Goal: Task Accomplishment & Management: Use online tool/utility

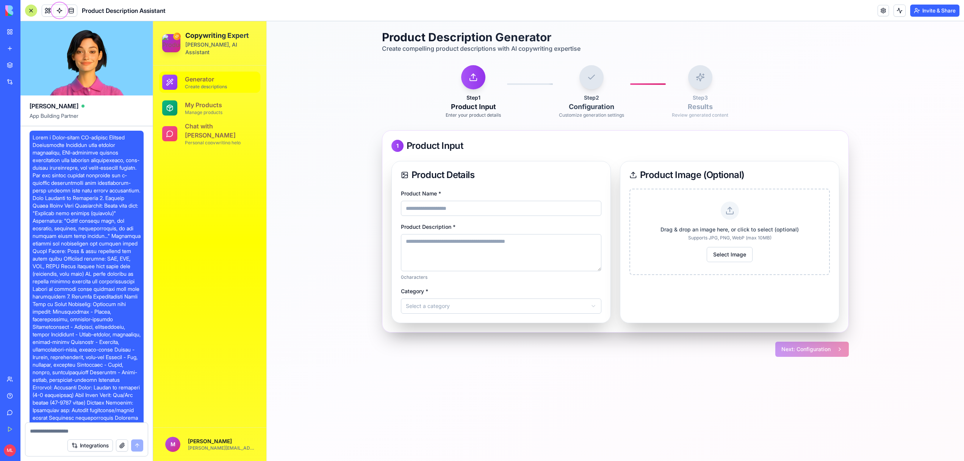
scroll to position [7503, 0]
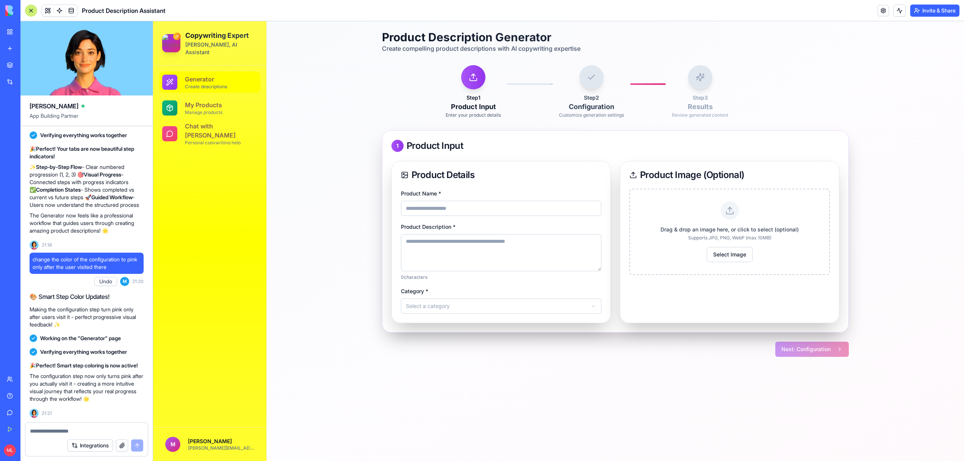
click at [475, 207] on input "Product Name *" at bounding box center [501, 208] width 200 height 15
type input "********"
type textarea "**********"
click at [469, 300] on html "**********" at bounding box center [558, 241] width 811 height 440
click at [797, 347] on button "Next: Configuration" at bounding box center [812, 349] width 74 height 15
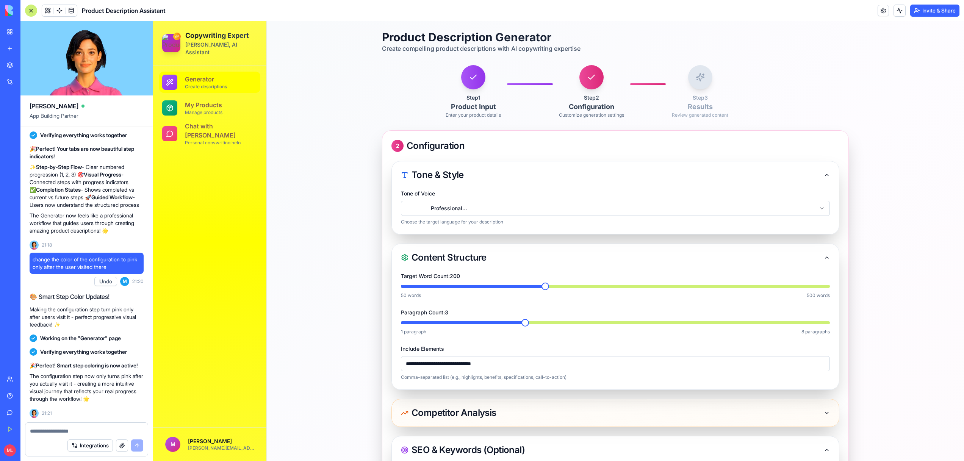
scroll to position [262, 0]
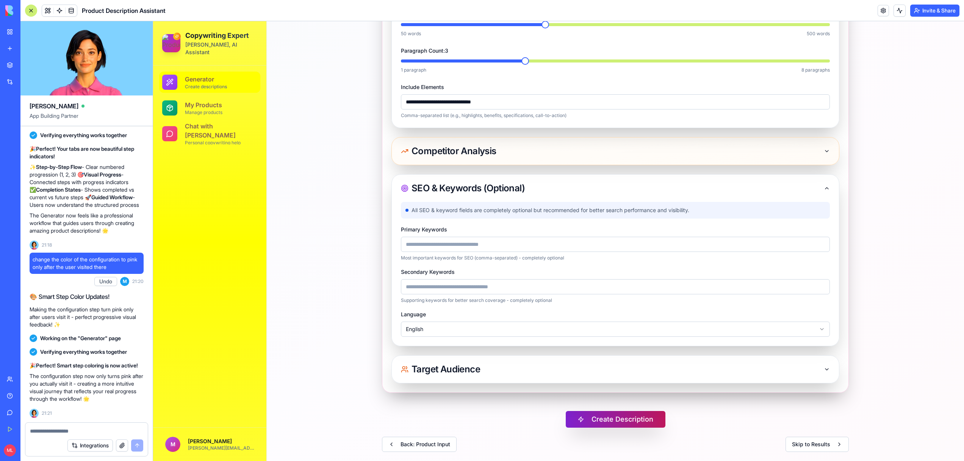
click at [617, 417] on button "Create Description" at bounding box center [616, 419] width 100 height 17
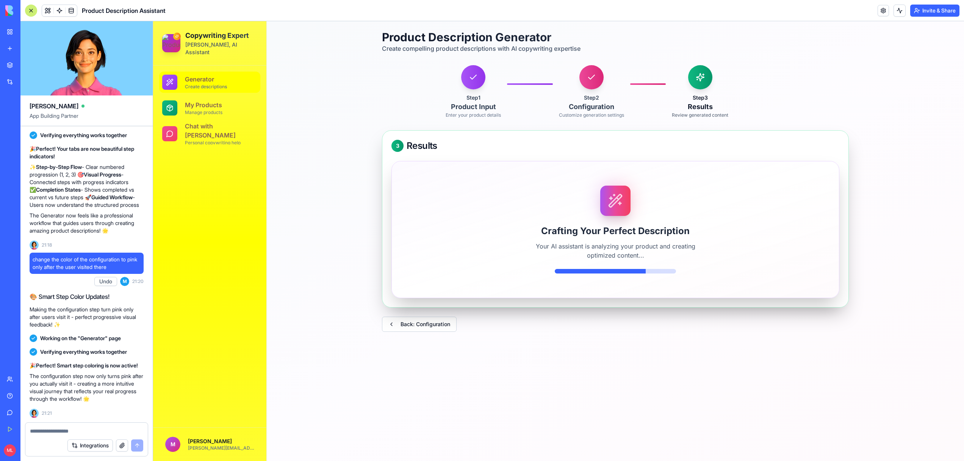
click at [60, 432] on textarea at bounding box center [86, 431] width 113 height 8
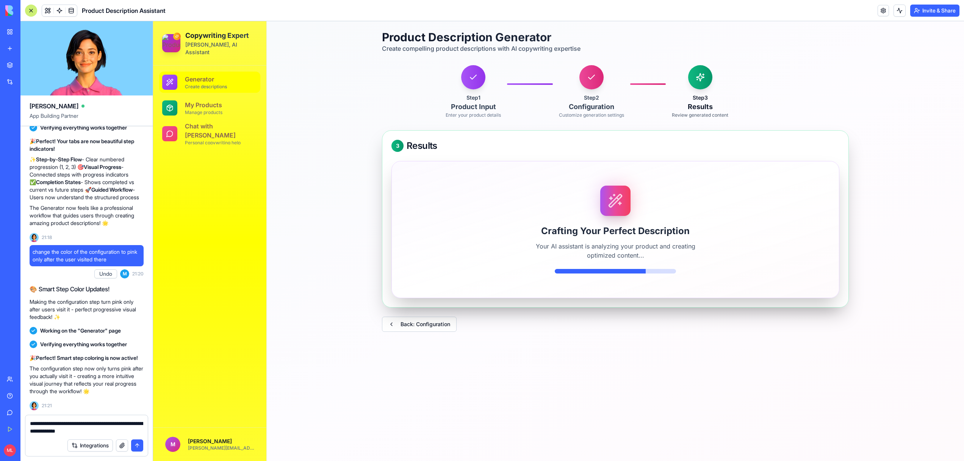
type textarea "**********"
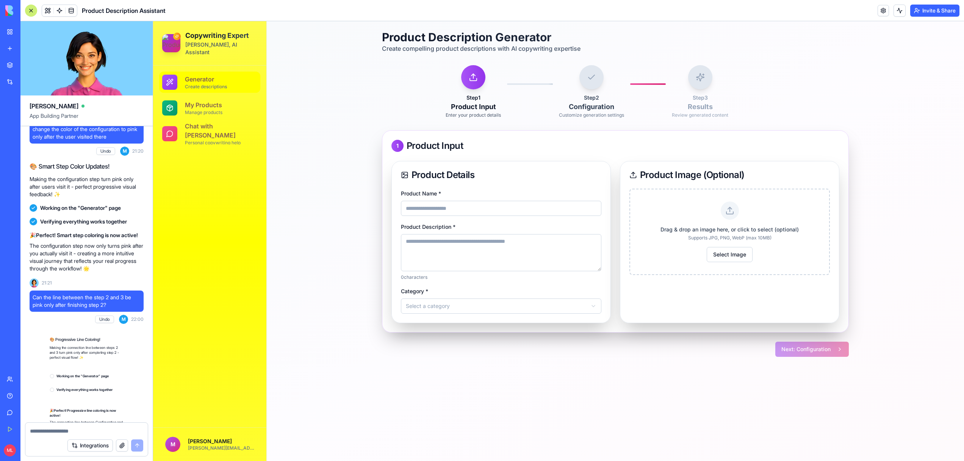
scroll to position [7686, 0]
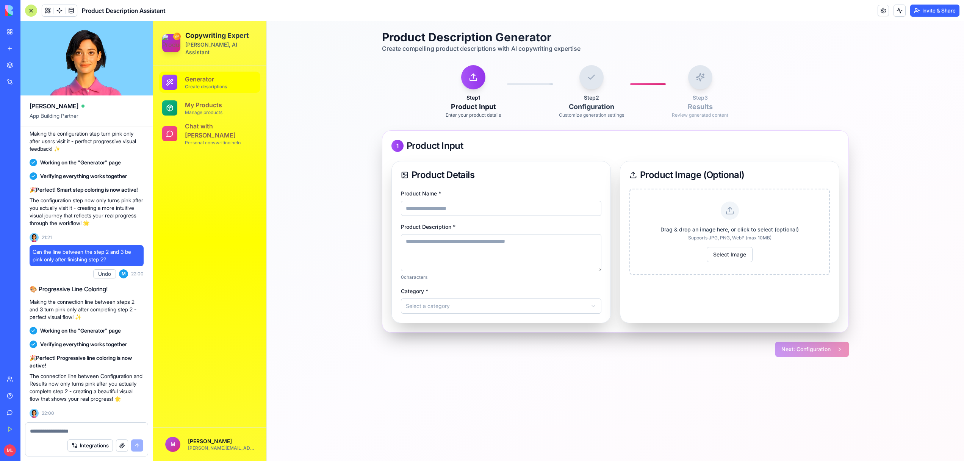
click at [80, 253] on span "Can the line between the step 2 and 3 be pink only after finishing step 2?" at bounding box center [87, 255] width 108 height 15
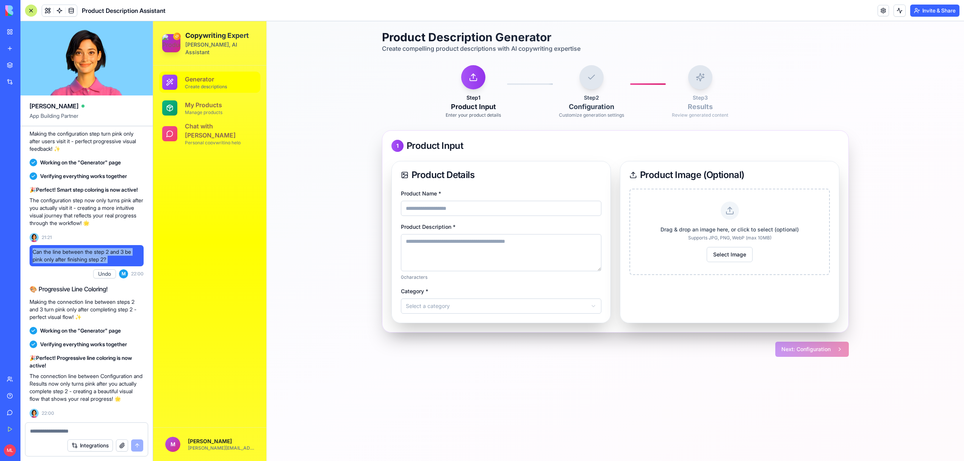
click at [80, 253] on span "Can the line between the step 2 and 3 be pink only after finishing step 2?" at bounding box center [87, 255] width 108 height 15
click at [53, 430] on textarea at bounding box center [86, 431] width 113 height 8
paste textarea "**********"
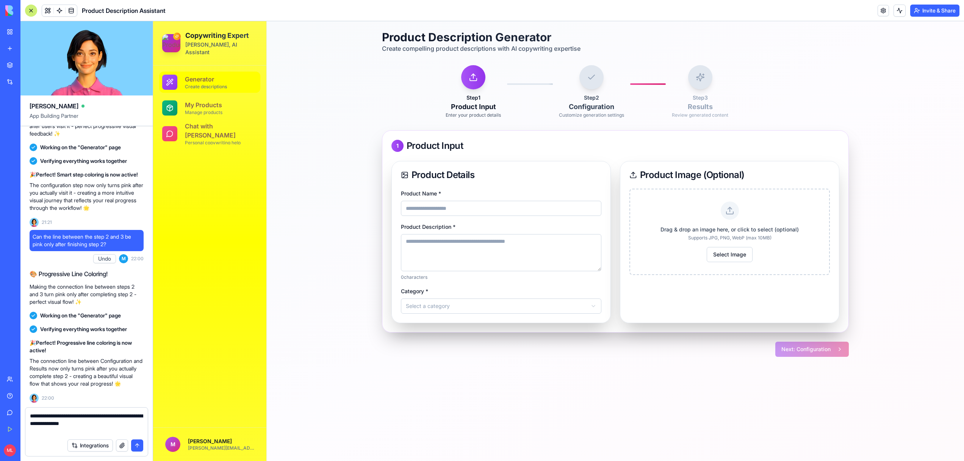
click at [36, 427] on textarea "**********" at bounding box center [86, 423] width 113 height 23
click at [59, 424] on textarea "**********" at bounding box center [86, 423] width 113 height 23
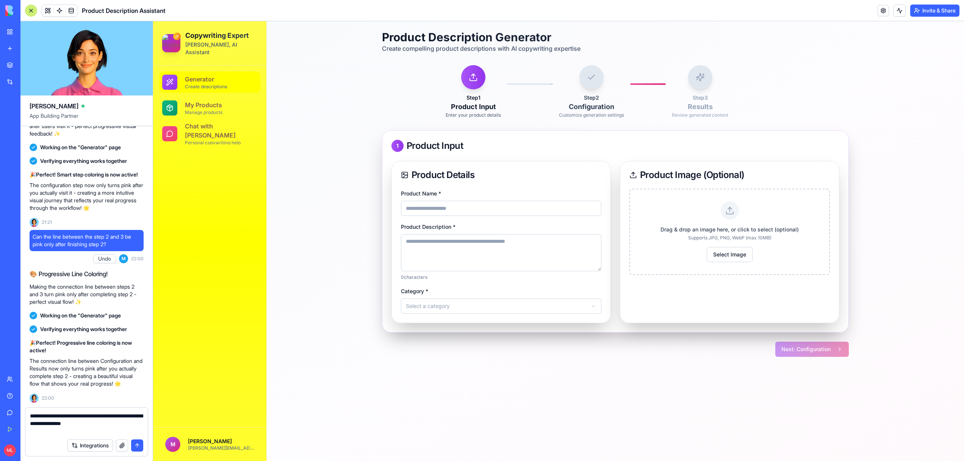
click at [59, 424] on textarea "**********" at bounding box center [86, 423] width 113 height 23
click at [84, 425] on textarea "**********" at bounding box center [86, 423] width 113 height 23
click at [57, 422] on textarea "**********" at bounding box center [86, 423] width 113 height 23
type textarea "**********"
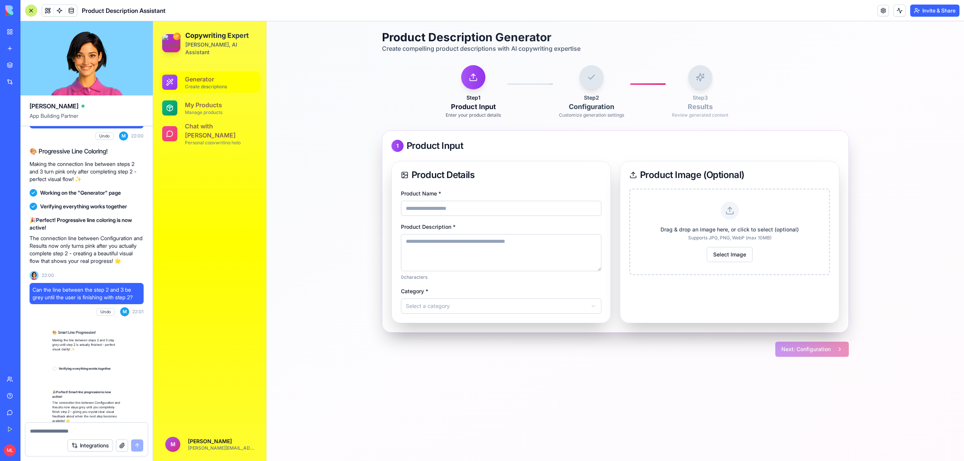
scroll to position [7856, 0]
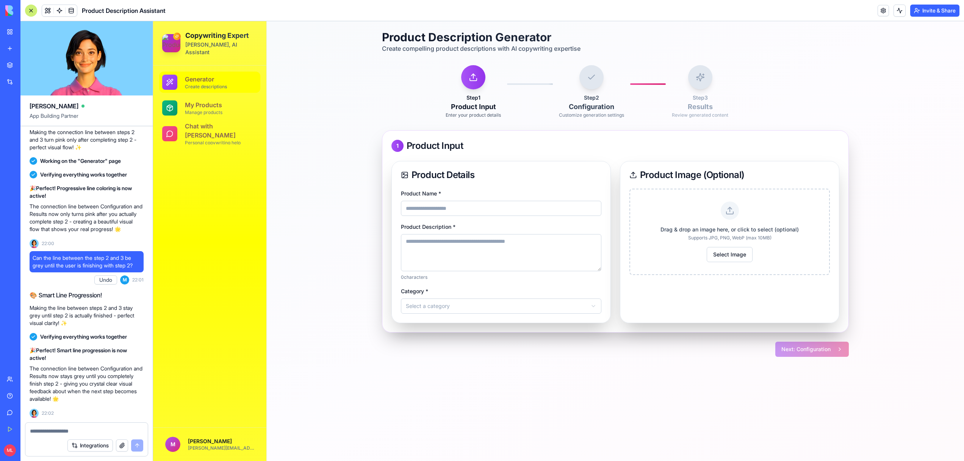
click at [47, 433] on textarea at bounding box center [86, 431] width 113 height 8
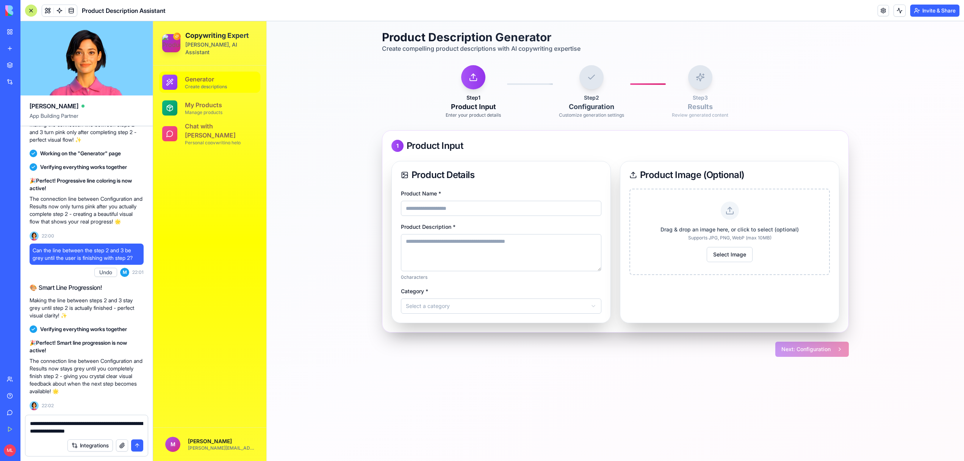
type textarea "**********"
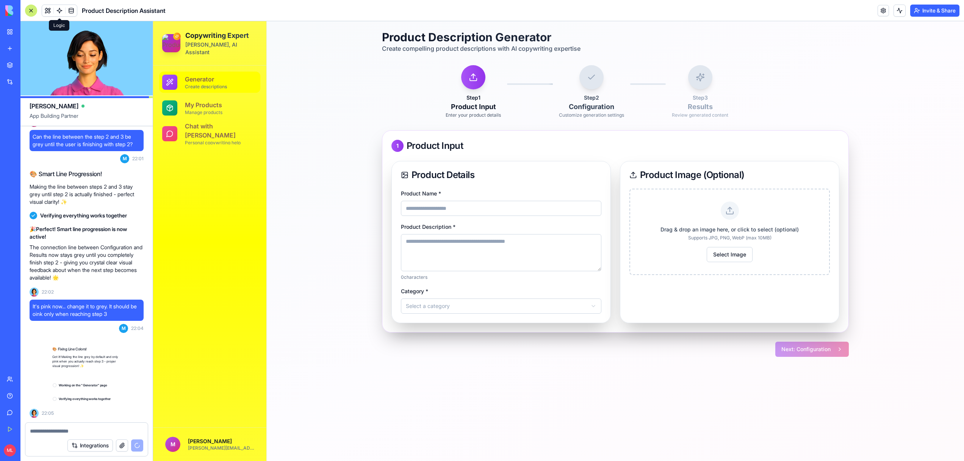
scroll to position [7977, 0]
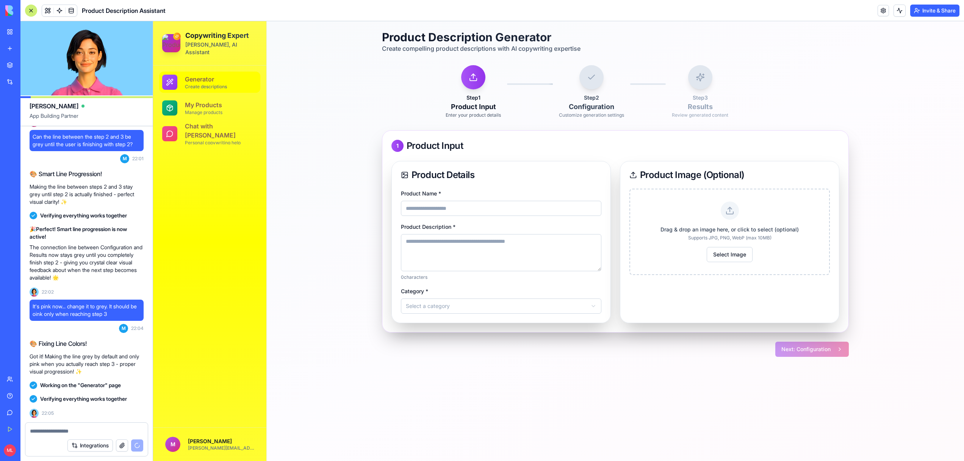
click at [470, 210] on input "Product Name *" at bounding box center [501, 208] width 200 height 15
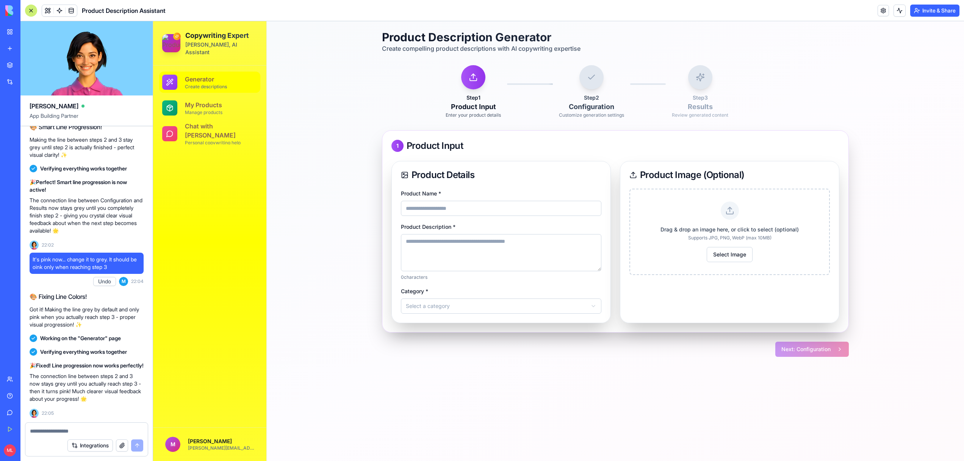
type input "**********"
click at [430, 246] on textarea "Product Description *" at bounding box center [501, 252] width 200 height 37
type textarea "*"
type textarea "********"
click at [424, 310] on html "**********" at bounding box center [558, 241] width 811 height 440
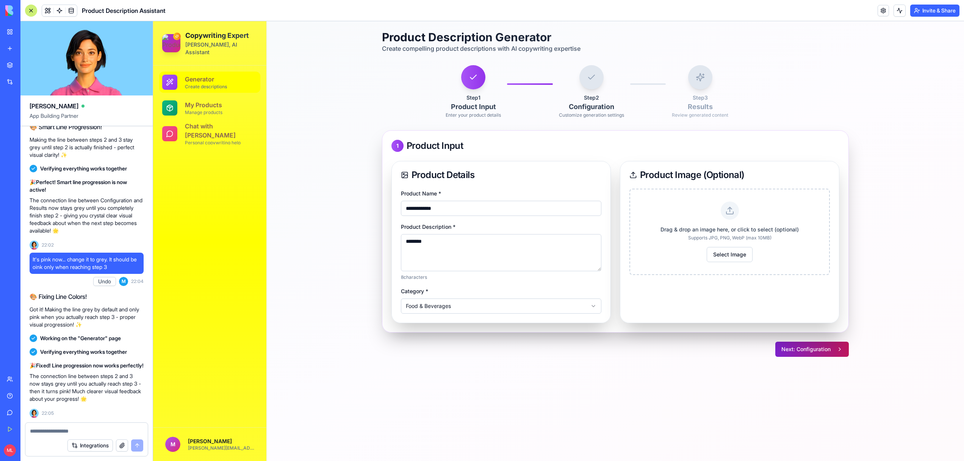
click at [808, 347] on button "Next: Configuration" at bounding box center [812, 349] width 74 height 15
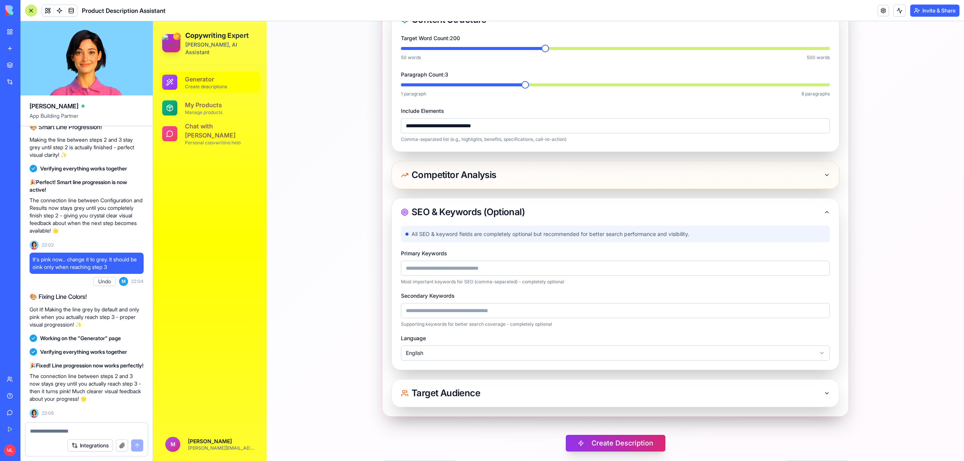
scroll to position [262, 0]
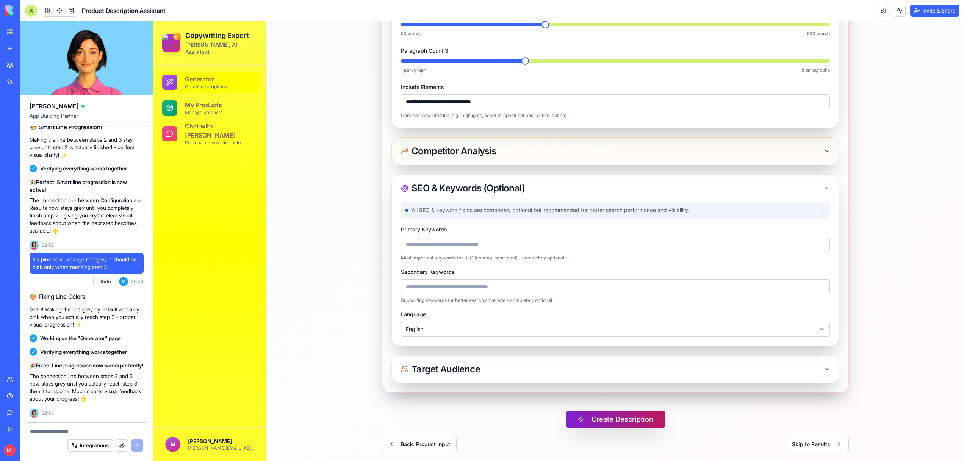
click at [611, 422] on button "Create Description" at bounding box center [616, 419] width 100 height 17
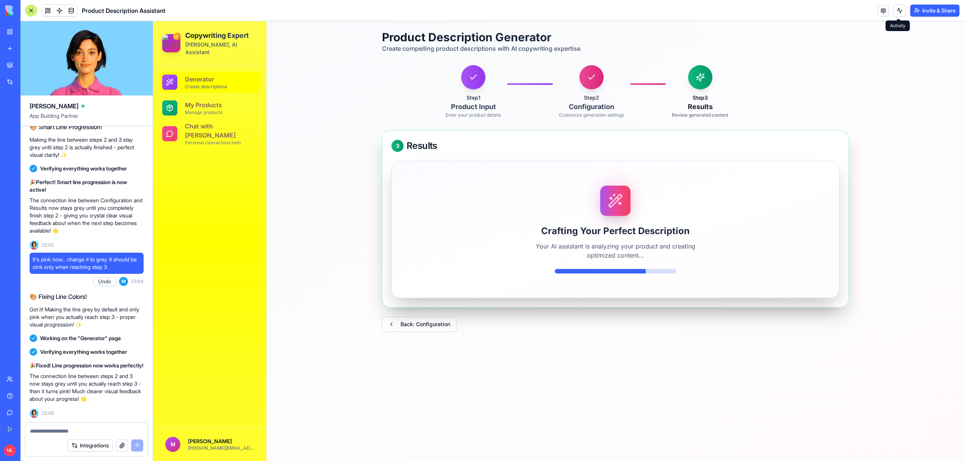
click at [894, 13] on button at bounding box center [899, 11] width 12 height 12
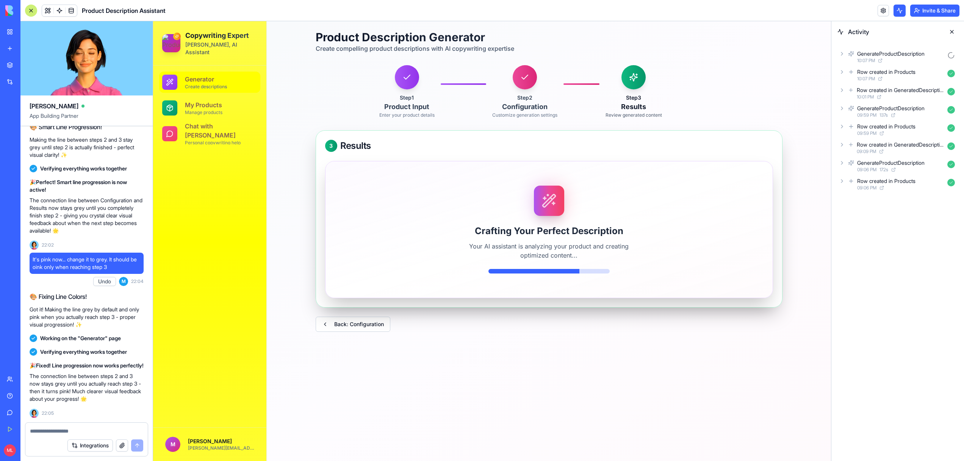
click at [841, 56] on icon at bounding box center [842, 54] width 6 height 6
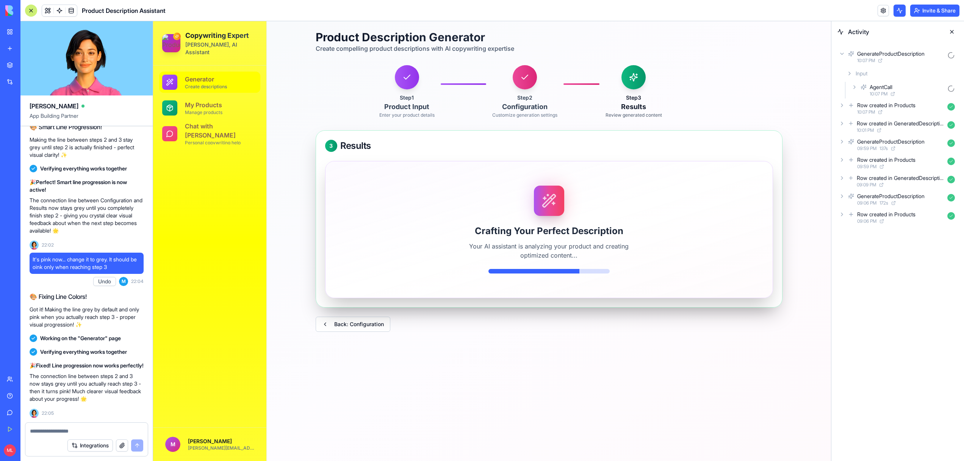
click at [855, 91] on div "AgentCall 10:07 PM" at bounding box center [904, 90] width 108 height 17
click at [854, 90] on icon at bounding box center [854, 87] width 6 height 6
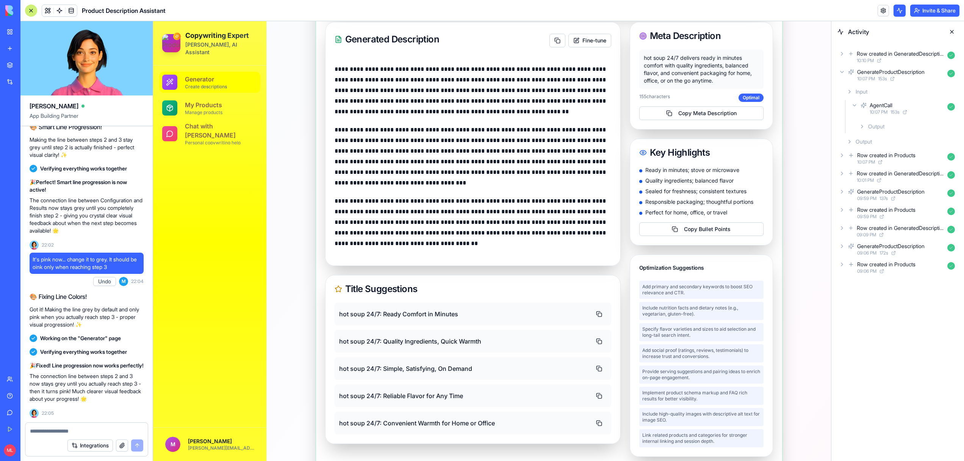
scroll to position [314, 0]
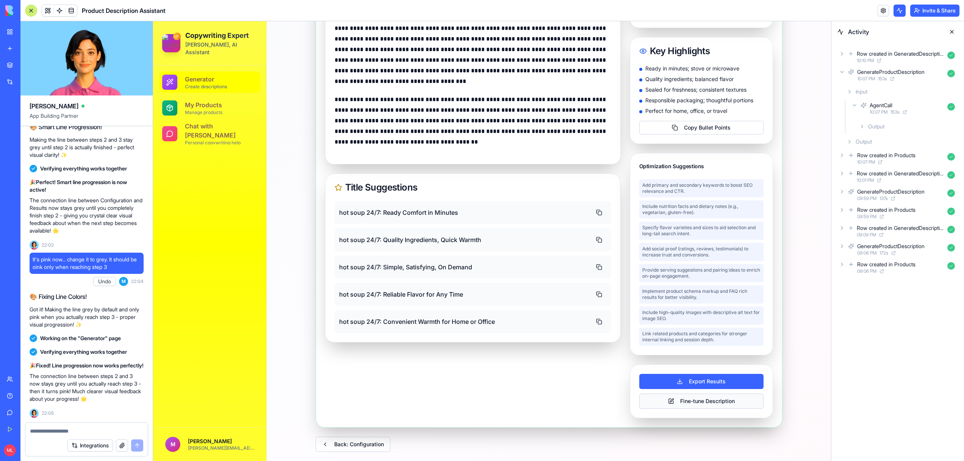
click at [659, 402] on button "Fine-tune Description" at bounding box center [701, 401] width 124 height 15
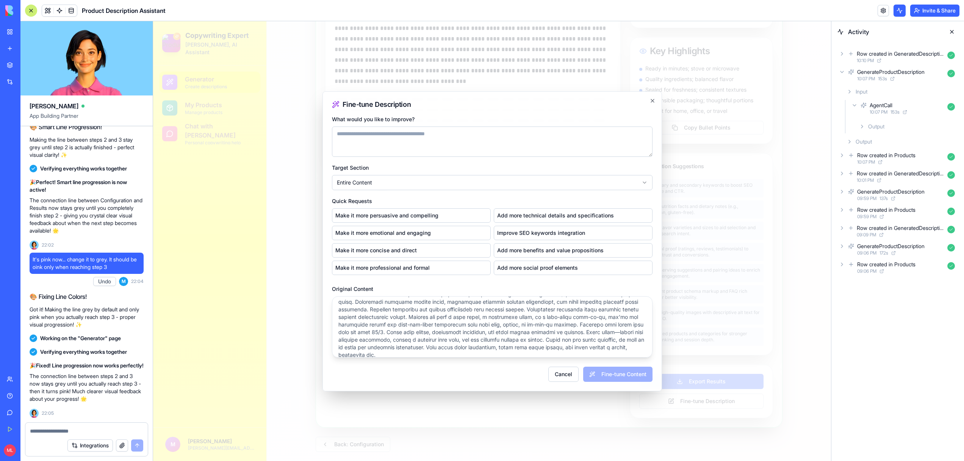
scroll to position [42, 0]
click at [561, 374] on button "Cancel" at bounding box center [563, 374] width 30 height 15
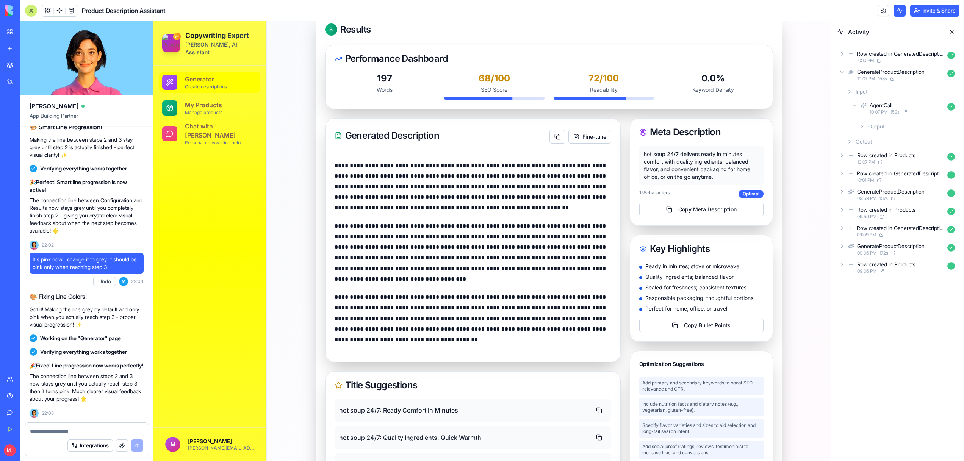
scroll to position [0, 0]
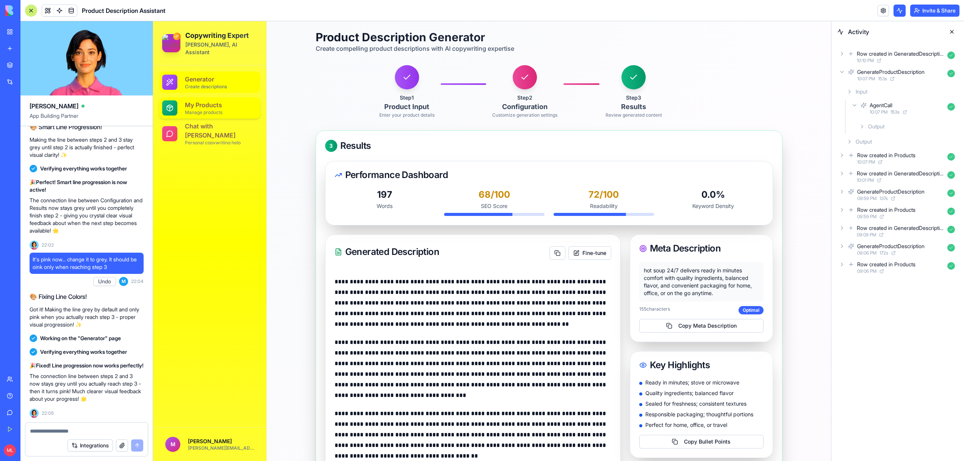
click at [191, 101] on span "My Products" at bounding box center [203, 105] width 37 height 8
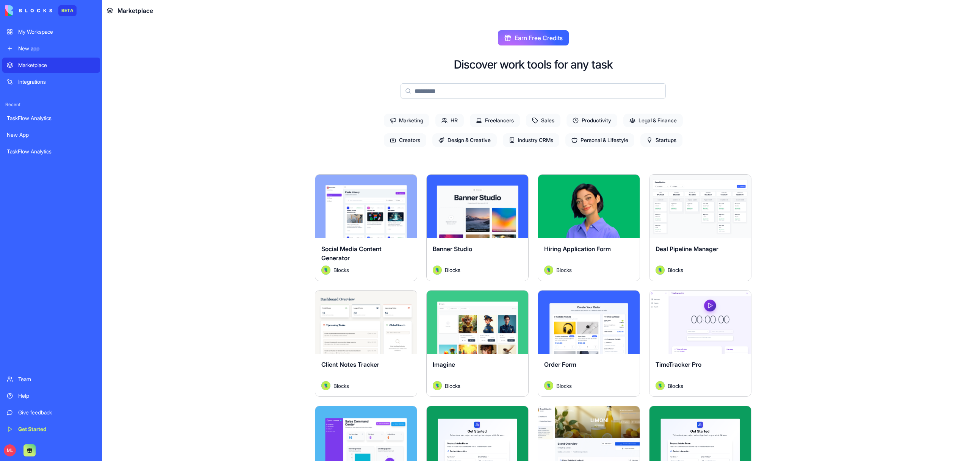
click at [488, 92] on input at bounding box center [532, 90] width 265 height 15
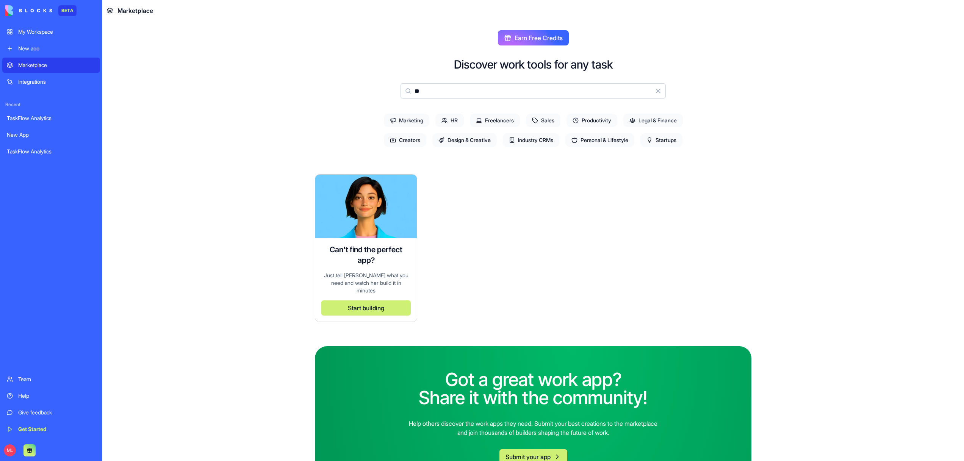
type input "*"
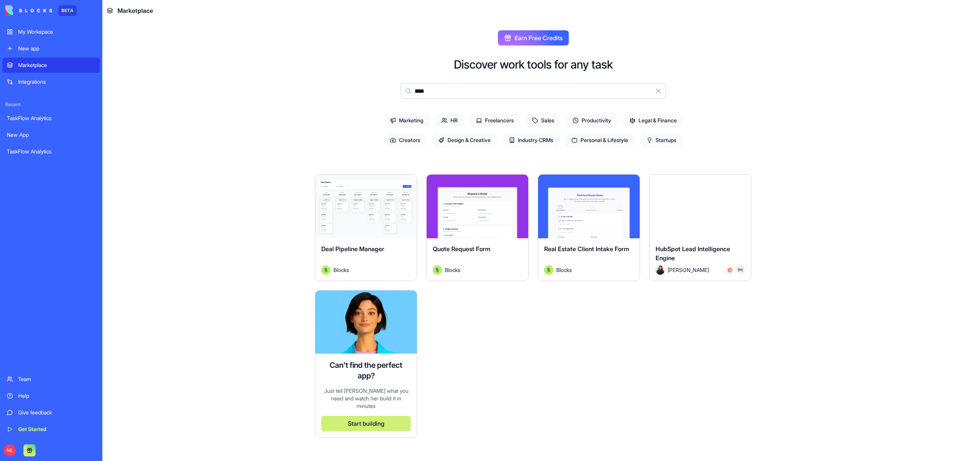
type input "****"
click at [717, 216] on div "Explore" at bounding box center [700, 207] width 102 height 64
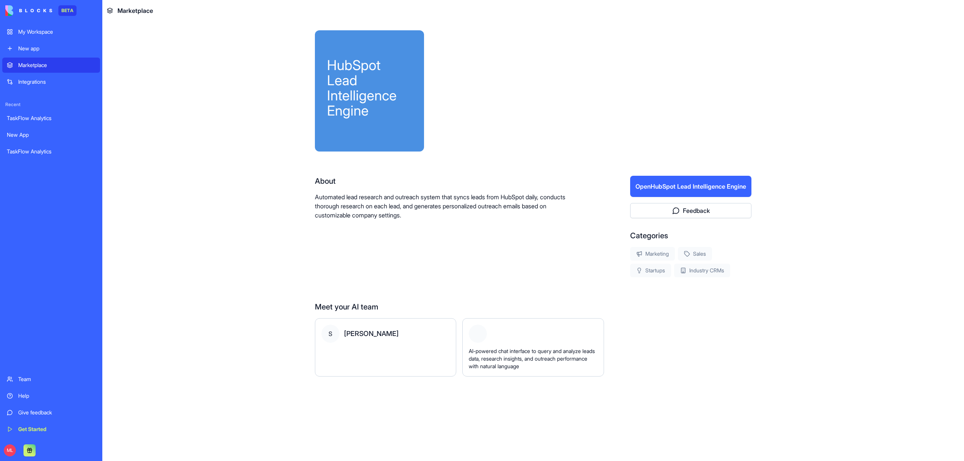
click at [691, 188] on button "Open HubSpot Lead Intelligence Engine" at bounding box center [690, 186] width 121 height 21
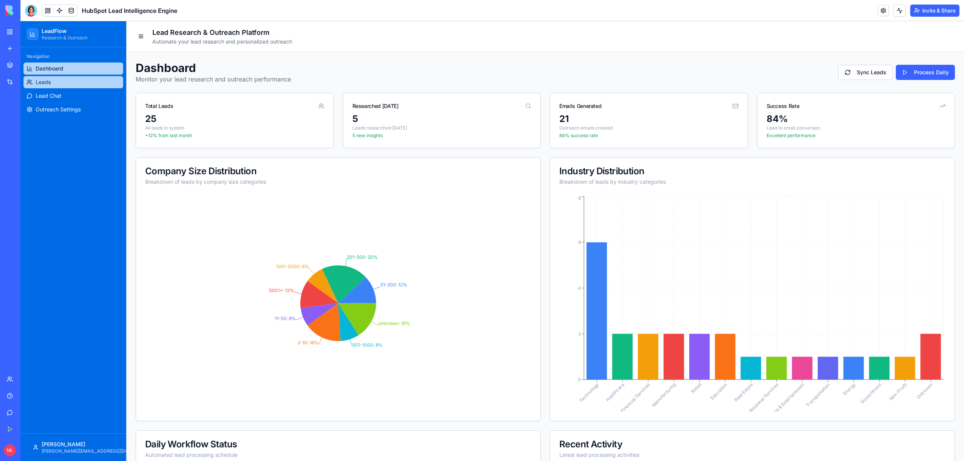
click at [76, 86] on link "Leads" at bounding box center [73, 82] width 100 height 12
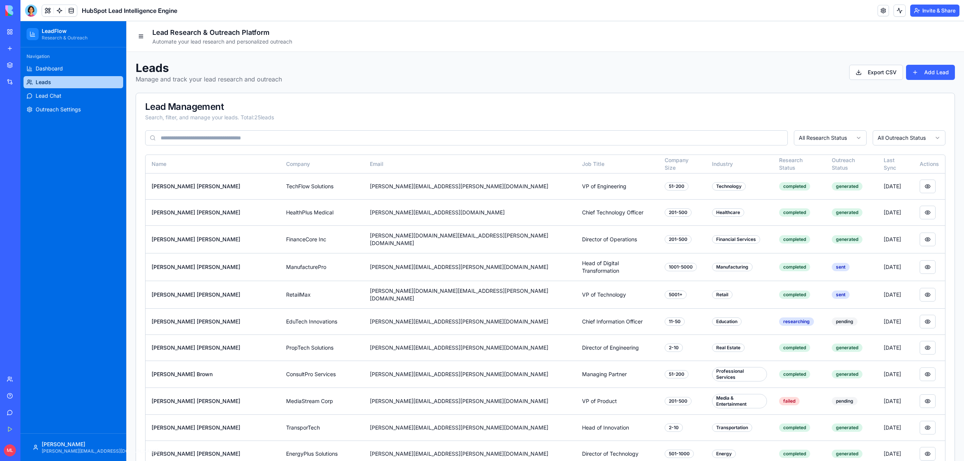
click at [79, 102] on ul "Dashboard Leads Lead Chat Outreach Settings" at bounding box center [73, 89] width 100 height 53
click at [76, 97] on link "Lead Chat" at bounding box center [73, 96] width 100 height 12
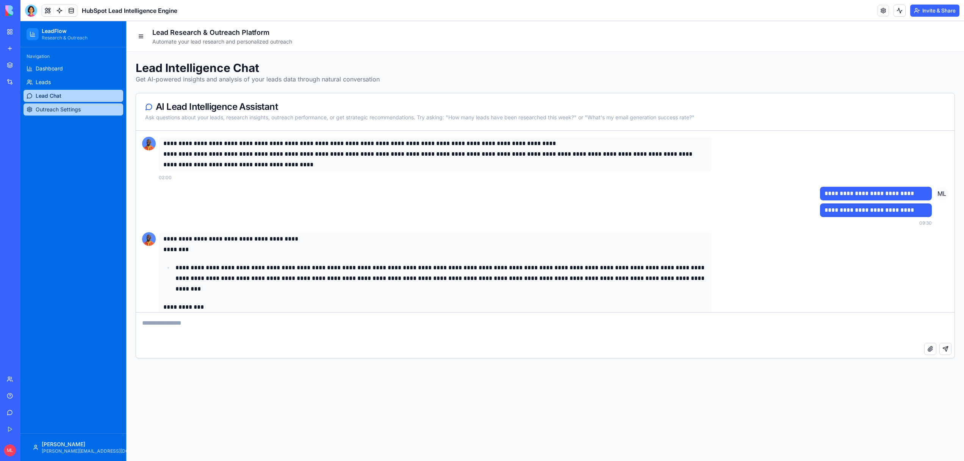
click at [46, 113] on link "Outreach Settings" at bounding box center [73, 109] width 100 height 12
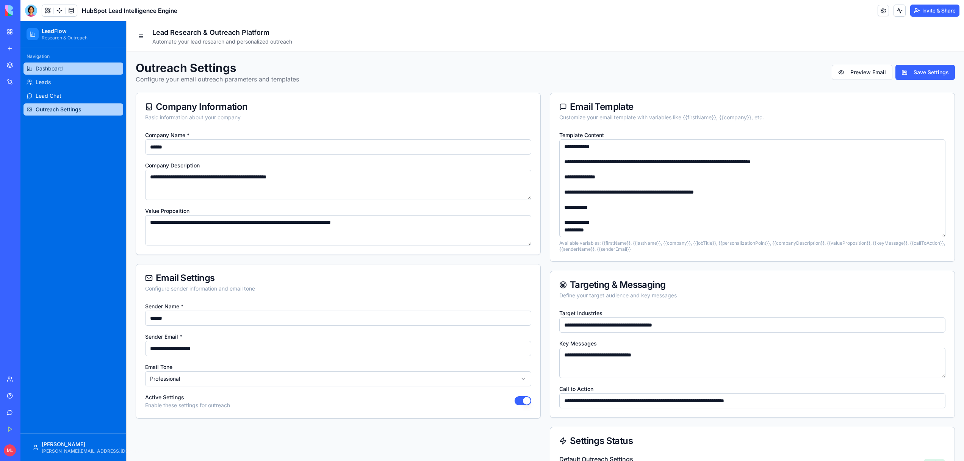
click at [38, 69] on span "Dashboard" at bounding box center [49, 69] width 27 height 8
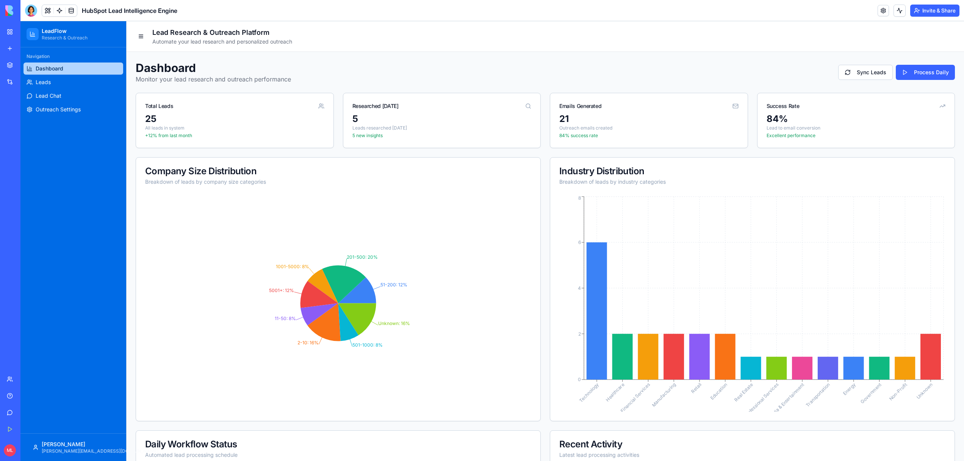
click at [39, 74] on link "Dashboard" at bounding box center [73, 69] width 100 height 12
click at [43, 83] on span "Leads" at bounding box center [43, 82] width 15 height 8
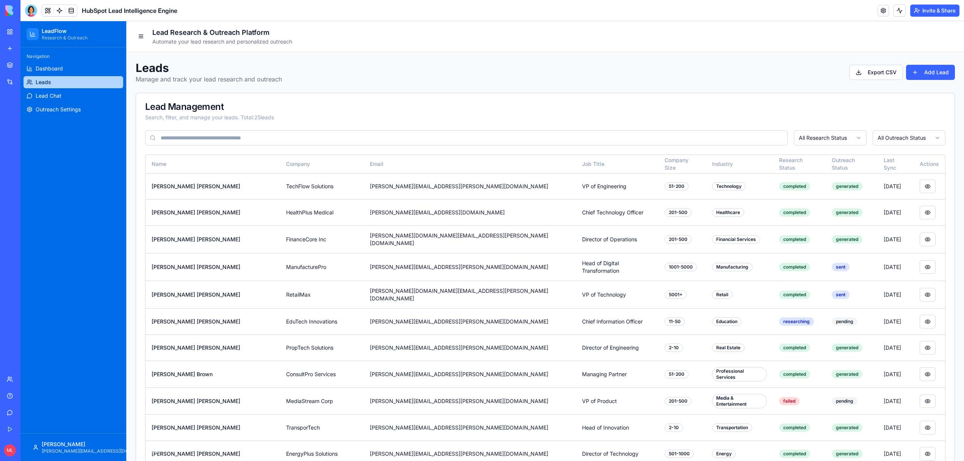
click at [14, 66] on link "Marketplace" at bounding box center [17, 65] width 30 height 15
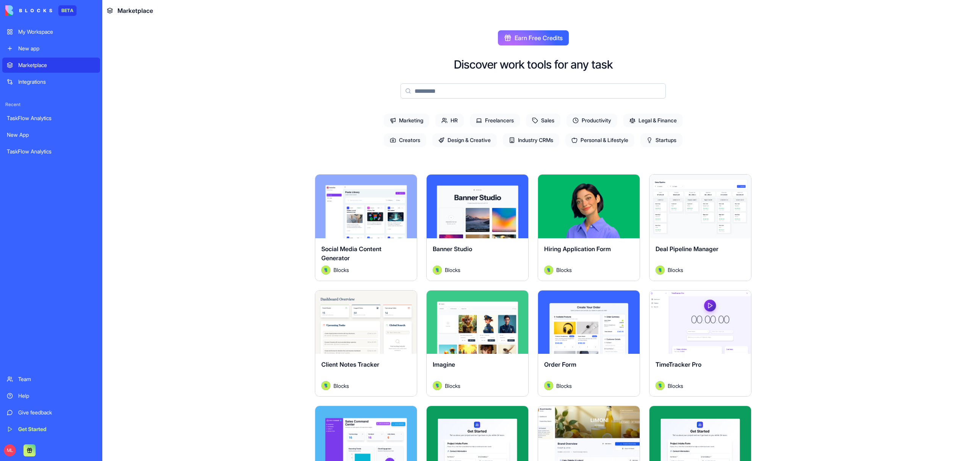
click at [427, 91] on input at bounding box center [532, 90] width 265 height 15
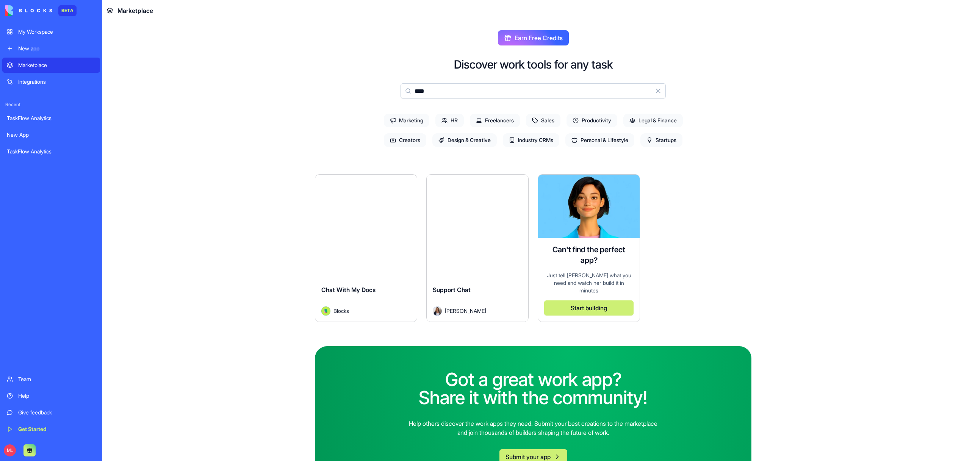
type input "****"
click at [466, 210] on button "Explore" at bounding box center [477, 206] width 57 height 15
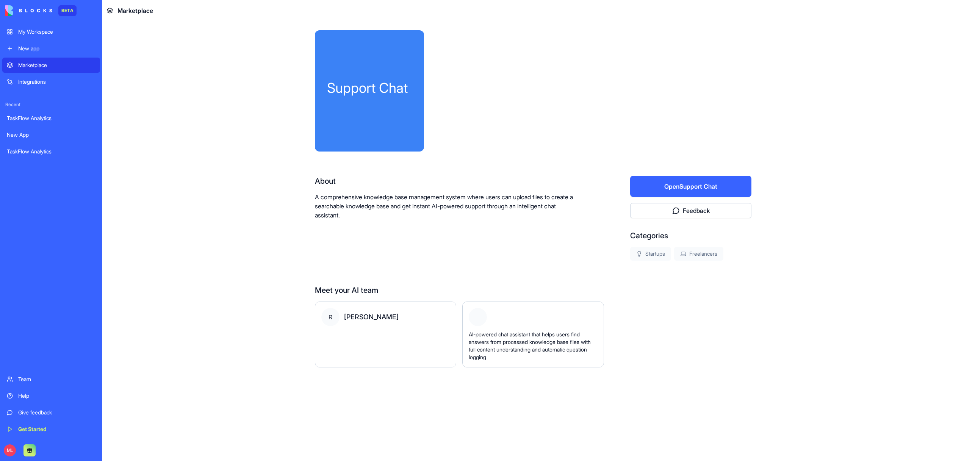
click at [663, 189] on button "Open Support Chat" at bounding box center [690, 186] width 121 height 21
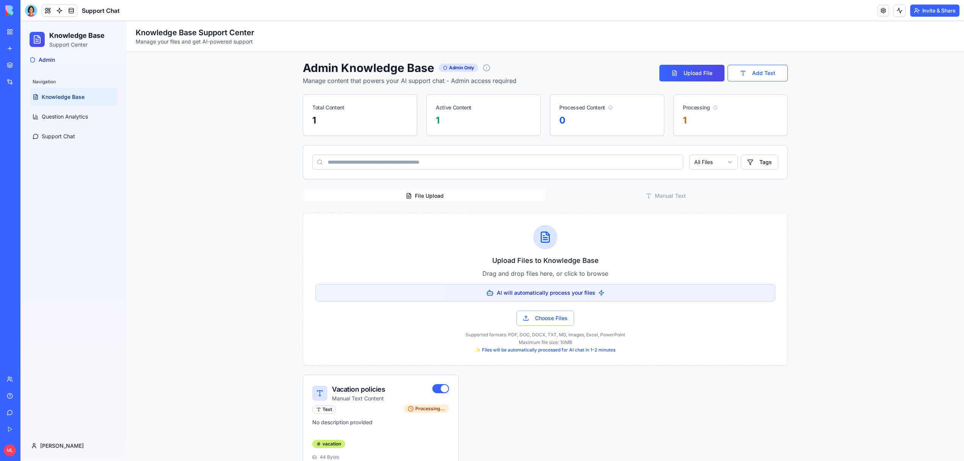
scroll to position [59, 0]
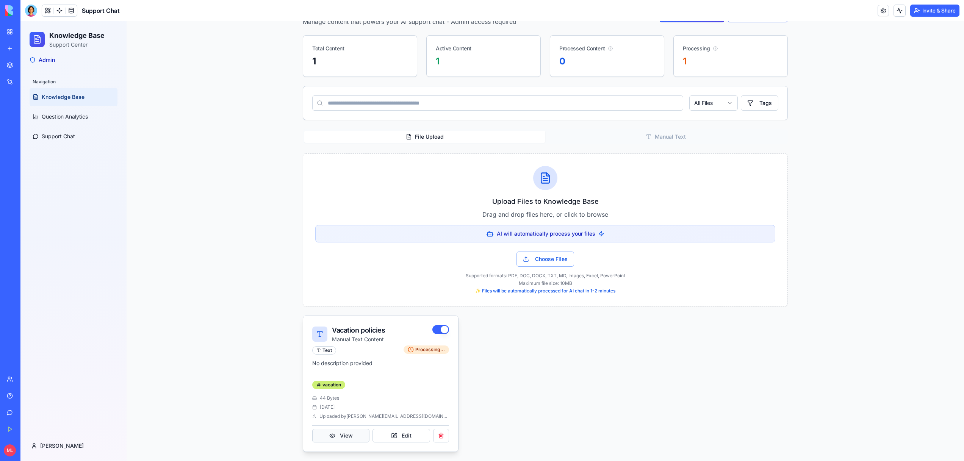
click at [348, 438] on button "View" at bounding box center [340, 436] width 57 height 14
click at [367, 374] on p "No description provided" at bounding box center [380, 367] width 137 height 15
click at [339, 329] on div "Vacation policies" at bounding box center [382, 330] width 100 height 11
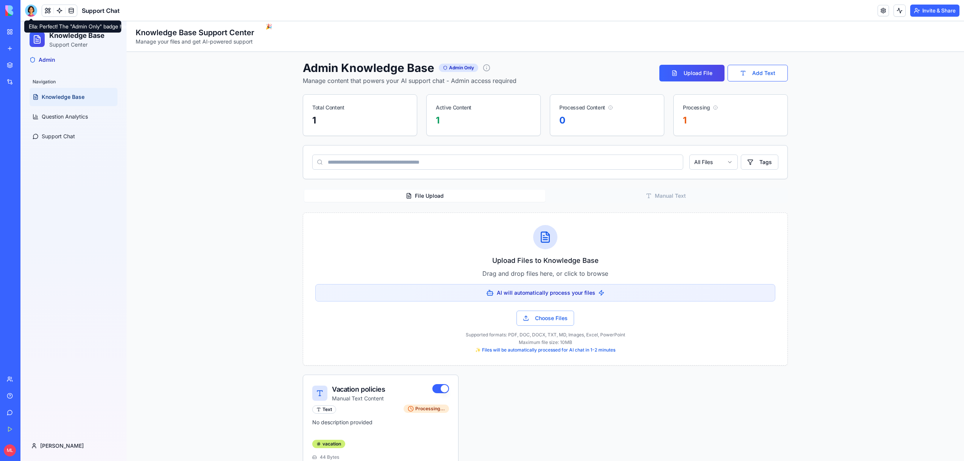
drag, startPoint x: 30, startPoint y: 9, endPoint x: 11, endPoint y: 36, distance: 32.3
click at [30, 9] on div at bounding box center [31, 11] width 12 height 12
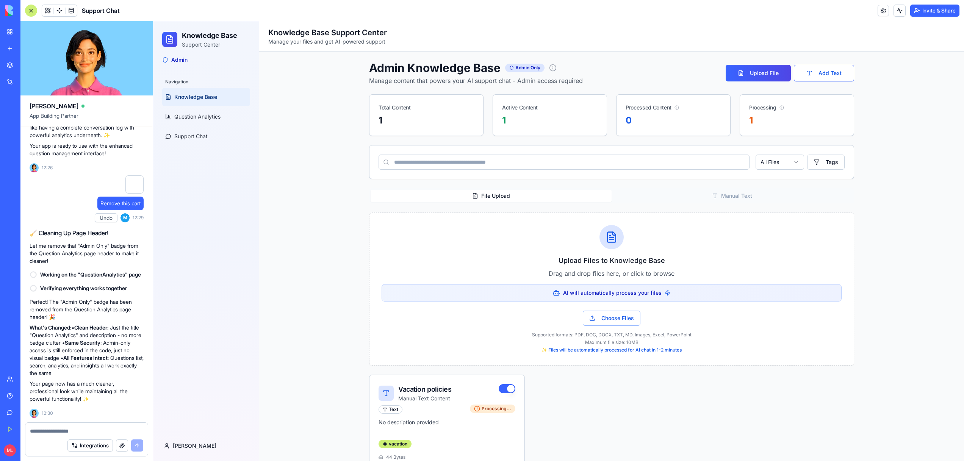
click at [66, 429] on textarea at bounding box center [86, 431] width 113 height 8
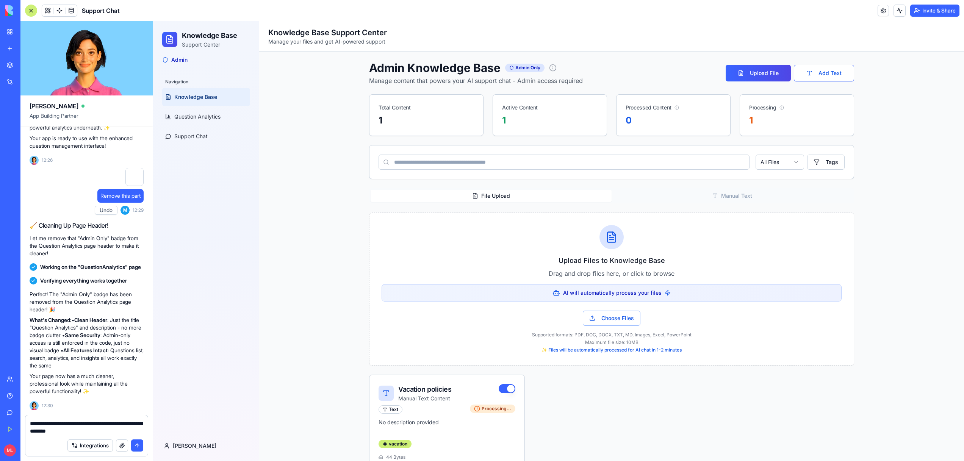
type textarea "**********"
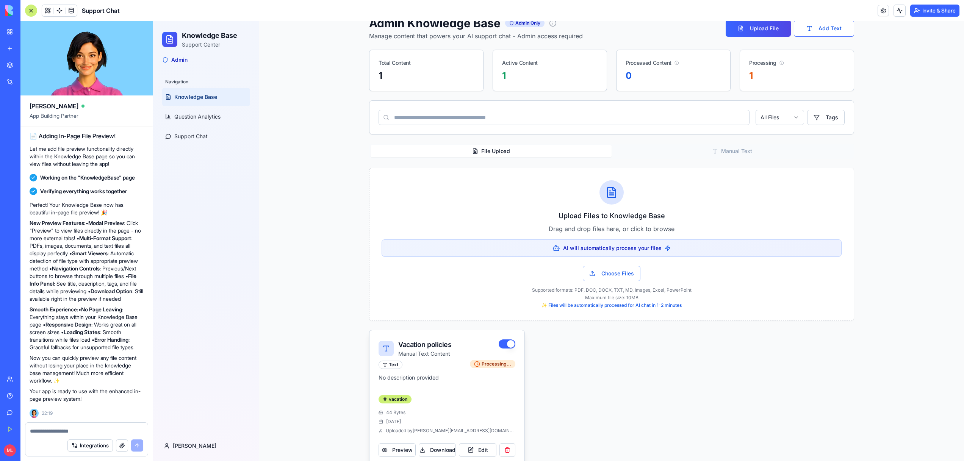
scroll to position [59, 0]
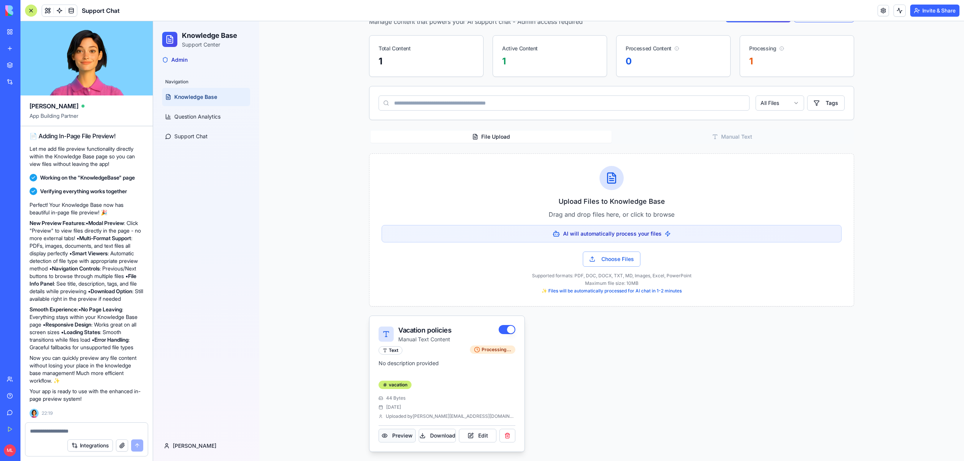
click at [404, 436] on button "Preview" at bounding box center [397, 436] width 37 height 14
click at [485, 432] on button "Edit" at bounding box center [477, 436] width 37 height 14
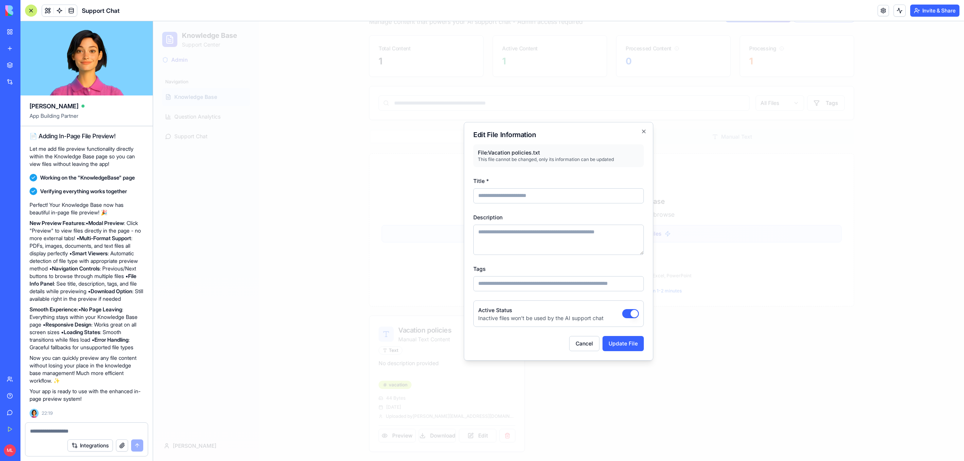
click at [424, 208] on div at bounding box center [558, 241] width 811 height 440
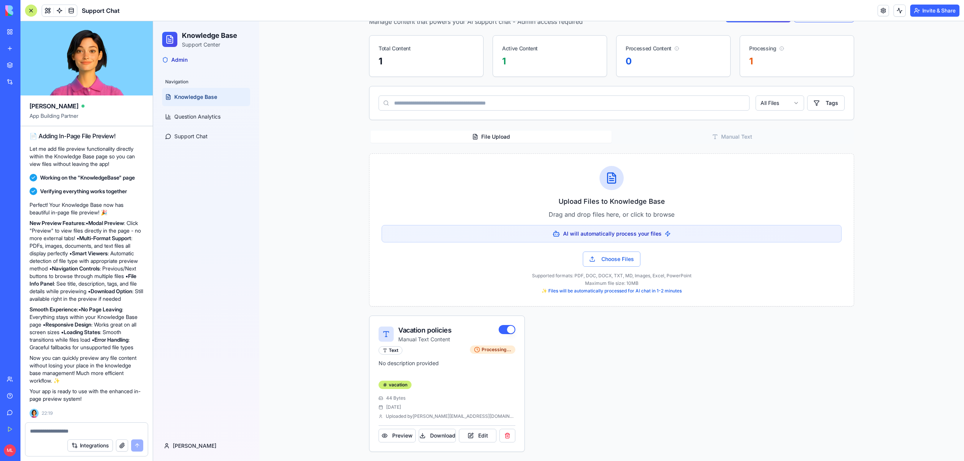
scroll to position [0, 0]
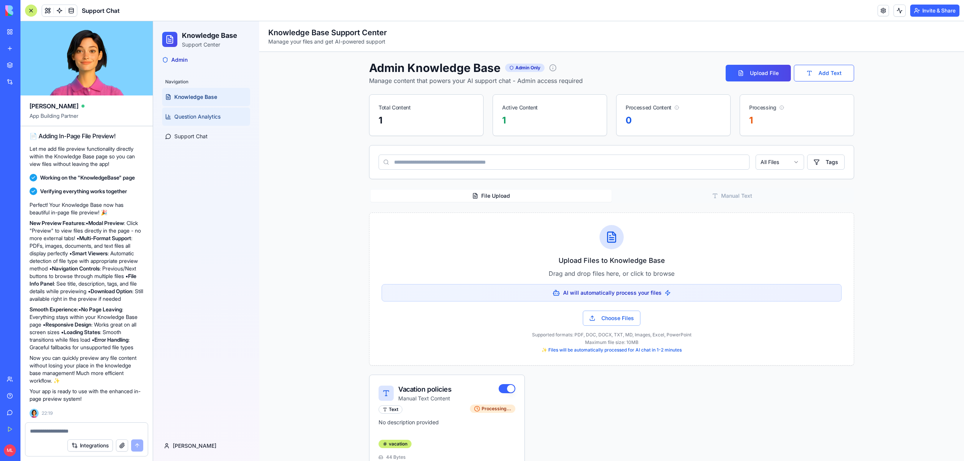
click at [203, 110] on link "Question Analytics" at bounding box center [206, 117] width 88 height 18
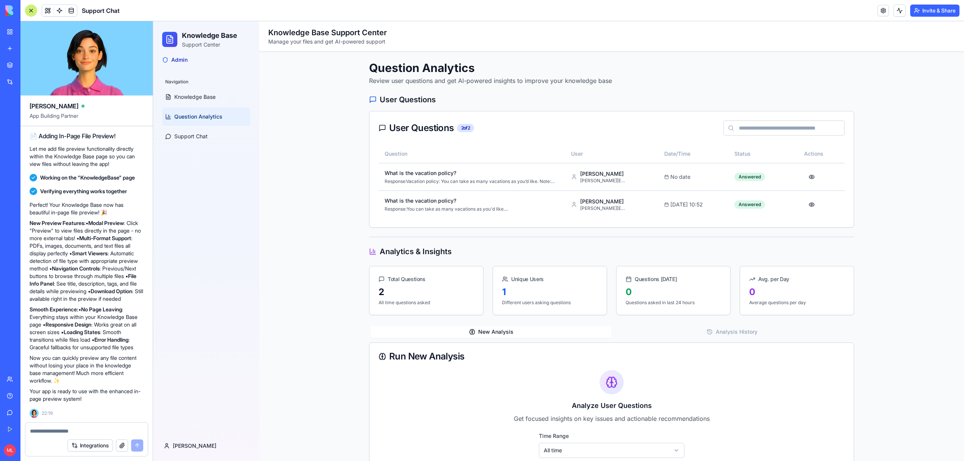
click at [51, 430] on textarea at bounding box center [86, 431] width 113 height 8
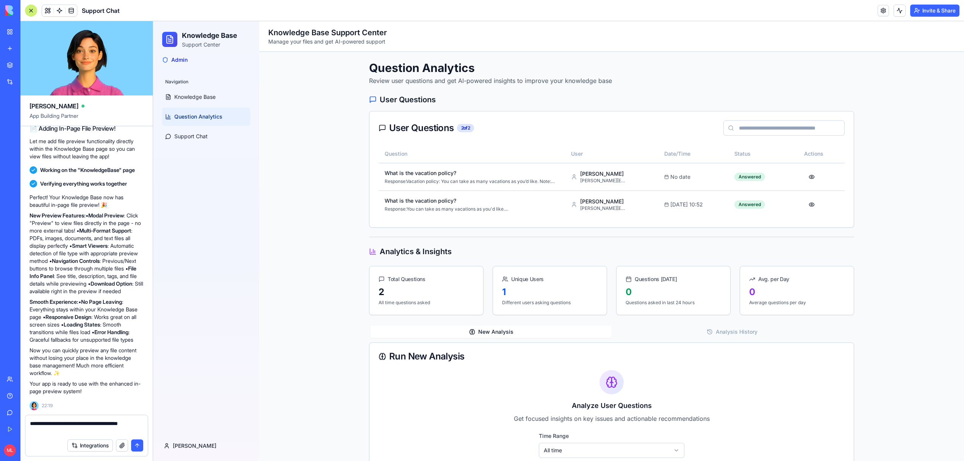
type textarea "**********"
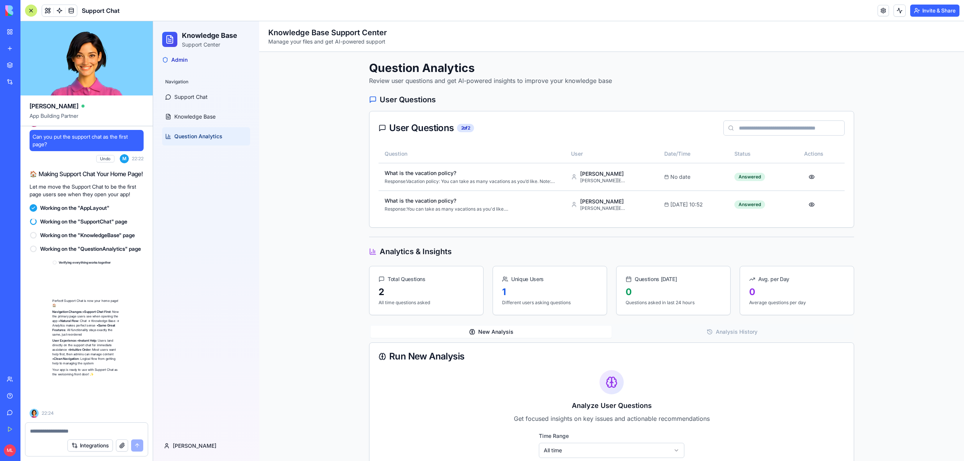
scroll to position [5828, 0]
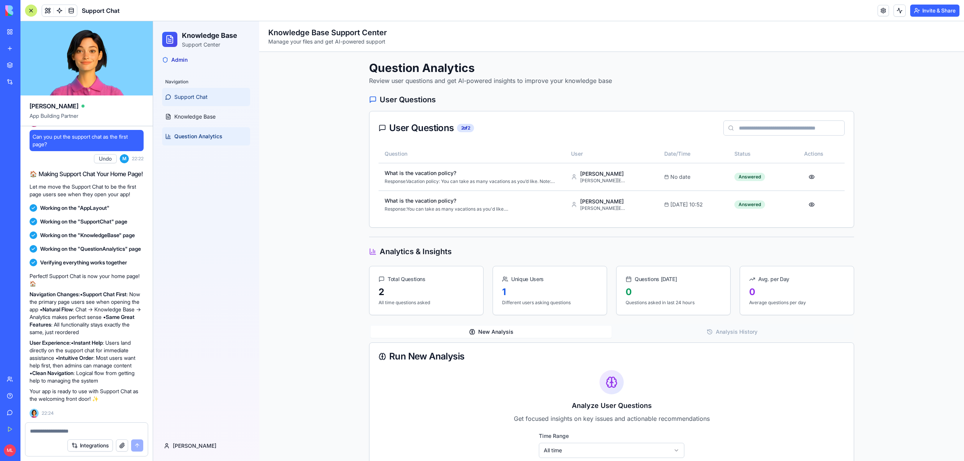
click at [212, 103] on link "Support Chat" at bounding box center [206, 97] width 88 height 18
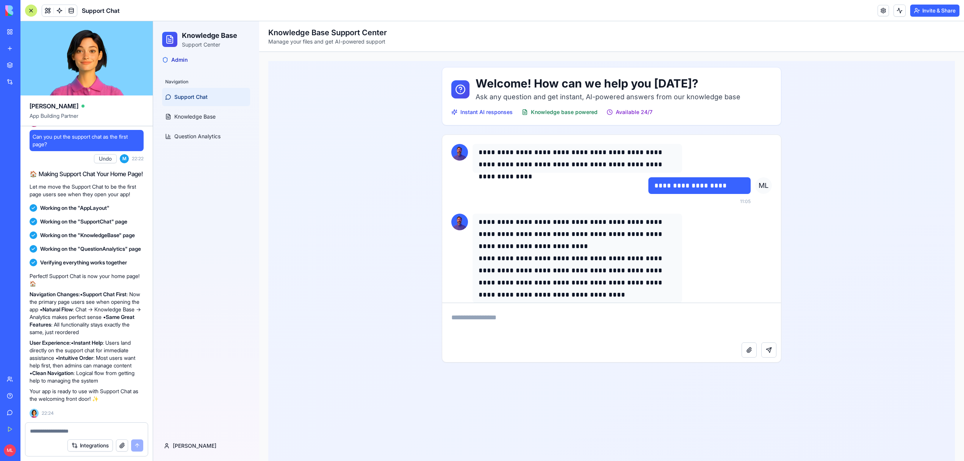
click at [12, 28] on link "My Workspace" at bounding box center [17, 31] width 30 height 15
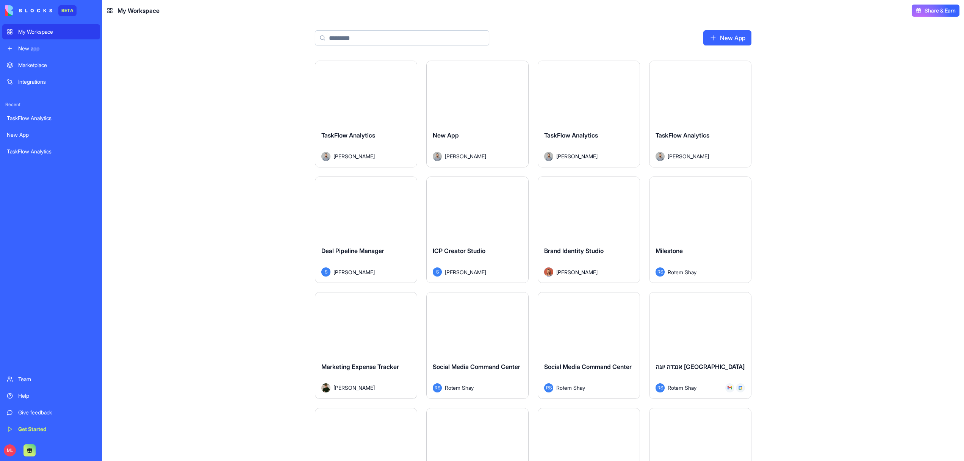
click at [384, 36] on input at bounding box center [402, 37] width 174 height 15
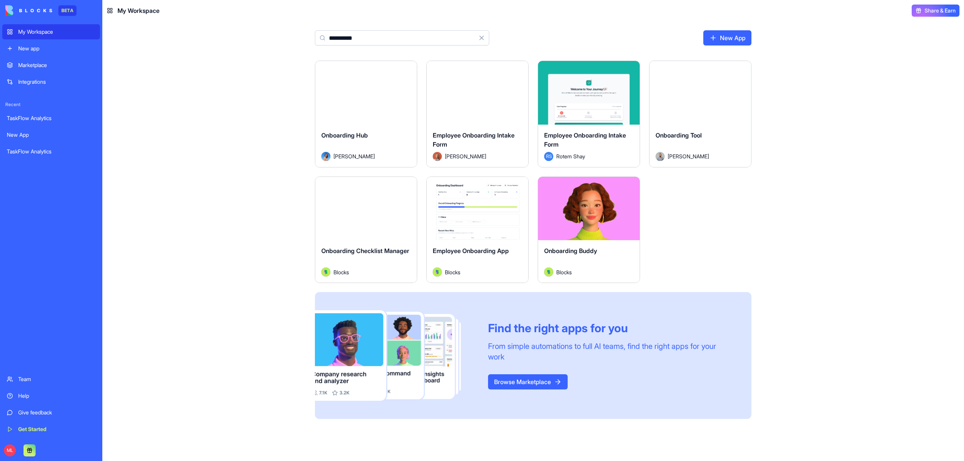
type input "**********"
click at [33, 70] on link "Marketplace" at bounding box center [51, 65] width 98 height 15
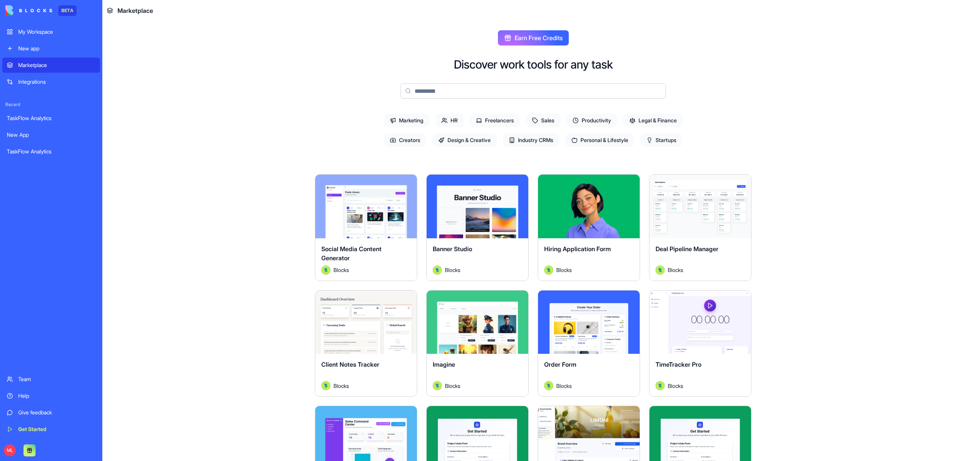
click at [433, 86] on input at bounding box center [532, 90] width 265 height 15
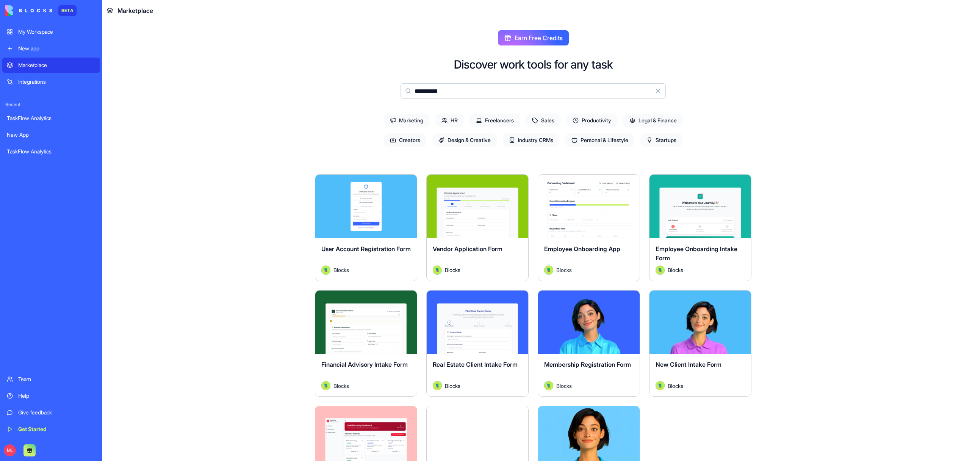
type input "**********"
click at [608, 210] on button "Explore" at bounding box center [588, 206] width 57 height 15
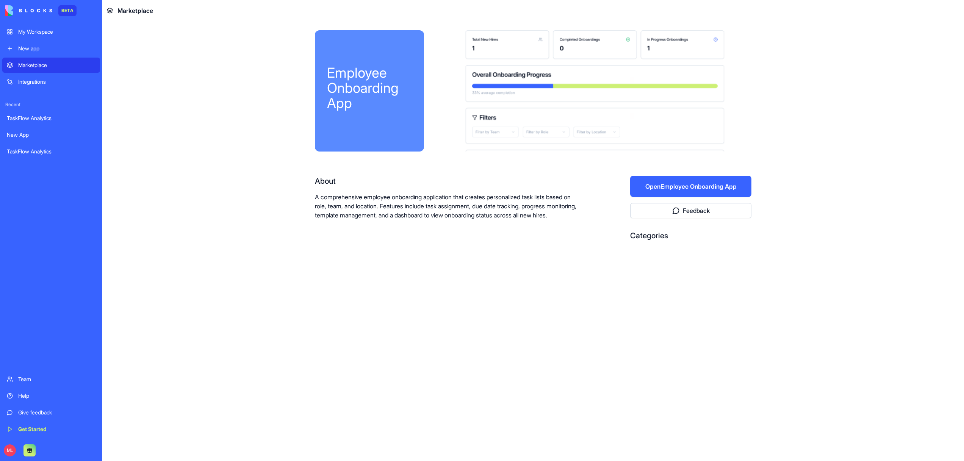
click at [680, 191] on button "Open Employee Onboarding App" at bounding box center [690, 186] width 121 height 21
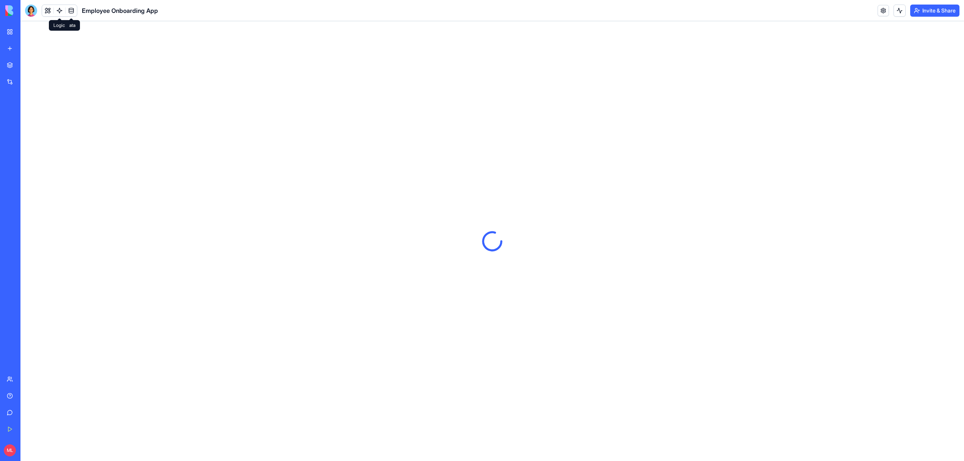
click at [58, 11] on link at bounding box center [59, 10] width 11 height 11
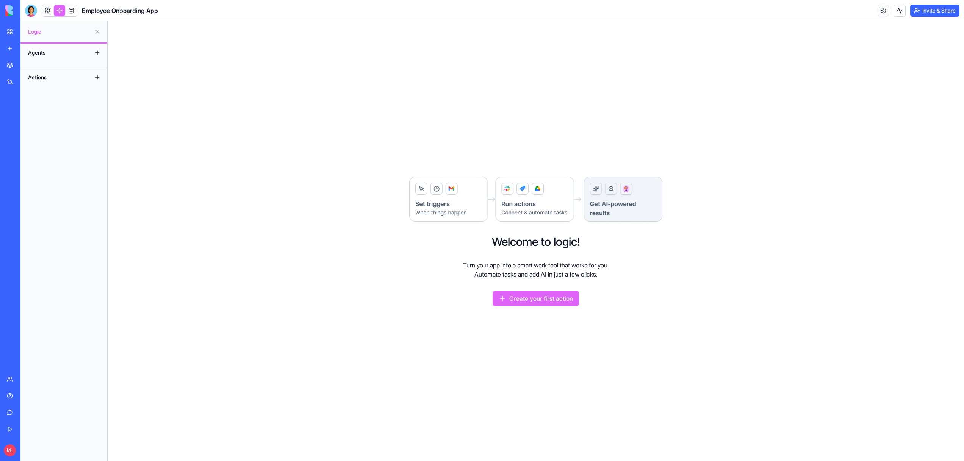
click at [58, 11] on link at bounding box center [59, 10] width 11 height 11
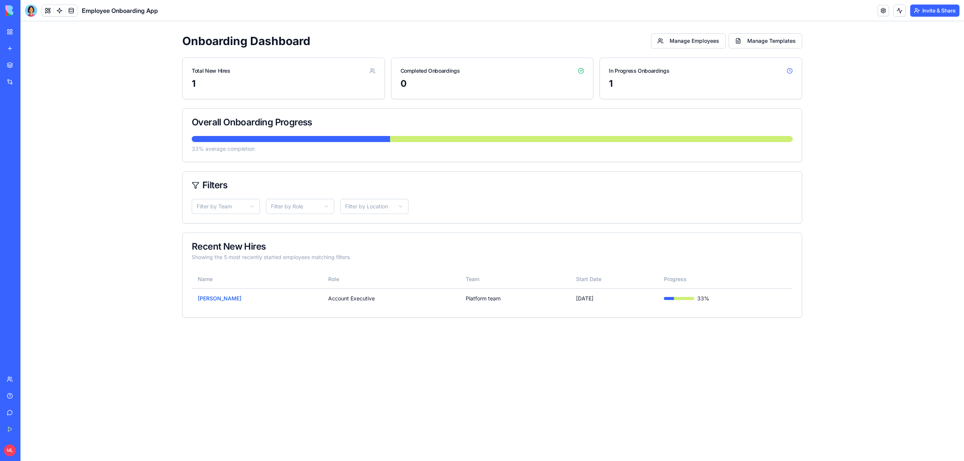
click at [13, 31] on link "My Workspace" at bounding box center [17, 31] width 30 height 15
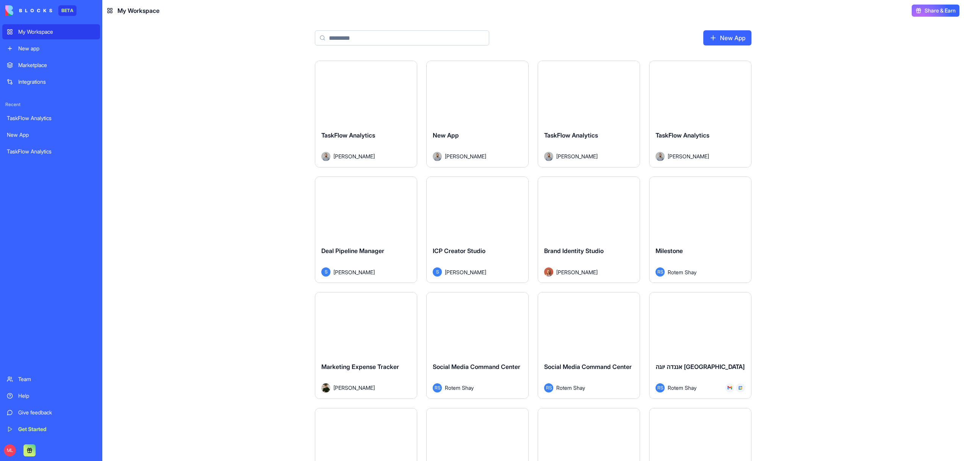
click at [15, 64] on link "Marketplace" at bounding box center [51, 65] width 98 height 15
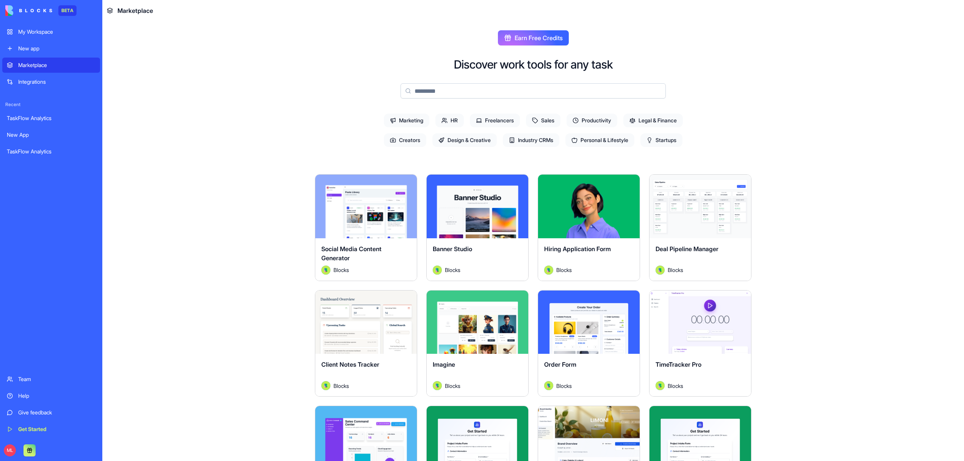
click at [456, 95] on input at bounding box center [532, 90] width 265 height 15
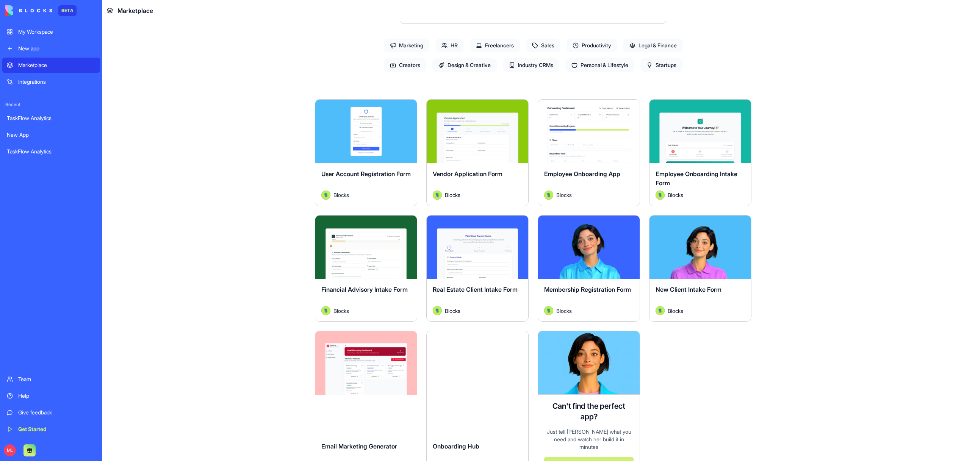
scroll to position [144, 0]
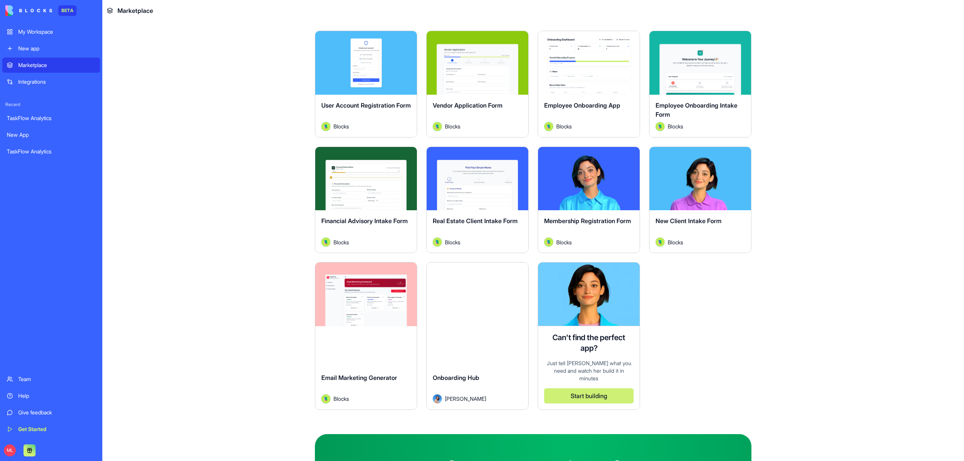
type input "**********"
click at [629, 42] on html "**********" at bounding box center [482, 230] width 964 height 461
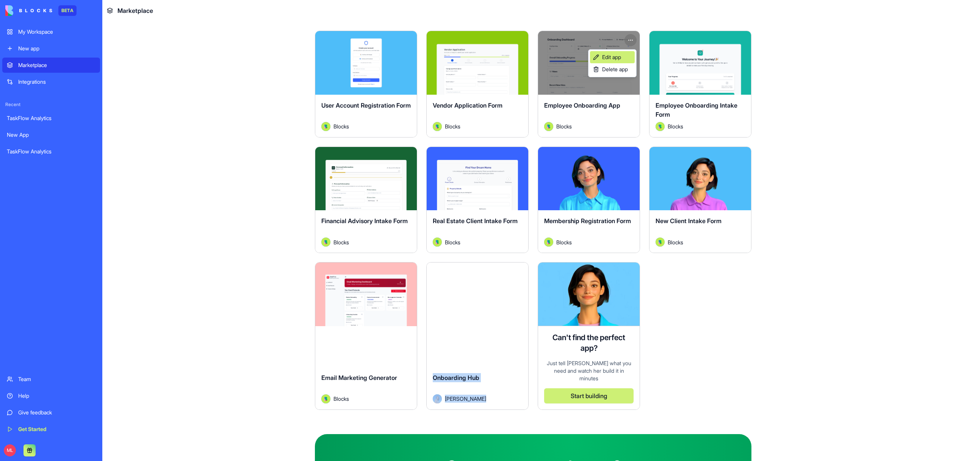
click at [625, 55] on link "Edit app" at bounding box center [612, 57] width 45 height 12
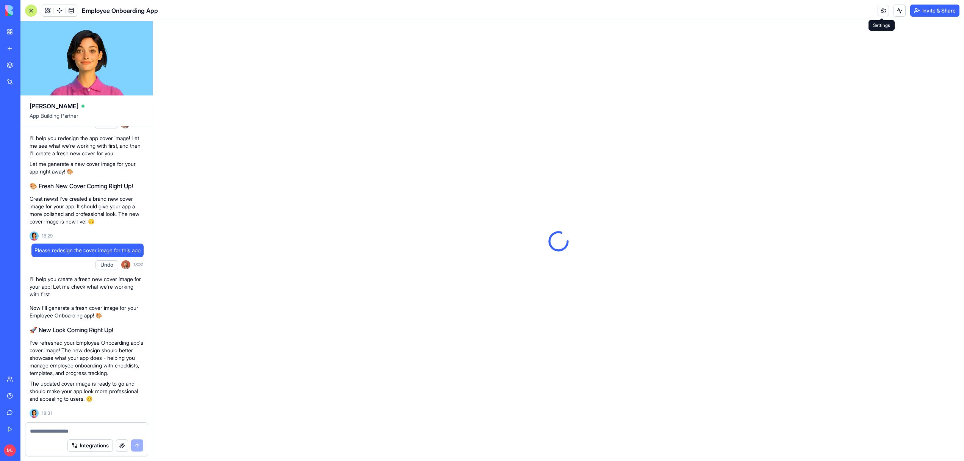
click at [884, 6] on link at bounding box center [883, 10] width 11 height 11
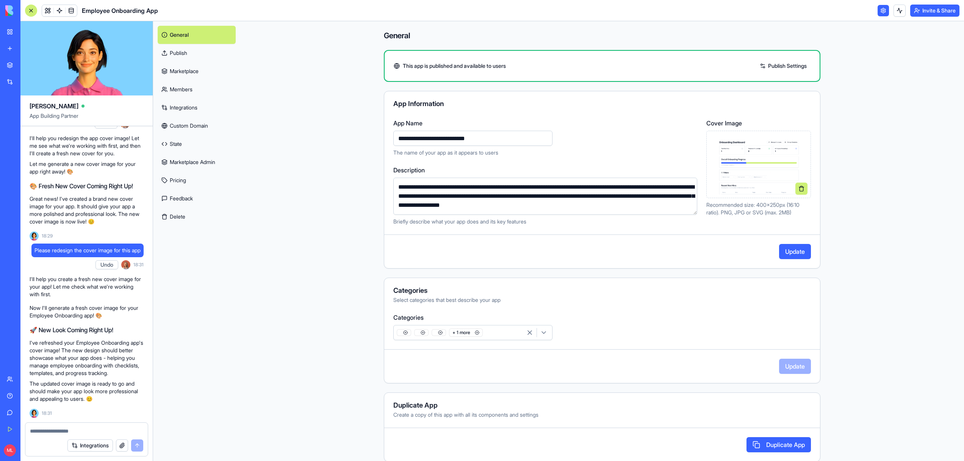
type input "**********"
click at [806, 249] on button "Update" at bounding box center [795, 251] width 32 height 15
click at [176, 71] on link "Marketplace" at bounding box center [197, 71] width 78 height 18
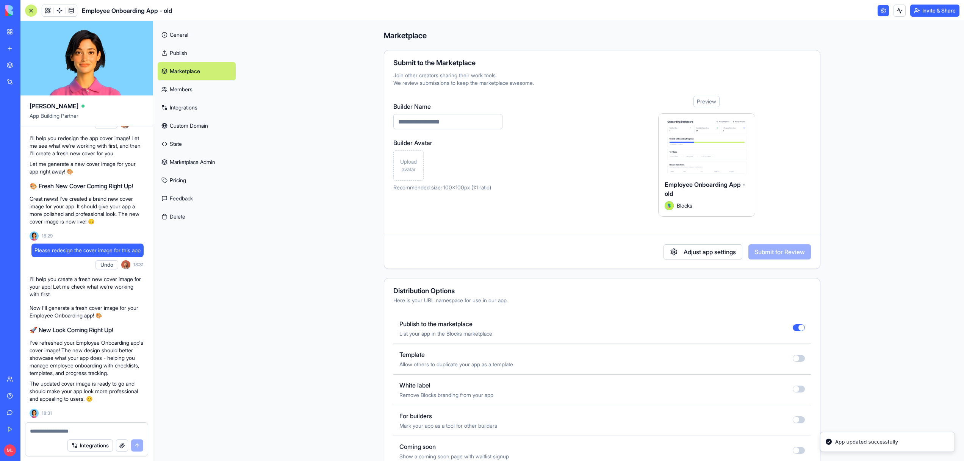
click at [175, 56] on link "Publish" at bounding box center [197, 53] width 78 height 18
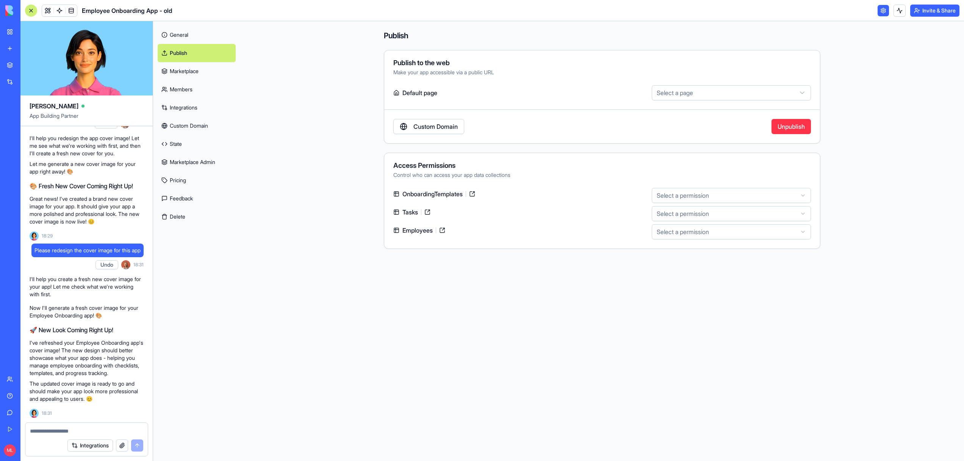
click at [180, 69] on link "Marketplace" at bounding box center [197, 71] width 78 height 18
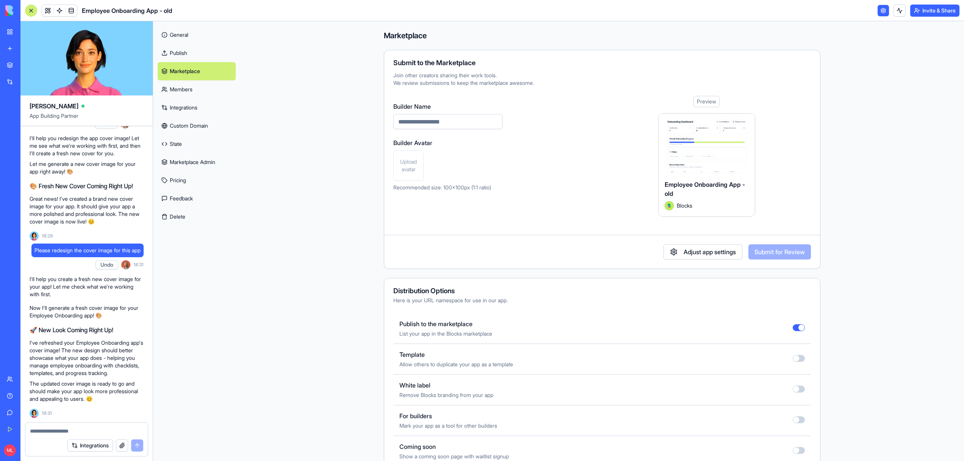
click at [794, 332] on div at bounding box center [799, 328] width 12 height 9
click at [798, 329] on button "button" at bounding box center [799, 327] width 12 height 7
click at [19, 29] on div "My Workspace" at bounding box center [23, 32] width 10 height 8
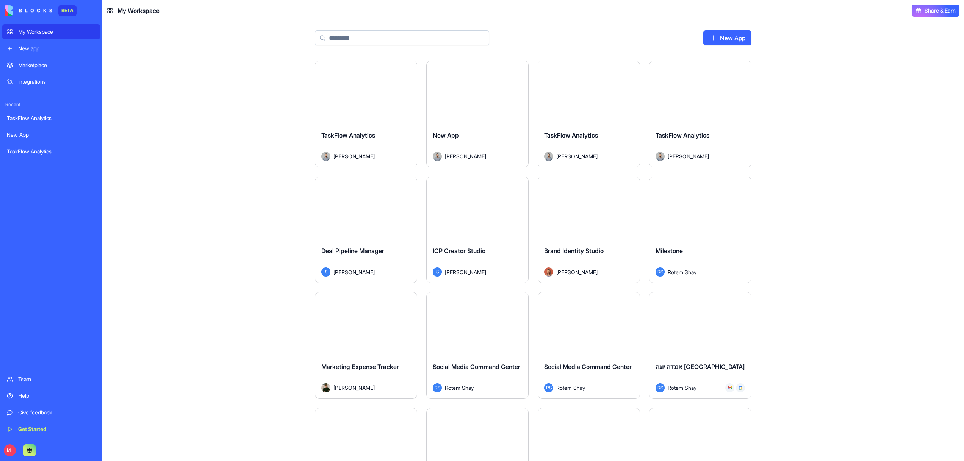
click at [27, 66] on div "Marketplace" at bounding box center [56, 65] width 77 height 8
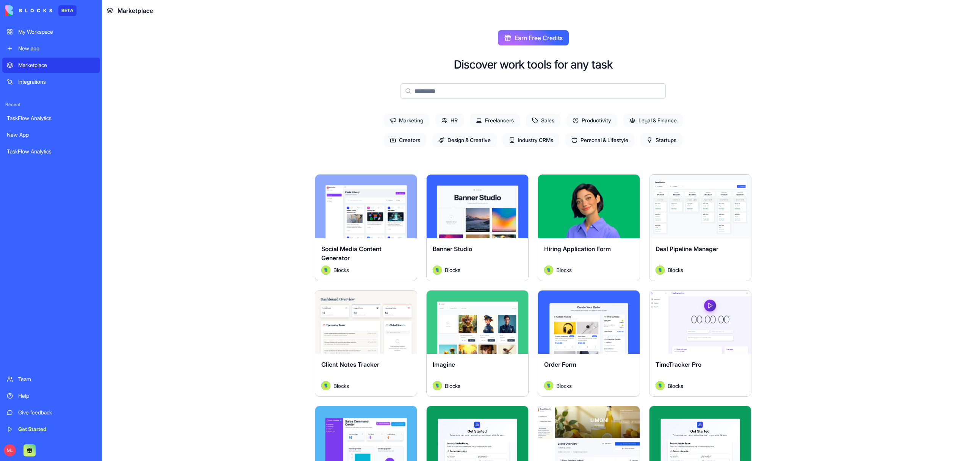
click at [451, 88] on input at bounding box center [532, 90] width 265 height 15
type input "*"
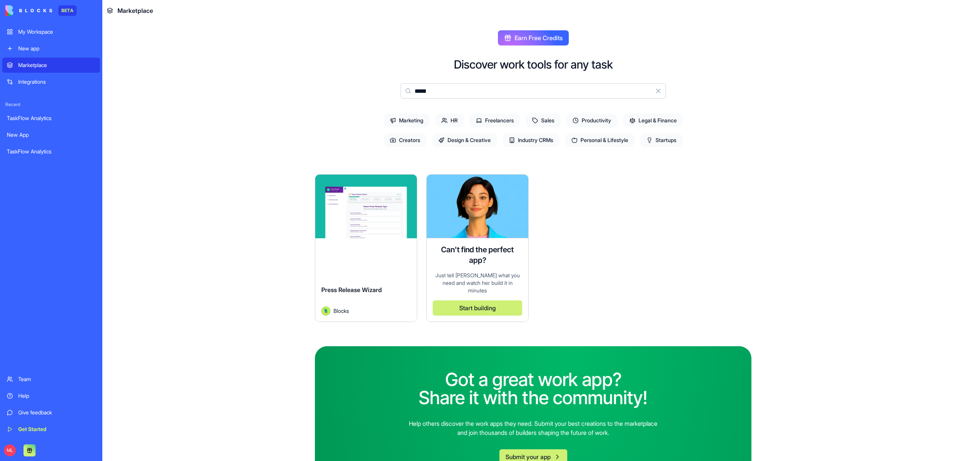
type input "*****"
click at [230, 117] on main "Earn Free Credits Discover work tools for any task ***** Clear Marketing HR Fre…" at bounding box center [533, 241] width 862 height 440
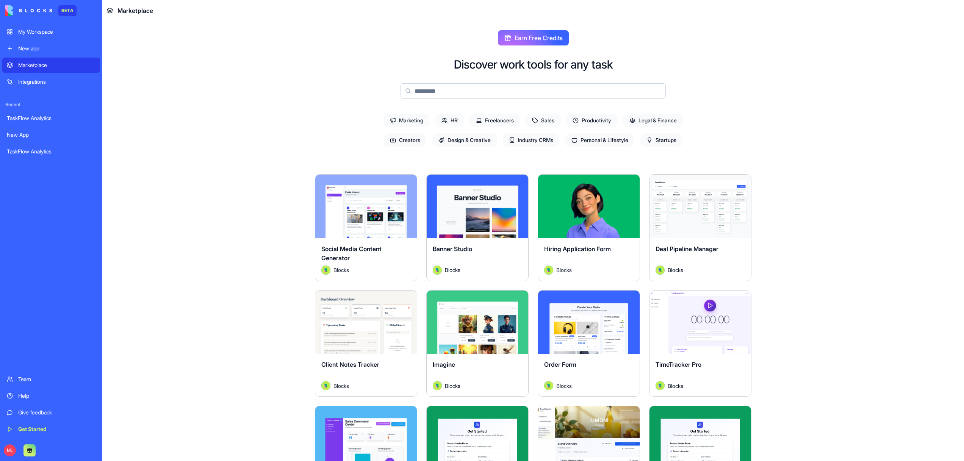
click at [43, 24] on div "BETA My Workspace New app Marketplace Integrations Recent TaskFlow Analytics Ne…" at bounding box center [51, 230] width 98 height 461
click at [44, 30] on div "My Workspace" at bounding box center [56, 32] width 77 height 8
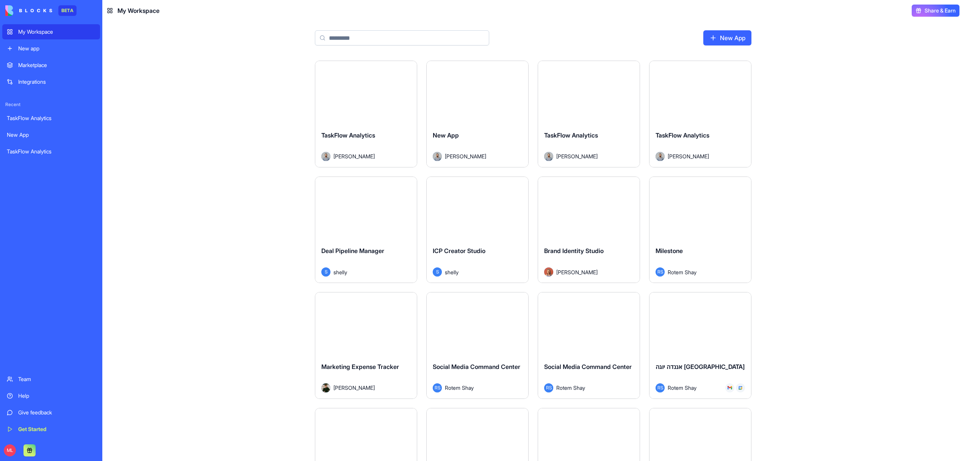
click at [389, 25] on div "New App" at bounding box center [533, 40] width 485 height 39
click at [388, 39] on input at bounding box center [402, 37] width 174 height 15
type input "*"
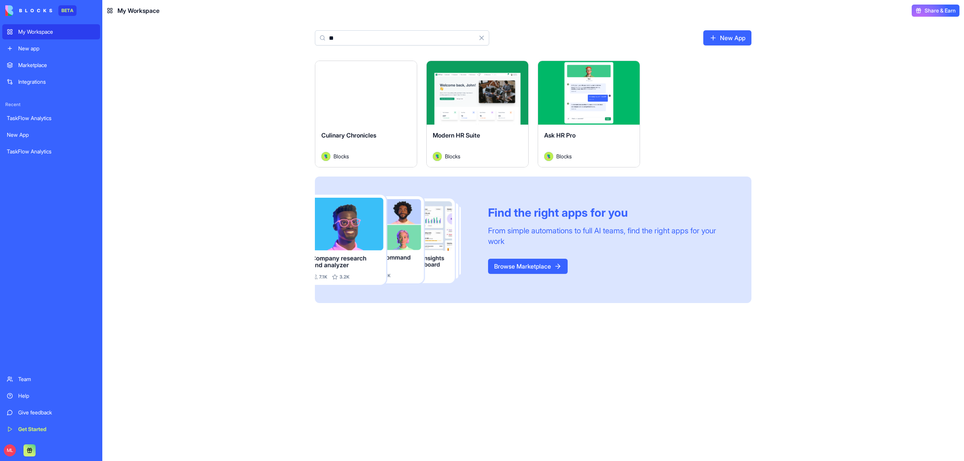
type input "**"
click at [483, 91] on button "Launch" at bounding box center [477, 92] width 57 height 15
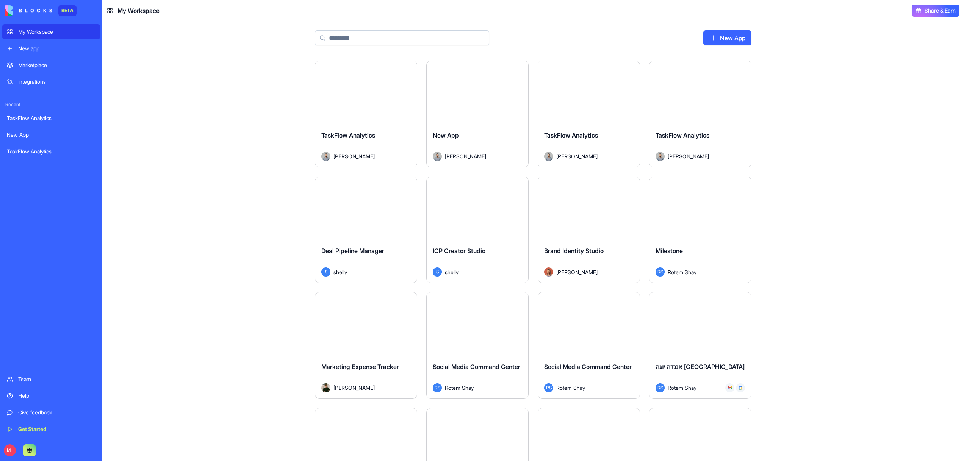
click at [436, 42] on input at bounding box center [402, 37] width 174 height 15
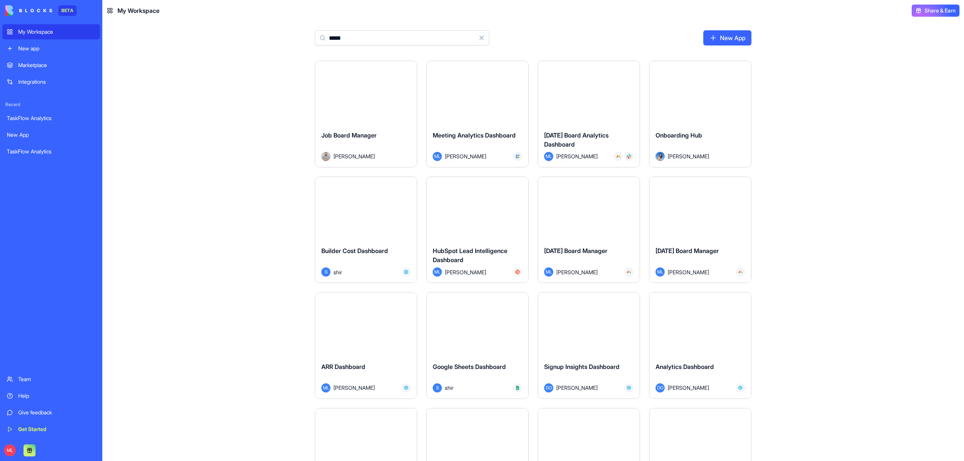
type input "*****"
click at [365, 104] on div "Launch" at bounding box center [366, 93] width 102 height 64
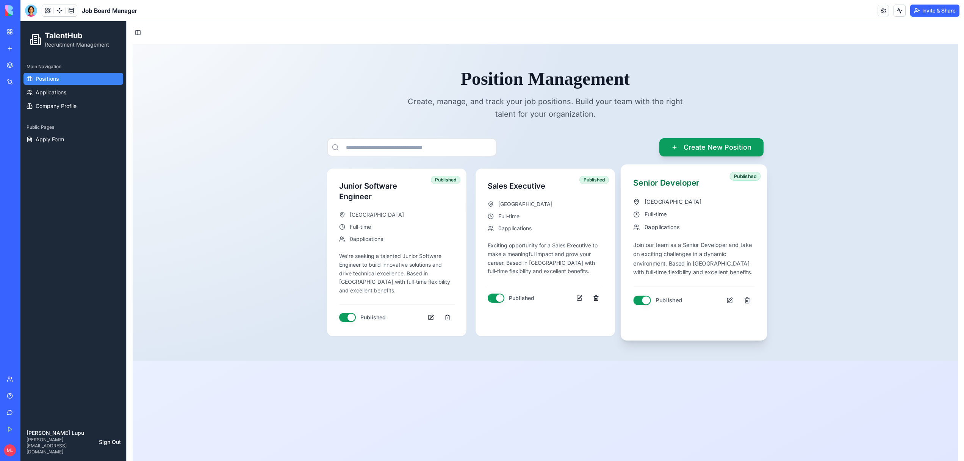
click at [698, 239] on div "Senior Developer [GEOGRAPHIC_DATA] Full-time 0 applications Join our team as a …" at bounding box center [693, 242] width 121 height 130
click at [729, 299] on button at bounding box center [730, 300] width 14 height 14
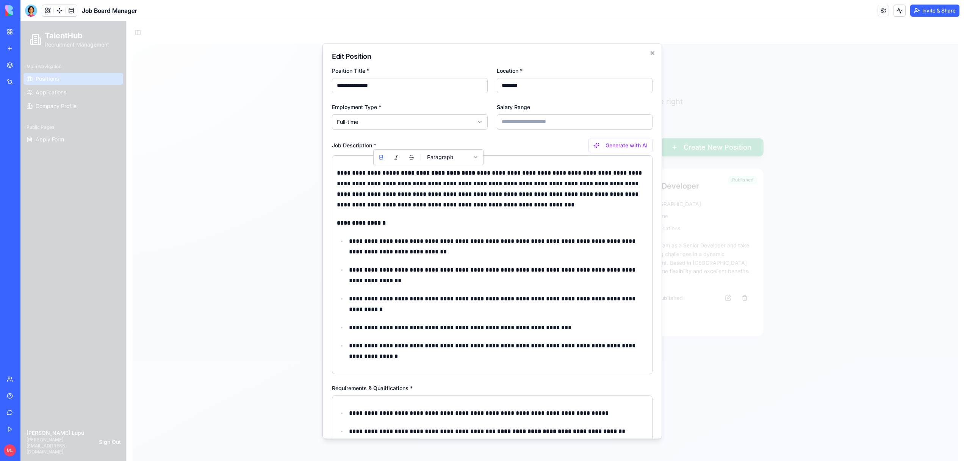
click at [429, 170] on strong "**********" at bounding box center [438, 173] width 74 height 6
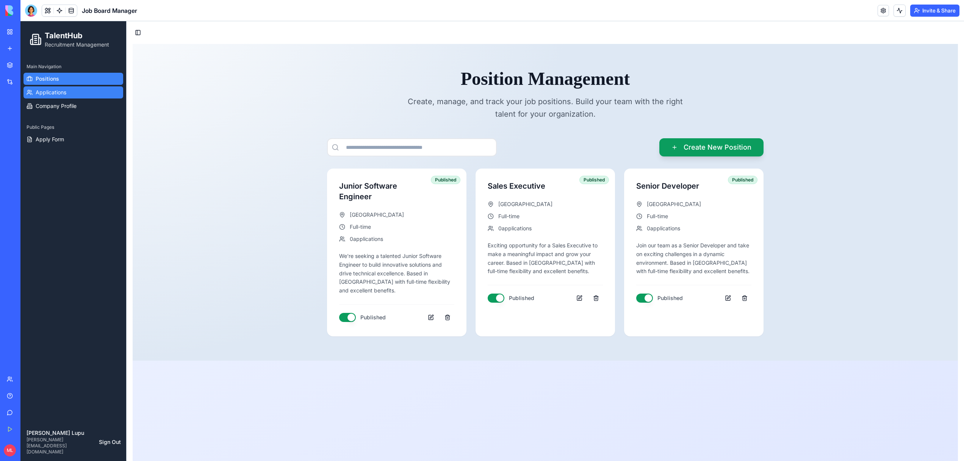
click at [67, 98] on link "Applications" at bounding box center [73, 92] width 100 height 12
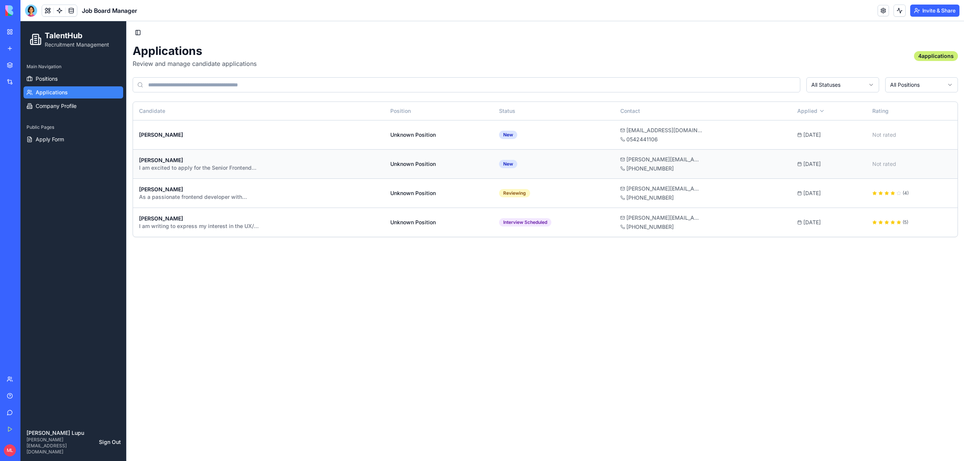
click at [411, 162] on div "Unknown Position" at bounding box center [438, 164] width 96 height 8
click at [58, 106] on span "Company Profile" at bounding box center [56, 106] width 41 height 8
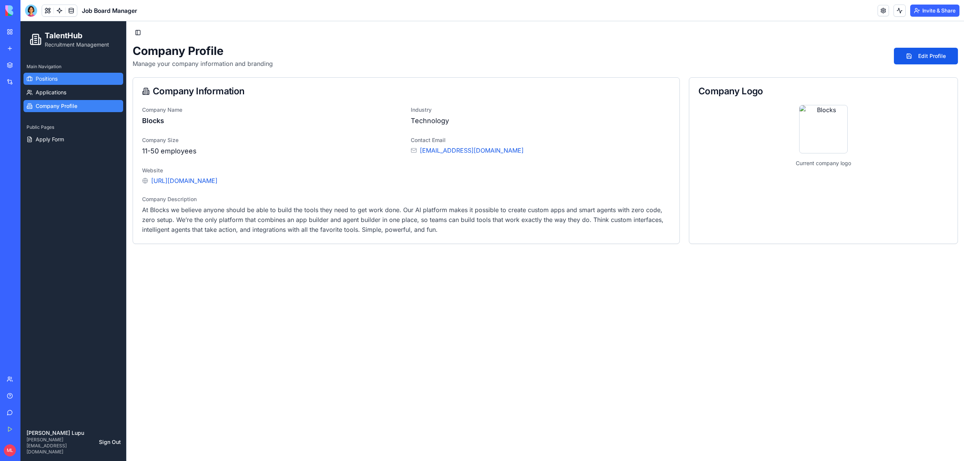
click at [44, 82] on span "Positions" at bounding box center [47, 79] width 22 height 8
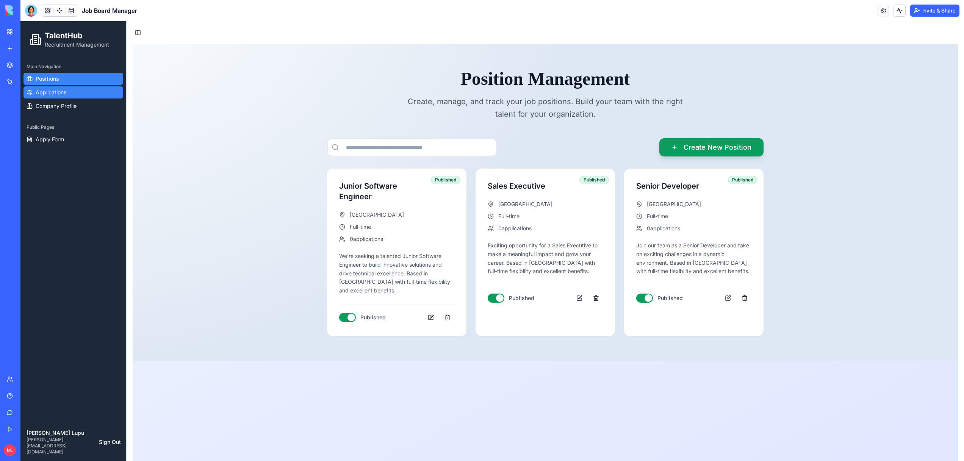
click at [48, 95] on span "Applications" at bounding box center [51, 93] width 31 height 8
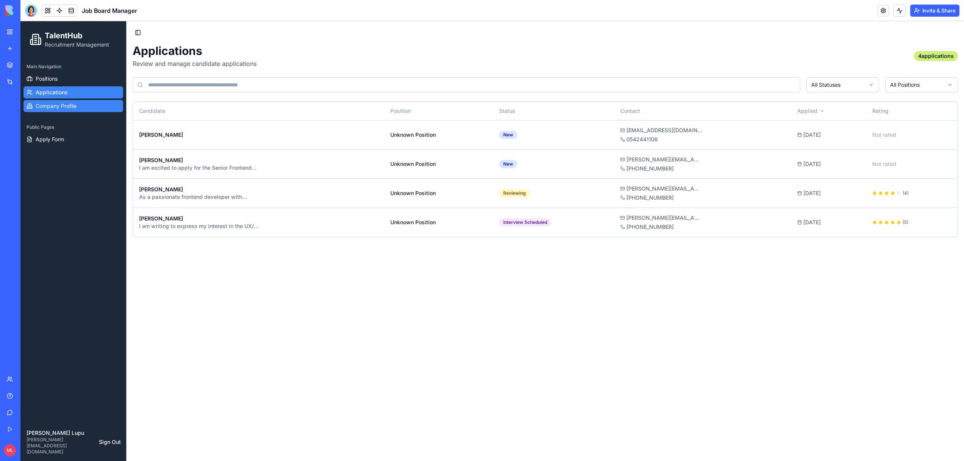
click at [48, 112] on link "Company Profile" at bounding box center [73, 106] width 100 height 12
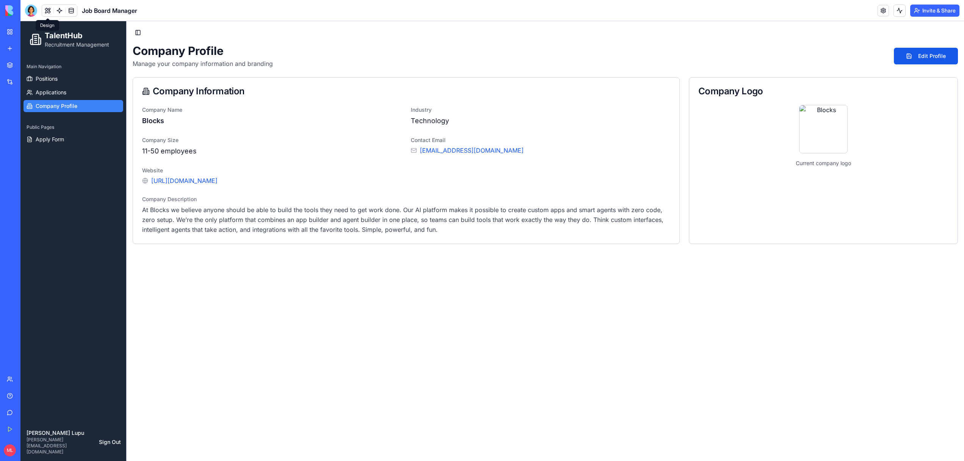
click at [48, 10] on button at bounding box center [47, 10] width 11 height 11
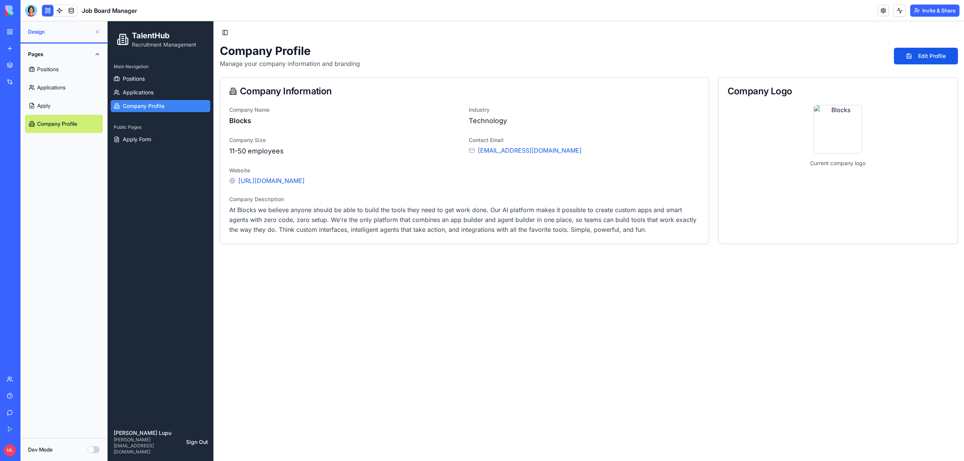
click at [48, 9] on button at bounding box center [47, 10] width 11 height 11
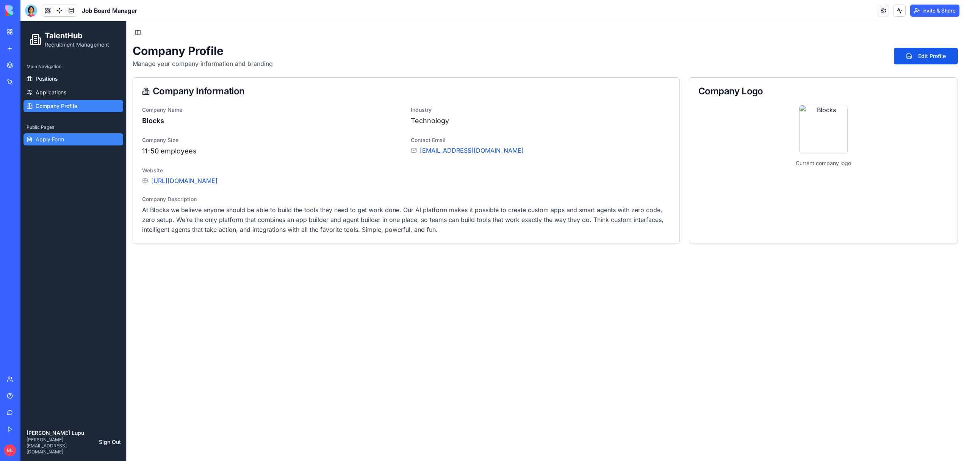
click at [57, 136] on span "Apply Form" at bounding box center [50, 140] width 28 height 8
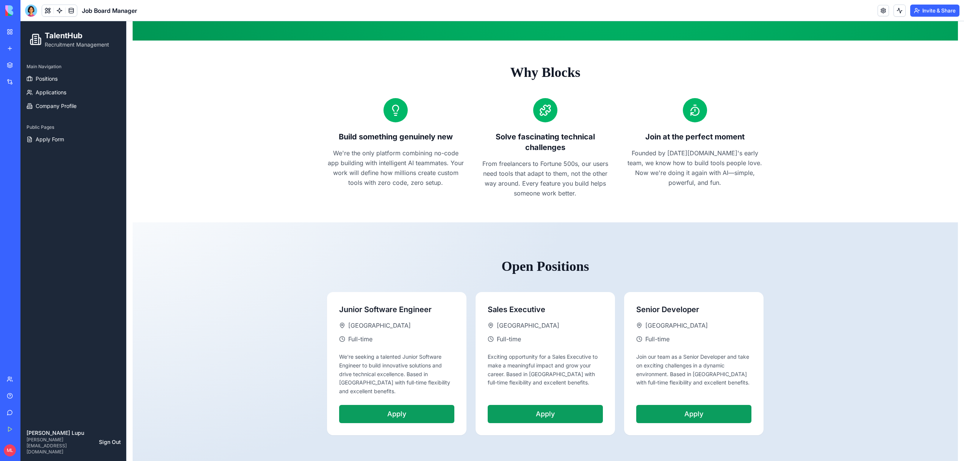
scroll to position [214, 0]
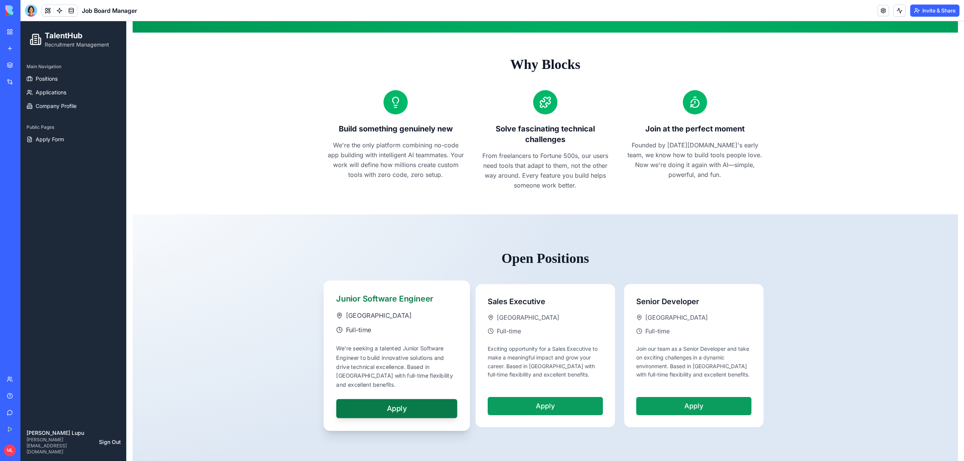
click at [415, 399] on button "Apply" at bounding box center [396, 408] width 121 height 19
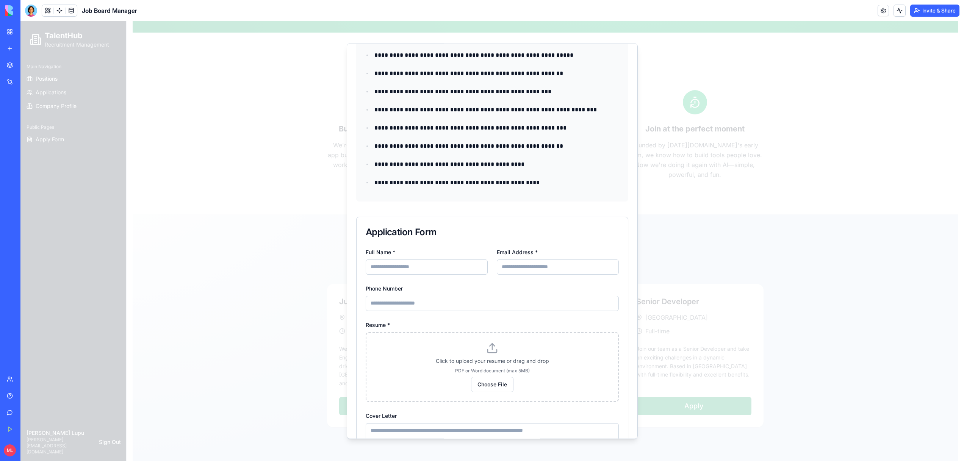
scroll to position [338, 0]
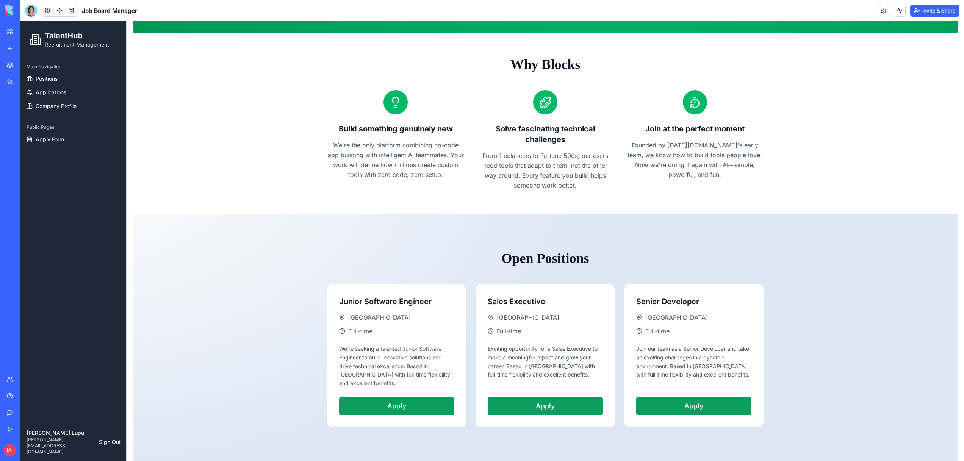
click at [89, 127] on div "Public Pages" at bounding box center [73, 127] width 100 height 12
click at [89, 138] on link "Apply Form" at bounding box center [73, 139] width 100 height 12
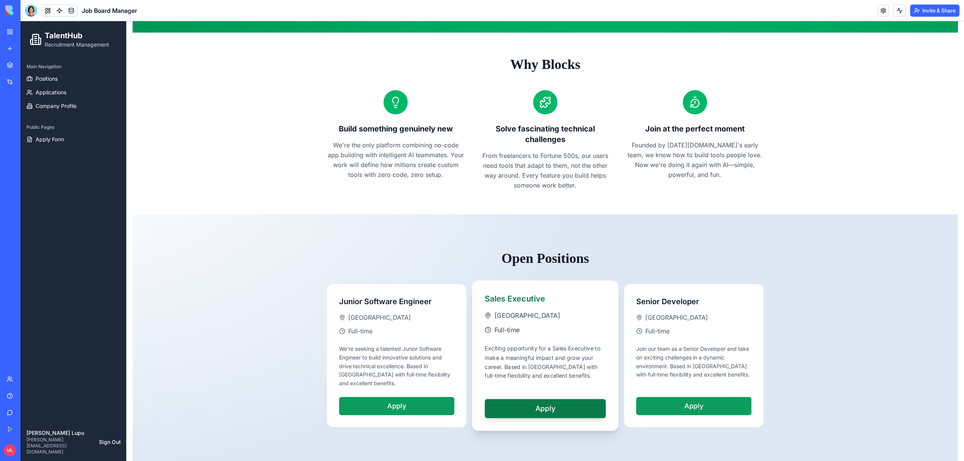
click at [592, 332] on div "Full-time" at bounding box center [545, 329] width 121 height 9
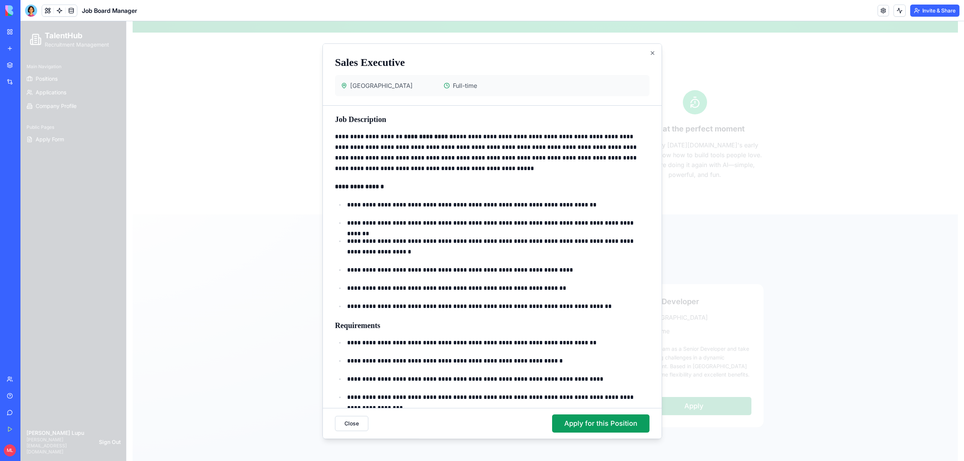
scroll to position [113, 0]
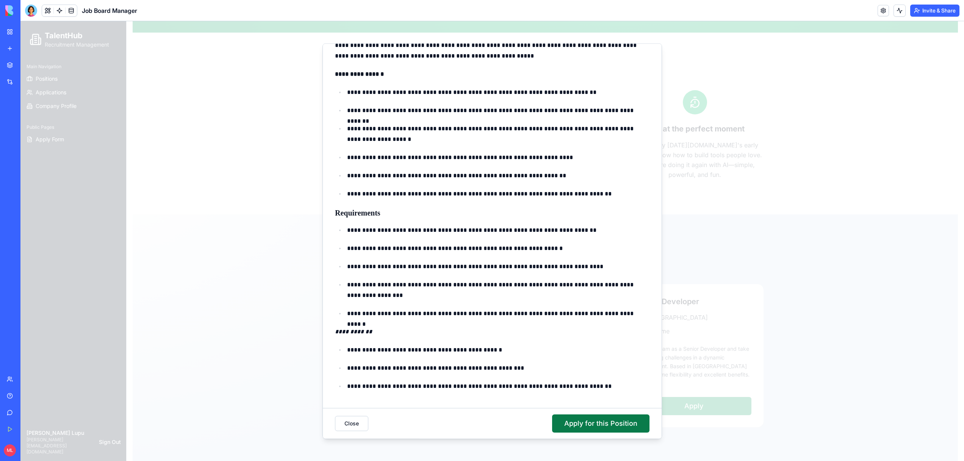
click at [577, 426] on button "Apply for this Position" at bounding box center [600, 424] width 97 height 18
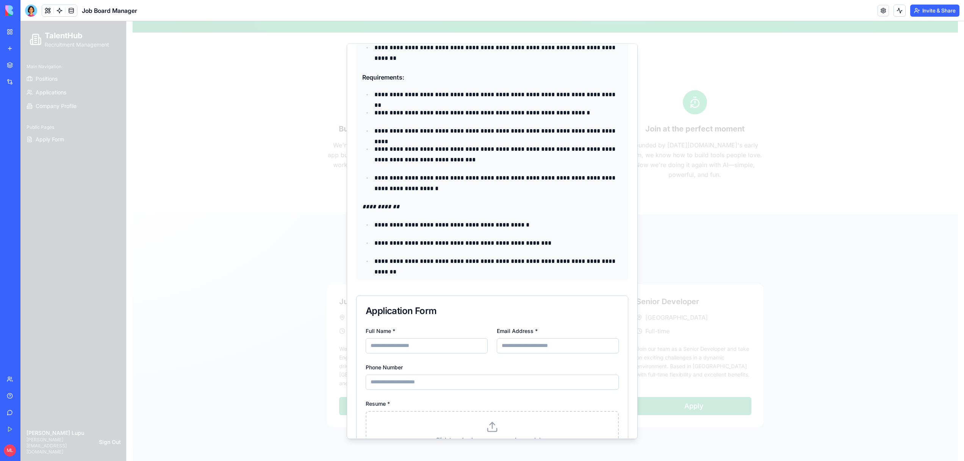
scroll to position [417, 0]
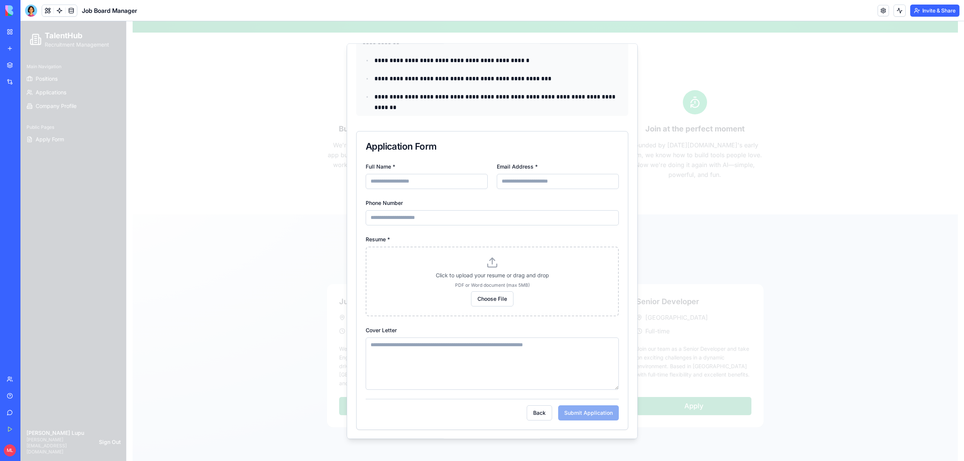
click at [753, 333] on div at bounding box center [491, 241] width 943 height 440
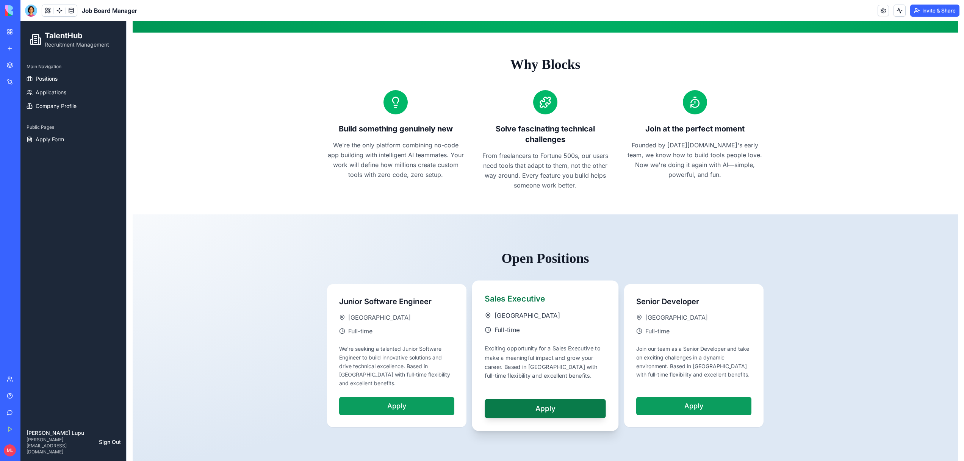
click at [565, 313] on div "Tel Aviv" at bounding box center [545, 315] width 121 height 9
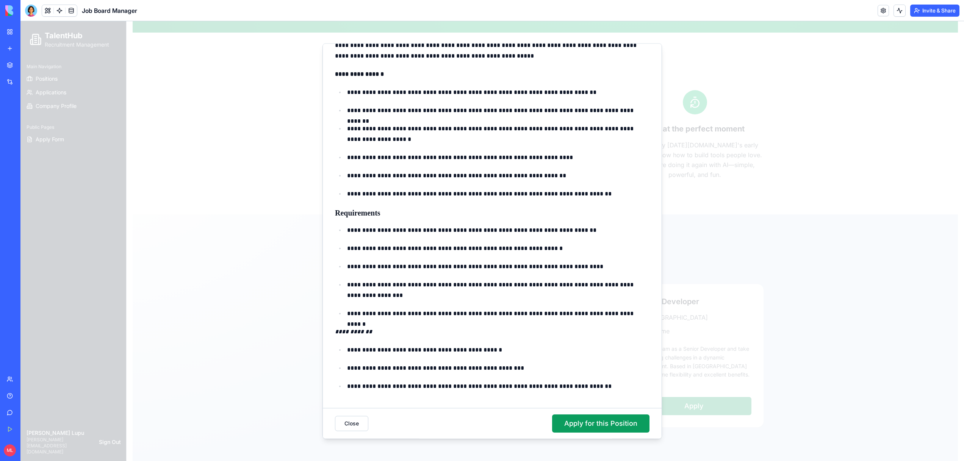
scroll to position [0, 0]
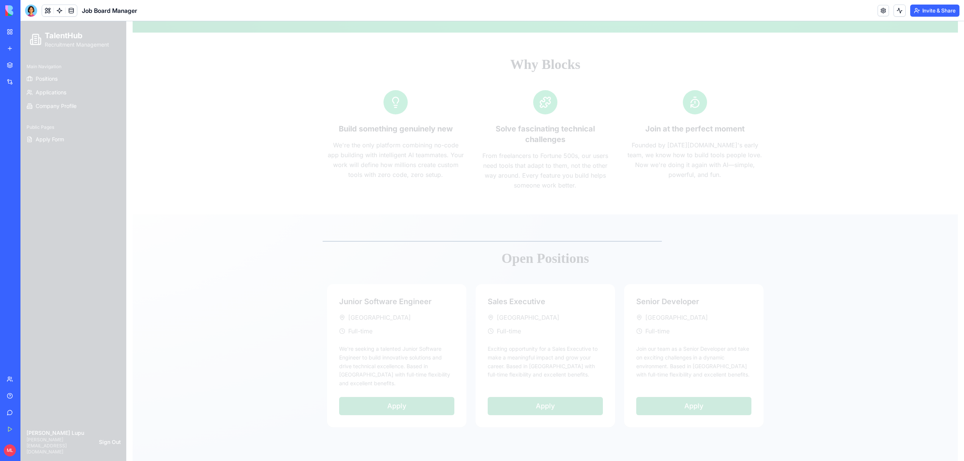
click at [807, 308] on div at bounding box center [491, 241] width 943 height 440
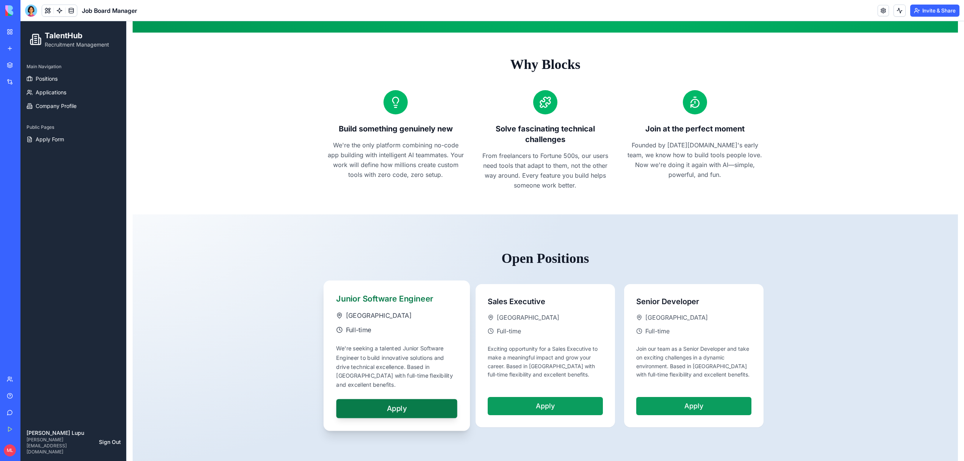
click at [380, 361] on div "We're seeking a talented Junior Software Engineer to build innovative solutions…" at bounding box center [396, 366] width 121 height 45
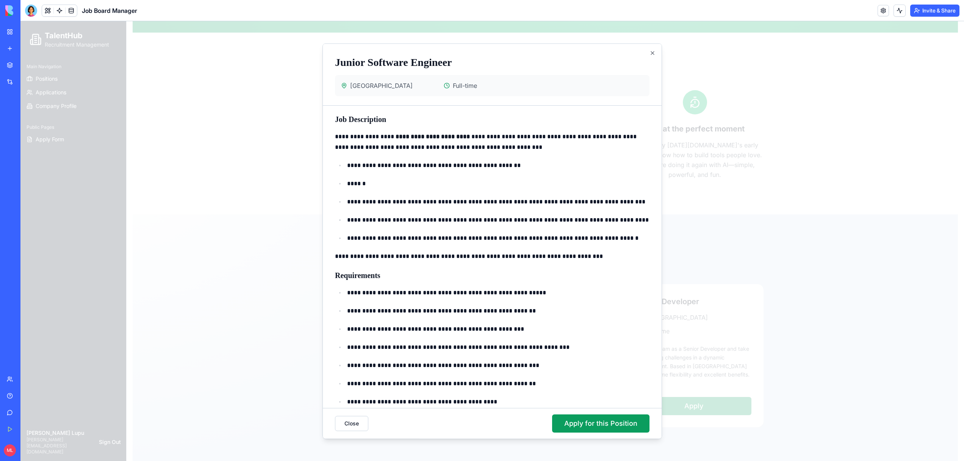
scroll to position [34, 0]
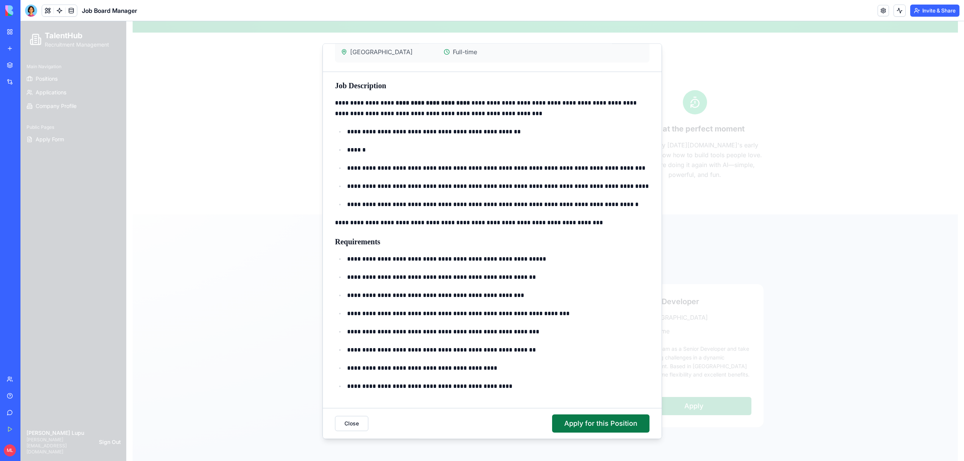
click at [574, 423] on button "Apply for this Position" at bounding box center [600, 424] width 97 height 18
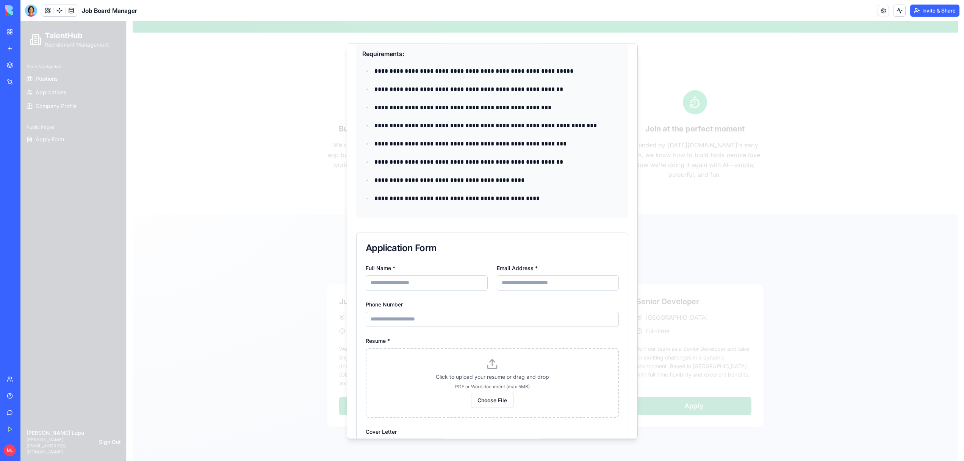
scroll to position [338, 0]
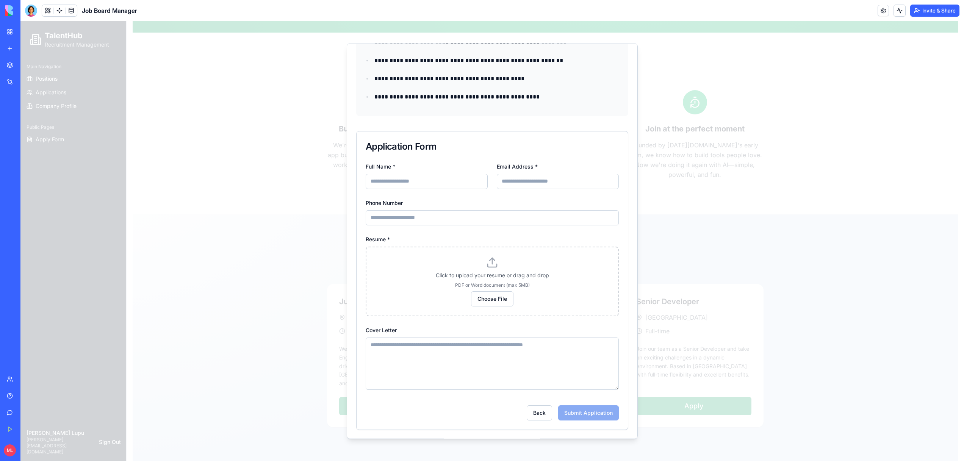
click at [185, 252] on div at bounding box center [491, 241] width 943 height 440
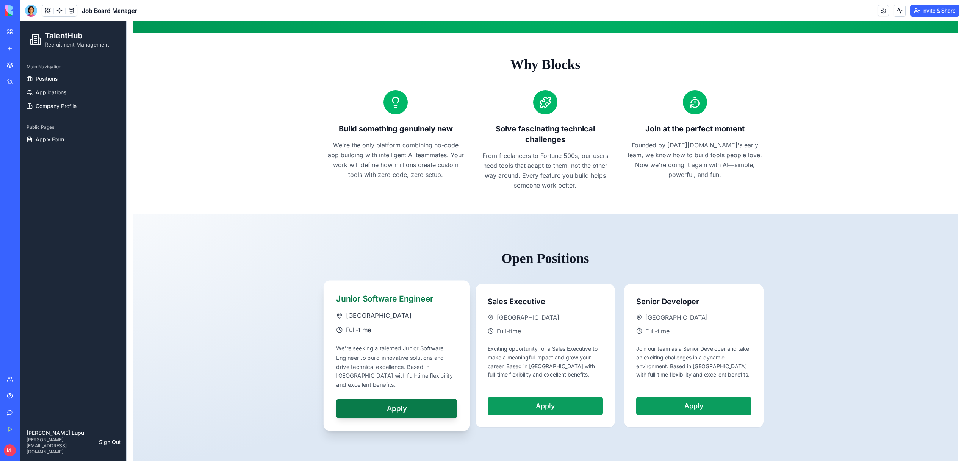
click at [363, 407] on button "Apply" at bounding box center [396, 408] width 121 height 19
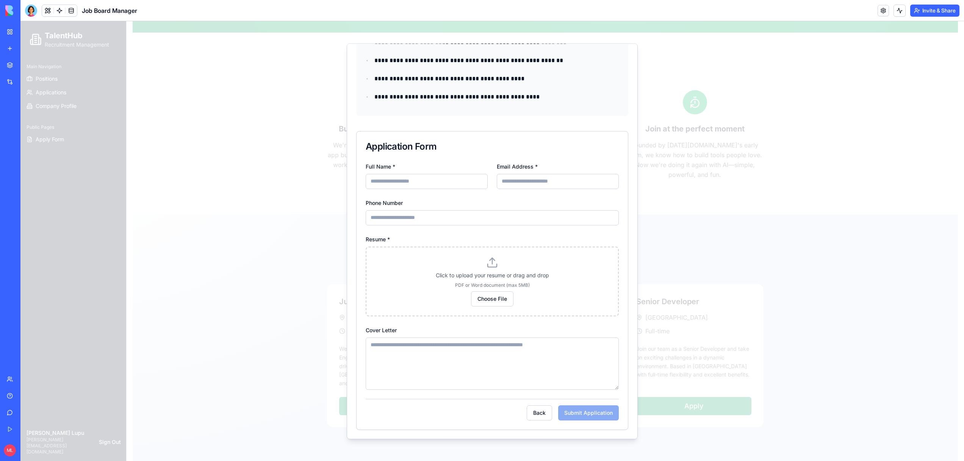
click at [742, 208] on div at bounding box center [491, 241] width 943 height 440
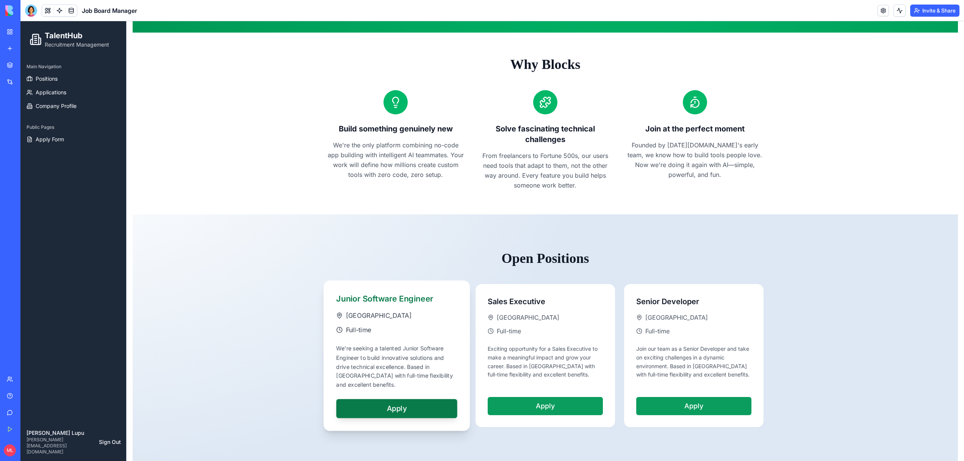
click at [366, 357] on div "We're seeking a talented Junior Software Engineer to build innovative solutions…" at bounding box center [396, 366] width 121 height 45
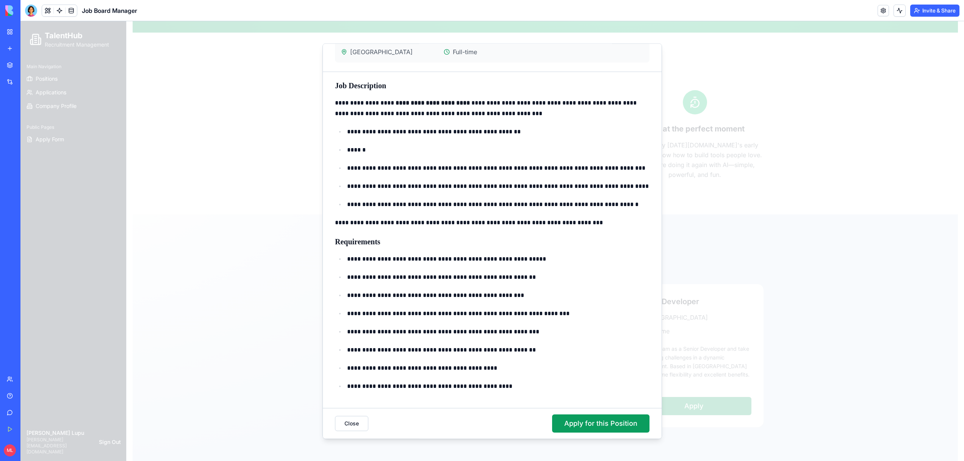
scroll to position [0, 0]
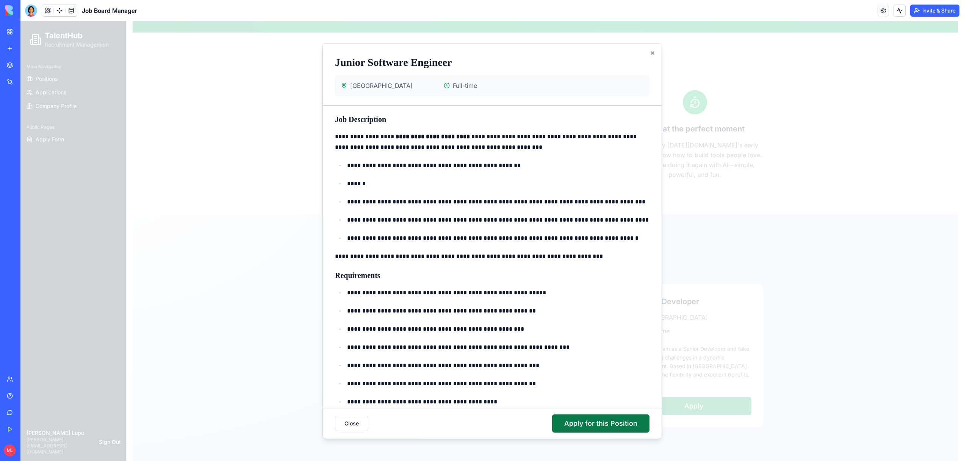
click at [593, 420] on button "Apply for this Position" at bounding box center [600, 424] width 97 height 18
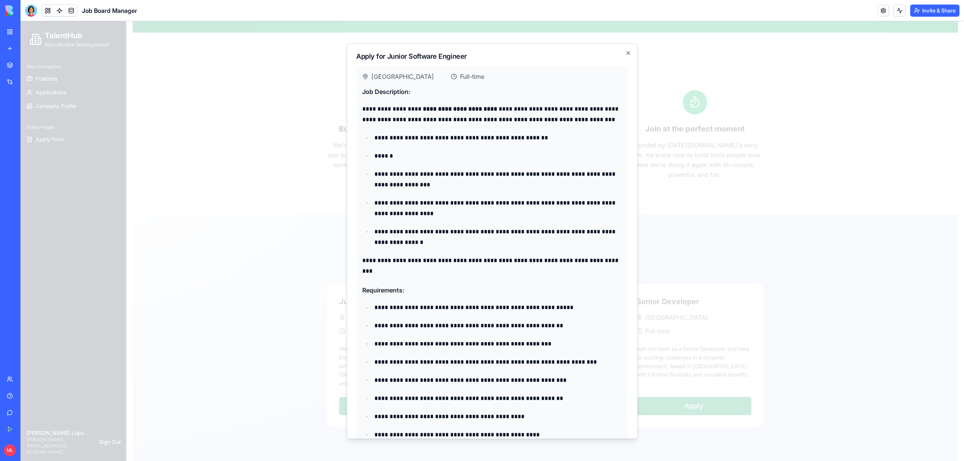
click at [709, 171] on div at bounding box center [491, 241] width 943 height 440
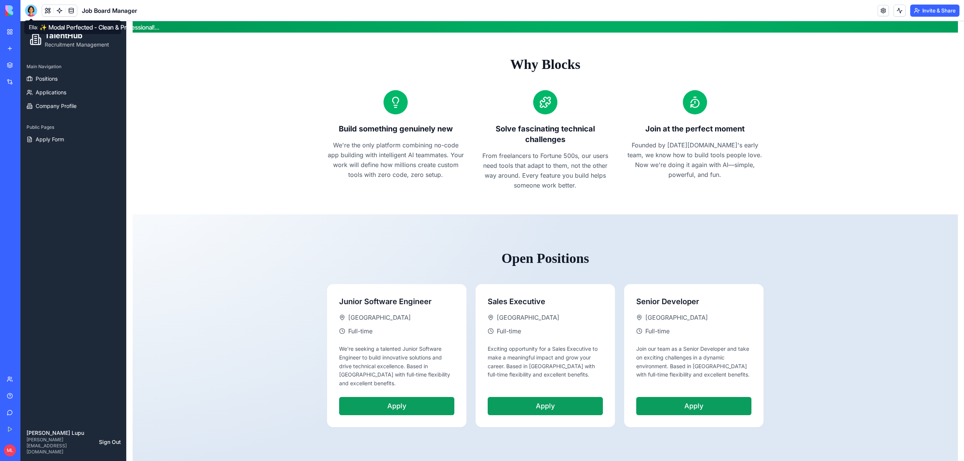
click at [34, 12] on div at bounding box center [31, 11] width 12 height 12
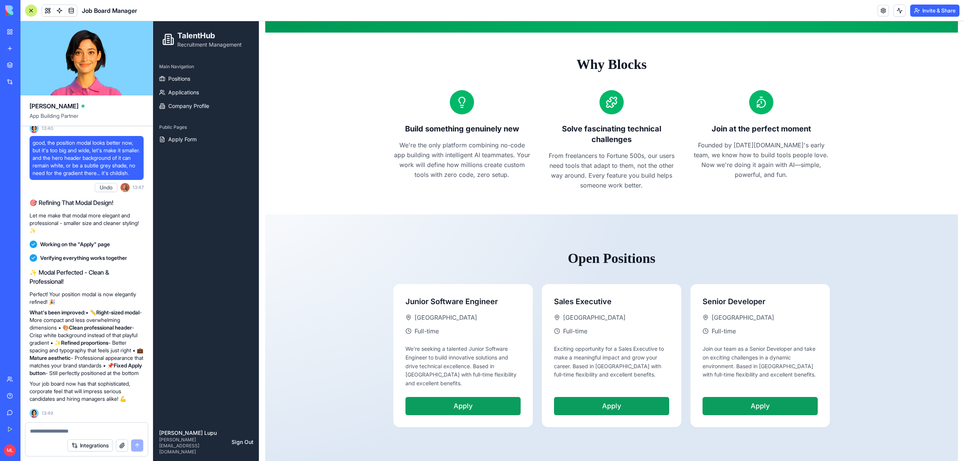
click at [83, 430] on textarea at bounding box center [86, 431] width 113 height 8
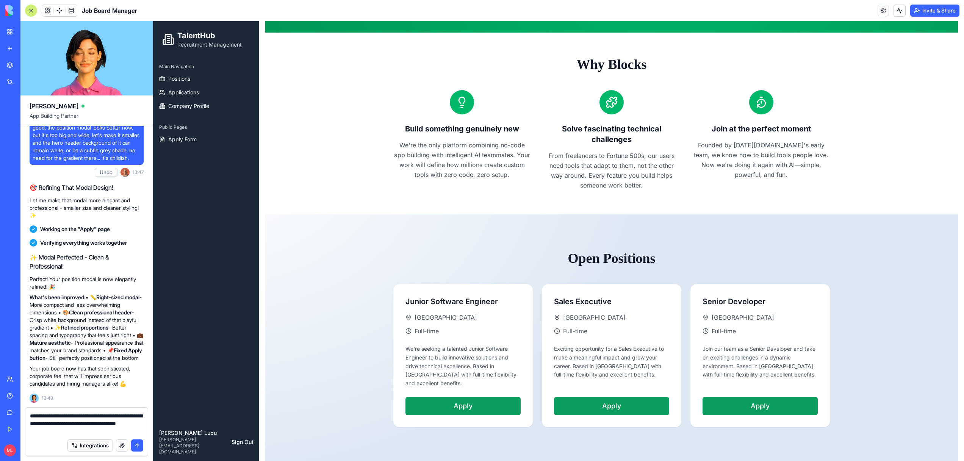
type textarea "**********"
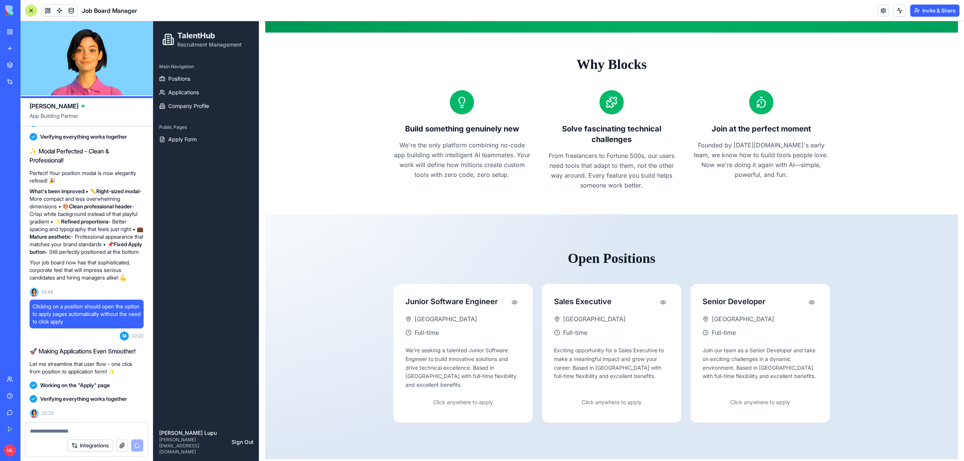
scroll to position [209, 0]
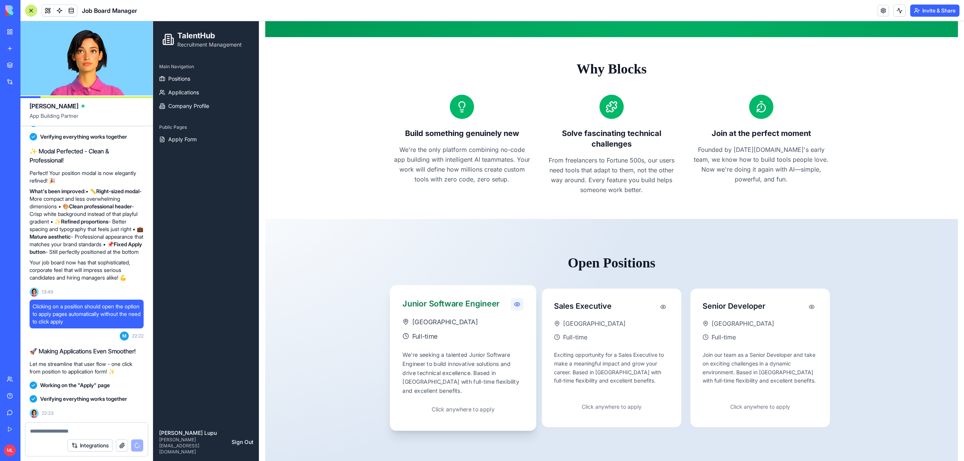
click at [517, 308] on button at bounding box center [517, 304] width 13 height 13
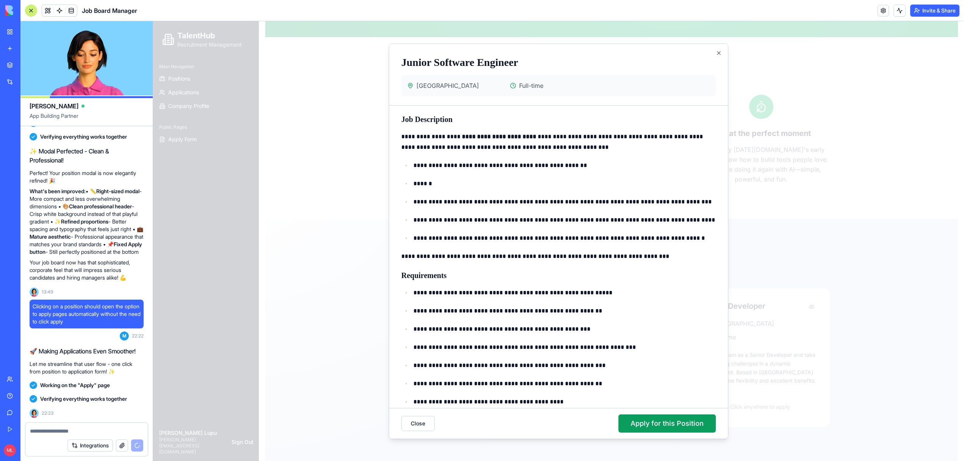
scroll to position [7233, 0]
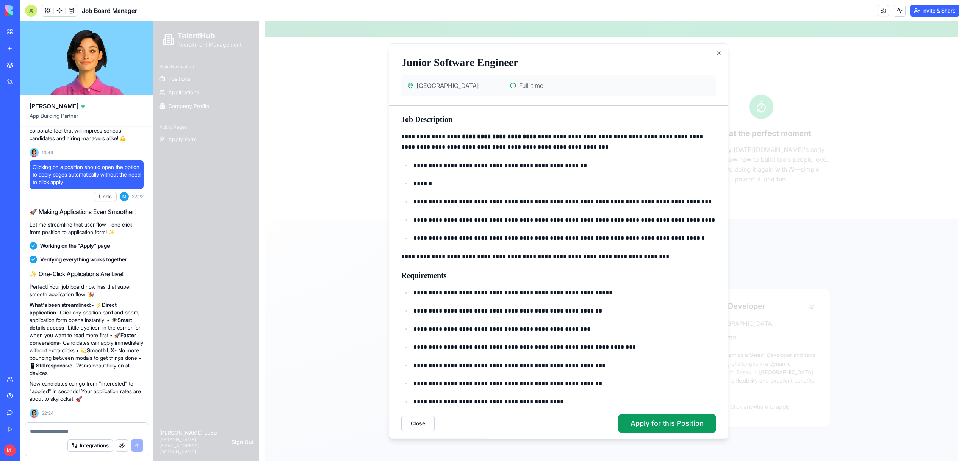
click at [391, 288] on div "**********" at bounding box center [558, 273] width 339 height 336
click at [368, 289] on div at bounding box center [558, 241] width 811 height 440
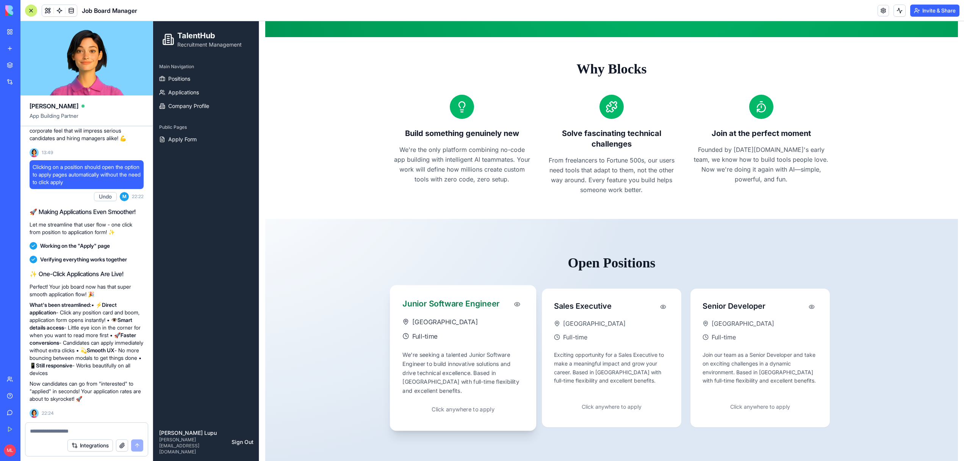
click at [507, 373] on div "We're seeking a talented Junior Software Engineer to build innovative solutions…" at bounding box center [462, 372] width 121 height 45
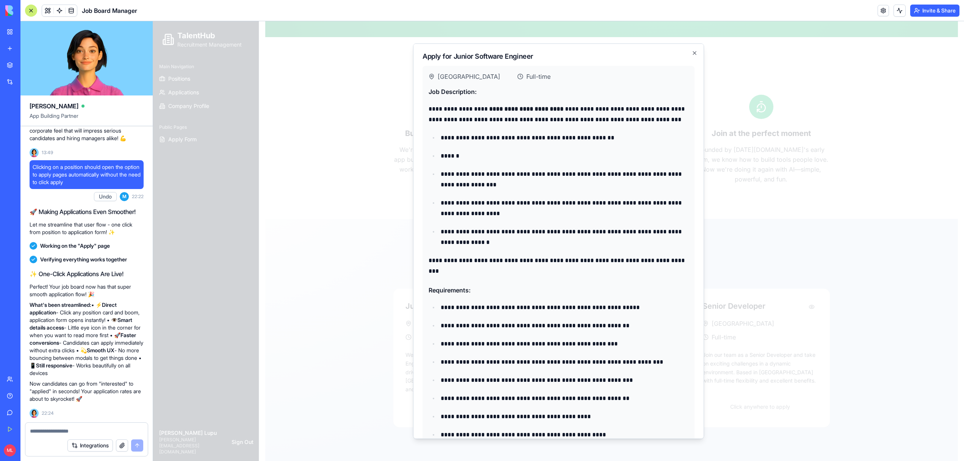
click at [307, 296] on div at bounding box center [558, 241] width 811 height 440
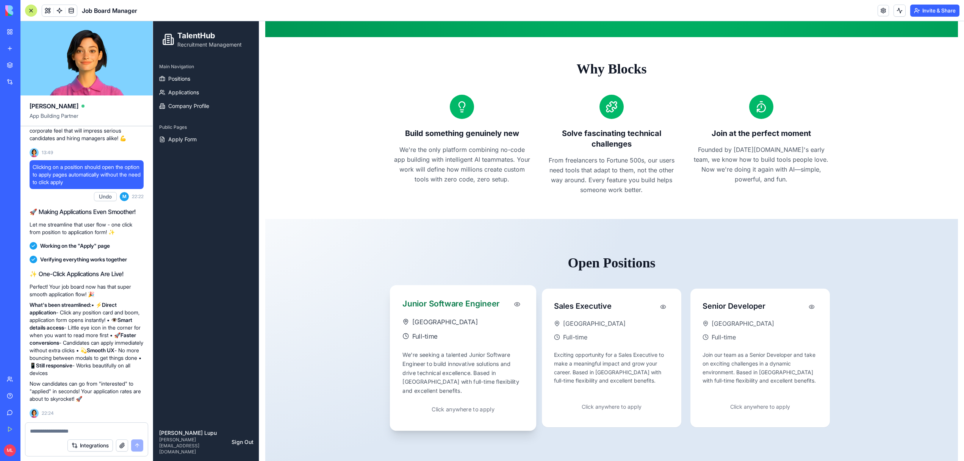
click at [453, 311] on div "Junior Software Engineer" at bounding box center [462, 304] width 121 height 13
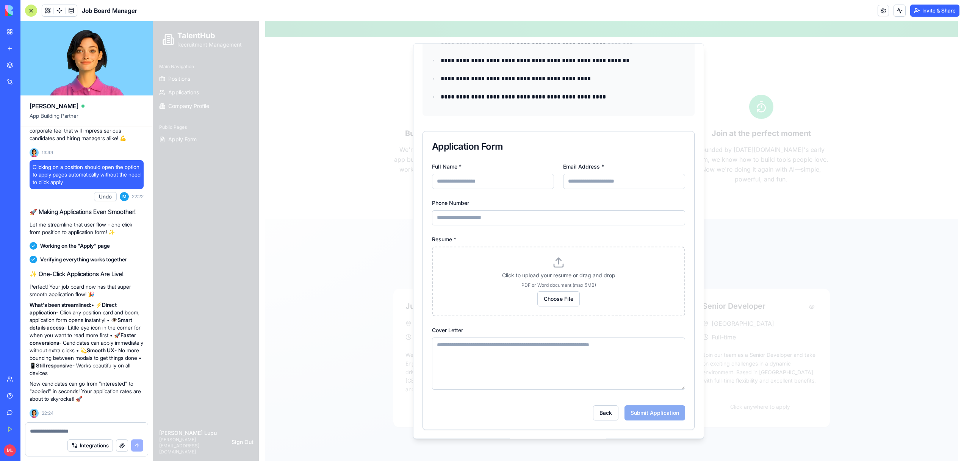
scroll to position [0, 0]
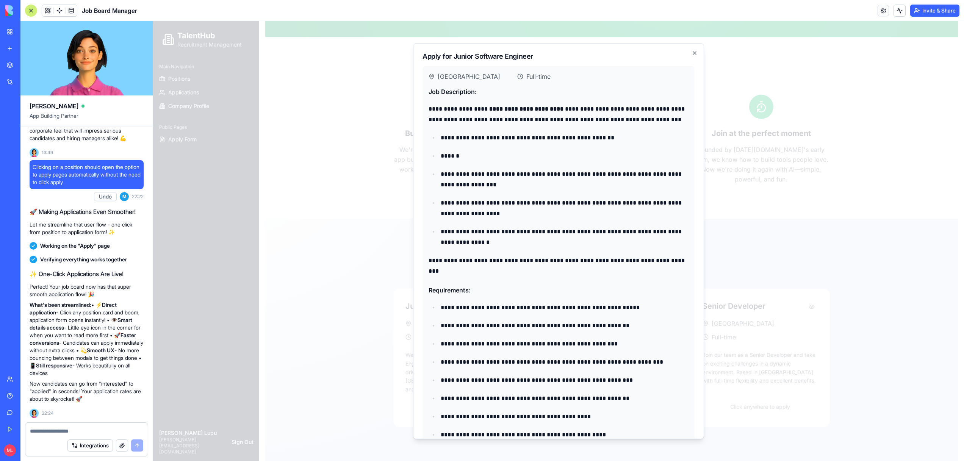
click at [376, 244] on div at bounding box center [558, 241] width 811 height 440
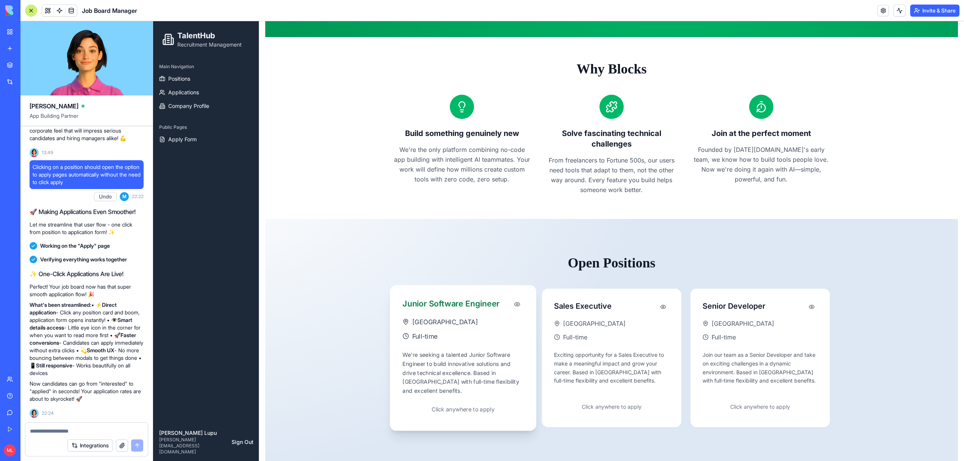
click at [493, 346] on div "Junior Software Engineer Tel Aviv Full-time We're seeking a talented Junior Sof…" at bounding box center [463, 357] width 146 height 145
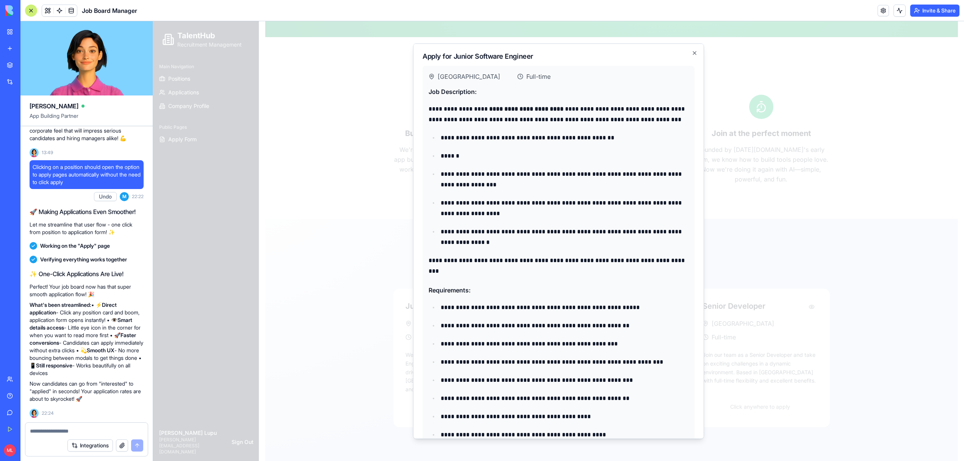
click at [330, 303] on div at bounding box center [558, 241] width 811 height 440
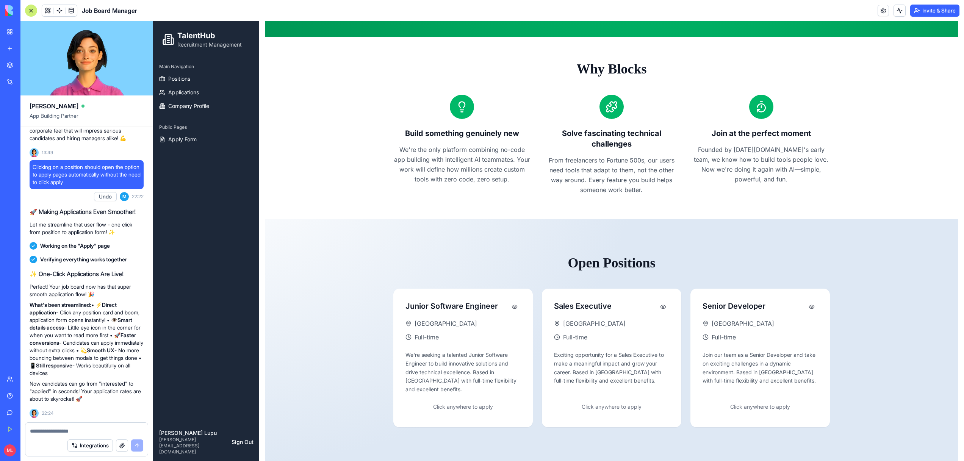
click at [39, 426] on div at bounding box center [86, 429] width 122 height 12
click at [41, 432] on textarea at bounding box center [86, 431] width 113 height 8
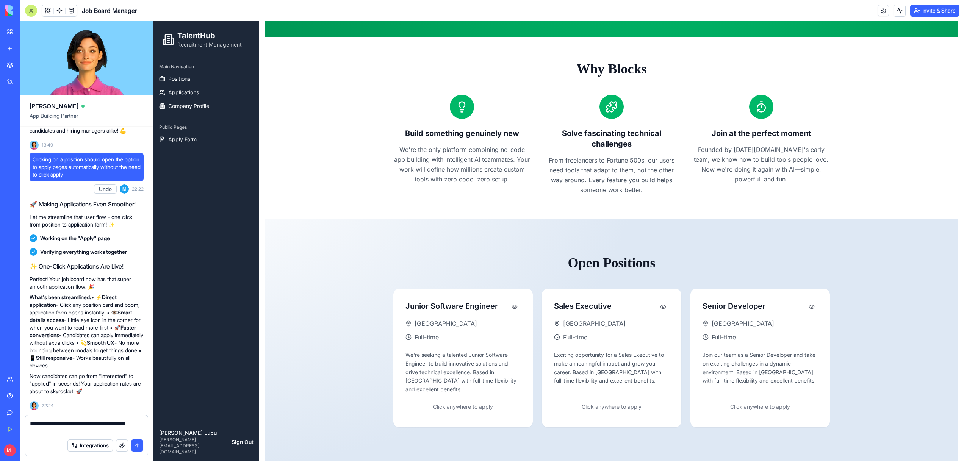
type textarea "**********"
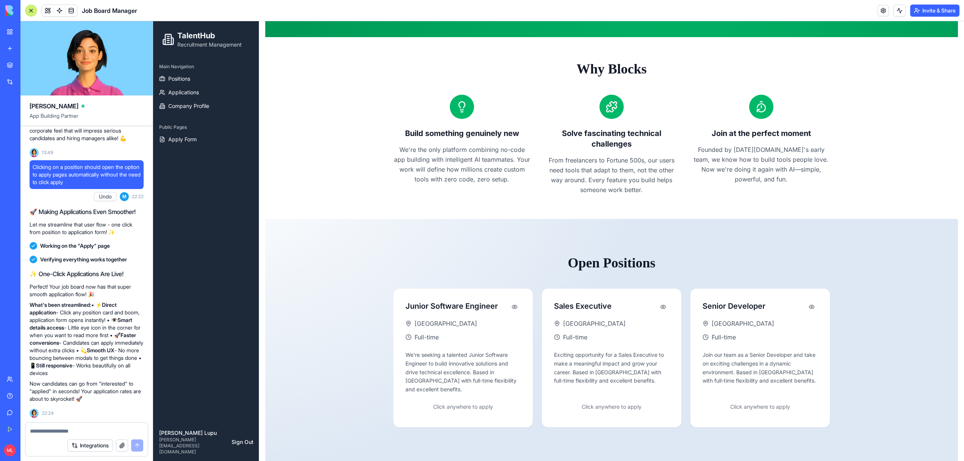
click at [105, 199] on button "Undo" at bounding box center [105, 196] width 23 height 9
click at [101, 178] on span "Clicking on a position should open the option to apply pages automatically with…" at bounding box center [87, 174] width 108 height 23
copy span "Clicking on a position should open the option to apply pages automatically with…"
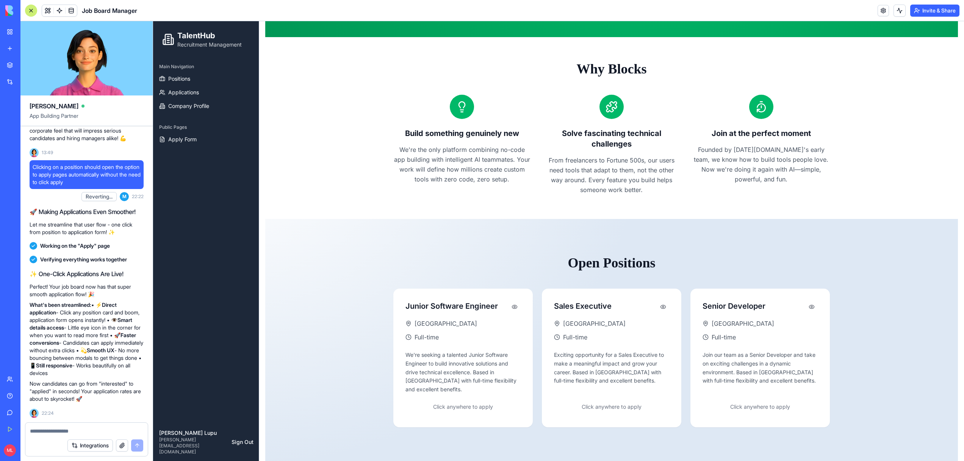
click at [82, 434] on textarea at bounding box center [86, 431] width 113 height 8
paste textarea "**********"
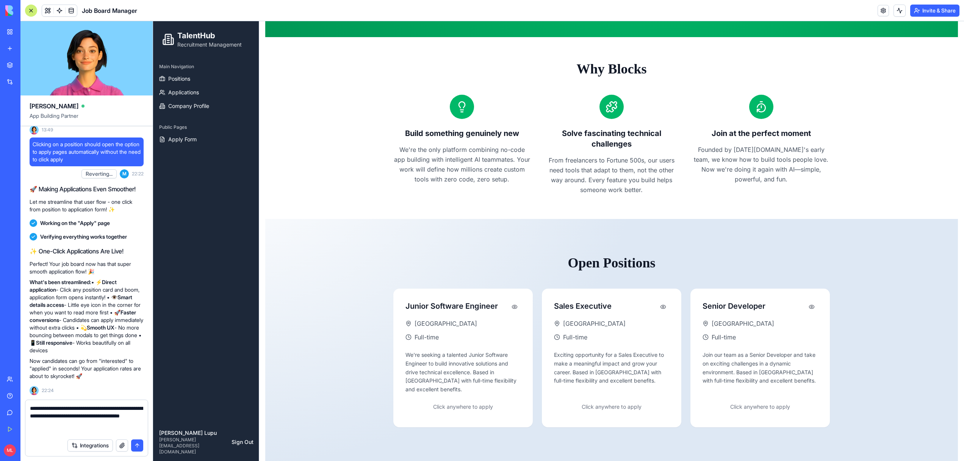
click at [110, 427] on textarea "**********" at bounding box center [86, 420] width 113 height 30
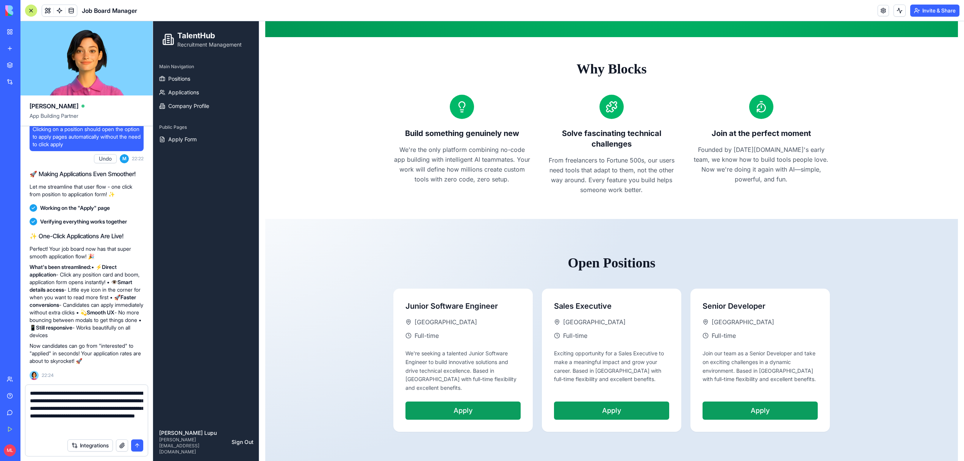
type textarea "**********"
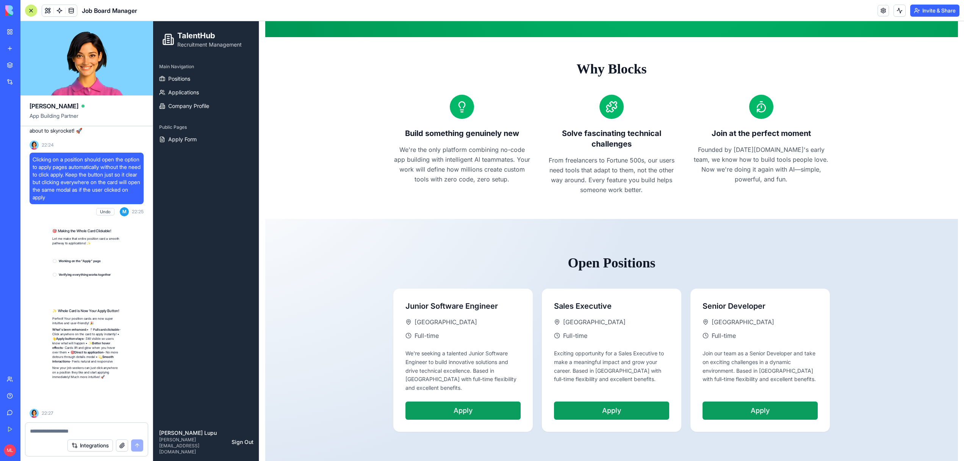
scroll to position [7517, 0]
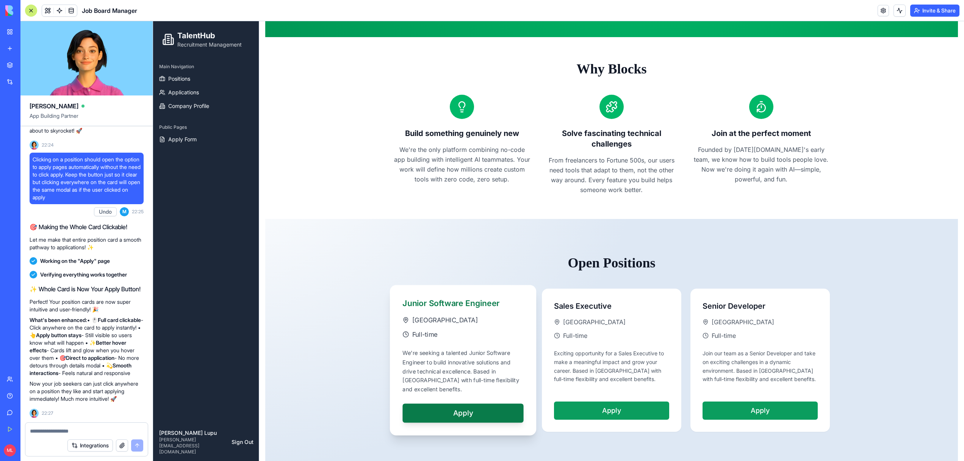
click at [480, 357] on div "We're seeking a talented Junior Software Engineer to build innovative solutions…" at bounding box center [462, 371] width 121 height 45
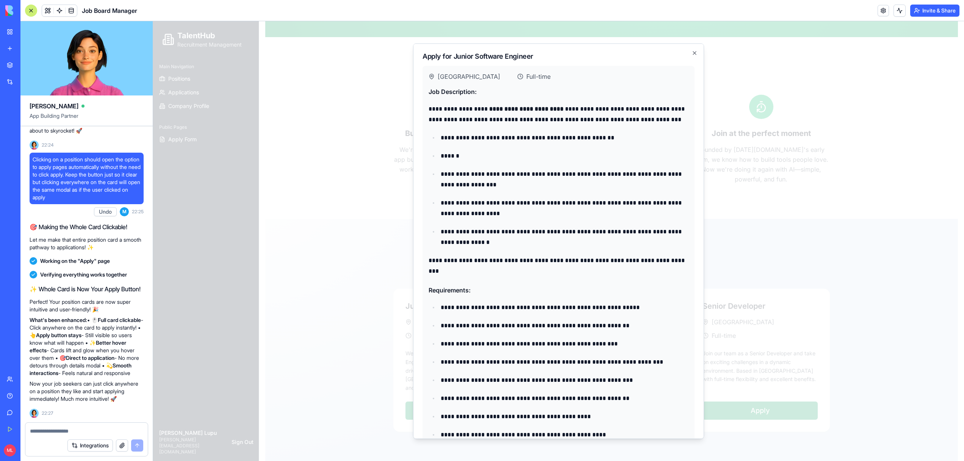
click at [92, 431] on textarea at bounding box center [86, 431] width 113 height 8
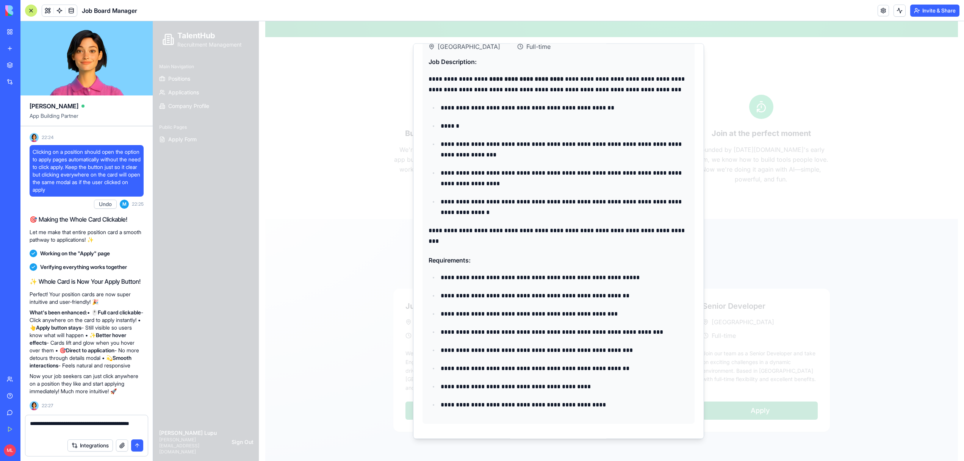
scroll to position [0, 0]
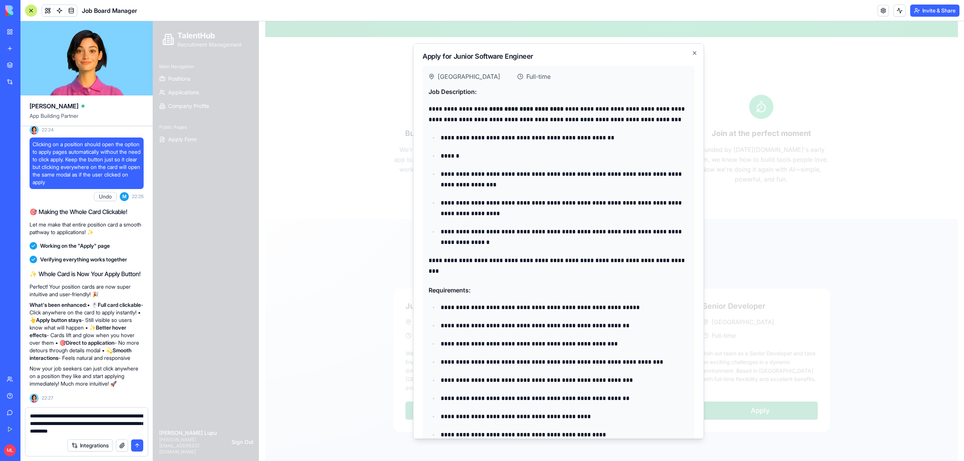
type textarea "**********"
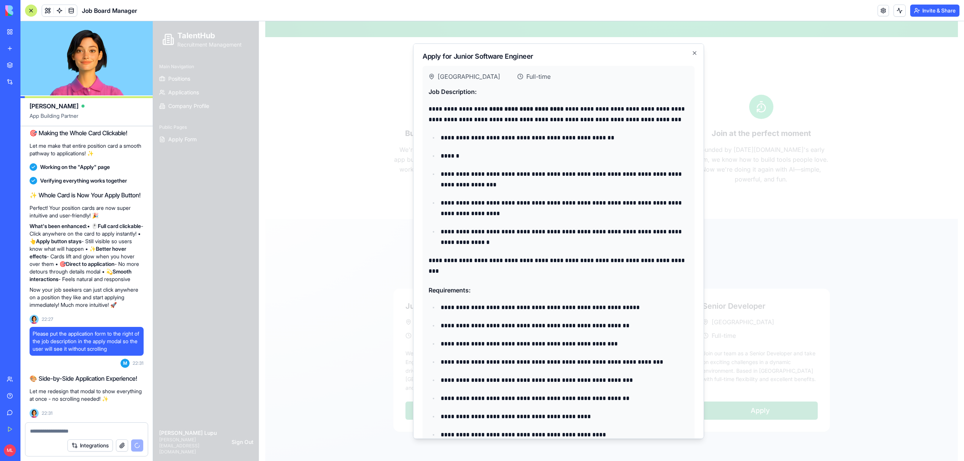
scroll to position [7624, 0]
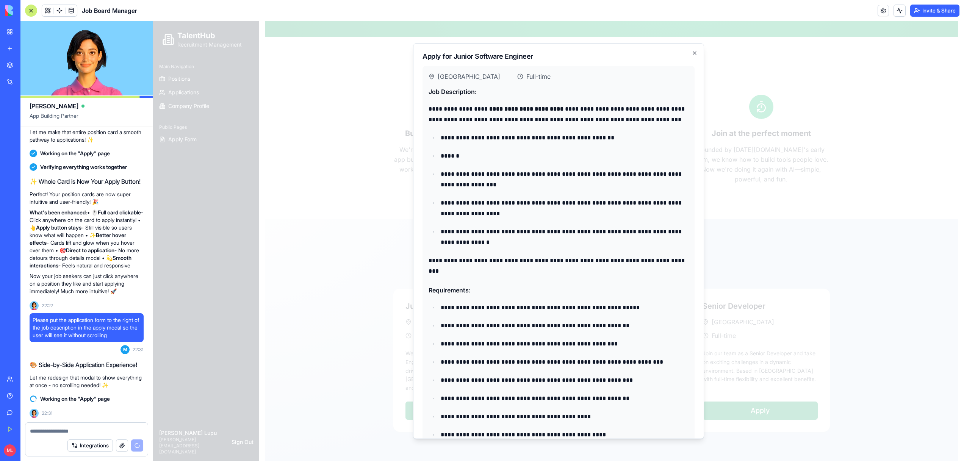
click at [386, 257] on div at bounding box center [558, 241] width 811 height 440
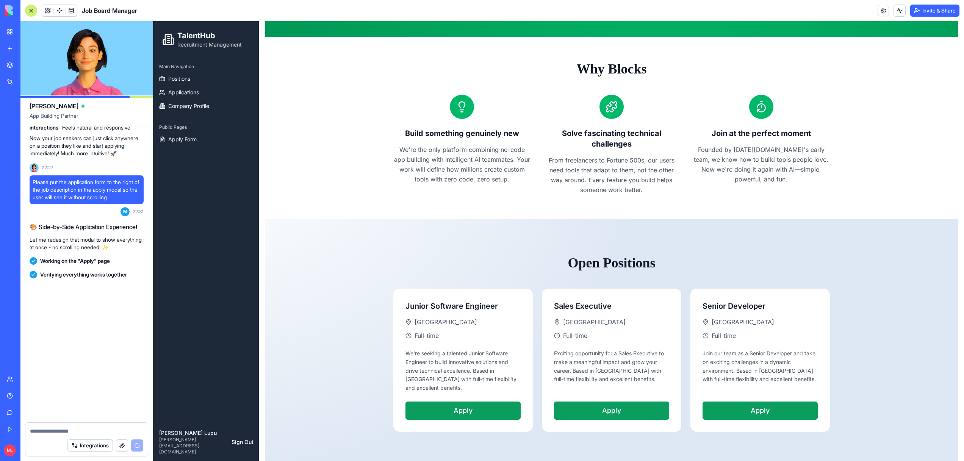
scroll to position [7770, 0]
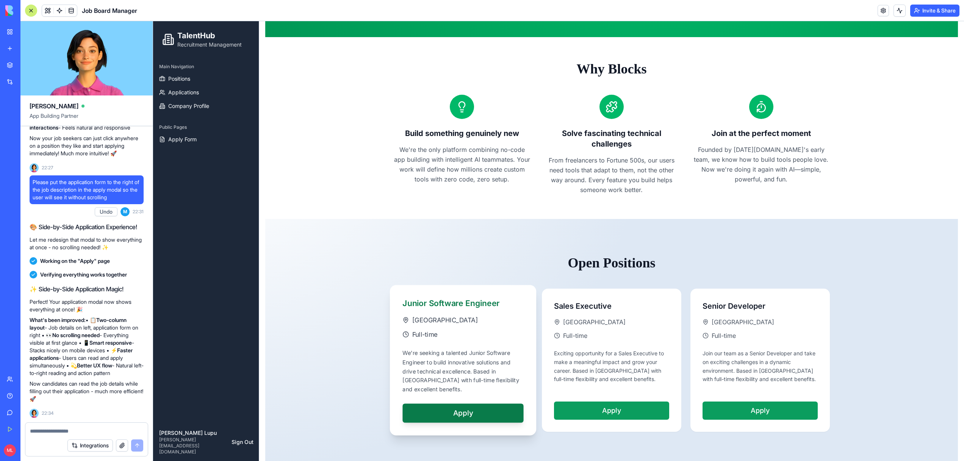
click at [499, 317] on div "Tel Aviv" at bounding box center [462, 319] width 121 height 9
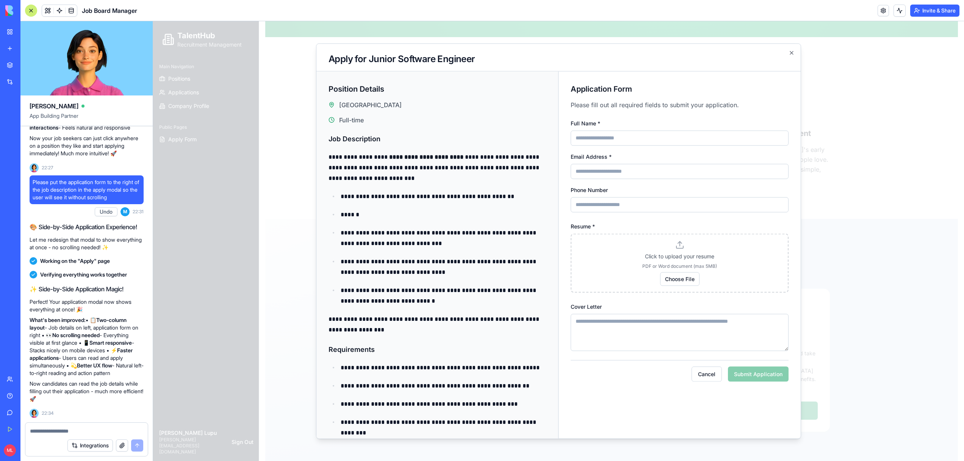
click at [45, 429] on textarea at bounding box center [86, 431] width 113 height 8
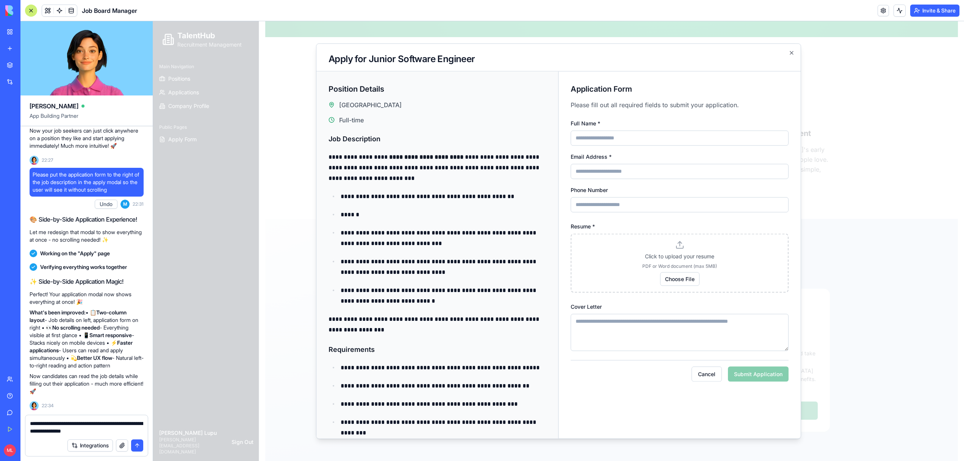
type textarea "**********"
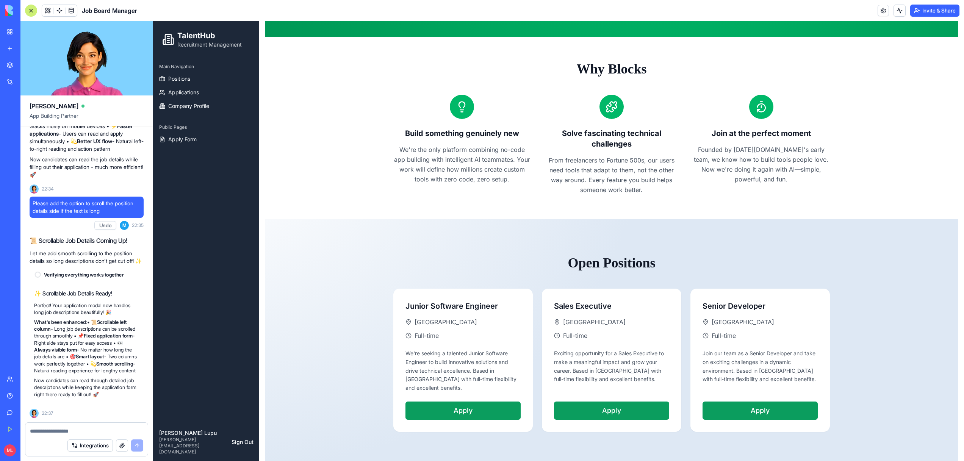
scroll to position [8017, 0]
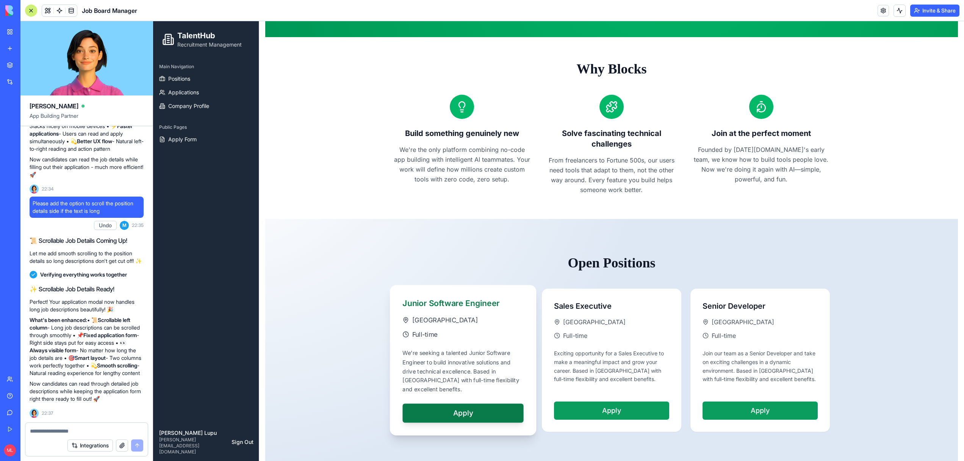
click at [444, 333] on div "Full-time" at bounding box center [462, 334] width 121 height 9
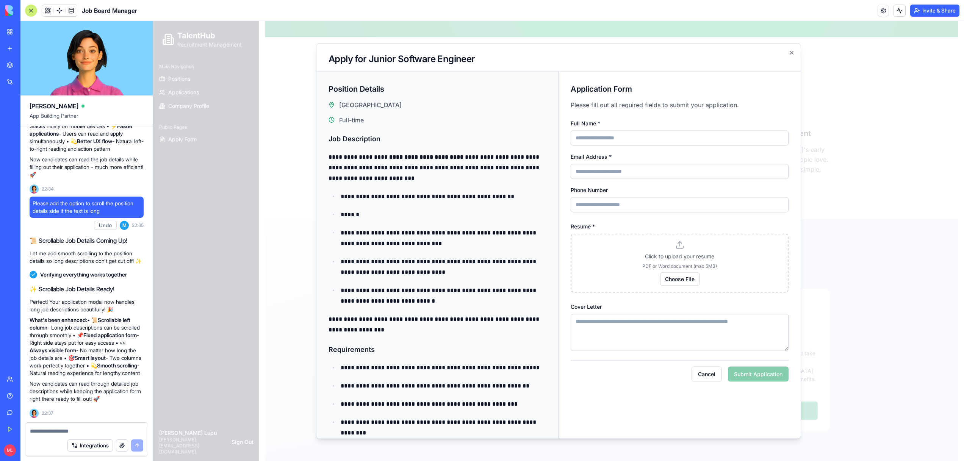
click at [78, 200] on span "Please add the option to scroll the position details side if the text is long" at bounding box center [87, 207] width 108 height 15
copy span "Please add the option to scroll the position details side if the text is long"
click at [85, 432] on textarea at bounding box center [86, 431] width 113 height 8
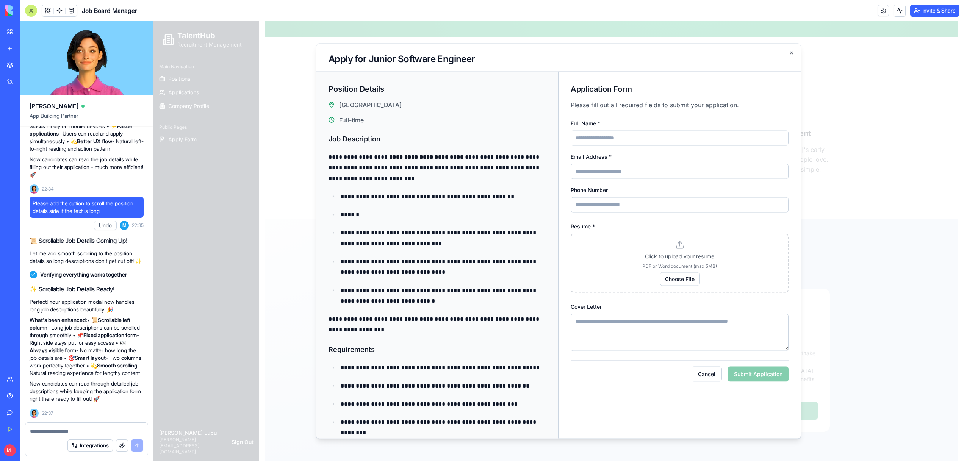
paste textarea "**********"
type textarea "**********"
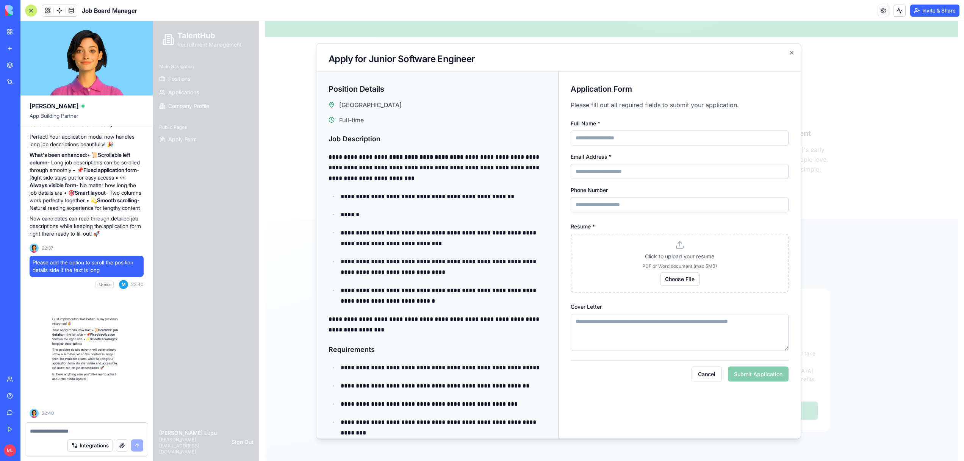
scroll to position [8189, 0]
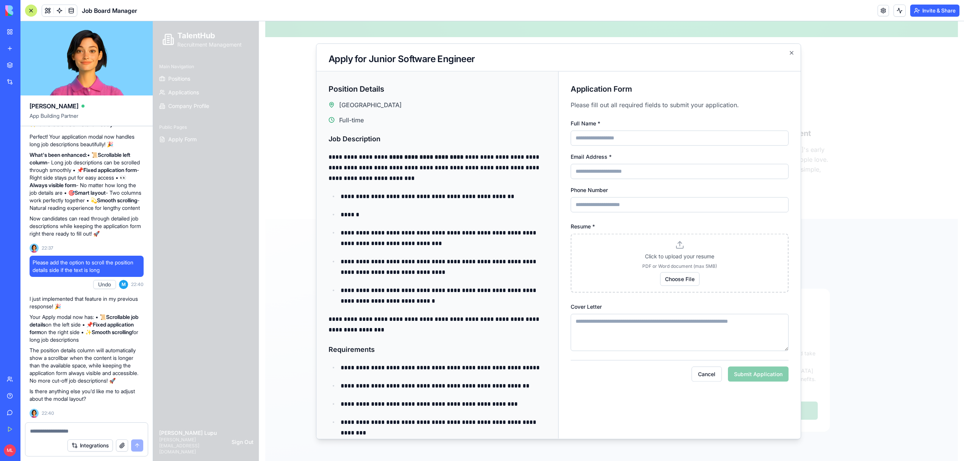
click at [278, 330] on div at bounding box center [558, 241] width 811 height 440
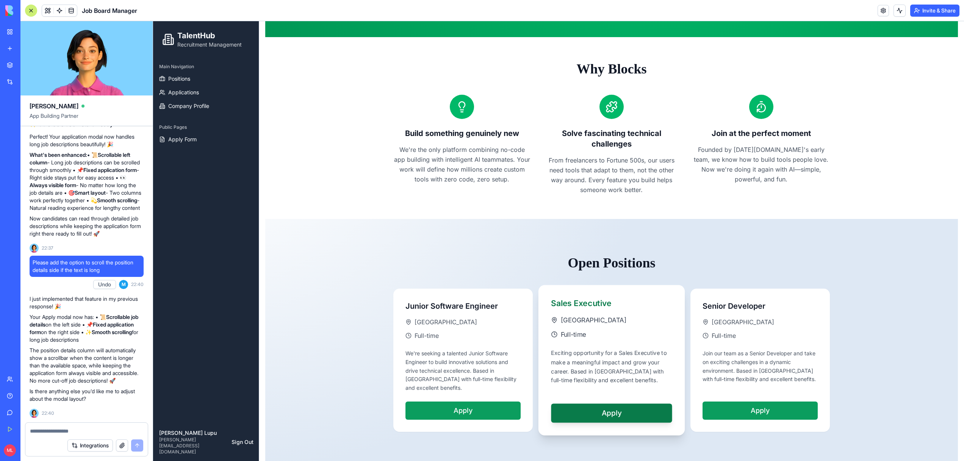
click at [614, 356] on div "Exciting opportunity for a Sales Executive to make a meaningful impact and grow…" at bounding box center [611, 371] width 121 height 45
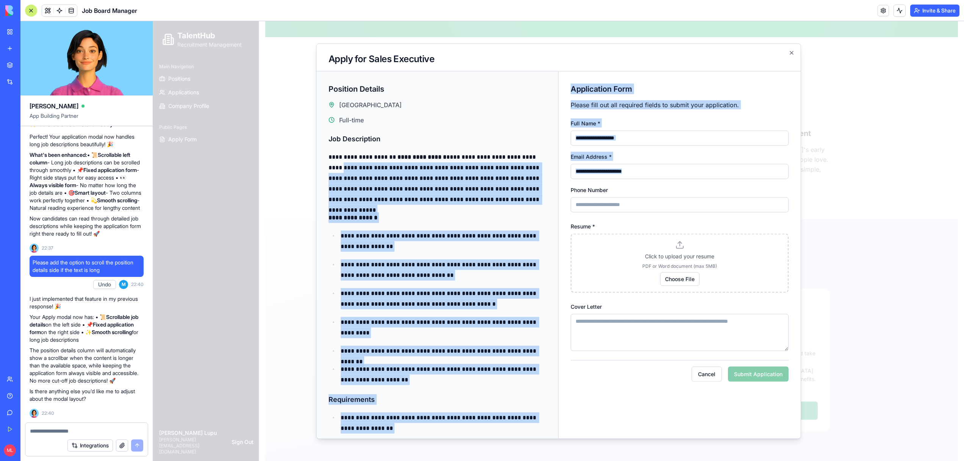
drag, startPoint x: 557, startPoint y: 159, endPoint x: 559, endPoint y: 185, distance: 26.2
click at [559, 186] on div "**********" at bounding box center [558, 361] width 484 height 580
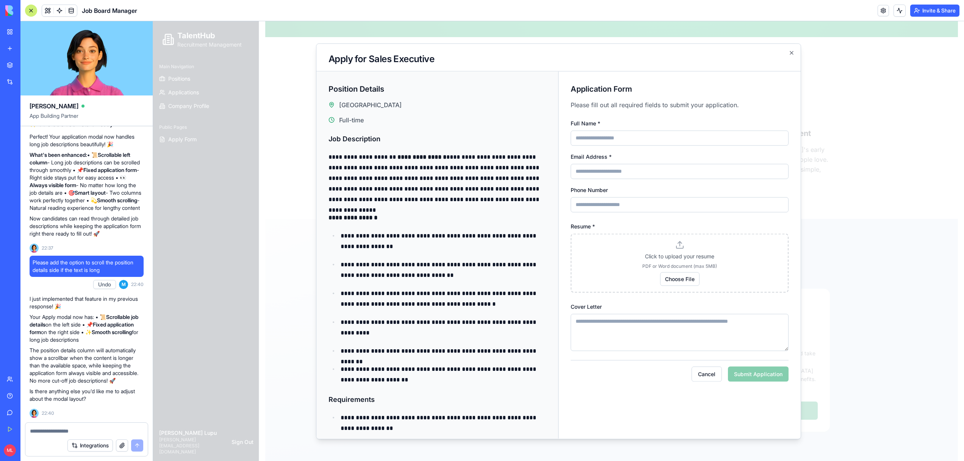
click at [171, 282] on div at bounding box center [558, 241] width 811 height 440
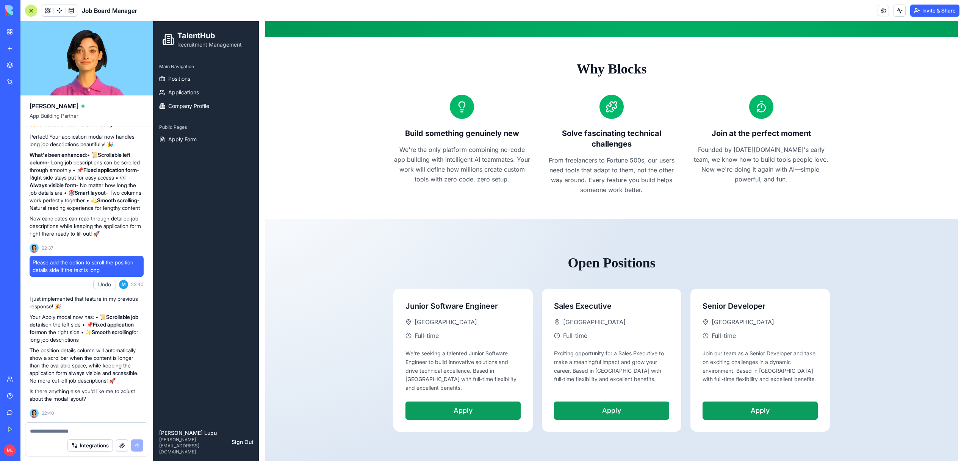
click at [70, 431] on textarea at bounding box center [86, 431] width 113 height 8
type textarea "**********"
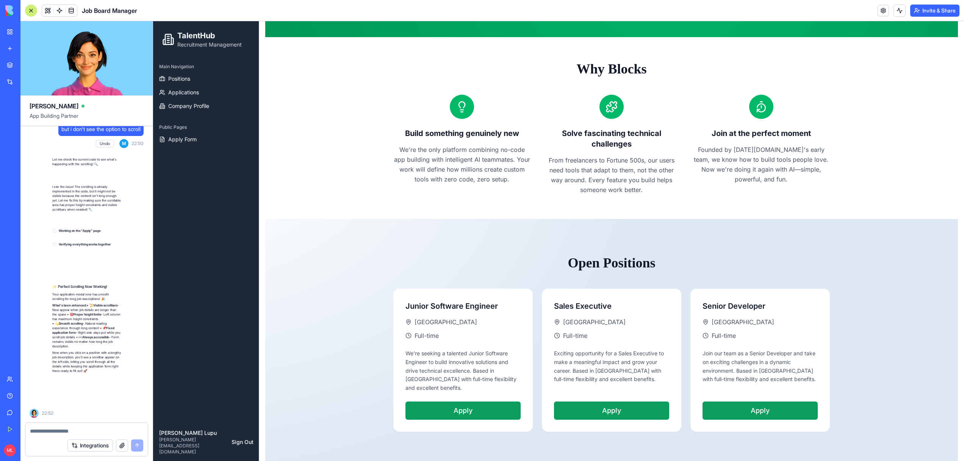
scroll to position [8503, 0]
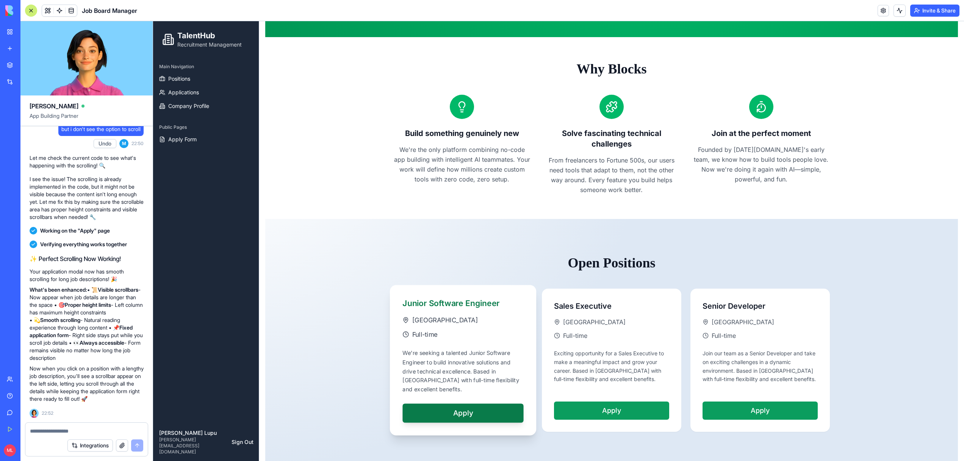
click at [436, 346] on div "Junior Software Engineer Tel Aviv Full-time We're seeking a talented Junior Sof…" at bounding box center [463, 360] width 146 height 150
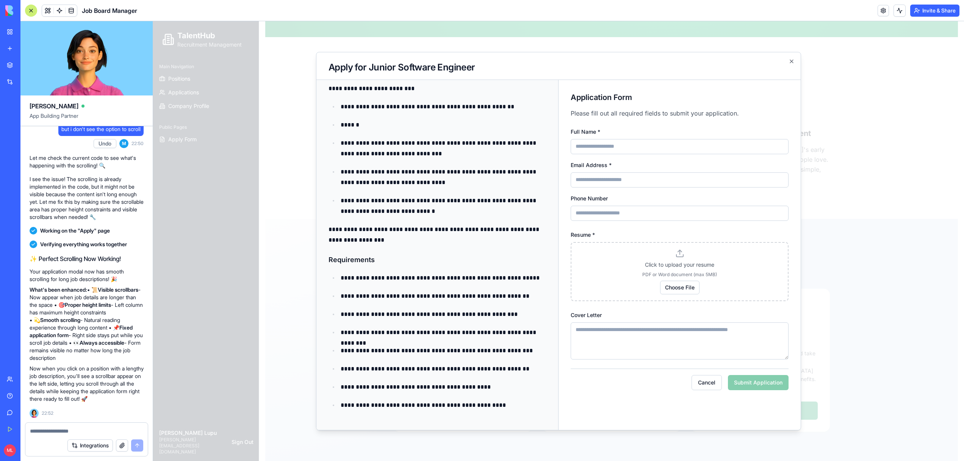
scroll to position [0, 0]
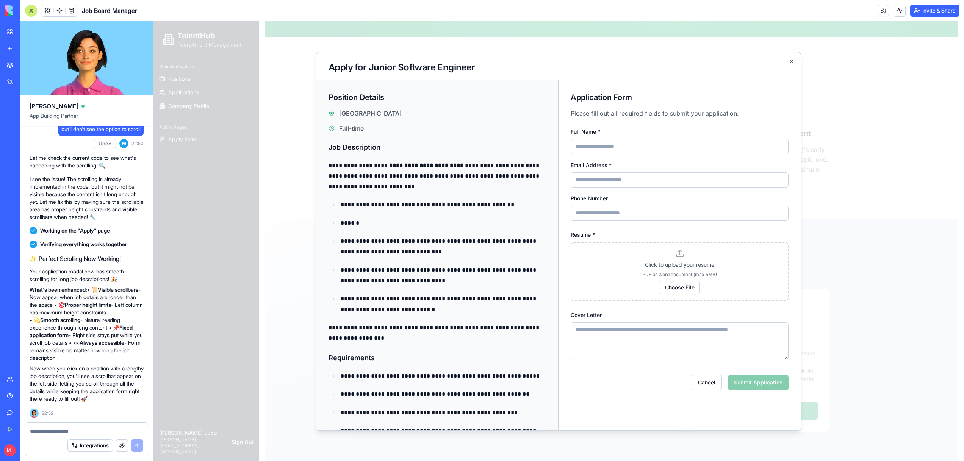
click at [262, 213] on div at bounding box center [558, 241] width 811 height 440
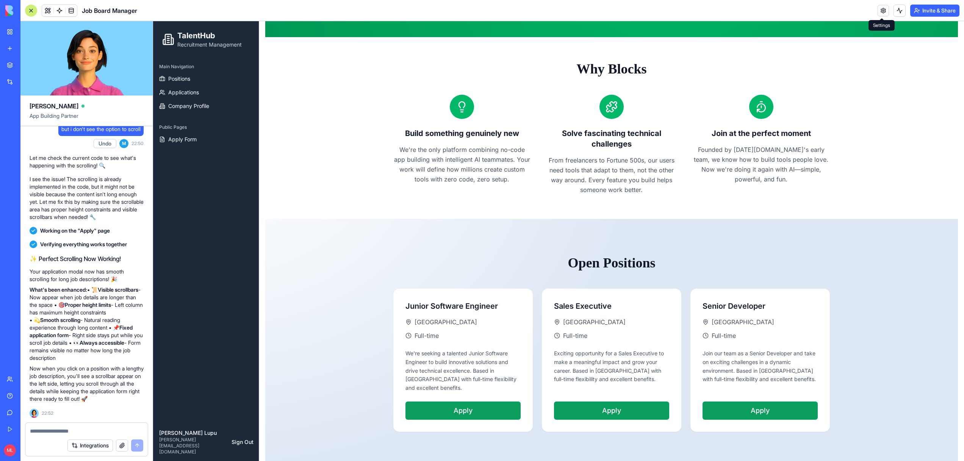
click at [878, 8] on link at bounding box center [883, 10] width 11 height 11
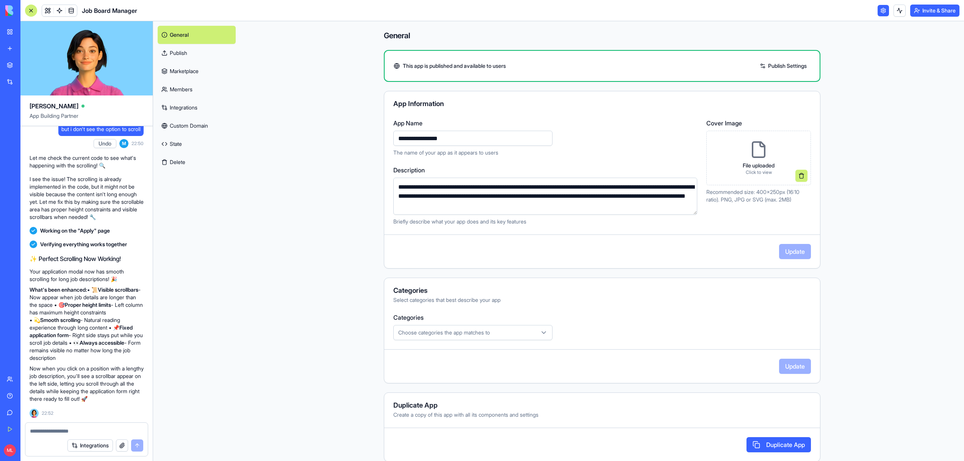
scroll to position [10, 0]
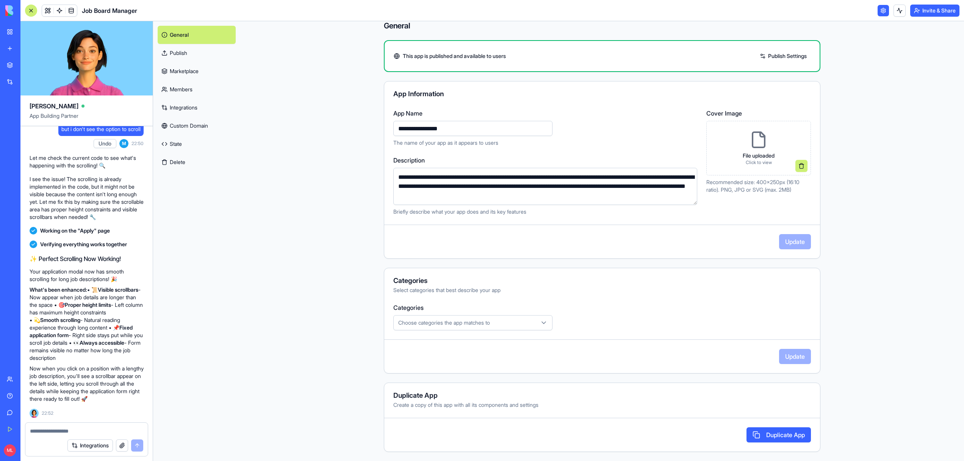
click at [778, 435] on button "Duplicate App" at bounding box center [778, 434] width 64 height 15
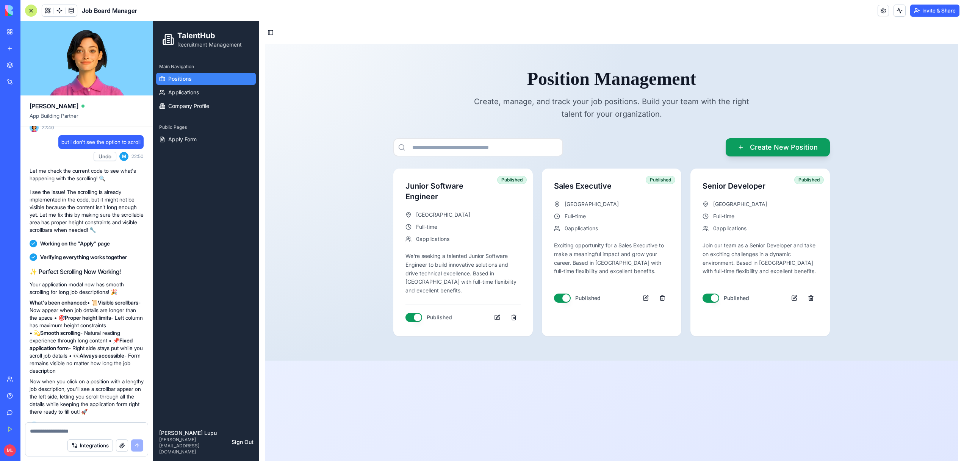
scroll to position [8503, 0]
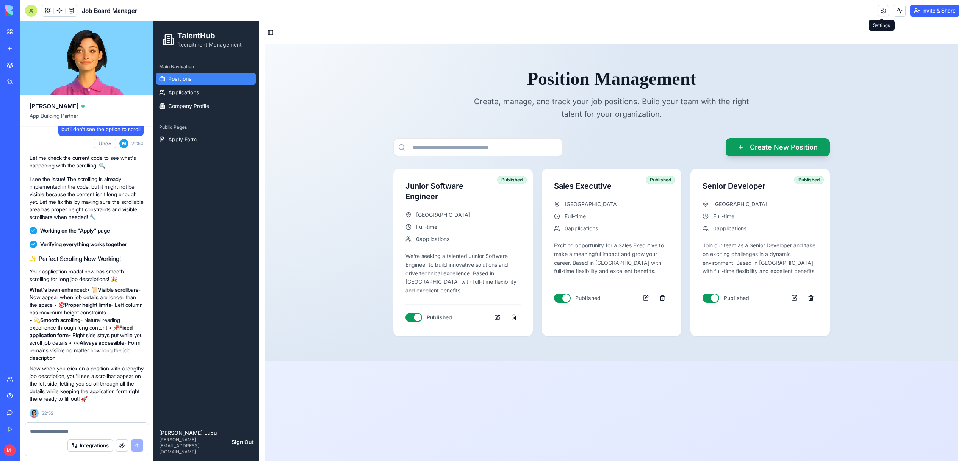
click at [882, 10] on link at bounding box center [883, 10] width 11 height 11
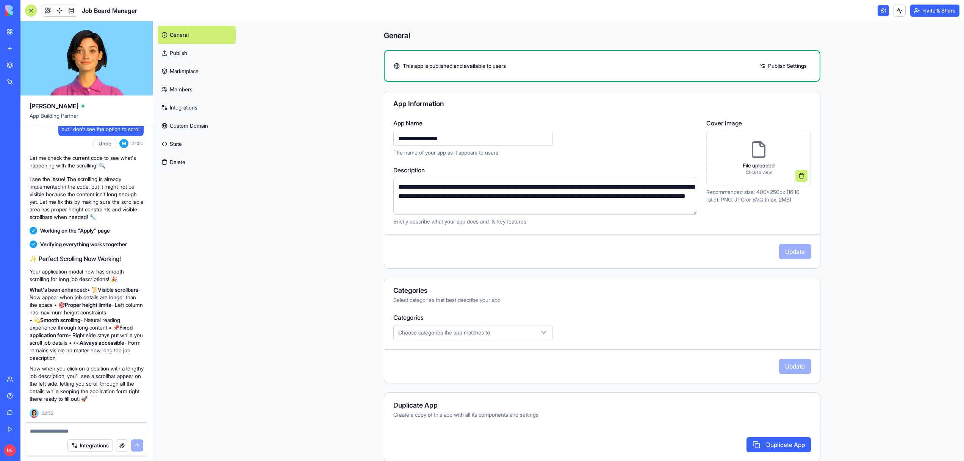
click at [780, 446] on button "Duplicate App" at bounding box center [778, 444] width 64 height 15
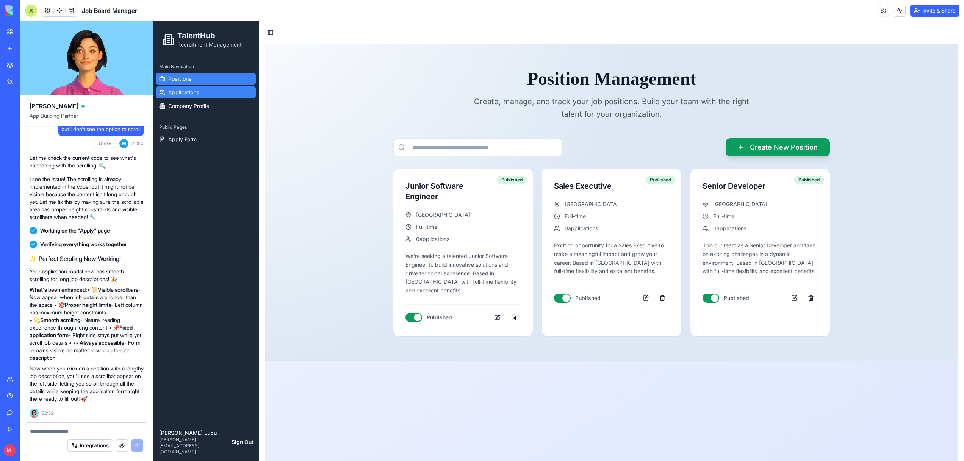
click at [175, 95] on span "Applications" at bounding box center [183, 93] width 31 height 8
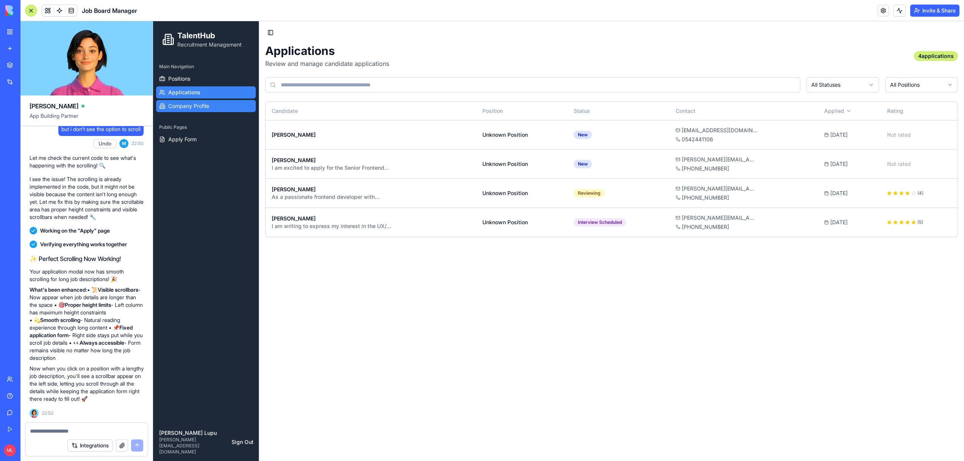
click at [178, 105] on span "Company Profile" at bounding box center [188, 106] width 41 height 8
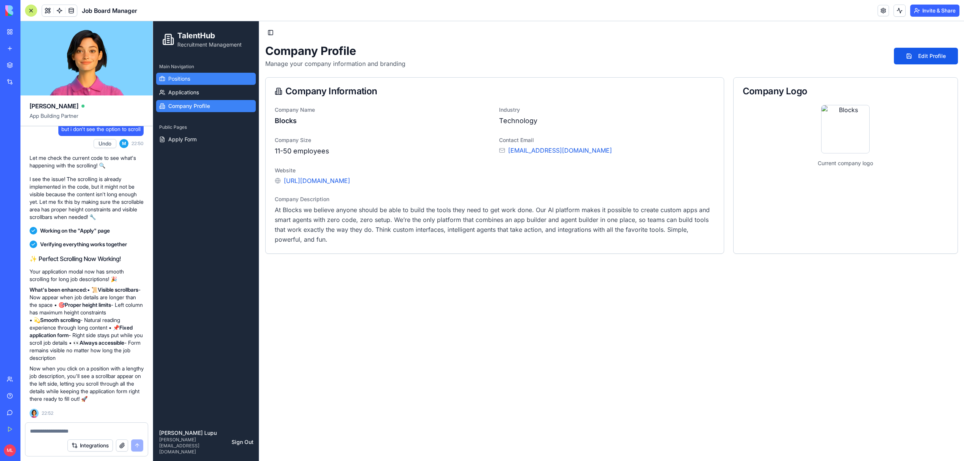
click at [179, 80] on span "Positions" at bounding box center [179, 79] width 22 height 8
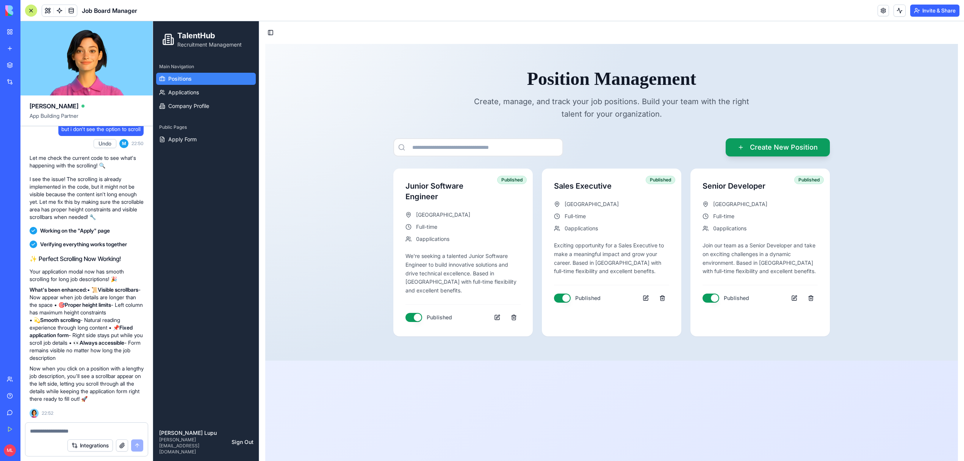
scroll to position [8503, 0]
click at [881, 8] on link at bounding box center [883, 10] width 11 height 11
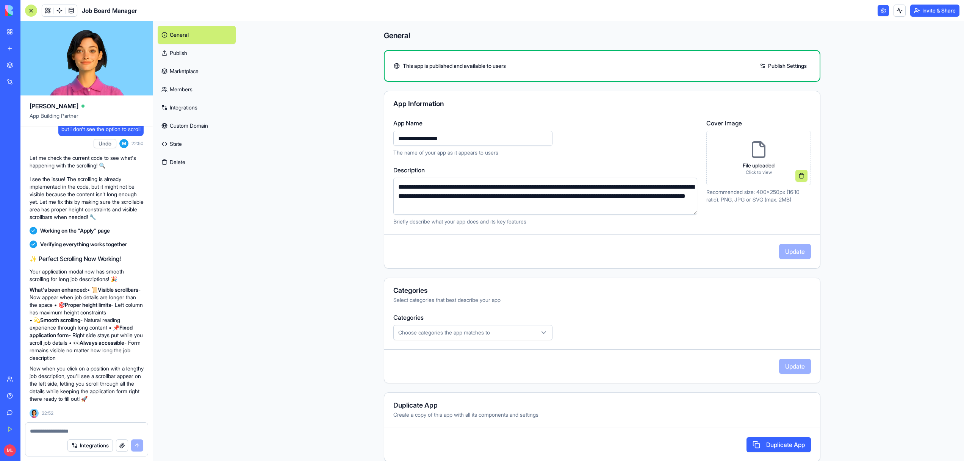
click at [770, 444] on button "Duplicate App" at bounding box center [778, 444] width 64 height 15
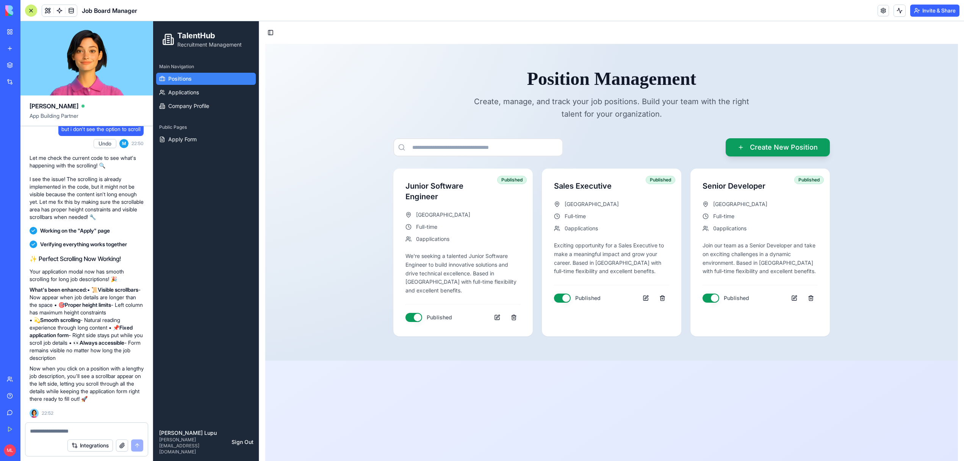
click at [14, 31] on link "My Workspace" at bounding box center [17, 31] width 30 height 15
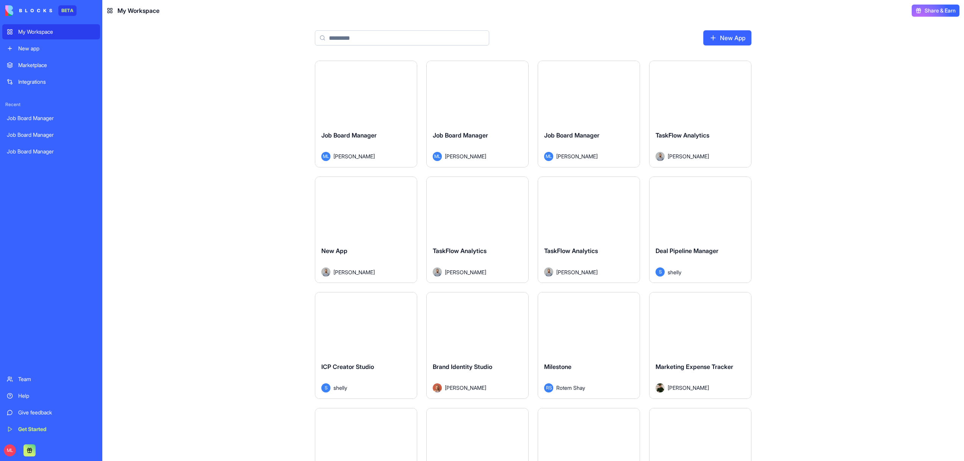
click at [405, 141] on div "Job Board Manager" at bounding box center [365, 141] width 89 height 21
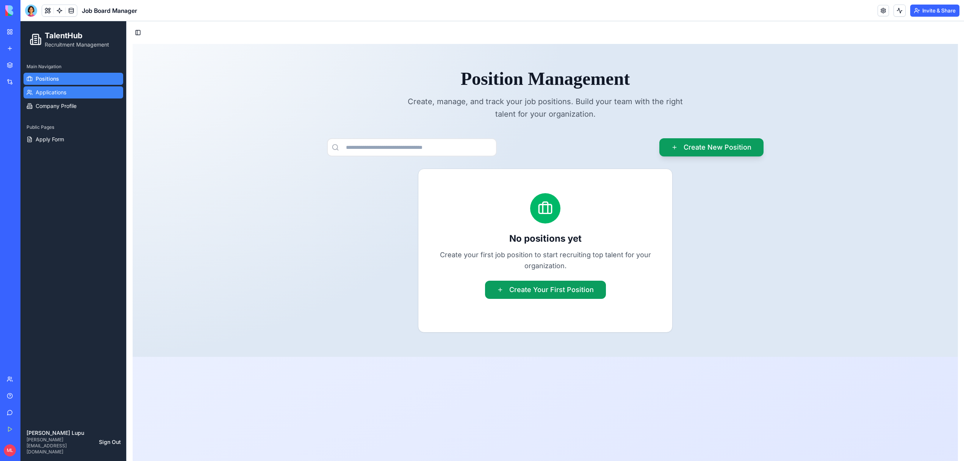
click at [63, 95] on span "Applications" at bounding box center [51, 93] width 31 height 8
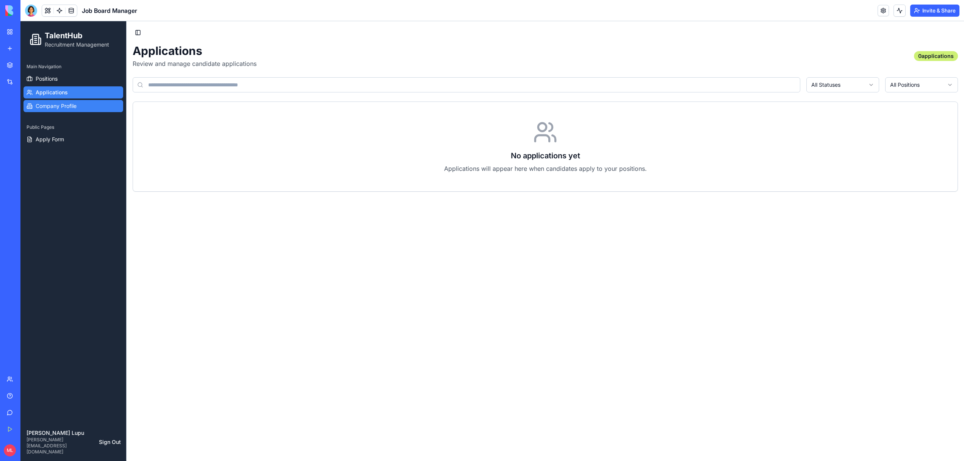
click at [56, 106] on span "Company Profile" at bounding box center [56, 106] width 41 height 8
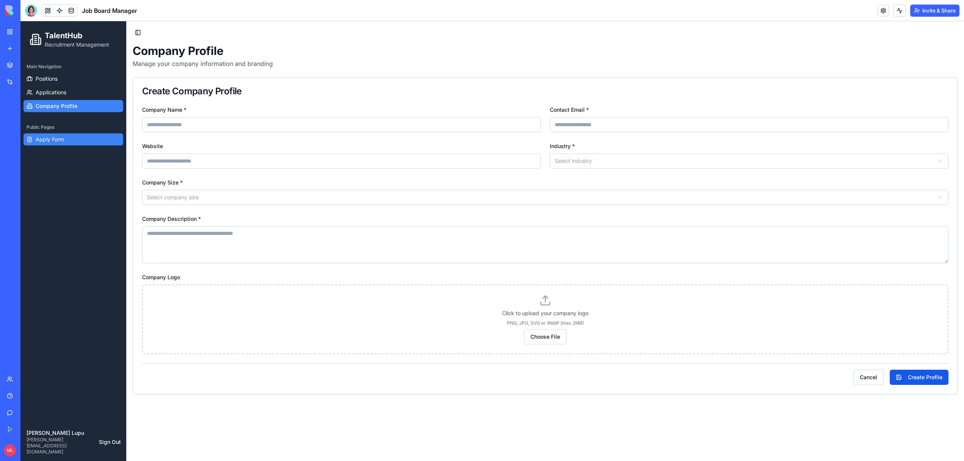
click at [54, 141] on span "Apply Form" at bounding box center [50, 140] width 28 height 8
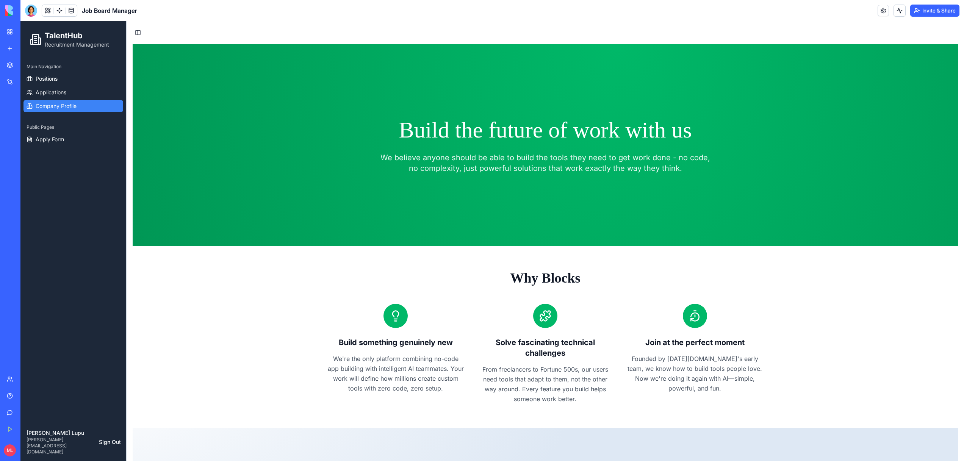
click at [64, 107] on span "Company Profile" at bounding box center [56, 106] width 41 height 8
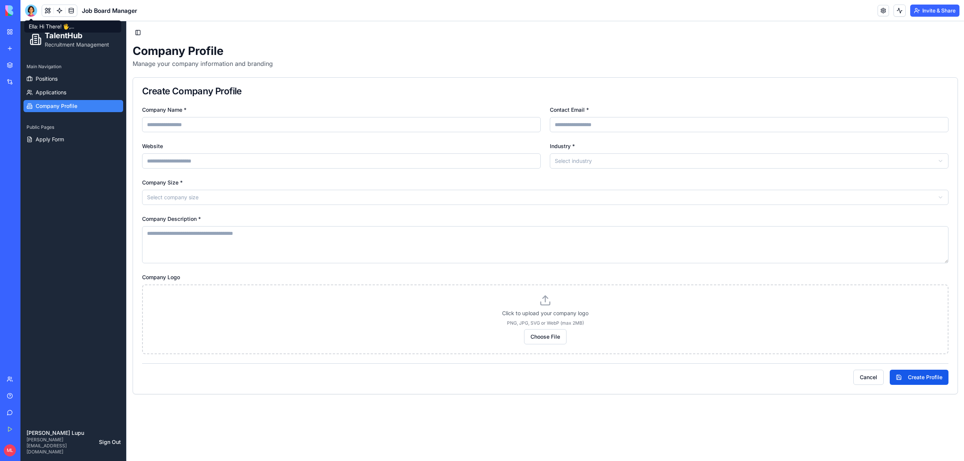
click at [30, 13] on div at bounding box center [31, 11] width 12 height 12
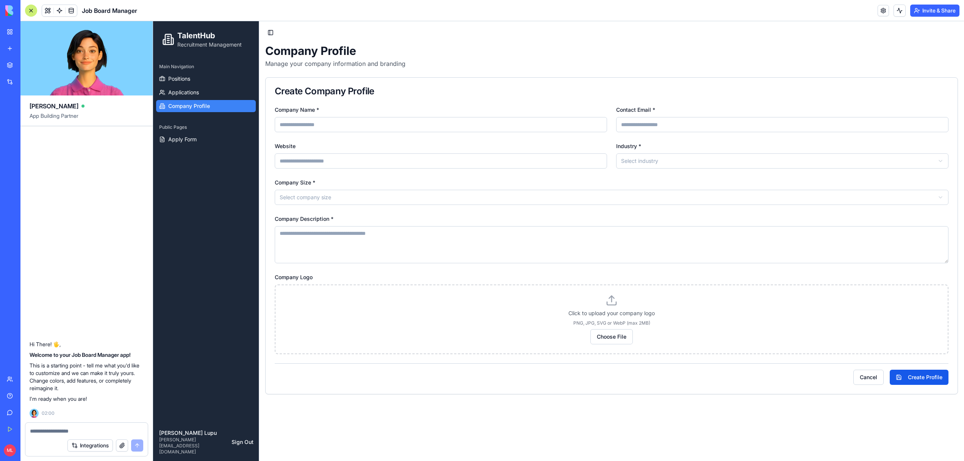
click at [173, 150] on div "Main Navigation Positions Applications Company Profile Public Pages Apply Form" at bounding box center [206, 241] width 106 height 366
click at [187, 143] on link "Apply Form" at bounding box center [206, 139] width 100 height 12
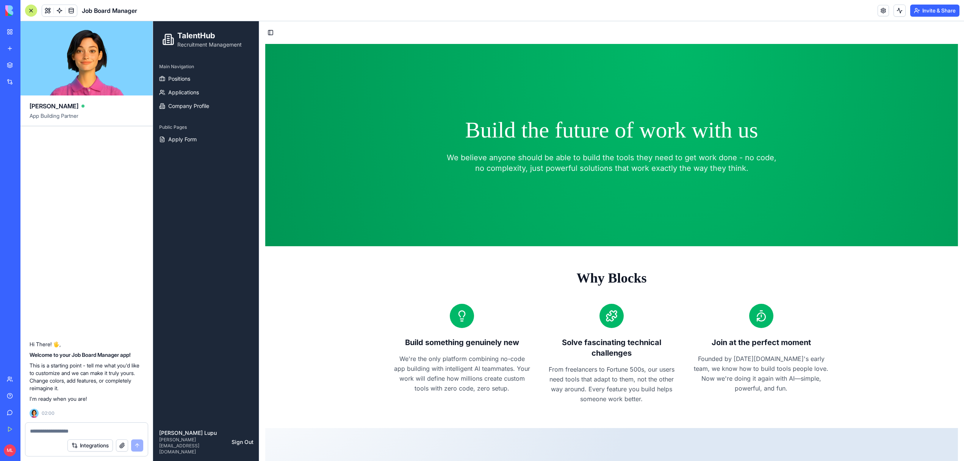
click at [52, 433] on textarea at bounding box center [86, 431] width 113 height 8
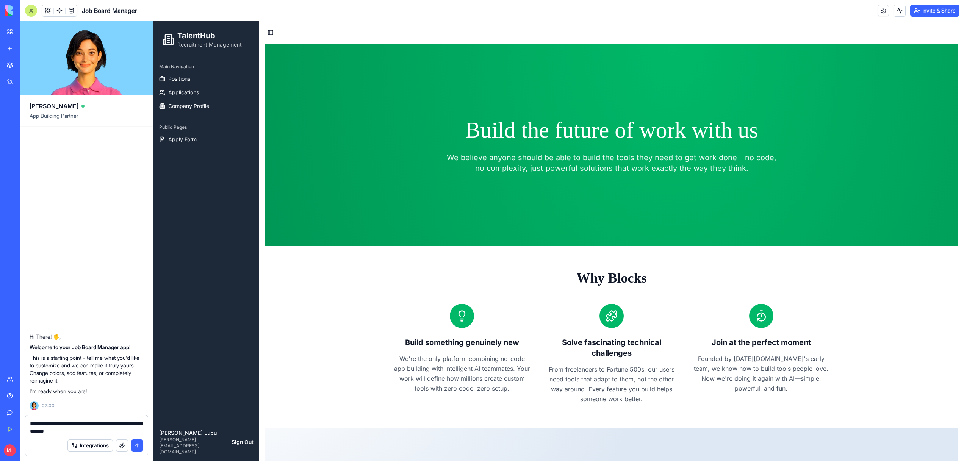
click at [103, 432] on textarea "**********" at bounding box center [86, 427] width 113 height 15
type textarea "**********"
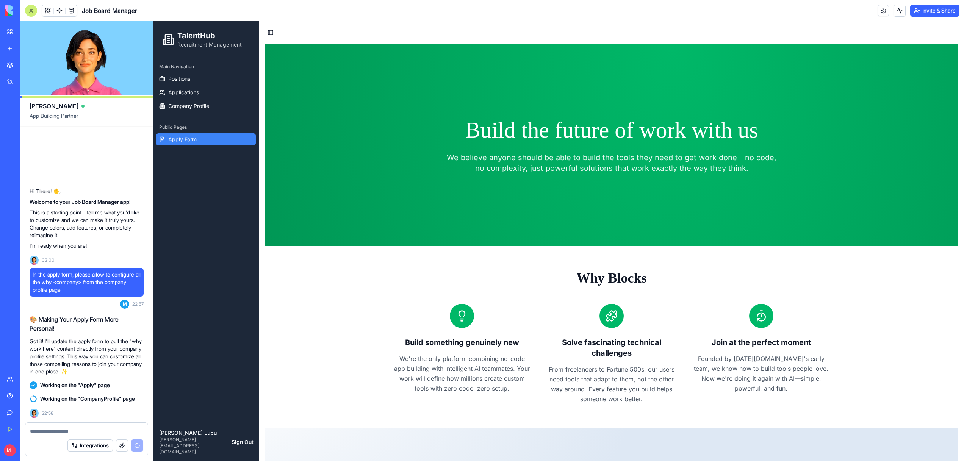
click at [204, 139] on link "Apply Form" at bounding box center [206, 139] width 100 height 12
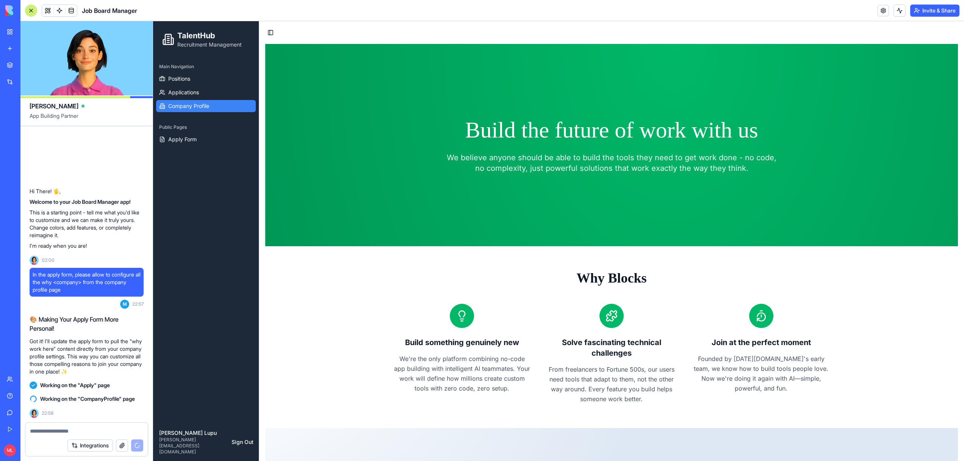
click at [194, 105] on span "Company Profile" at bounding box center [188, 106] width 41 height 8
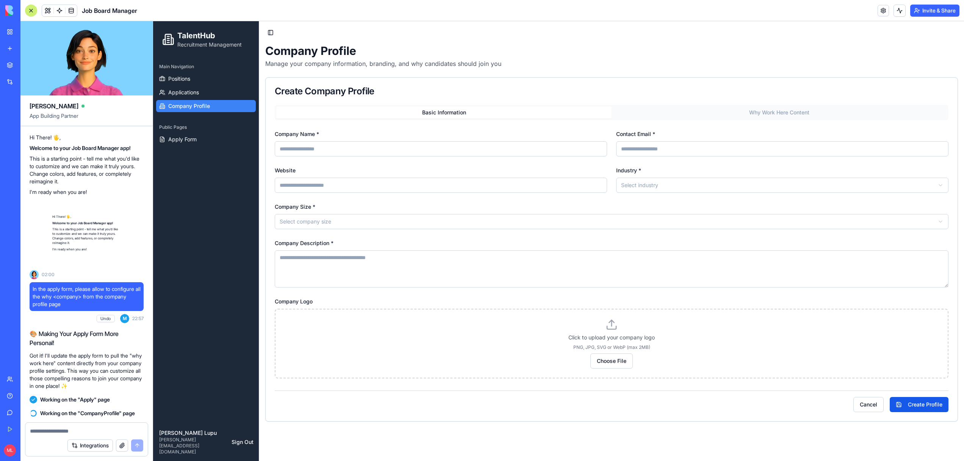
scroll to position [131, 0]
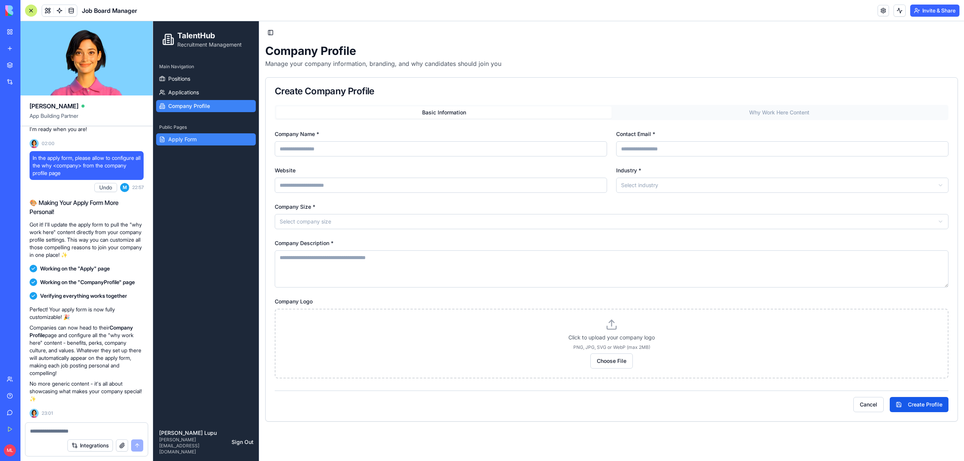
click at [185, 137] on span "Apply Form" at bounding box center [182, 140] width 28 height 8
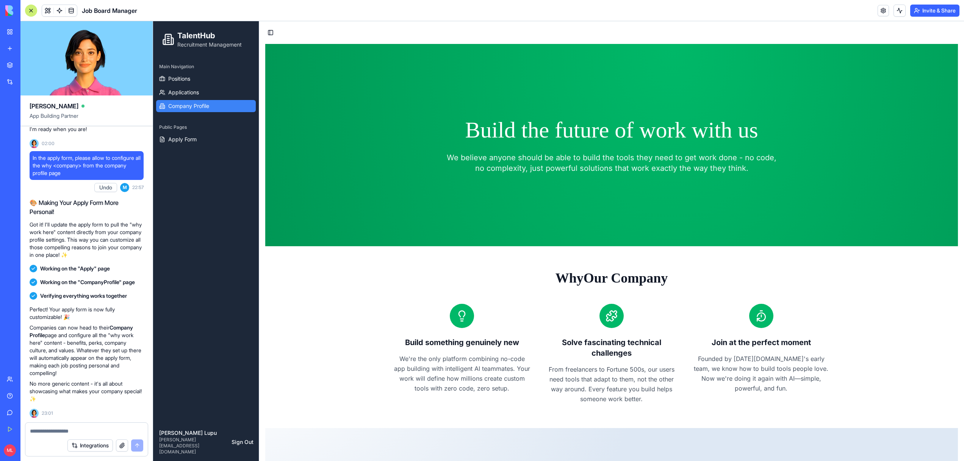
click at [201, 101] on link "Company Profile" at bounding box center [206, 106] width 100 height 12
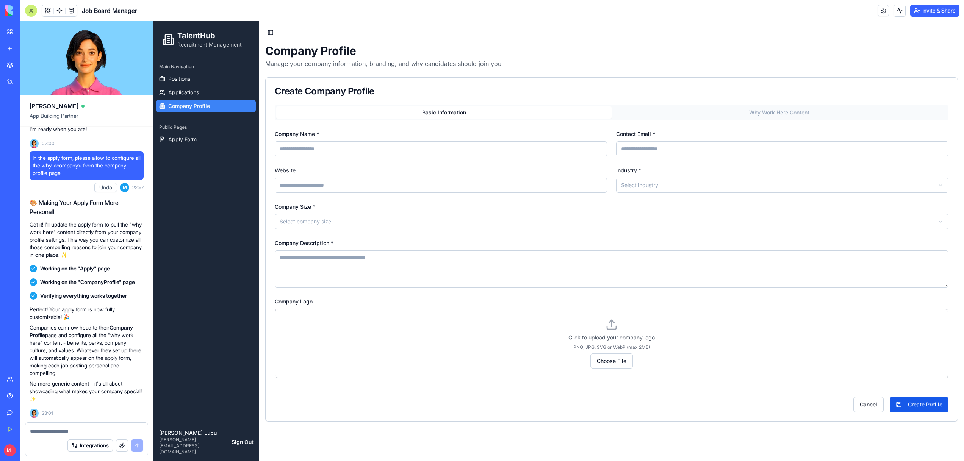
click at [331, 148] on input "Company Name *" at bounding box center [441, 148] width 332 height 15
type input "******"
click at [927, 404] on button "Create Profile" at bounding box center [919, 404] width 59 height 15
type input "******"
click at [924, 404] on button "Create Profile" at bounding box center [919, 404] width 59 height 15
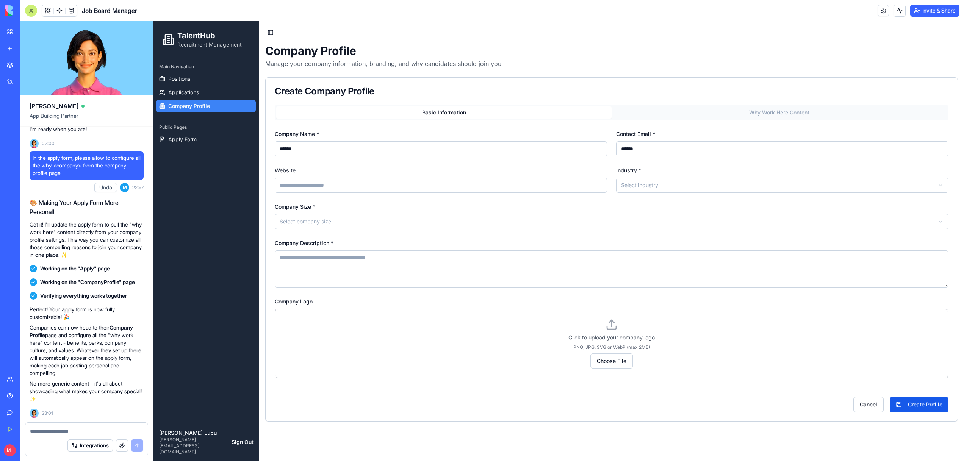
click at [413, 174] on div "Website" at bounding box center [441, 179] width 332 height 27
click at [413, 185] on input "Website" at bounding box center [441, 185] width 332 height 15
type input "**********"
click at [665, 191] on html "**********" at bounding box center [558, 241] width 811 height 440
click at [395, 217] on html "**********" at bounding box center [558, 241] width 811 height 440
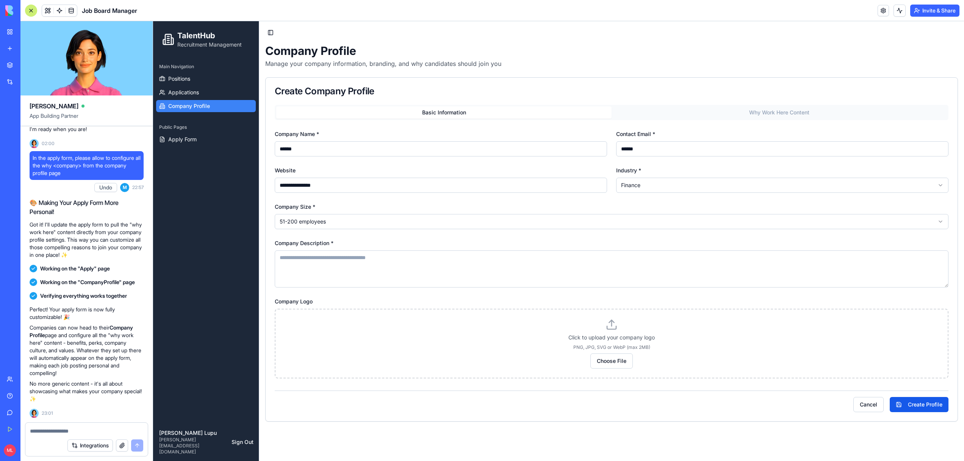
click at [388, 268] on textarea "Company Description *" at bounding box center [612, 268] width 674 height 37
type textarea "*********"
click at [917, 398] on button "Create Profile" at bounding box center [919, 404] width 59 height 15
click at [667, 149] on input "******" at bounding box center [782, 148] width 332 height 15
type input "**********"
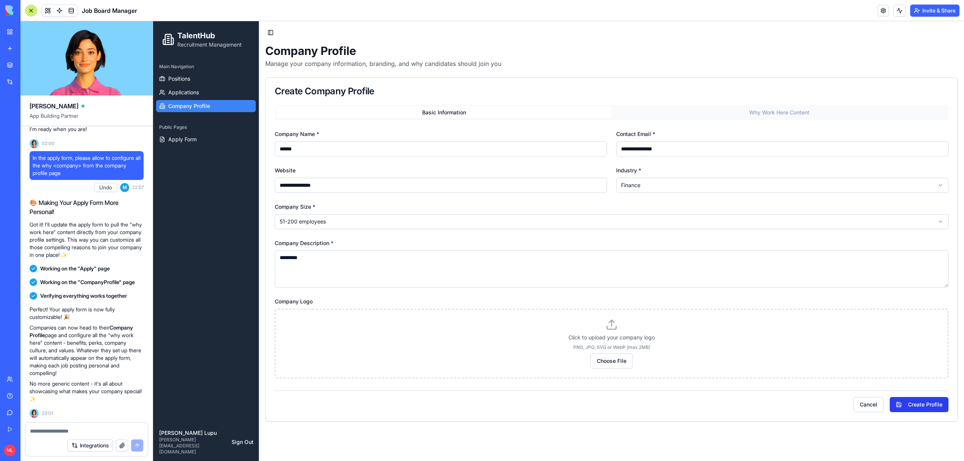
click at [917, 410] on button "Create Profile" at bounding box center [919, 404] width 59 height 15
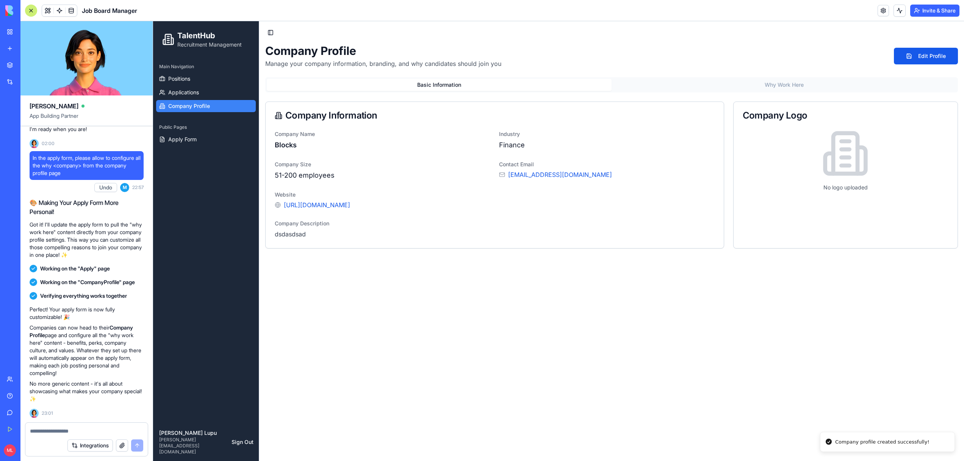
click at [693, 120] on div "Company Information" at bounding box center [495, 115] width 458 height 27
click at [770, 77] on div "Company Profile Manage your company information, branding, and why candidates s…" at bounding box center [611, 146] width 693 height 205
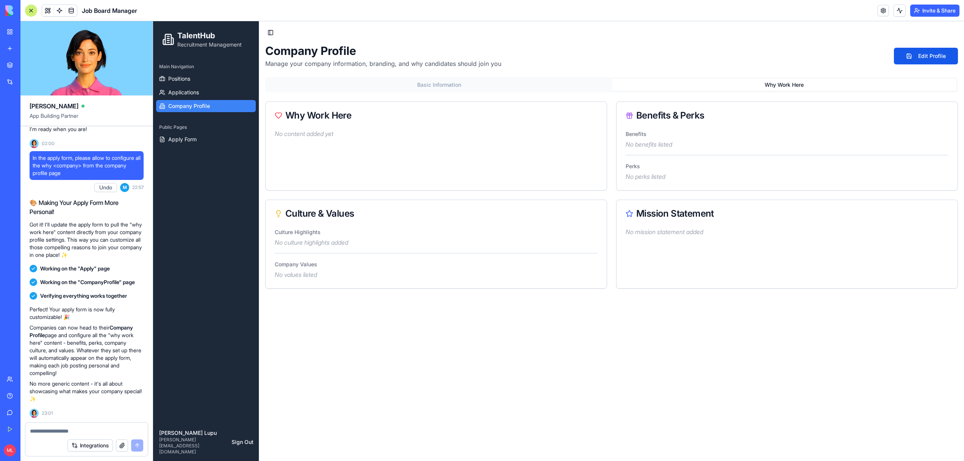
click at [769, 79] on button "Why Work Here" at bounding box center [784, 85] width 345 height 12
click at [181, 136] on span "Apply Form" at bounding box center [182, 140] width 28 height 8
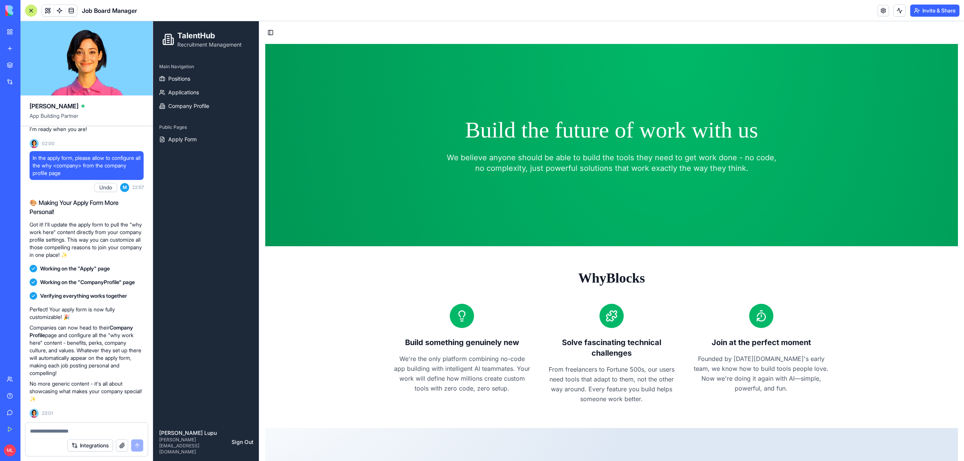
scroll to position [175, 0]
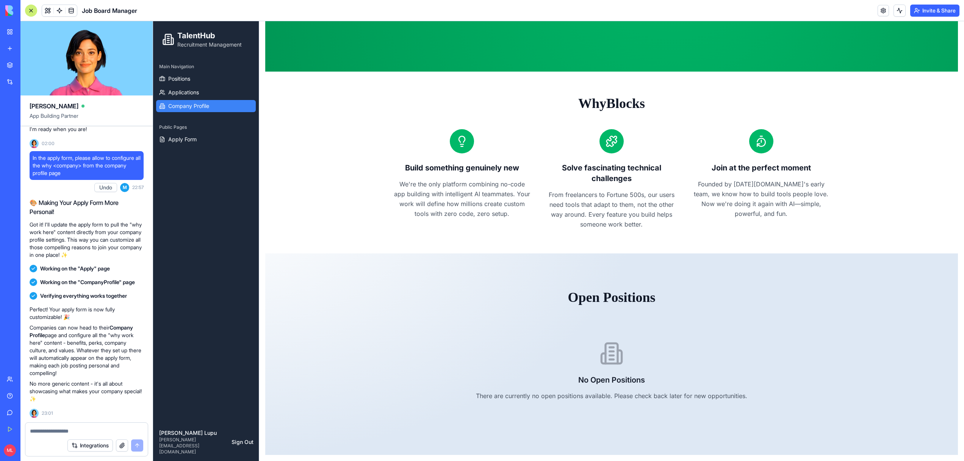
click at [194, 108] on span "Company Profile" at bounding box center [188, 106] width 41 height 8
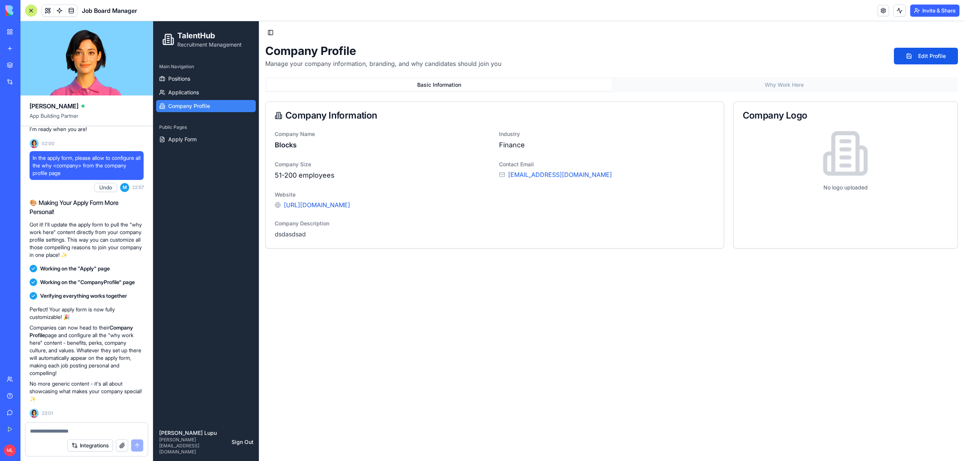
click at [797, 86] on button "Why Work Here" at bounding box center [784, 85] width 345 height 12
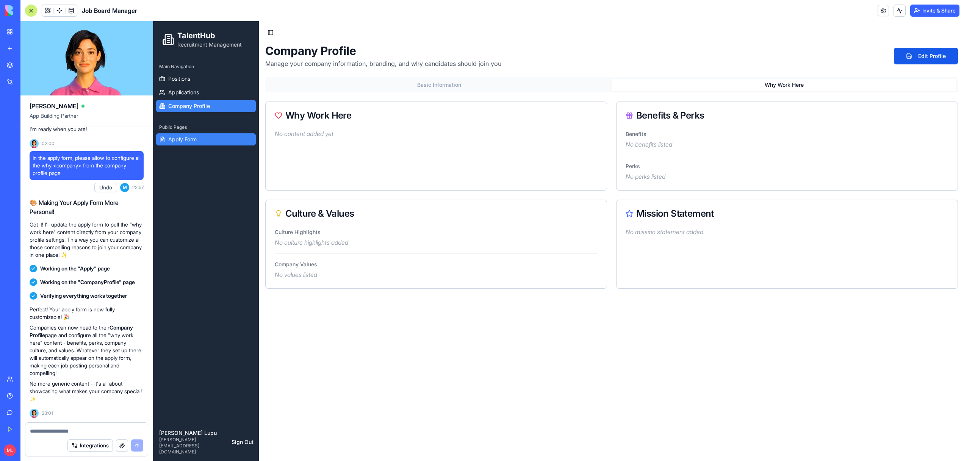
click at [189, 143] on link "Apply Form" at bounding box center [206, 139] width 100 height 12
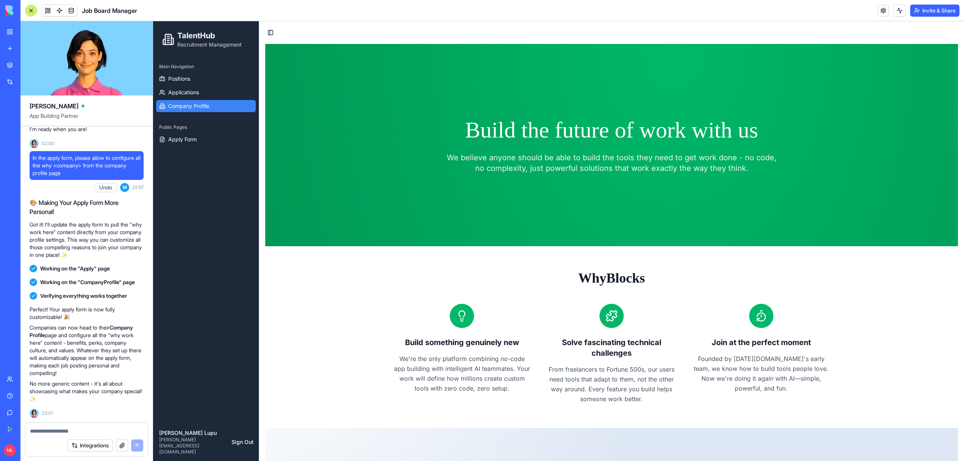
click at [181, 105] on span "Company Profile" at bounding box center [188, 106] width 41 height 8
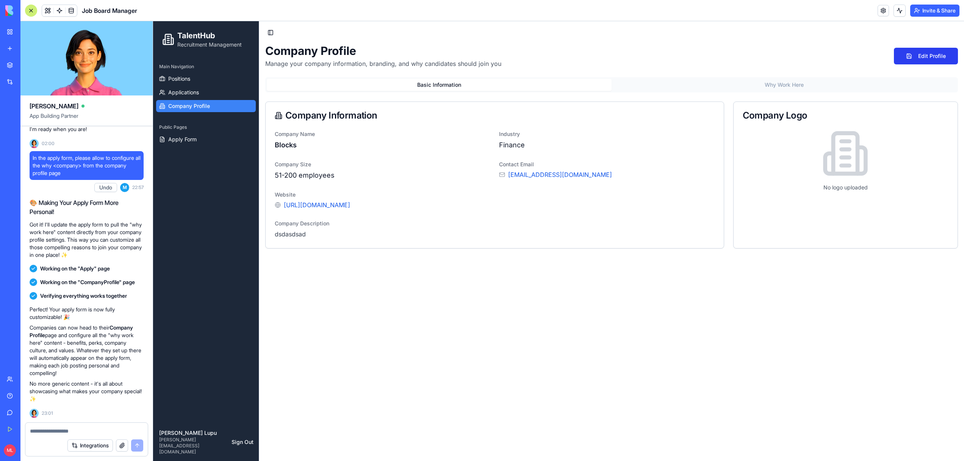
click at [947, 59] on button "Edit Profile" at bounding box center [926, 56] width 64 height 17
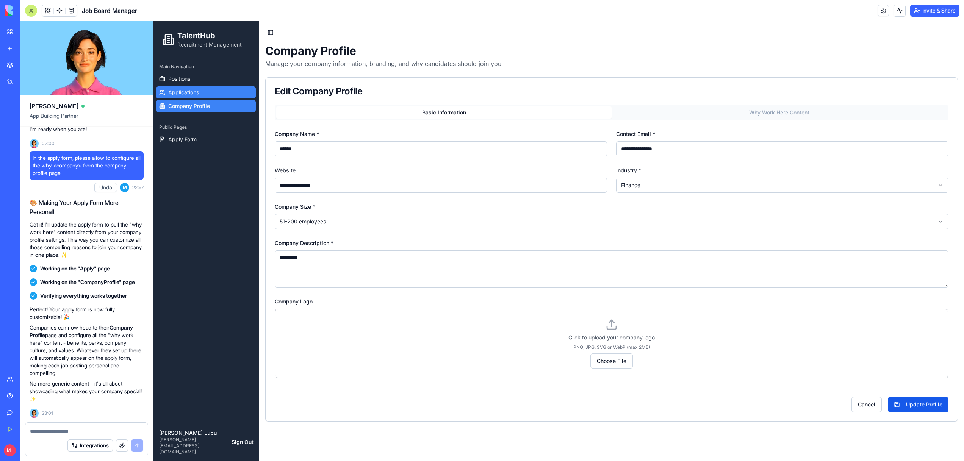
click at [183, 97] on link "Applications" at bounding box center [206, 92] width 100 height 12
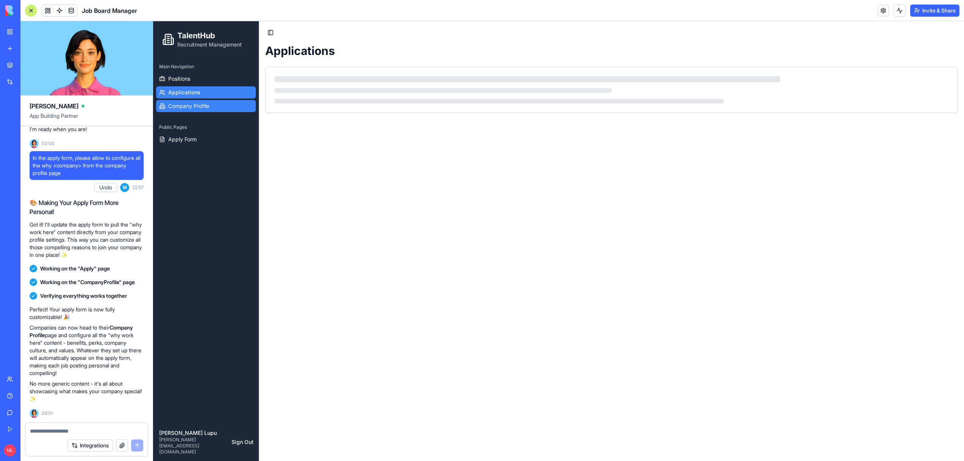
click at [183, 103] on span "Company Profile" at bounding box center [188, 106] width 41 height 8
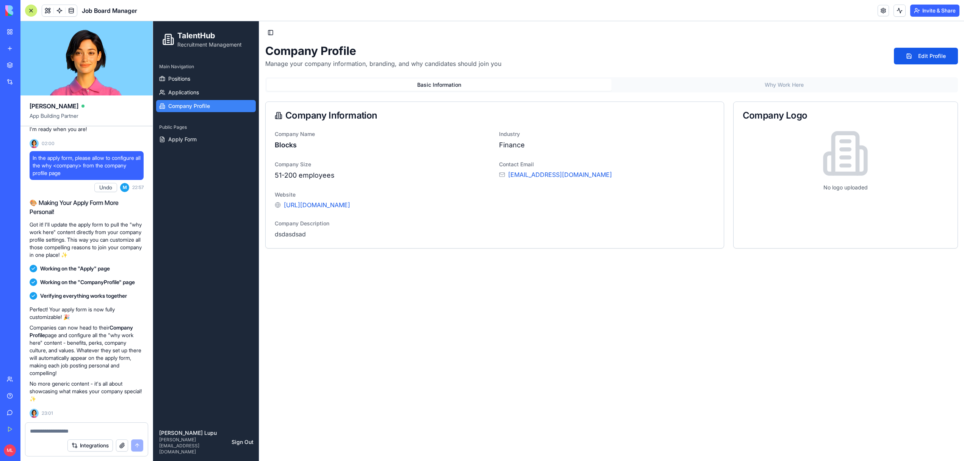
click at [794, 84] on button "Why Work Here" at bounding box center [784, 85] width 345 height 12
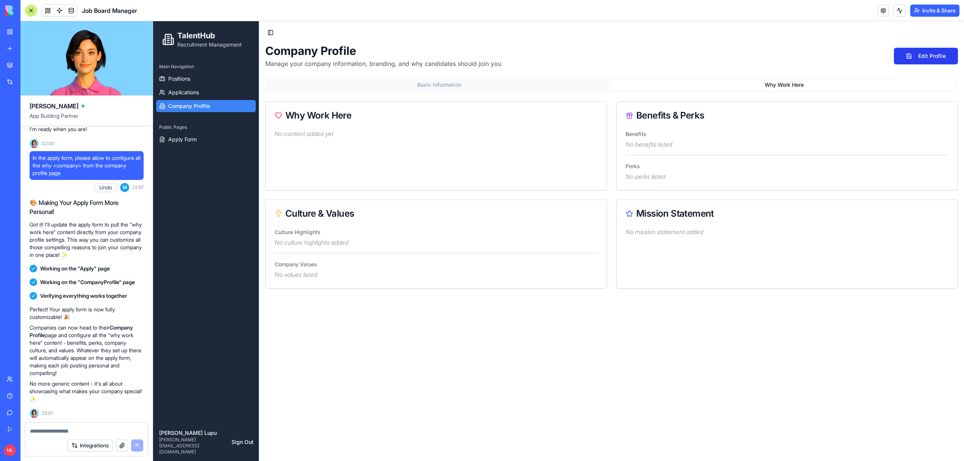
click at [919, 61] on button "Edit Profile" at bounding box center [926, 56] width 64 height 17
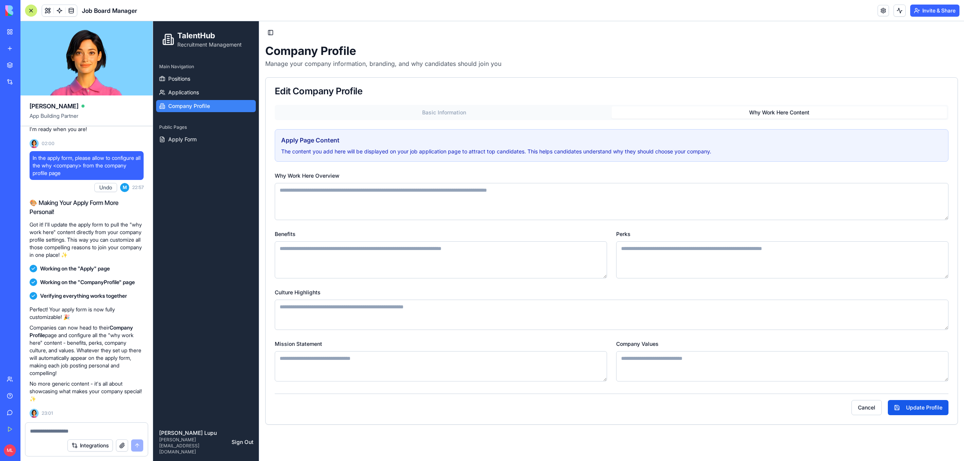
click at [790, 110] on button "Why Work Here Content" at bounding box center [779, 112] width 335 height 12
click at [367, 190] on textarea "Why Work Here Overview" at bounding box center [612, 201] width 674 height 37
type textarea "*******"
click at [369, 259] on textarea "Benefits" at bounding box center [441, 259] width 332 height 37
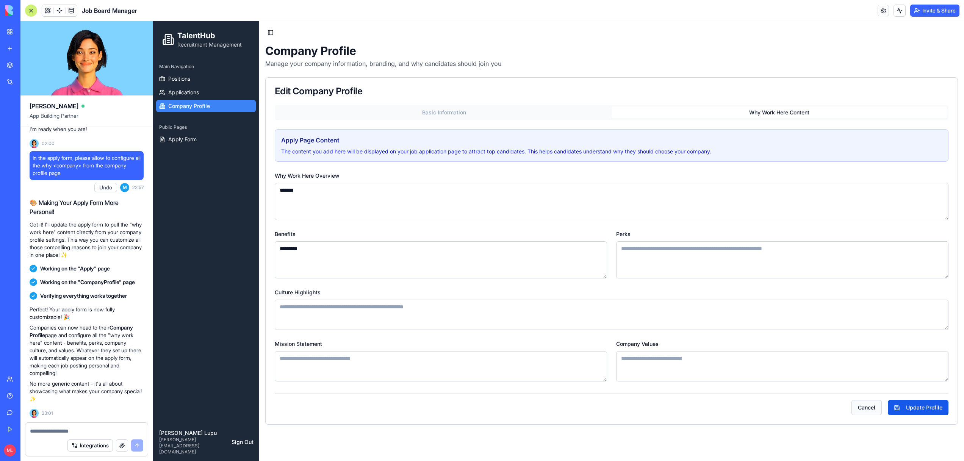
type textarea "*********"
click at [865, 406] on button "Cancel" at bounding box center [866, 407] width 30 height 15
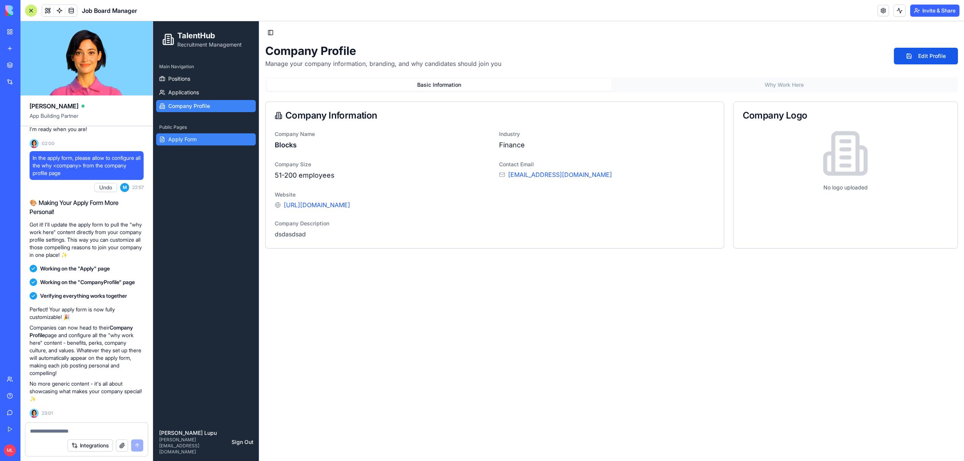
click at [190, 139] on span "Apply Form" at bounding box center [182, 140] width 28 height 8
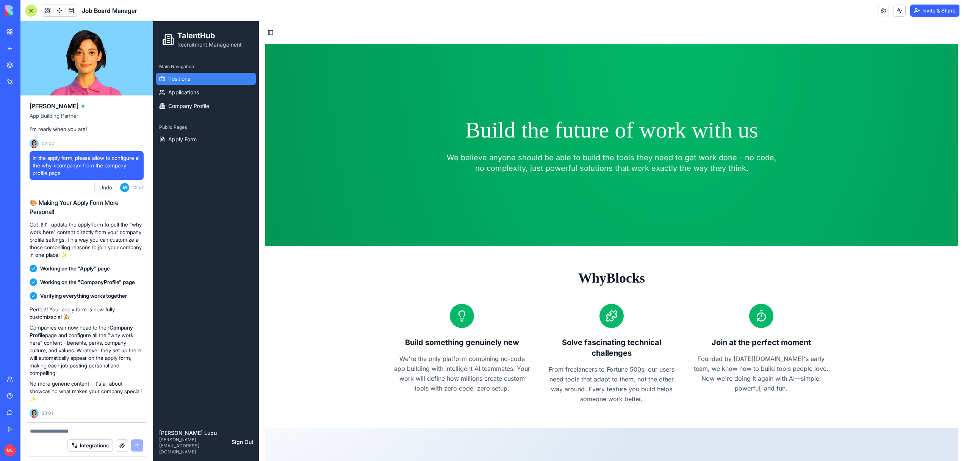
click at [185, 78] on span "Positions" at bounding box center [179, 79] width 22 height 8
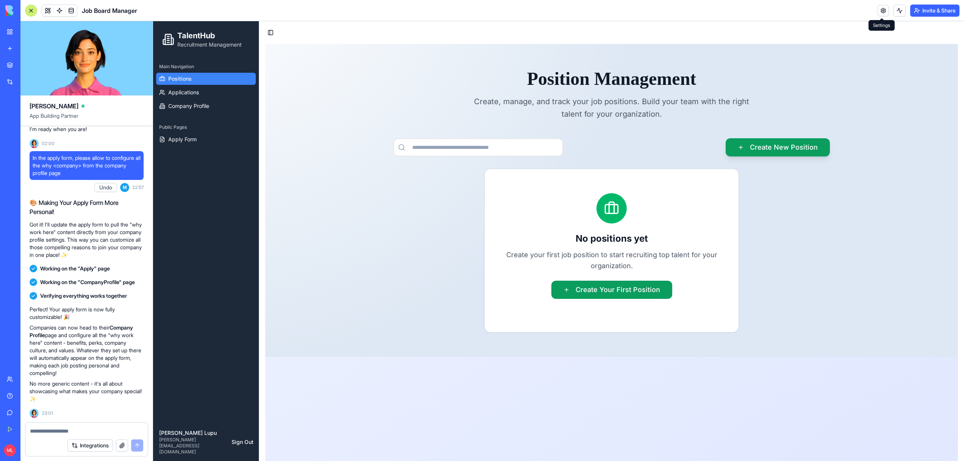
click at [884, 11] on link at bounding box center [883, 10] width 11 height 11
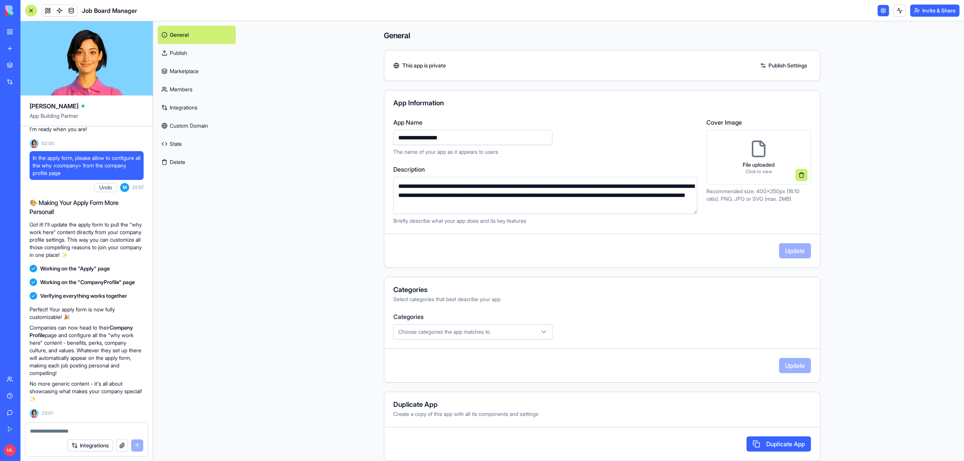
click at [189, 53] on link "Publish" at bounding box center [197, 53] width 78 height 18
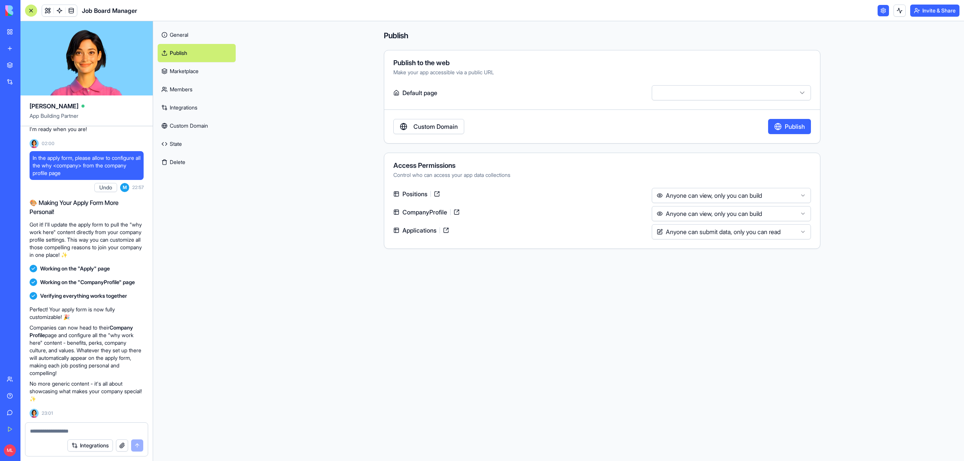
click at [766, 95] on html "BETA My Workspace New app Marketplace Integrations Recent Job Board Manager Job…" at bounding box center [482, 230] width 964 height 461
click at [688, 97] on html "BETA My Workspace New app Marketplace Integrations Recent Job Board Manager Job…" at bounding box center [482, 230] width 964 height 461
select select "**********"
click at [771, 123] on div "Publish" at bounding box center [789, 126] width 43 height 15
click at [790, 126] on button "Publish" at bounding box center [789, 126] width 43 height 15
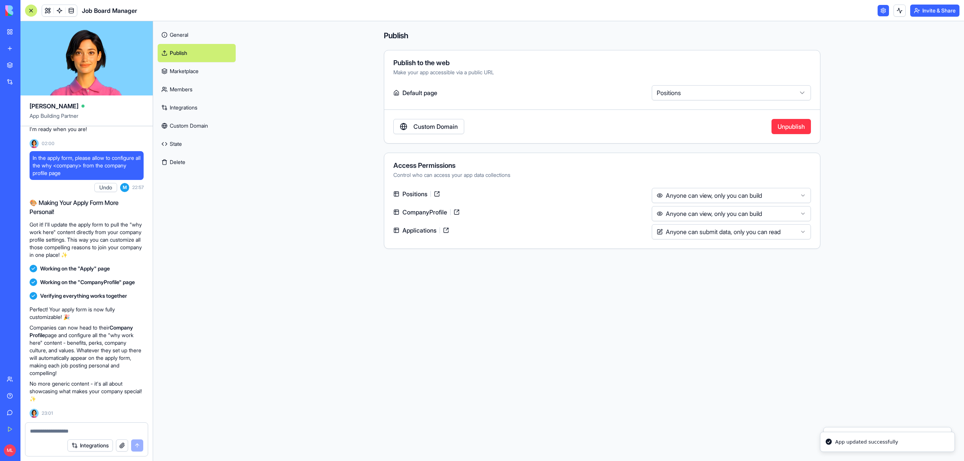
click at [191, 67] on link "Marketplace" at bounding box center [197, 71] width 78 height 18
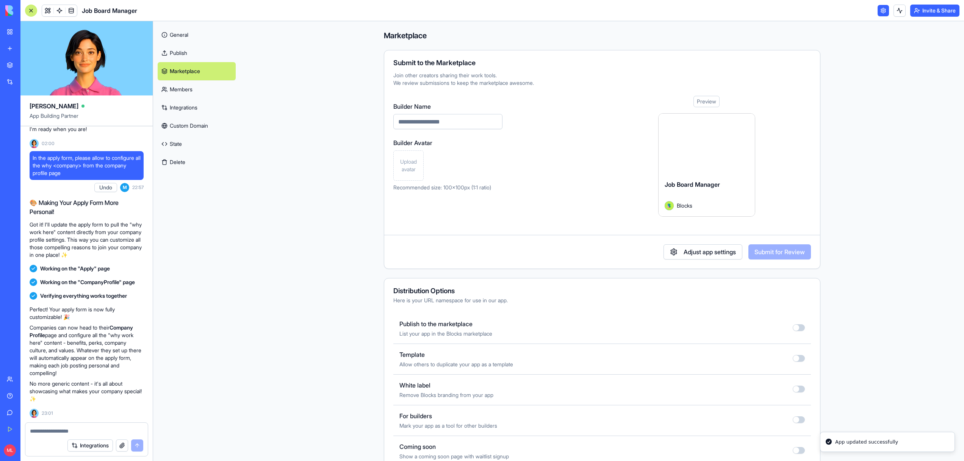
click at [799, 327] on button "button" at bounding box center [799, 327] width 12 height 7
click at [173, 55] on link "Publish" at bounding box center [197, 53] width 78 height 18
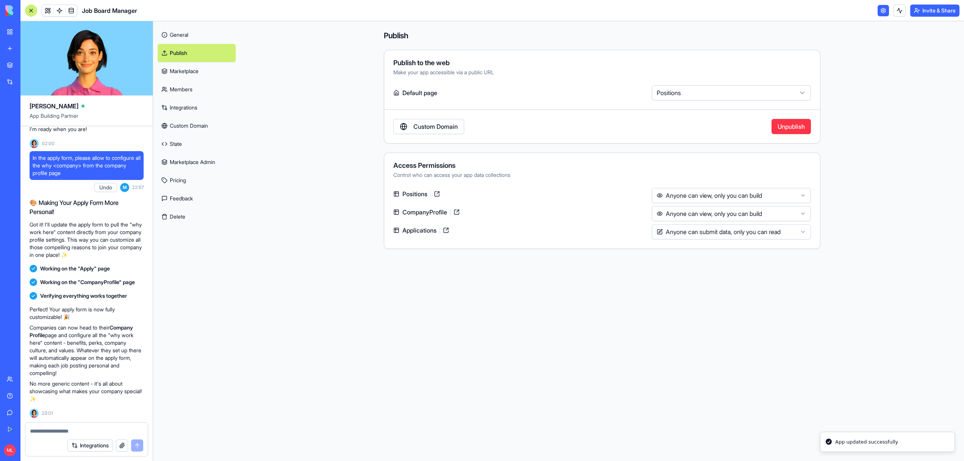
click at [176, 41] on link "General" at bounding box center [197, 35] width 78 height 18
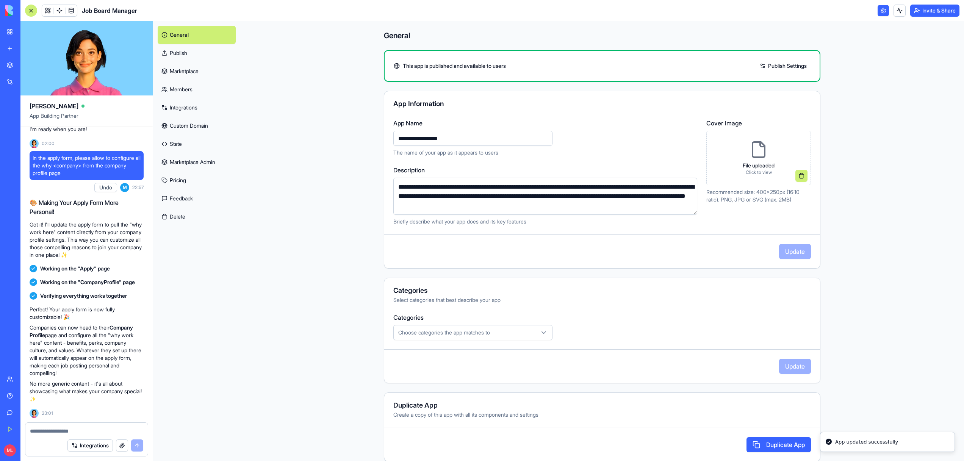
click at [425, 341] on div "Categories Select categories that best describe your app Categories Choose cate…" at bounding box center [602, 331] width 436 height 106
click at [425, 333] on span "Choose categories the app matches to" at bounding box center [444, 333] width 92 height 8
click at [418, 242] on div "HR" at bounding box center [429, 241] width 68 height 12
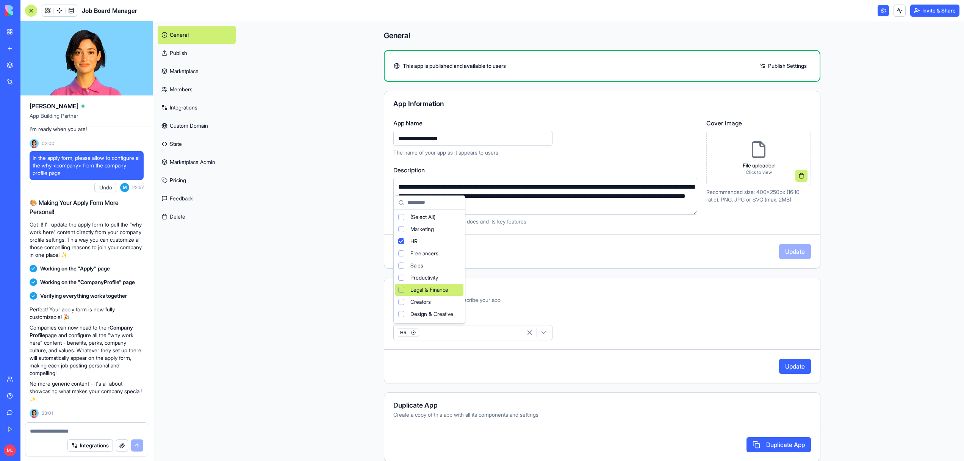
scroll to position [50, 0]
click at [401, 300] on div "Suggestions" at bounding box center [401, 300] width 6 height 6
click at [464, 318] on div "Close" at bounding box center [447, 316] width 34 height 12
click at [788, 366] on button "Update" at bounding box center [795, 366] width 32 height 15
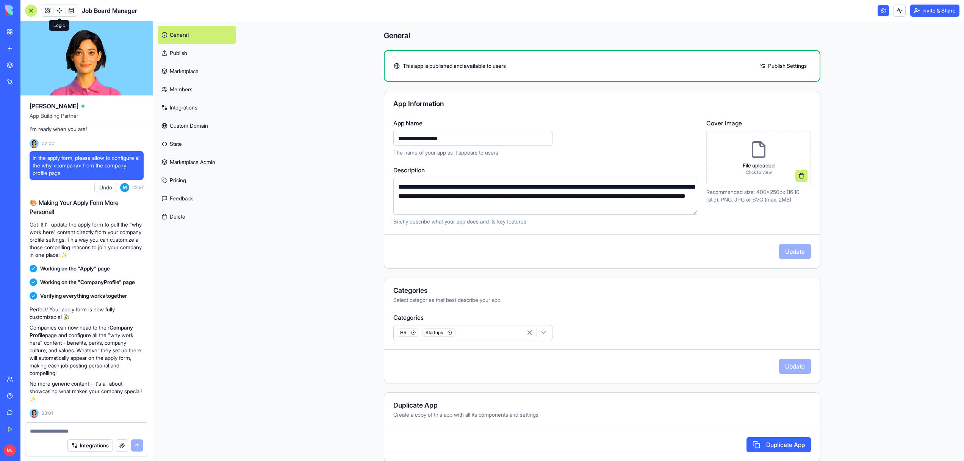
click at [59, 12] on link at bounding box center [59, 10] width 11 height 11
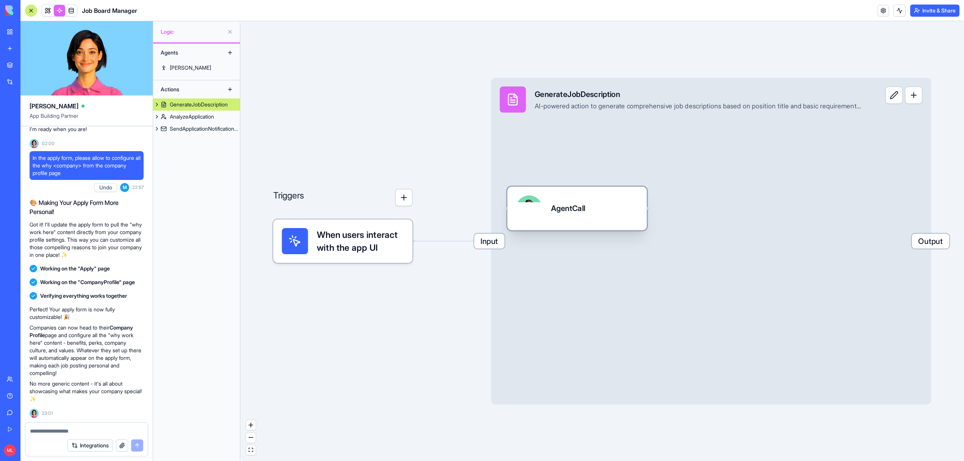
click at [588, 204] on div "AgentCall" at bounding box center [577, 209] width 122 height 26
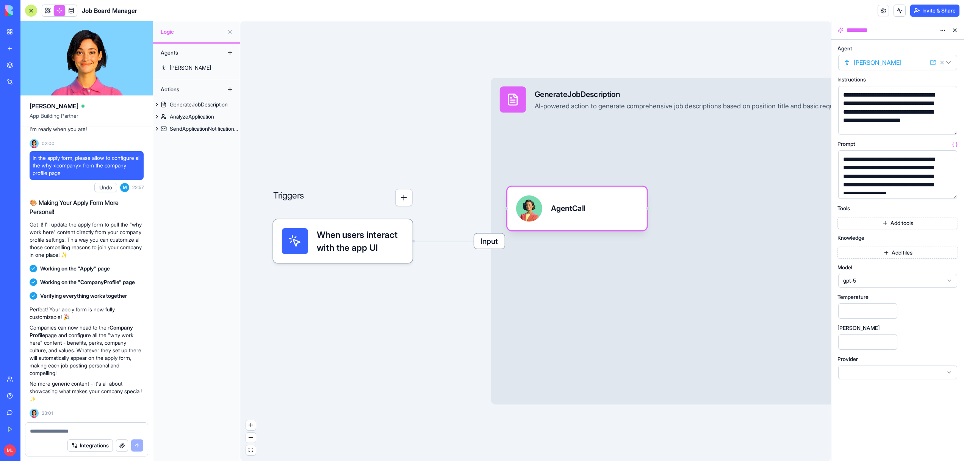
click at [867, 283] on span "gpt-5" at bounding box center [893, 281] width 100 height 8
click at [868, 367] on div "gpt-4o" at bounding box center [897, 371] width 115 height 12
click at [185, 114] on div "AnalyzeApplication" at bounding box center [192, 117] width 44 height 8
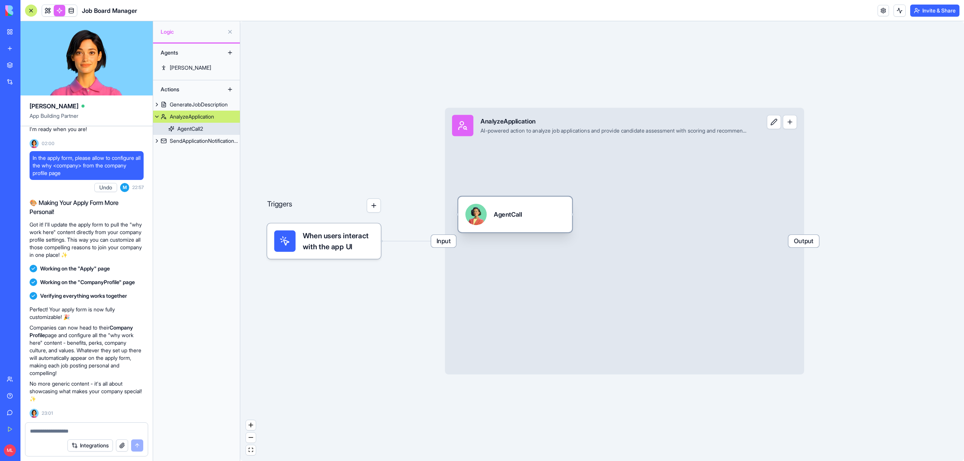
click at [551, 213] on div "AgentCall" at bounding box center [515, 214] width 100 height 21
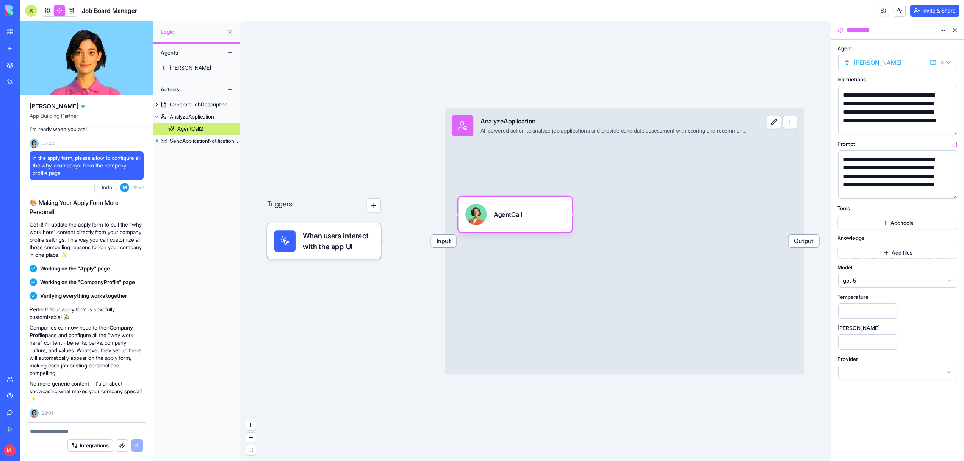
click at [860, 282] on span "gpt-5" at bounding box center [893, 281] width 100 height 8
click at [868, 372] on div "gpt-4o" at bounding box center [897, 371] width 115 height 12
click at [206, 140] on div "SendApplicationNotificationEmail" at bounding box center [205, 141] width 70 height 8
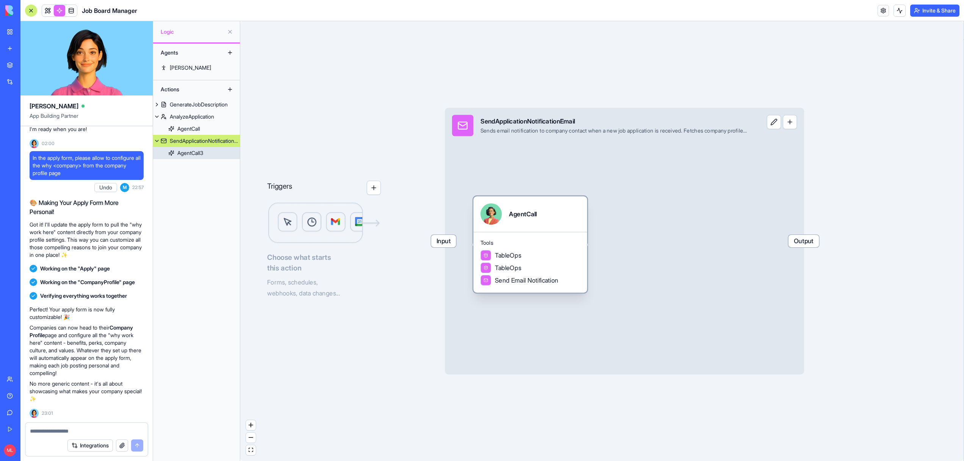
click at [531, 213] on div "AgentCall" at bounding box center [523, 214] width 28 height 9
click at [597, 241] on div "Input SendApplicationNotificationEmail Sends email notification to company cont…" at bounding box center [624, 241] width 359 height 267
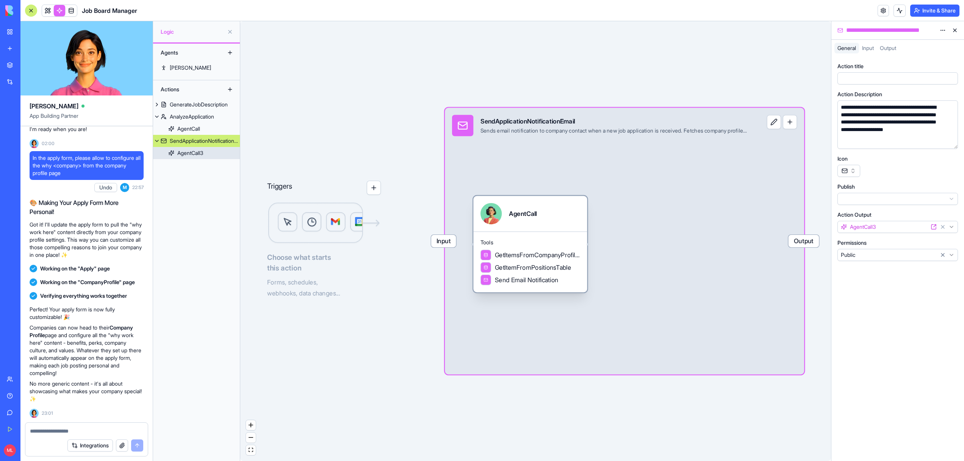
click at [567, 237] on div "Tools GetItemsFromCompanyProfileTable GetItemFromPositionsTable Send Email Noti…" at bounding box center [530, 262] width 114 height 61
click at [557, 237] on div "Tools GetItemsFromCompanyProfileTable GetItemFromPositionsTable Send Email Noti…" at bounding box center [530, 262] width 114 height 61
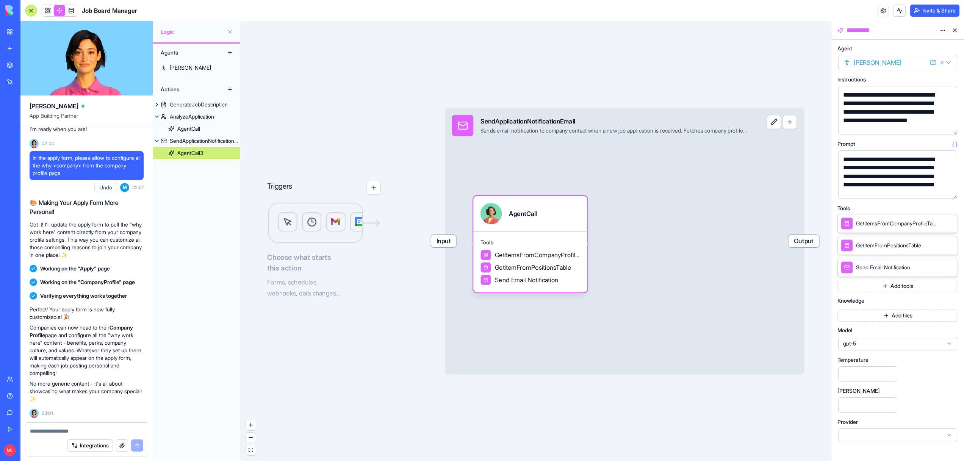
click at [875, 349] on div "gpt-5" at bounding box center [897, 344] width 119 height 14
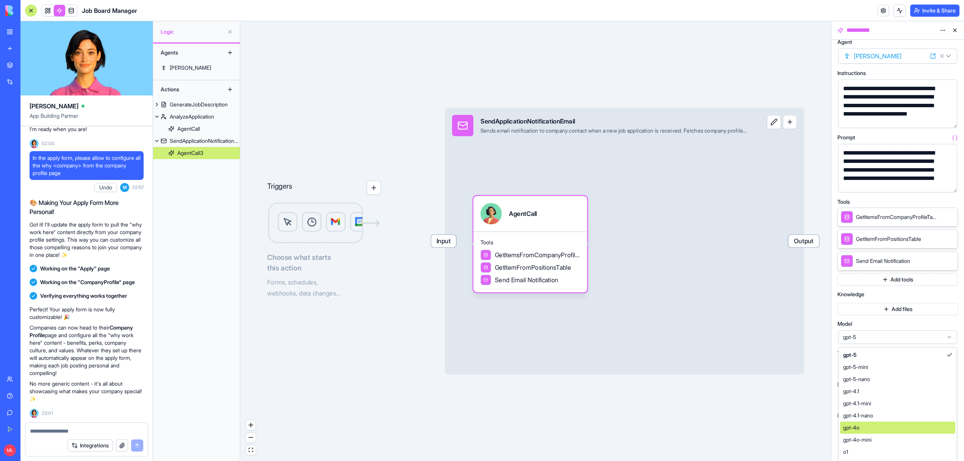
click at [862, 429] on div "gpt-4o" at bounding box center [897, 428] width 115 height 12
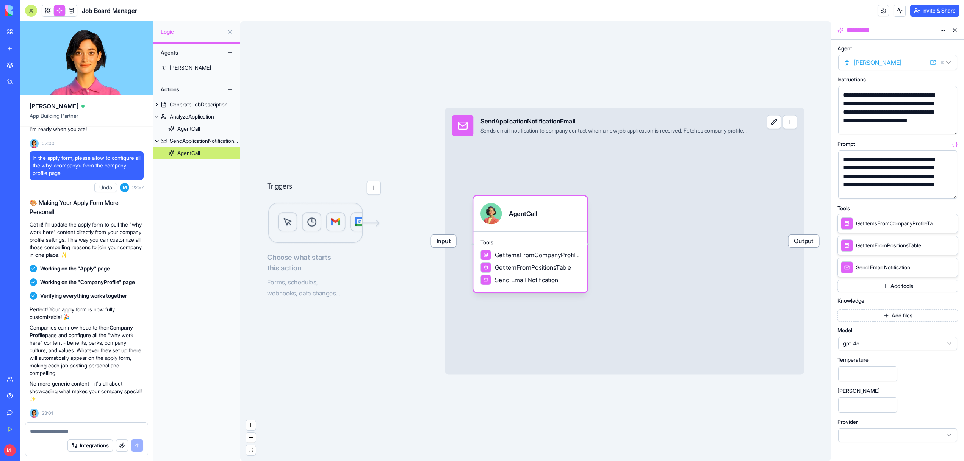
scroll to position [0, 0]
click at [370, 361] on div "Triggers Choose what starts this action Forms, schedules, webhooks, data change…" at bounding box center [535, 241] width 591 height 440
click at [52, 8] on span at bounding box center [47, 10] width 21 height 21
click at [52, 8] on button at bounding box center [47, 10] width 11 height 11
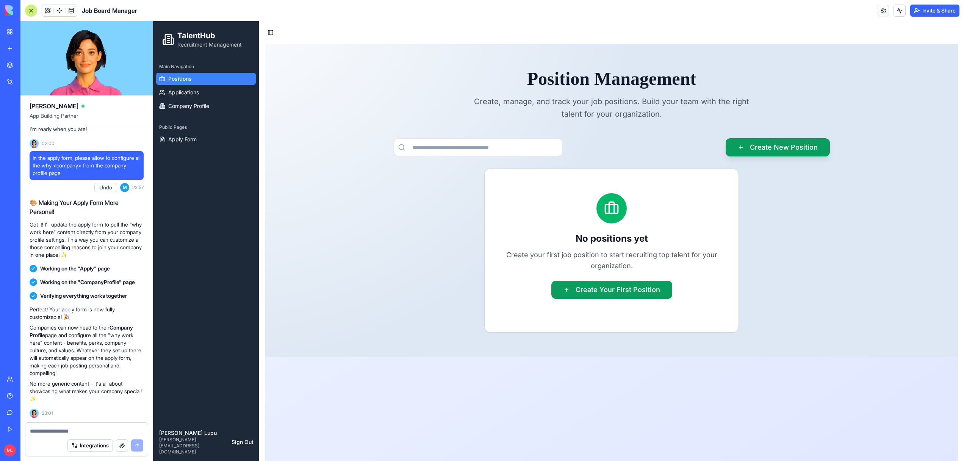
click at [17, 58] on link "Marketplace" at bounding box center [17, 65] width 30 height 15
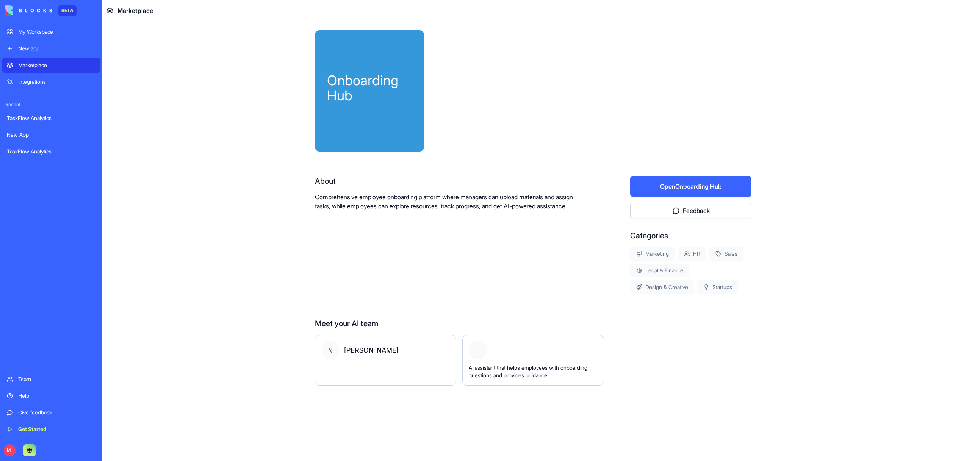
click at [681, 190] on button "Open Onboarding Hub" at bounding box center [690, 186] width 121 height 21
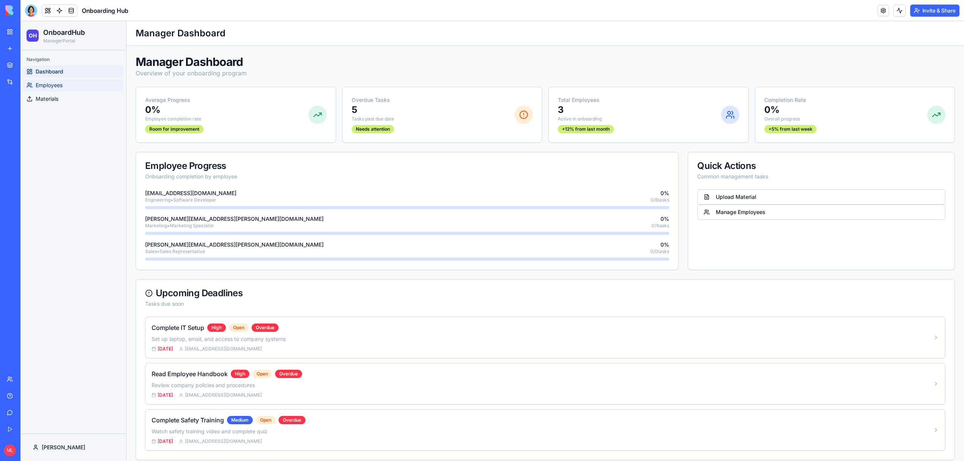
click at [69, 82] on link "Employees" at bounding box center [73, 85] width 100 height 12
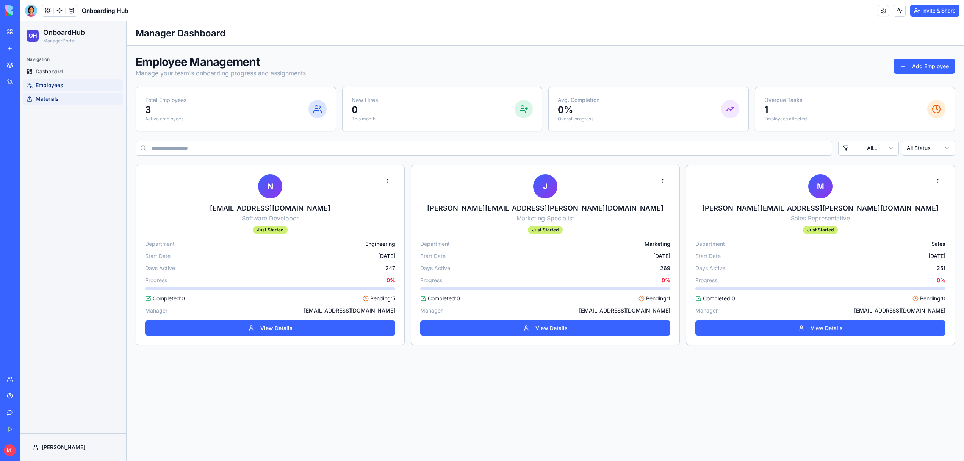
click at [68, 97] on link "Materials" at bounding box center [73, 99] width 100 height 12
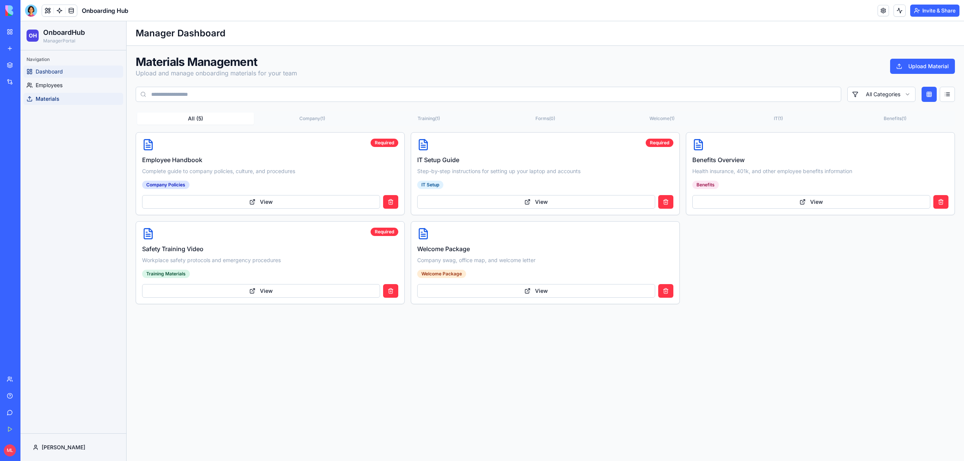
click at [61, 73] on span "Dashboard" at bounding box center [49, 72] width 27 height 8
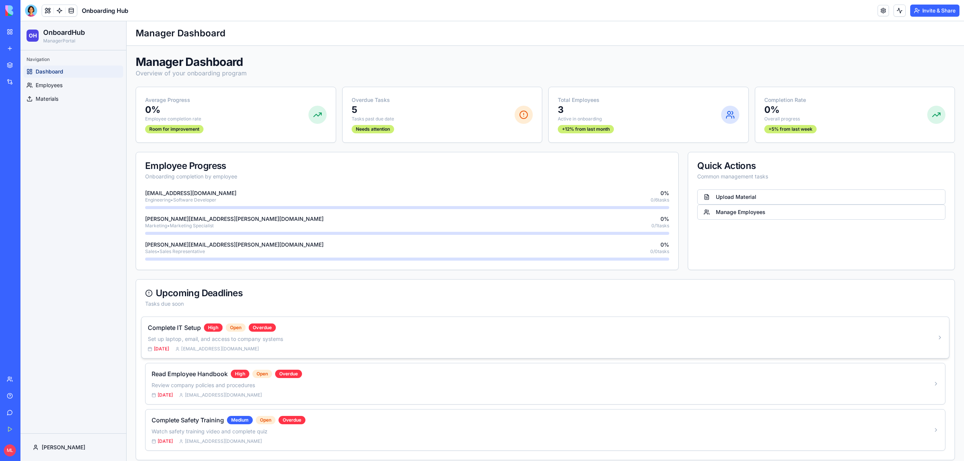
click at [208, 354] on div "Complete IT Setup High Open Overdue Set up laptop, email, and access to company…" at bounding box center [544, 337] width 807 height 41
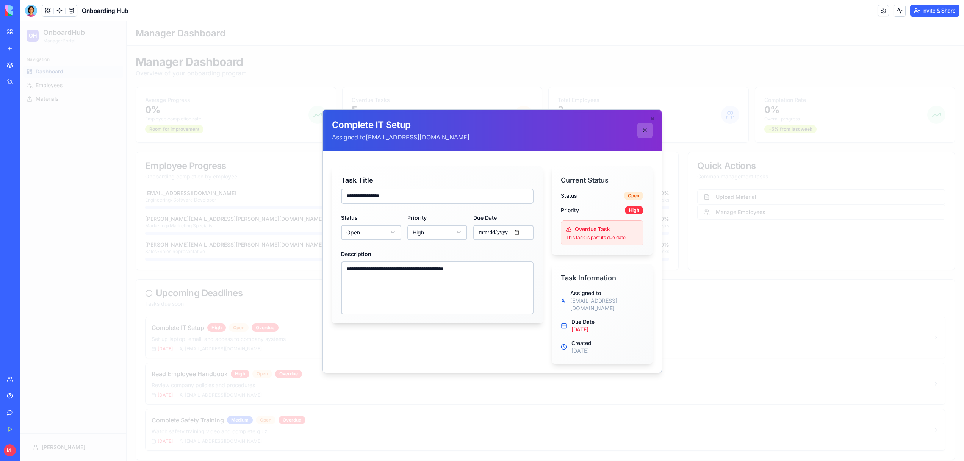
click at [648, 134] on button at bounding box center [644, 130] width 15 height 15
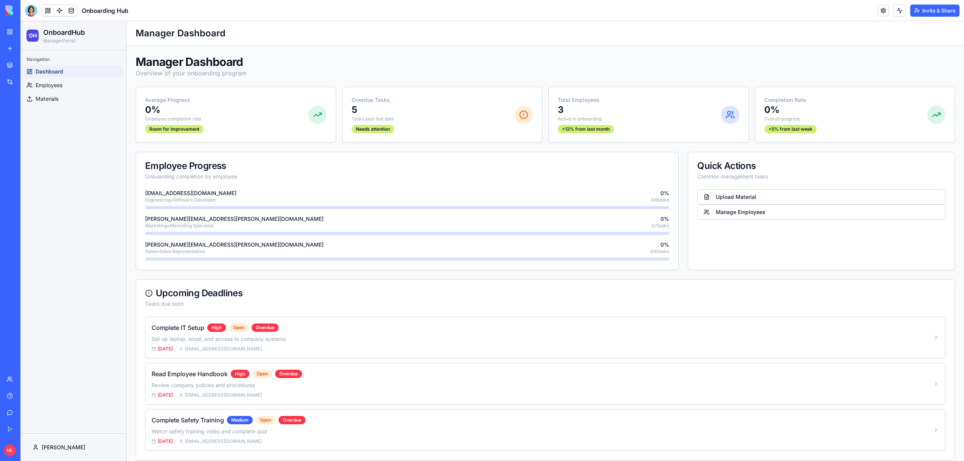
click at [48, 10] on button at bounding box center [47, 10] width 11 height 11
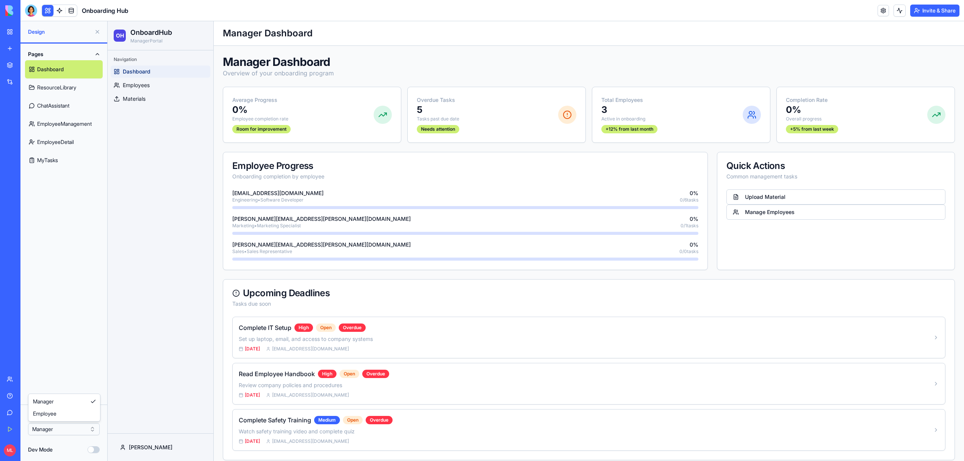
click at [56, 433] on html "BETA My Workspace New app Marketplace Integrations Recent TaskFlow Analytics Ne…" at bounding box center [482, 230] width 964 height 461
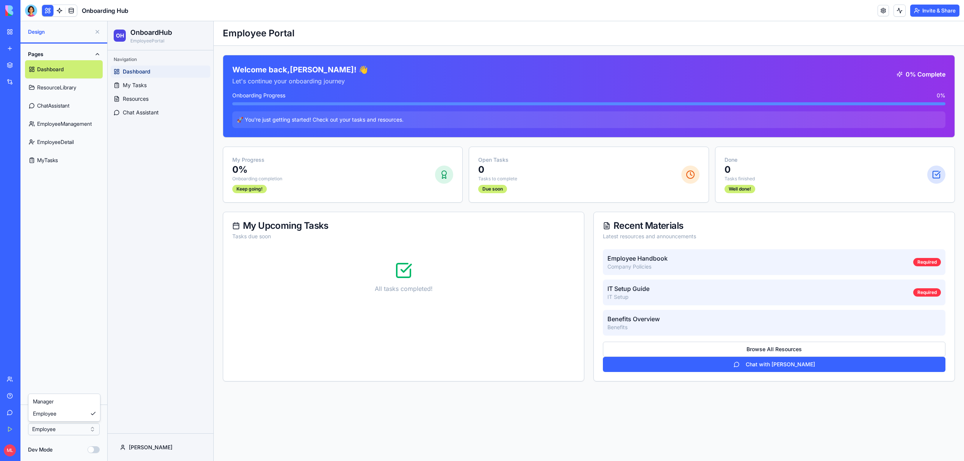
click at [54, 428] on html "BETA My Workspace New app Marketplace Integrations Recent TaskFlow Analytics Ne…" at bounding box center [482, 230] width 964 height 461
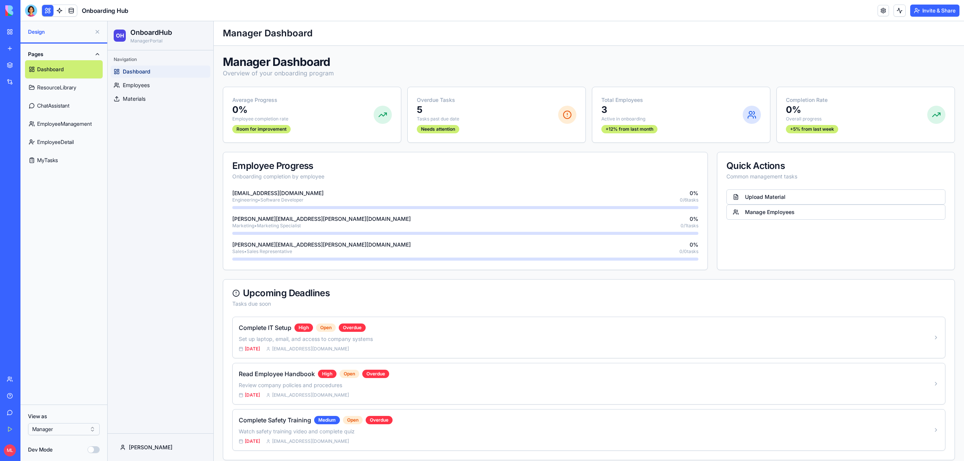
click at [98, 30] on button at bounding box center [97, 32] width 12 height 12
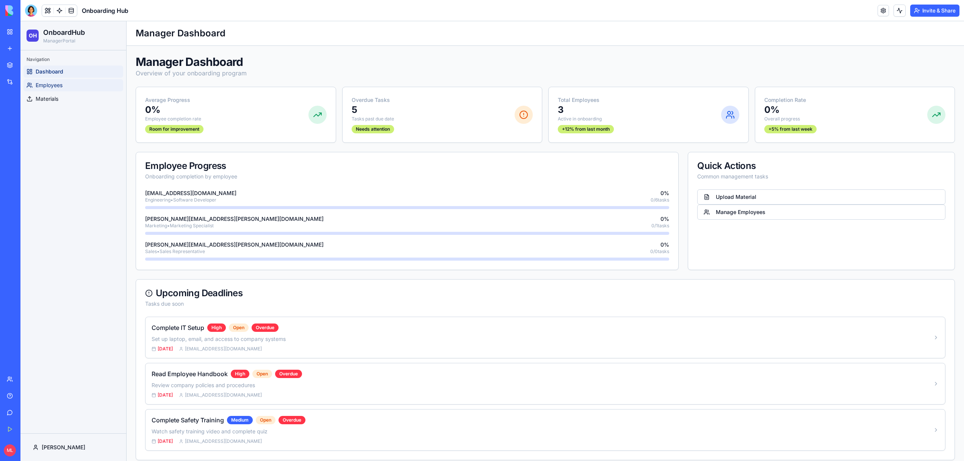
click at [83, 85] on link "Employees" at bounding box center [73, 85] width 100 height 12
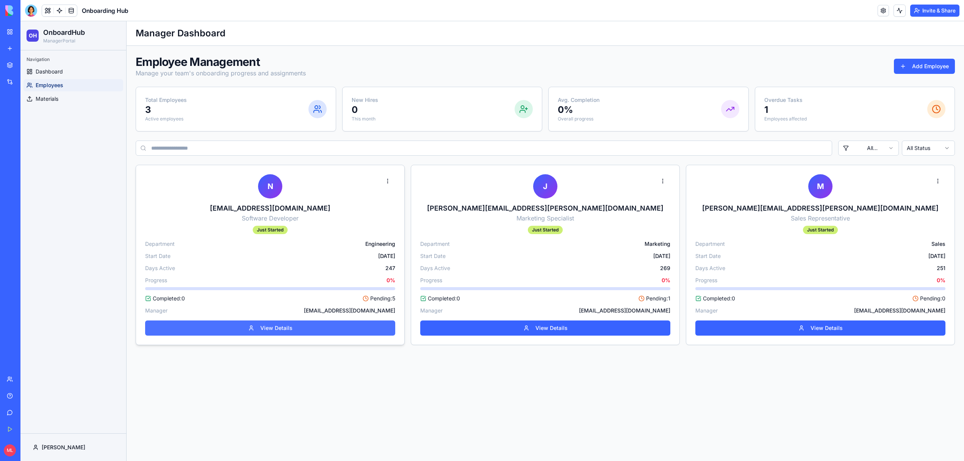
click at [278, 333] on button "View Details" at bounding box center [270, 328] width 250 height 15
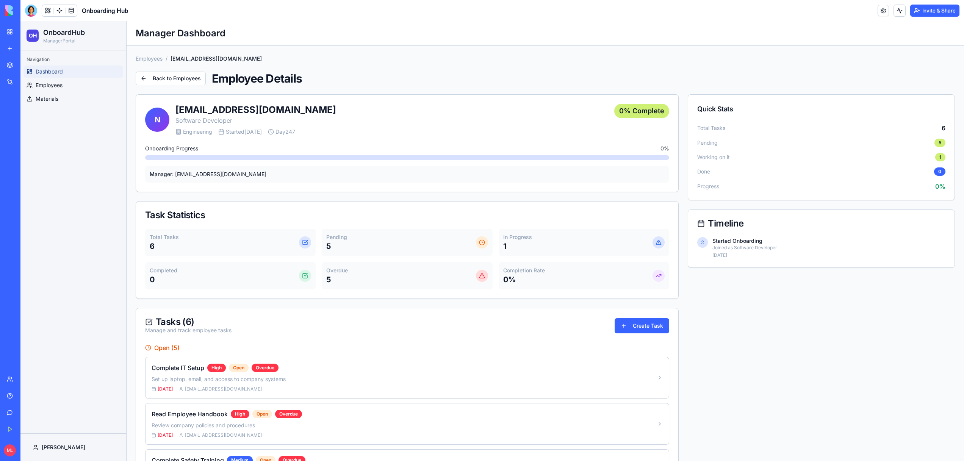
click at [53, 73] on span "Dashboard" at bounding box center [49, 72] width 27 height 8
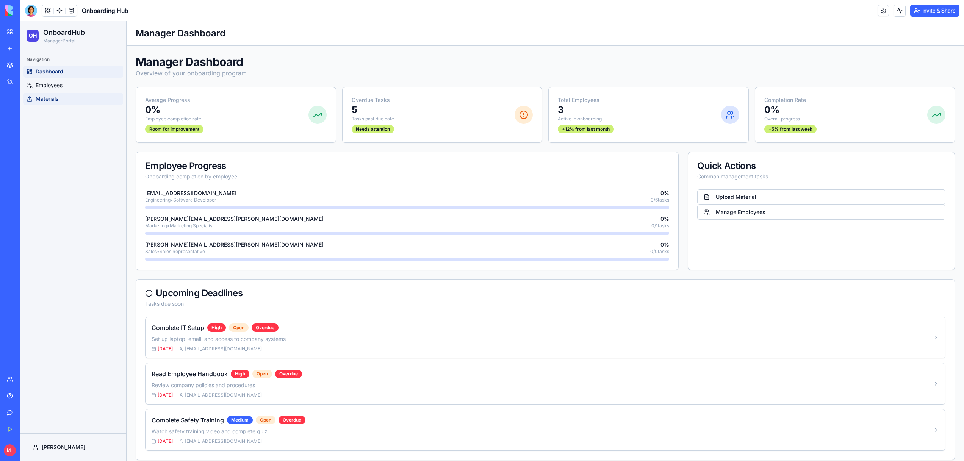
click at [52, 96] on span "Materials" at bounding box center [47, 99] width 23 height 8
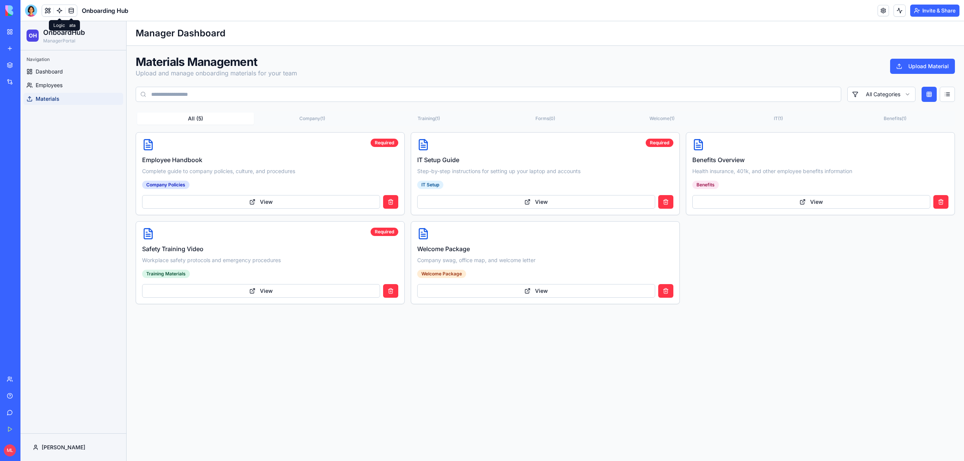
click at [63, 11] on link at bounding box center [59, 10] width 11 height 11
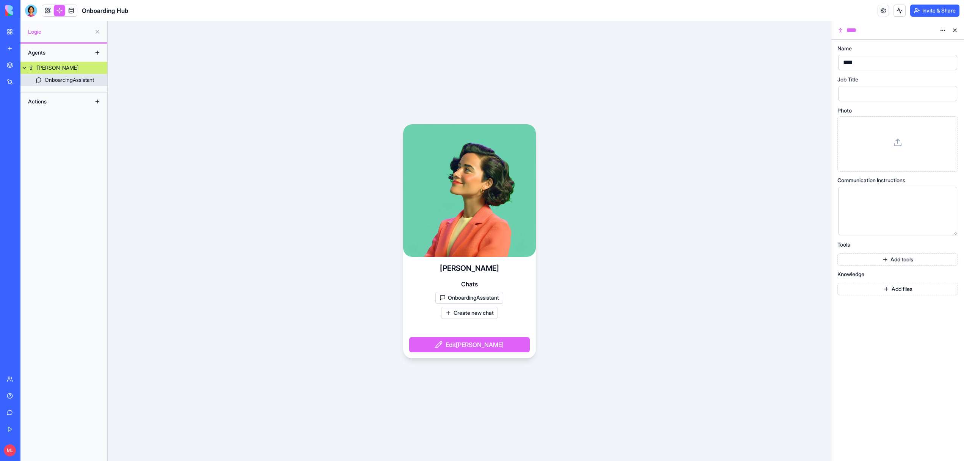
click at [49, 84] on link "OnboardingAssistant" at bounding box center [63, 80] width 87 height 12
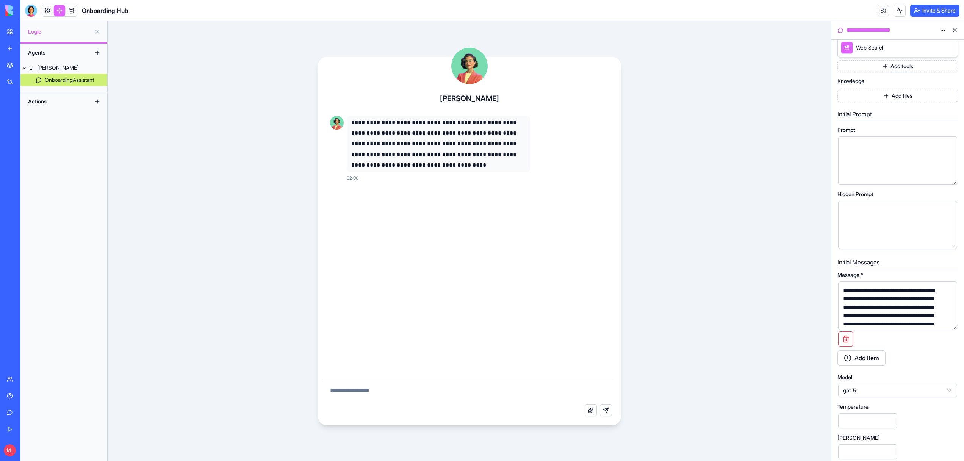
scroll to position [242, 0]
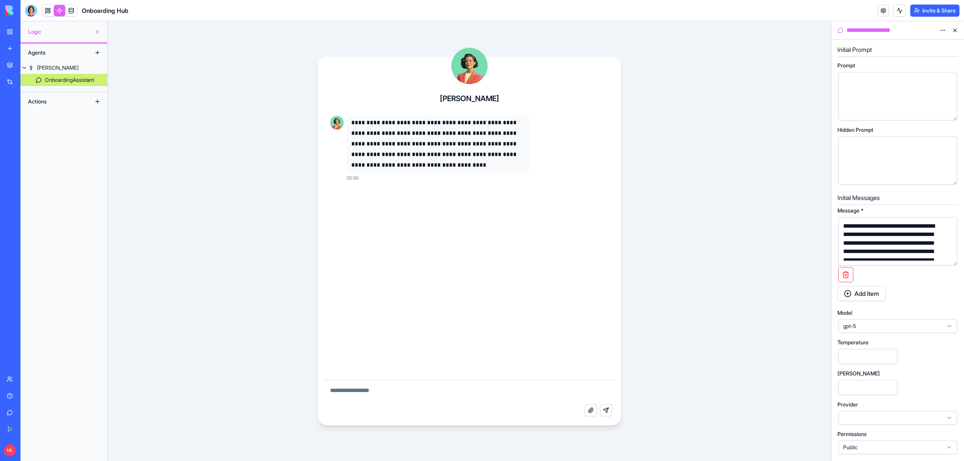
click at [873, 333] on div "gpt-5" at bounding box center [897, 326] width 120 height 15
click at [867, 325] on span "gpt-5" at bounding box center [893, 326] width 100 height 8
click at [8, 34] on link "My Workspace" at bounding box center [17, 31] width 30 height 15
click at [9, 34] on link "My Workspace" at bounding box center [17, 31] width 30 height 15
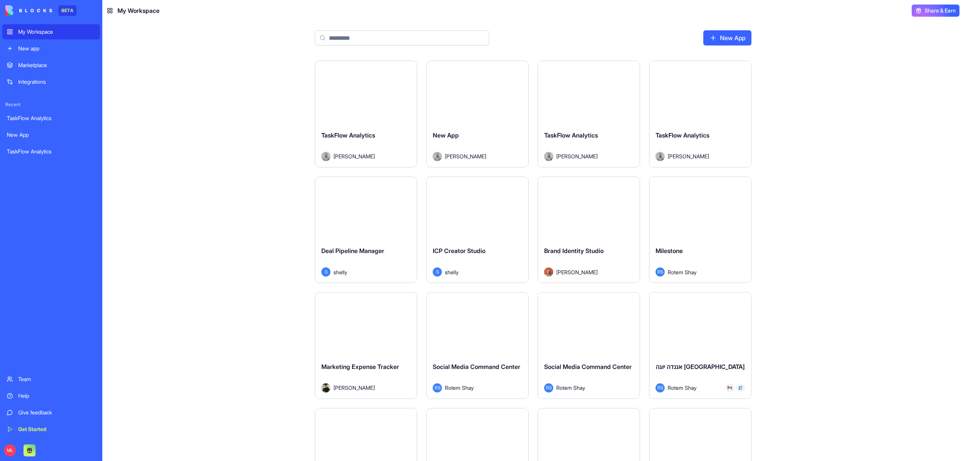
click at [53, 69] on link "Marketplace" at bounding box center [51, 65] width 98 height 15
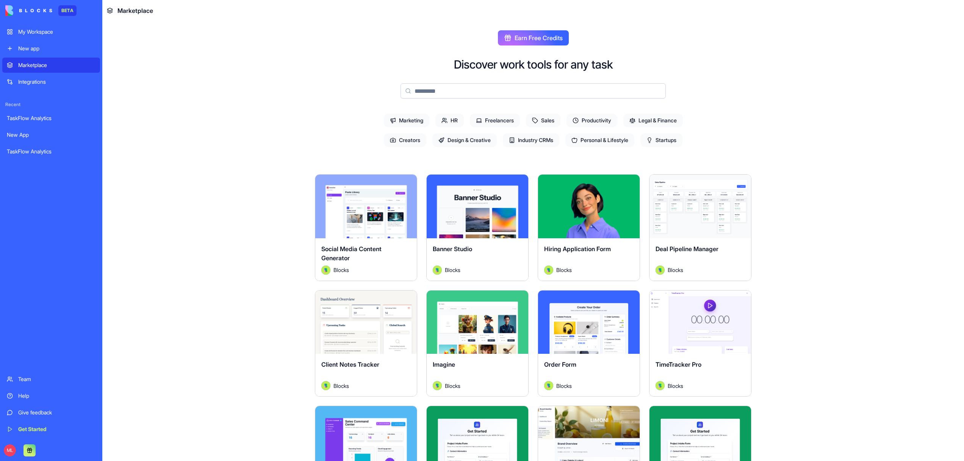
click at [380, 205] on button "Explore" at bounding box center [366, 206] width 57 height 15
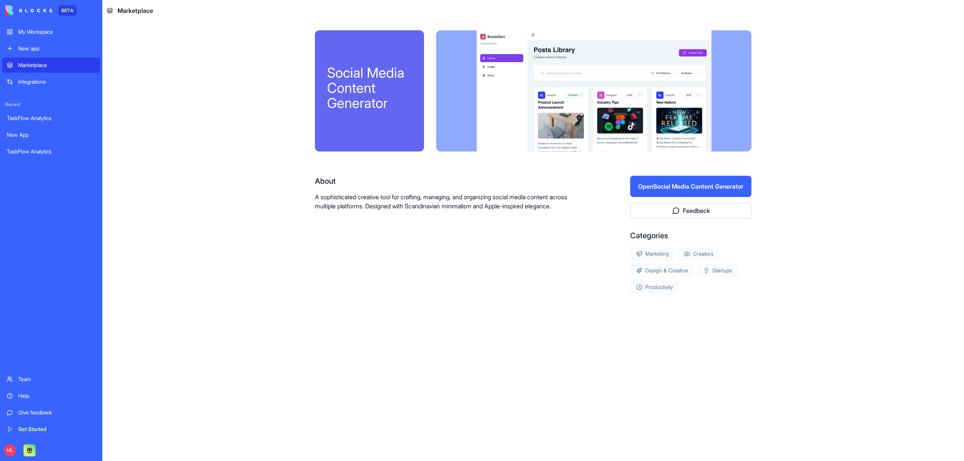
click at [25, 46] on div "New app" at bounding box center [56, 49] width 77 height 8
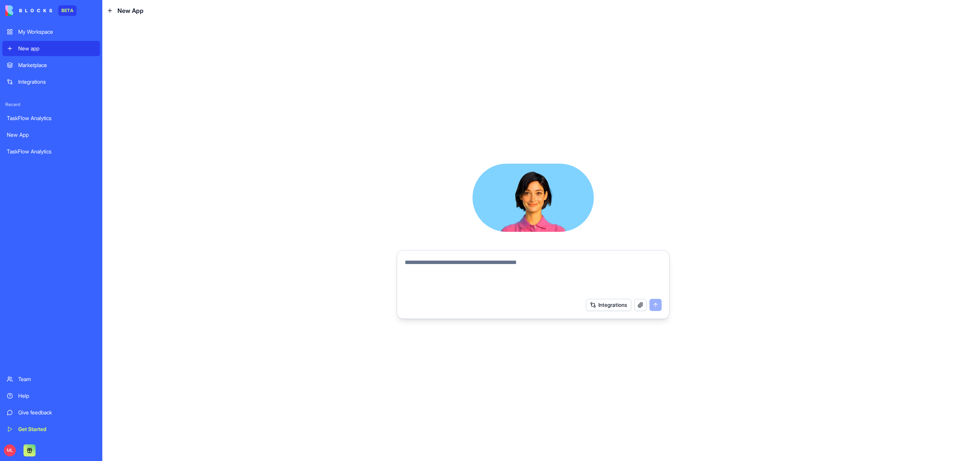
click at [26, 69] on div "Marketplace" at bounding box center [56, 65] width 77 height 8
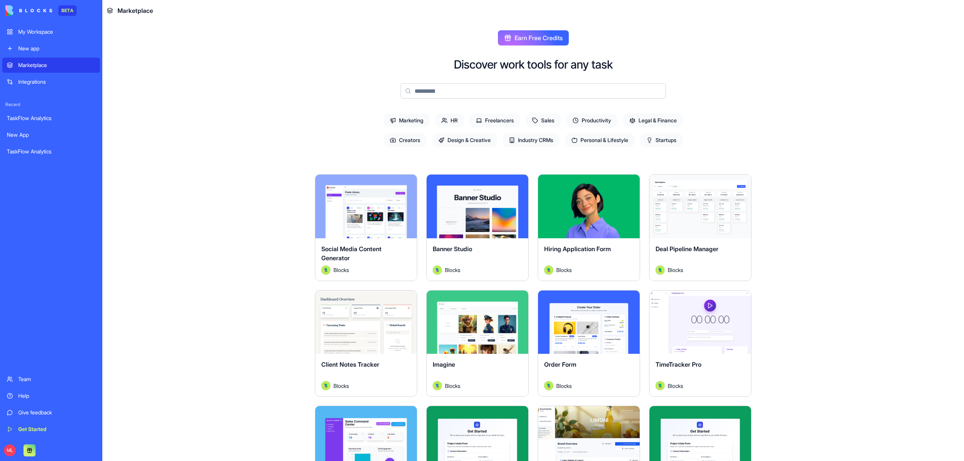
click at [487, 93] on input at bounding box center [532, 90] width 265 height 15
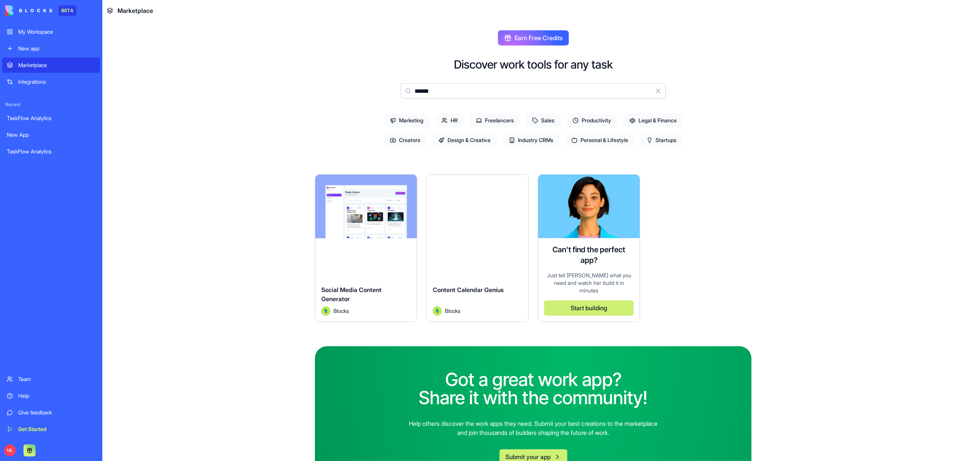
click at [426, 87] on input "******" at bounding box center [532, 90] width 265 height 15
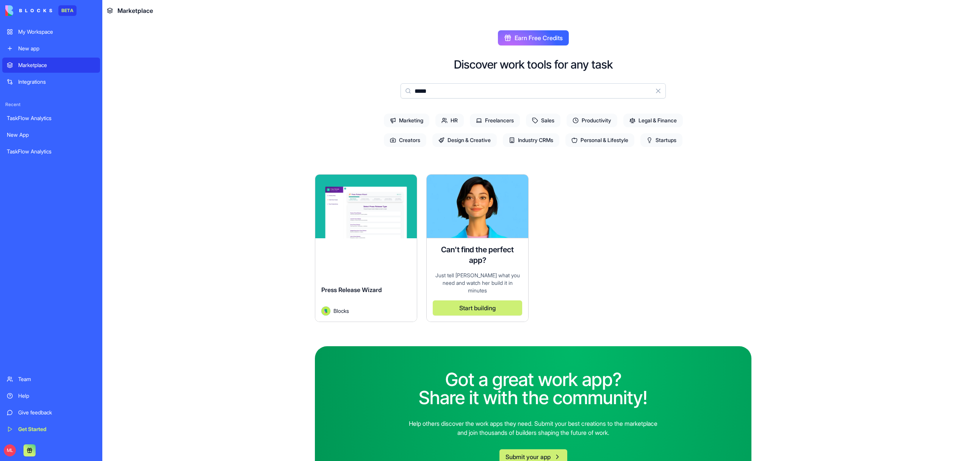
type input "*****"
click at [369, 202] on button "Explore" at bounding box center [366, 206] width 57 height 15
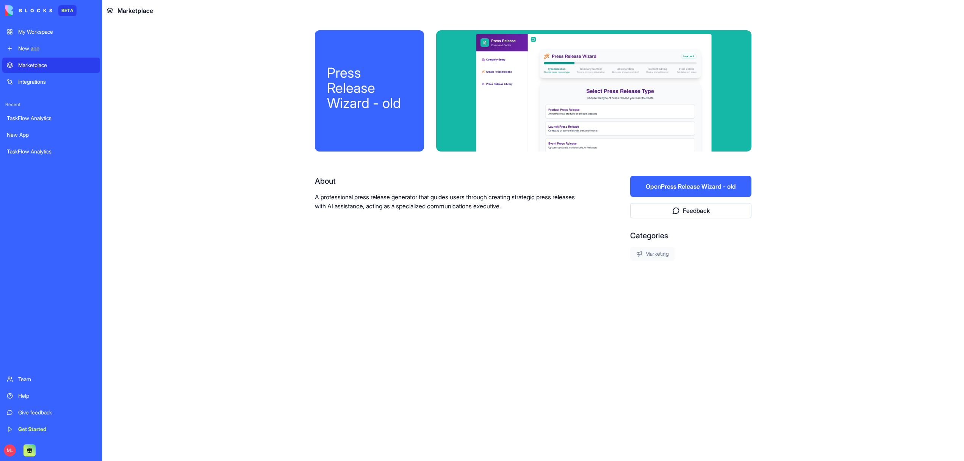
click at [669, 183] on button "Open Press Release Wizard - old" at bounding box center [690, 186] width 121 height 21
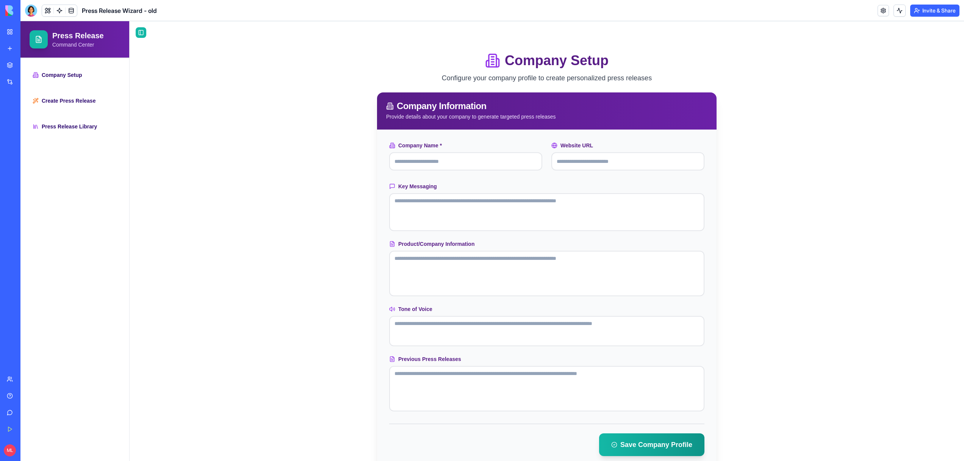
type input "******"
type input "**********"
type textarea "**********"
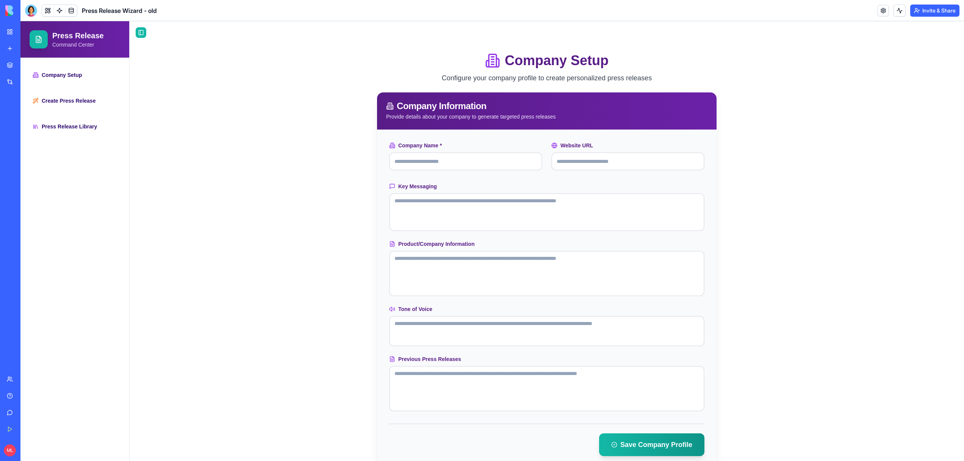
type textarea "****"
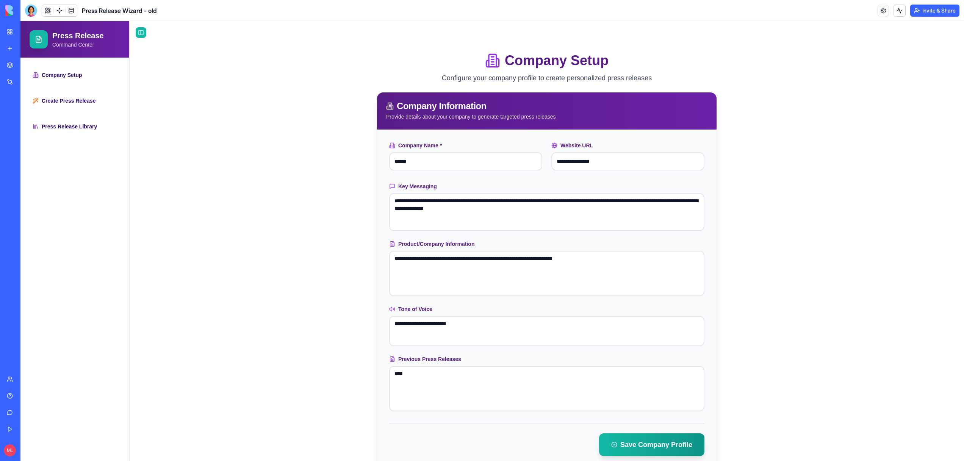
click at [14, 34] on link "My Workspace" at bounding box center [17, 31] width 30 height 15
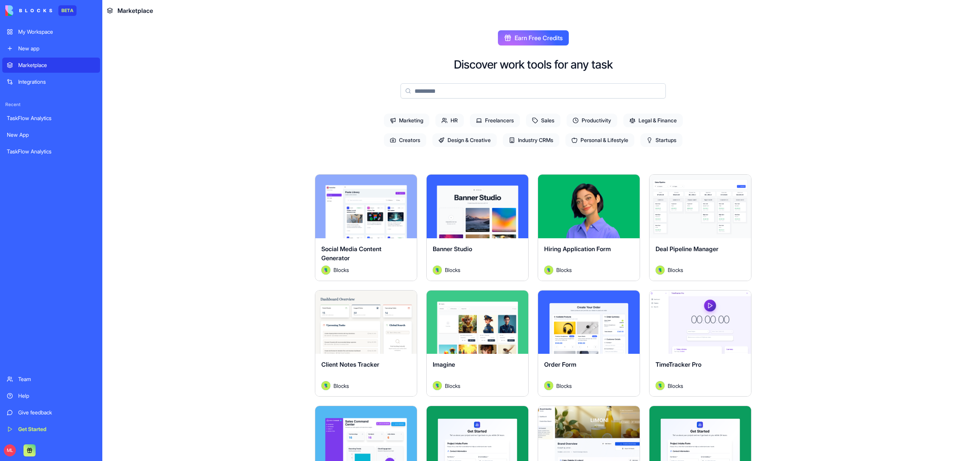
click at [447, 90] on input at bounding box center [532, 90] width 265 height 15
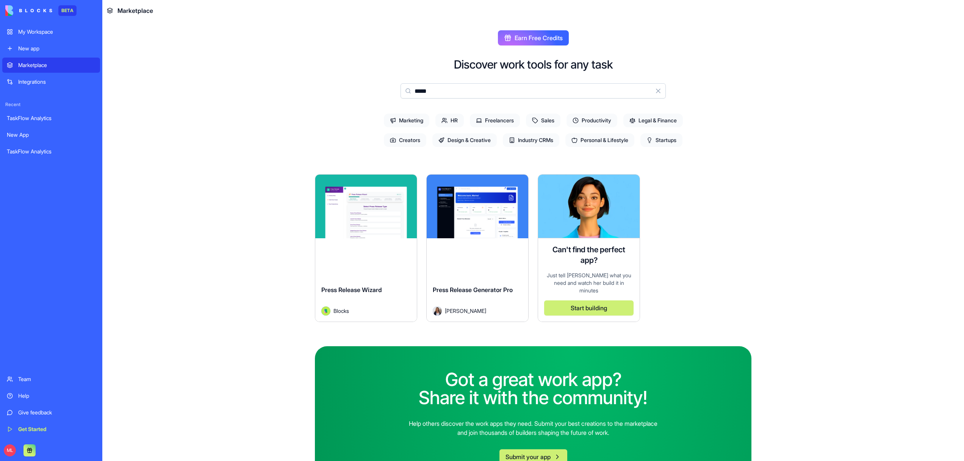
type input "*****"
click at [374, 208] on button "Explore" at bounding box center [366, 206] width 57 height 15
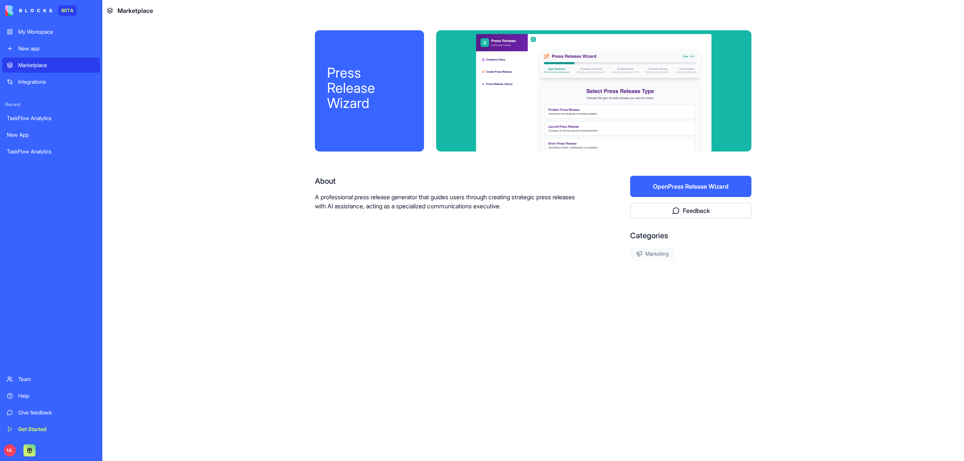
click at [706, 192] on button "Open Press Release Wizard" at bounding box center [690, 186] width 121 height 21
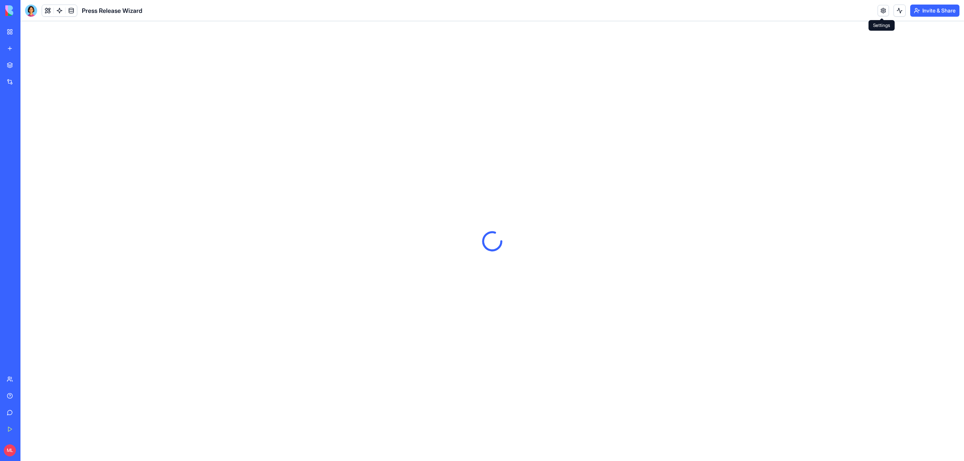
click at [876, 16] on header "Press Release Wizard Invite & Share" at bounding box center [491, 10] width 943 height 21
click at [881, 12] on link at bounding box center [883, 10] width 11 height 11
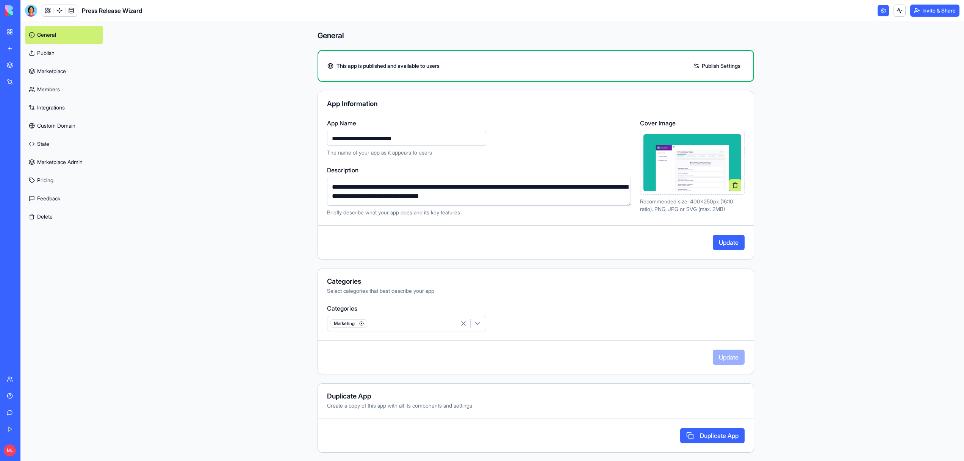
type input "**********"
click at [718, 244] on button "Update" at bounding box center [729, 242] width 32 height 15
click at [39, 69] on link "Marketplace" at bounding box center [64, 71] width 78 height 18
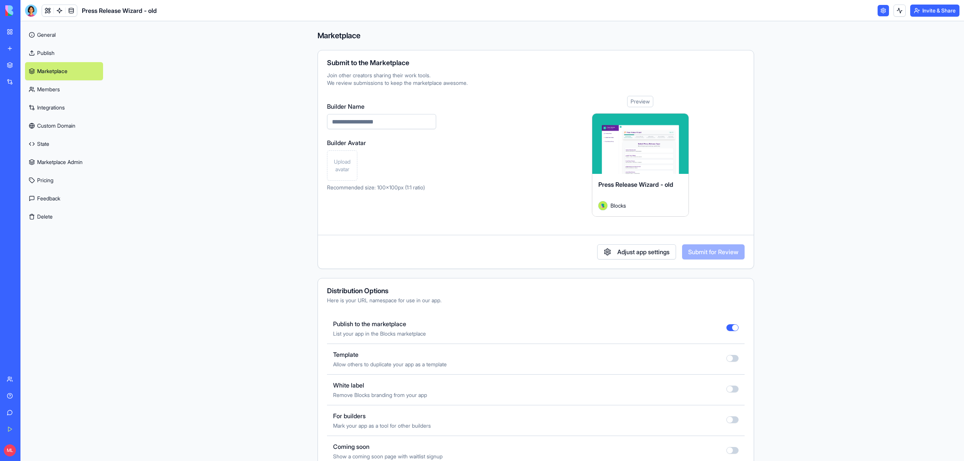
click at [737, 329] on button "button" at bounding box center [732, 327] width 12 height 7
click at [15, 73] on div "Marketplace Integrations" at bounding box center [10, 74] width 16 height 32
click at [22, 67] on div "Marketplace" at bounding box center [23, 65] width 10 height 8
click at [8, 65] on link "Marketplace" at bounding box center [17, 65] width 30 height 15
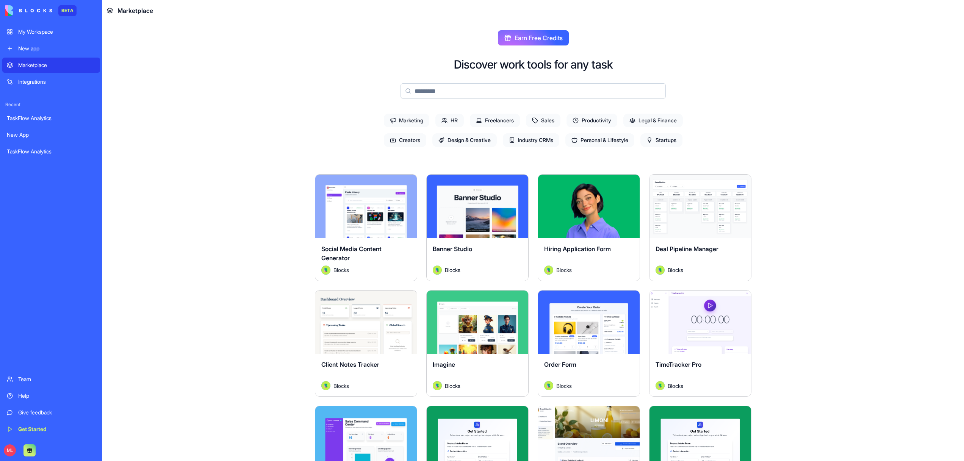
click at [436, 89] on input at bounding box center [532, 90] width 265 height 15
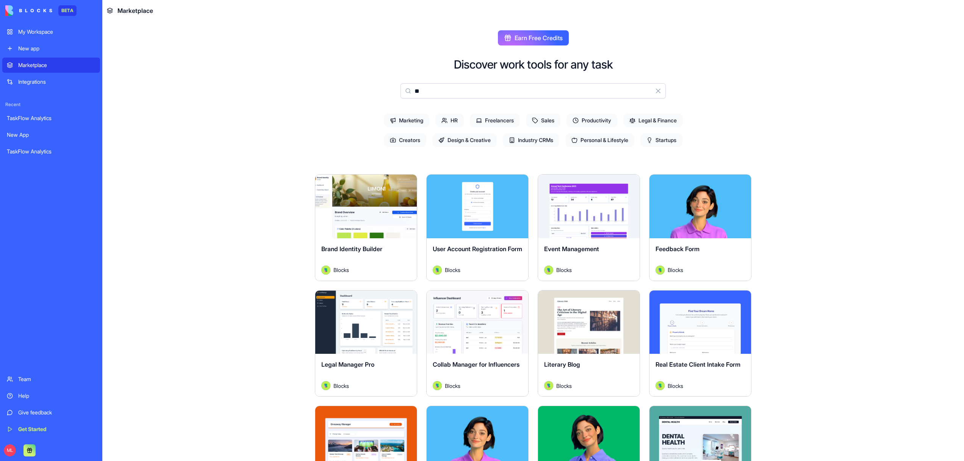
type input "*"
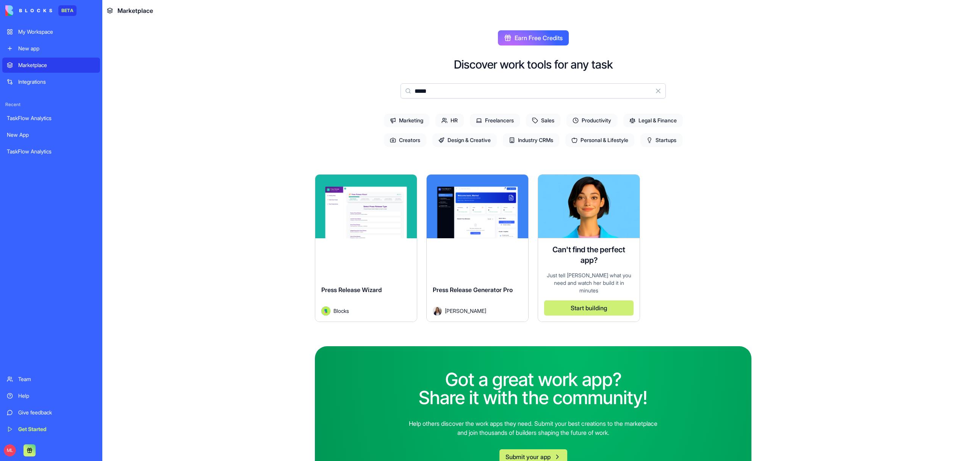
type input "*****"
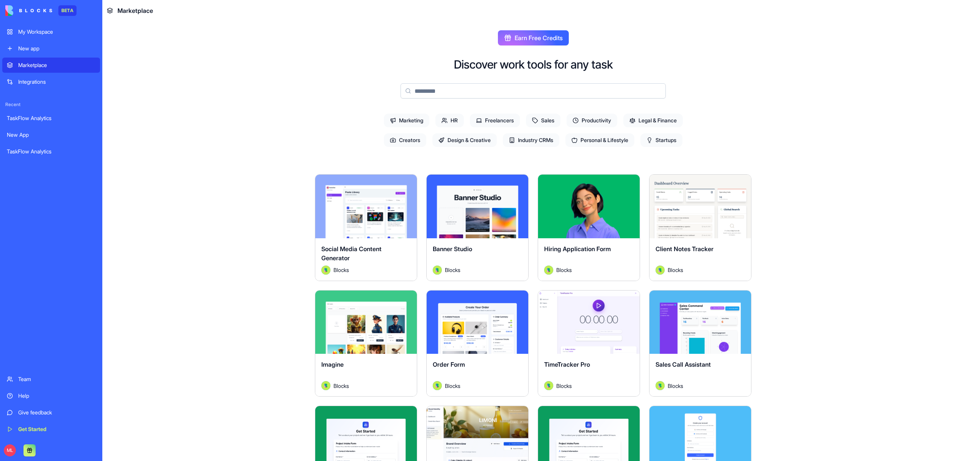
click at [450, 92] on input at bounding box center [532, 90] width 265 height 15
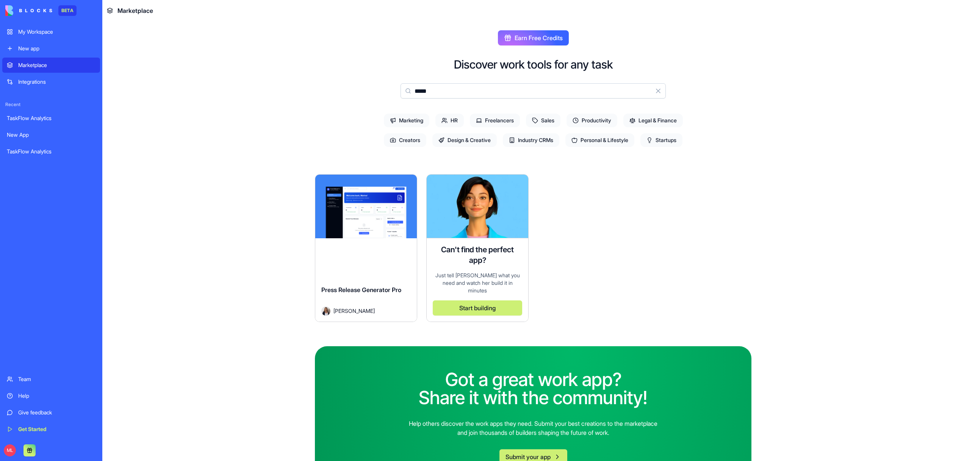
click at [430, 84] on input "*****" at bounding box center [532, 90] width 265 height 15
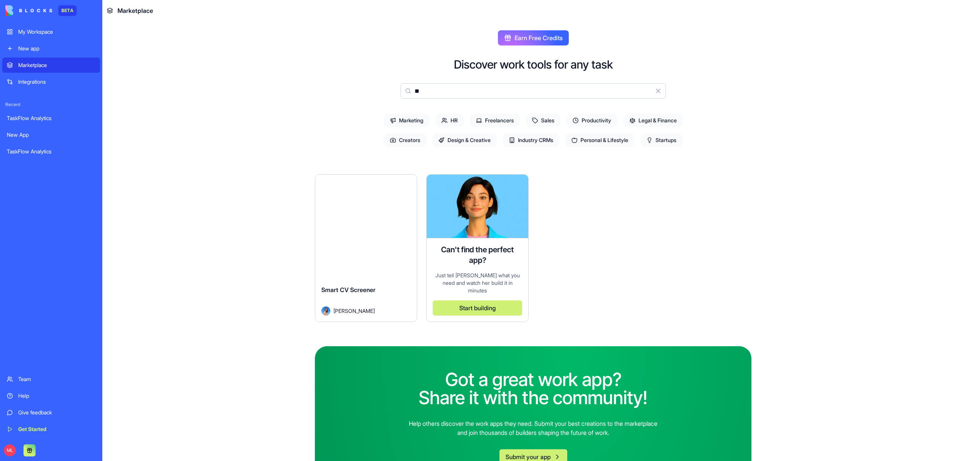
click at [442, 93] on input "**" at bounding box center [532, 90] width 265 height 15
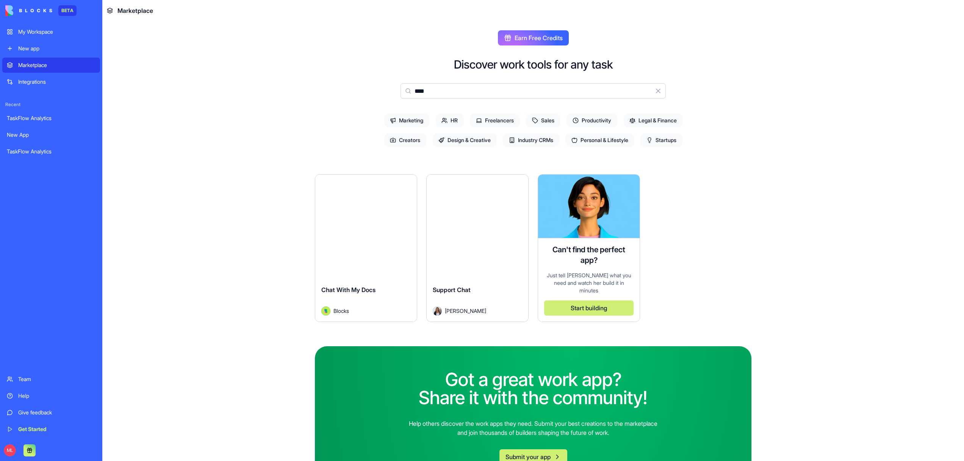
type input "****"
click at [361, 203] on button "Explore" at bounding box center [366, 206] width 57 height 15
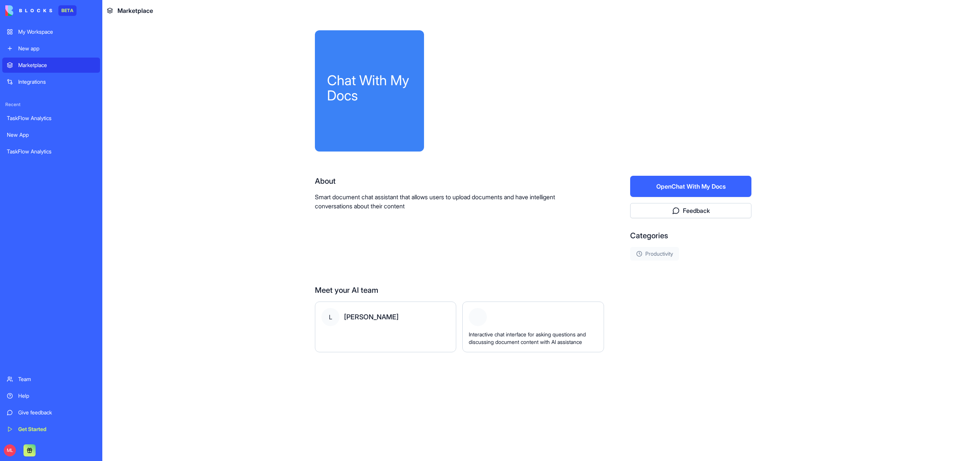
click at [704, 178] on button "Open Chat With My Docs" at bounding box center [690, 186] width 121 height 21
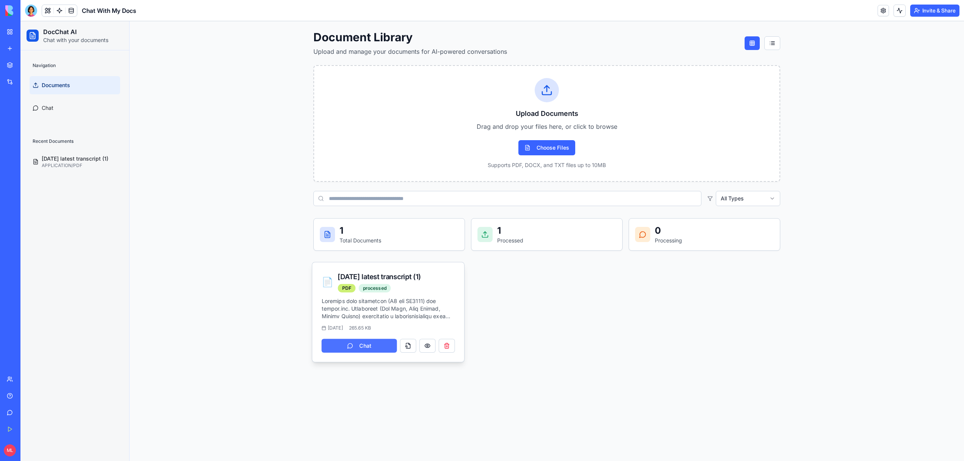
click at [360, 346] on button "Chat" at bounding box center [359, 346] width 75 height 14
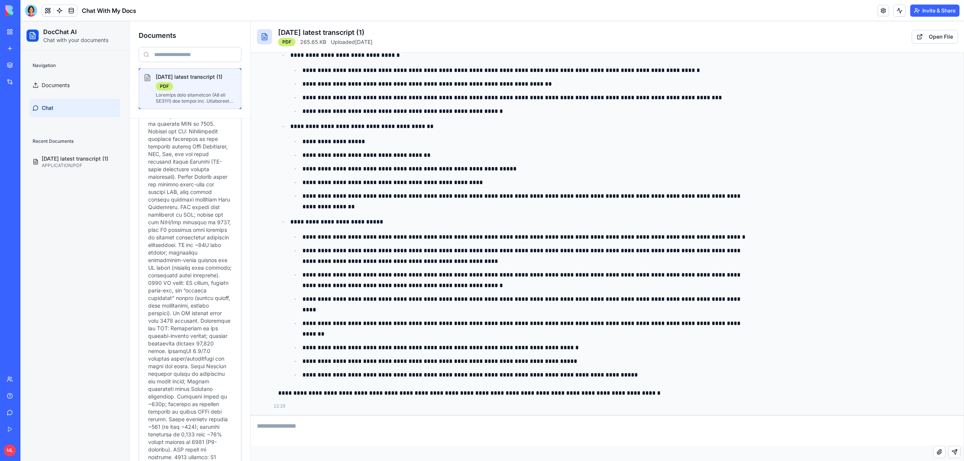
scroll to position [302, 0]
click at [183, 436] on button "Show Preview" at bounding box center [190, 443] width 84 height 14
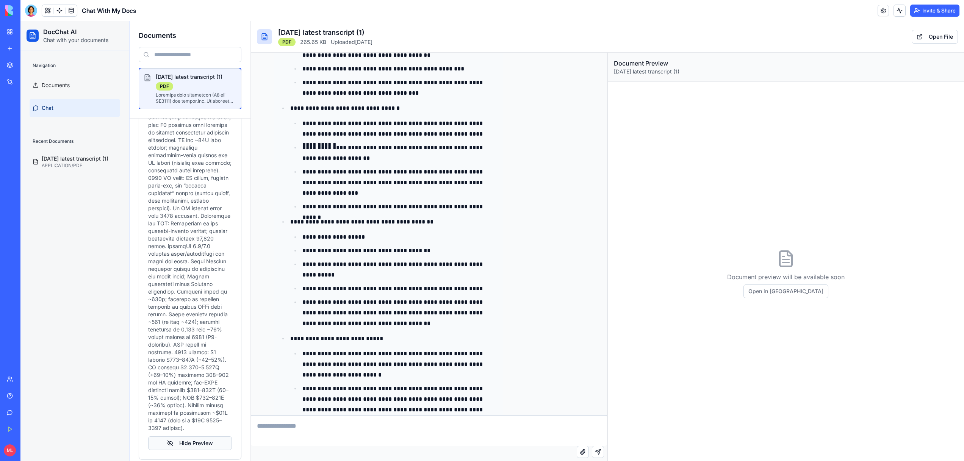
scroll to position [447, 0]
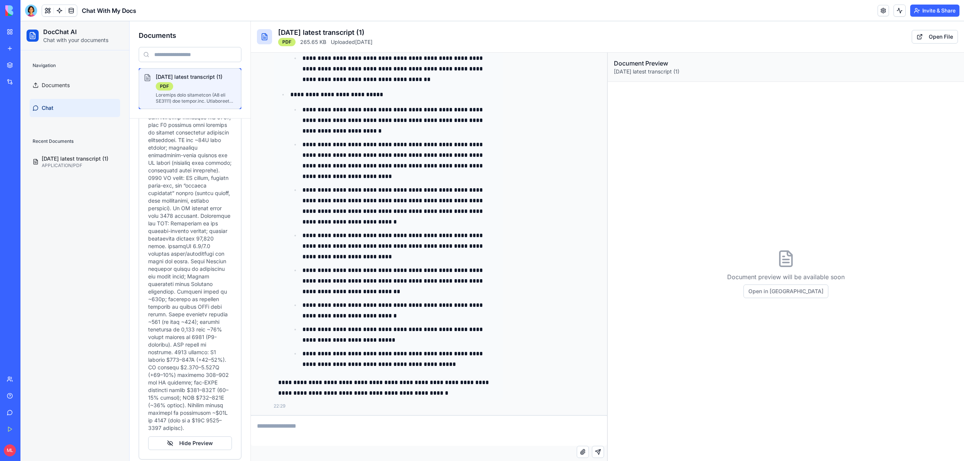
click at [655, 141] on div "Document preview will be available soon Open in [GEOGRAPHIC_DATA]" at bounding box center [786, 286] width 356 height 408
click at [31, 14] on div at bounding box center [31, 11] width 12 height 12
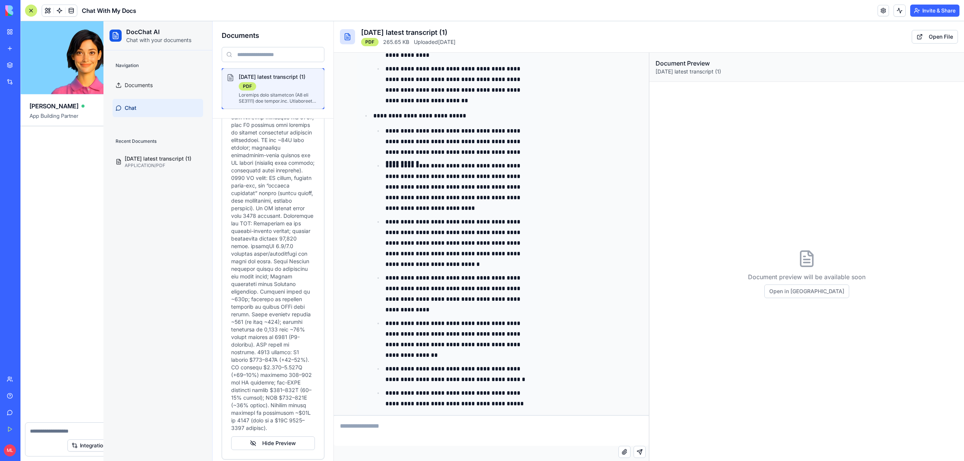
scroll to position [521, 0]
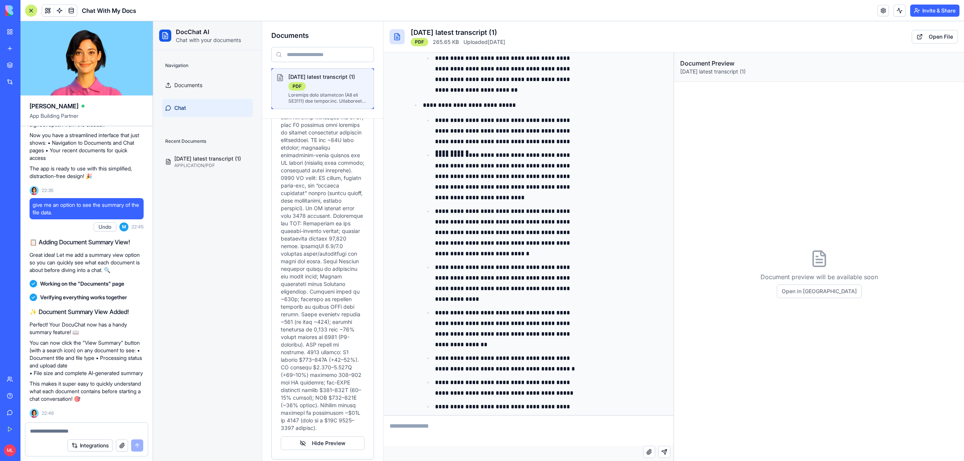
click at [58, 430] on textarea at bounding box center [86, 431] width 113 height 8
type textarea "**********"
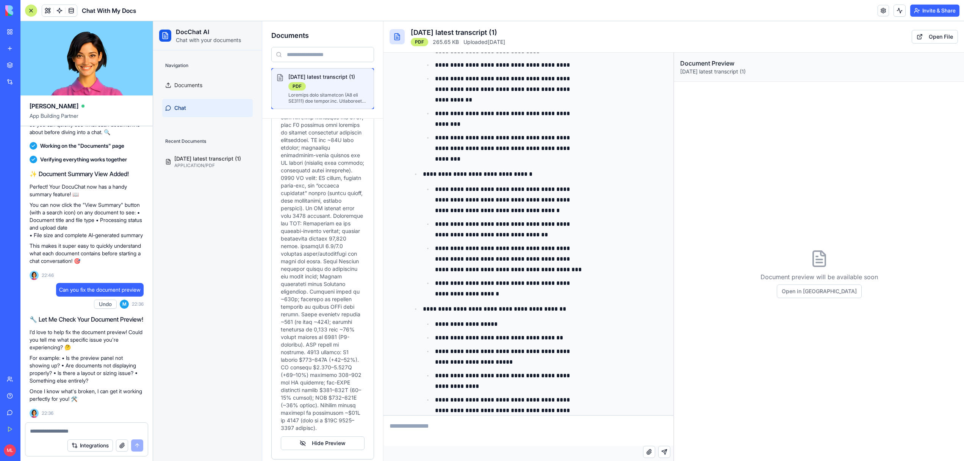
scroll to position [109, 0]
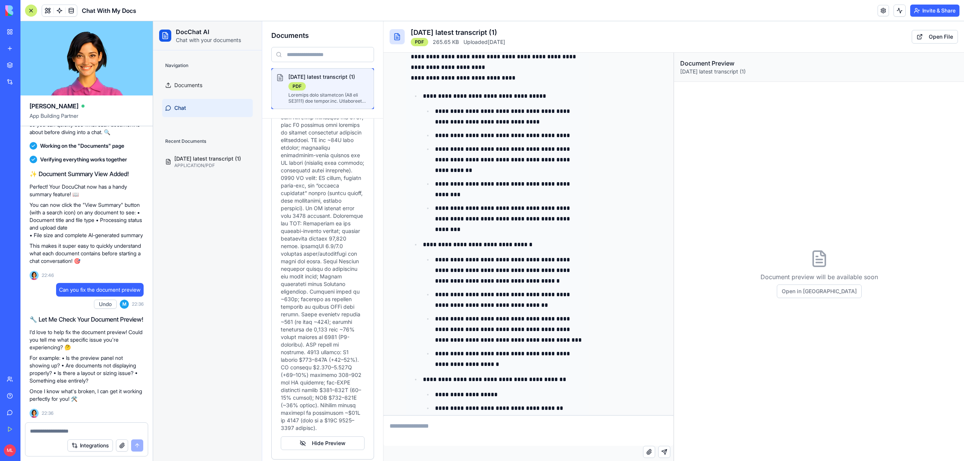
click at [17, 70] on link "Marketplace" at bounding box center [17, 65] width 30 height 15
click at [54, 9] on link at bounding box center [59, 10] width 11 height 11
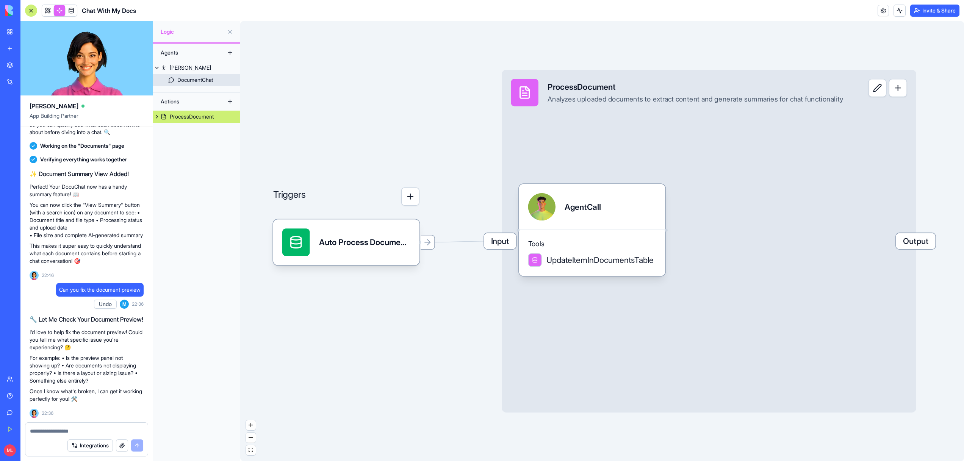
click at [187, 77] on div "DocumentChat" at bounding box center [195, 80] width 36 height 8
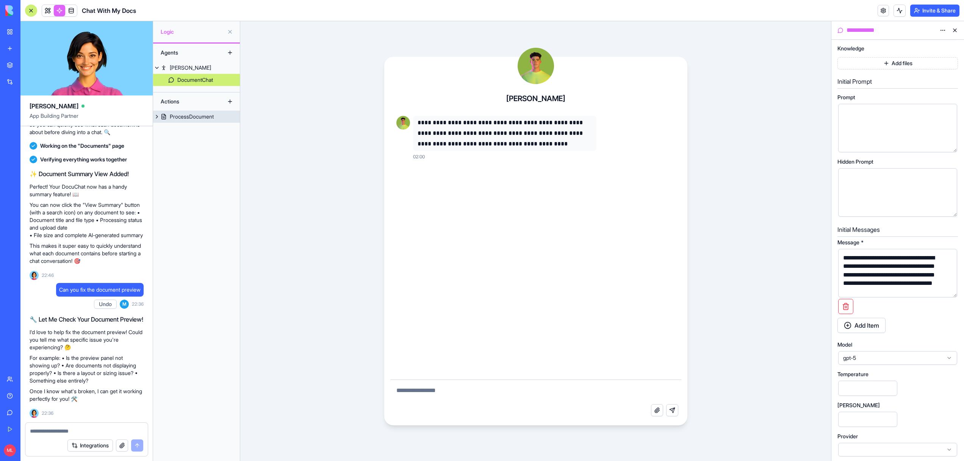
scroll to position [220, 0]
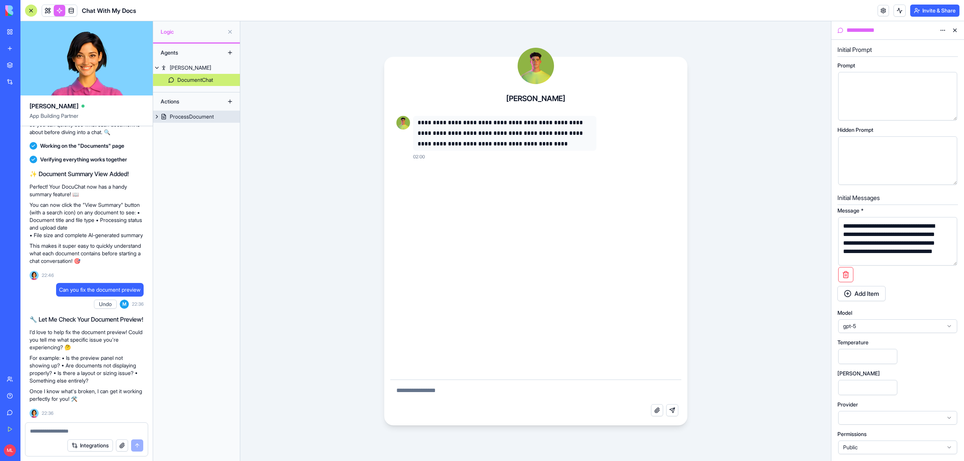
click at [871, 328] on span "gpt-5" at bounding box center [893, 326] width 100 height 8
click at [869, 413] on div "gpt-4o" at bounding box center [897, 417] width 115 height 12
click at [202, 119] on div "ProcessDocument" at bounding box center [192, 117] width 44 height 8
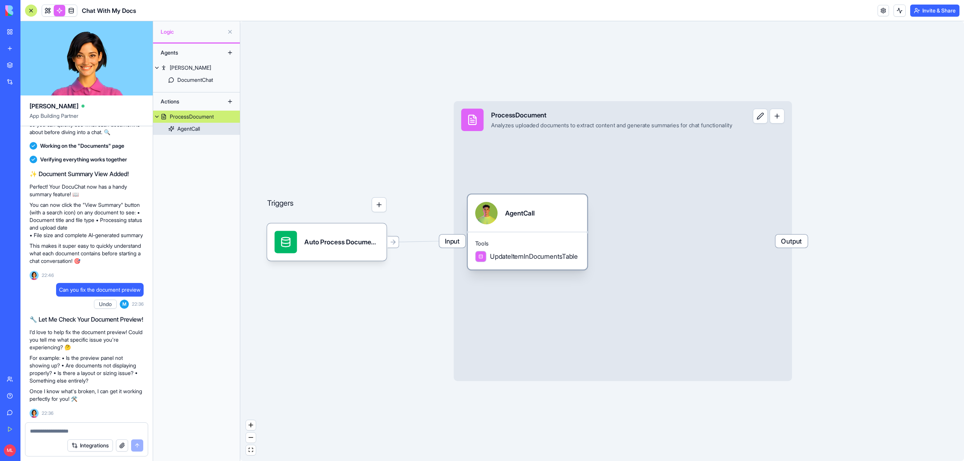
click at [525, 241] on span "Tools" at bounding box center [527, 244] width 105 height 8
click at [579, 225] on div "AgentCall" at bounding box center [542, 213] width 119 height 38
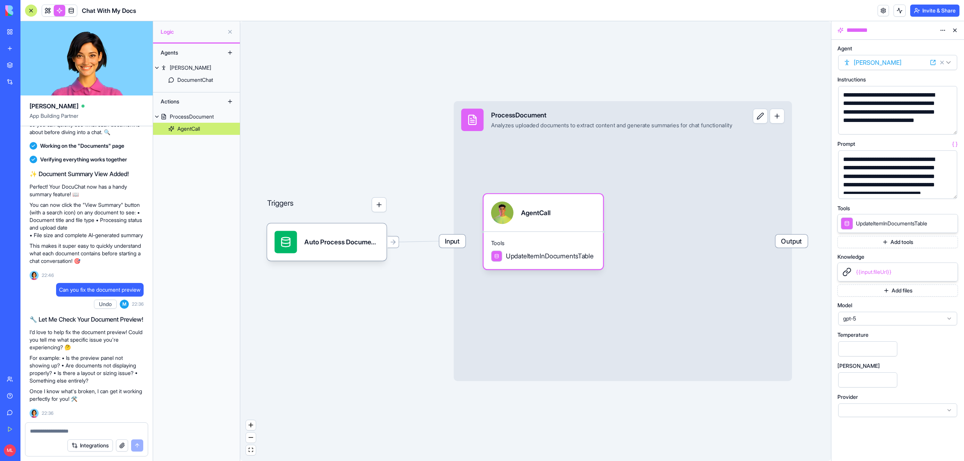
click at [889, 319] on span "gpt-5" at bounding box center [893, 319] width 100 height 8
click at [871, 408] on div "gpt-4o" at bounding box center [897, 409] width 115 height 12
click at [10, 29] on link "My Workspace" at bounding box center [17, 31] width 30 height 15
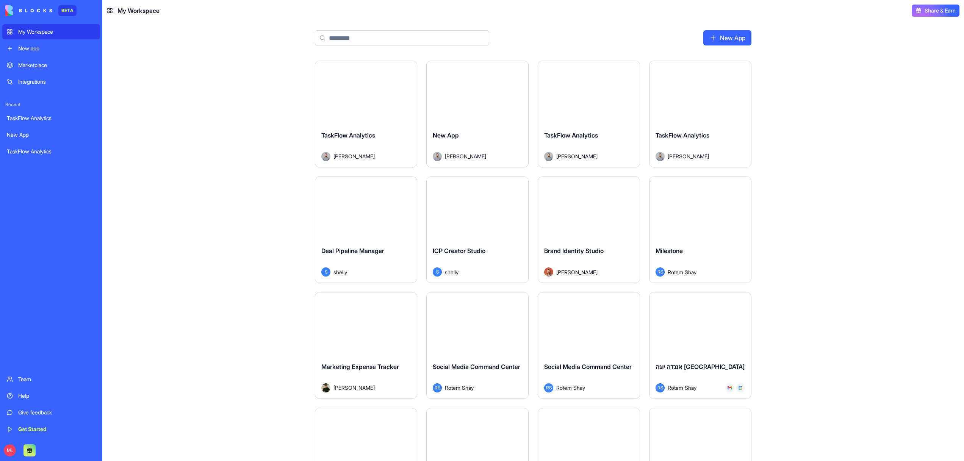
click at [374, 41] on input at bounding box center [402, 37] width 174 height 15
click at [39, 53] on link "New app" at bounding box center [51, 48] width 98 height 15
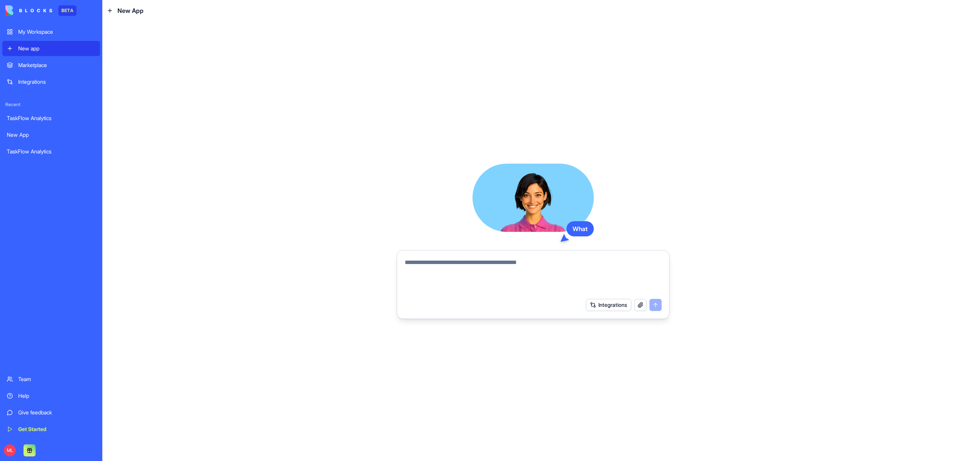
click at [37, 64] on div "Marketplace" at bounding box center [56, 65] width 77 height 8
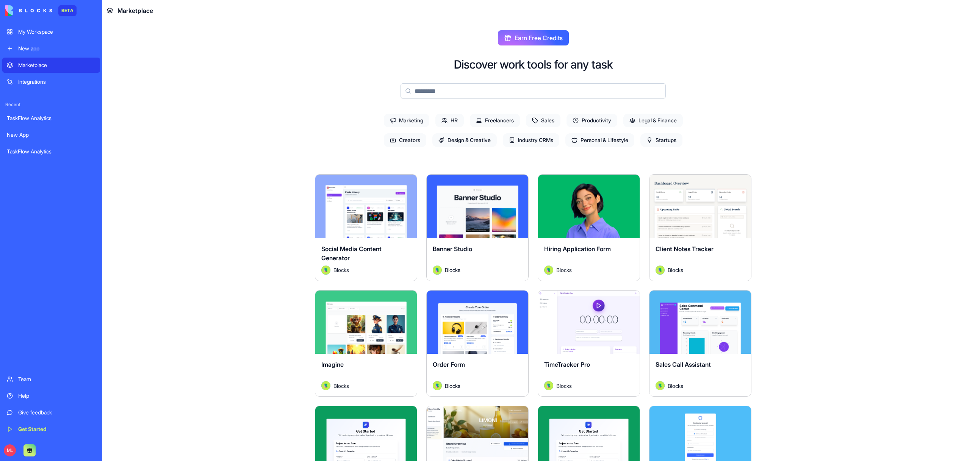
click at [517, 97] on input at bounding box center [532, 90] width 265 height 15
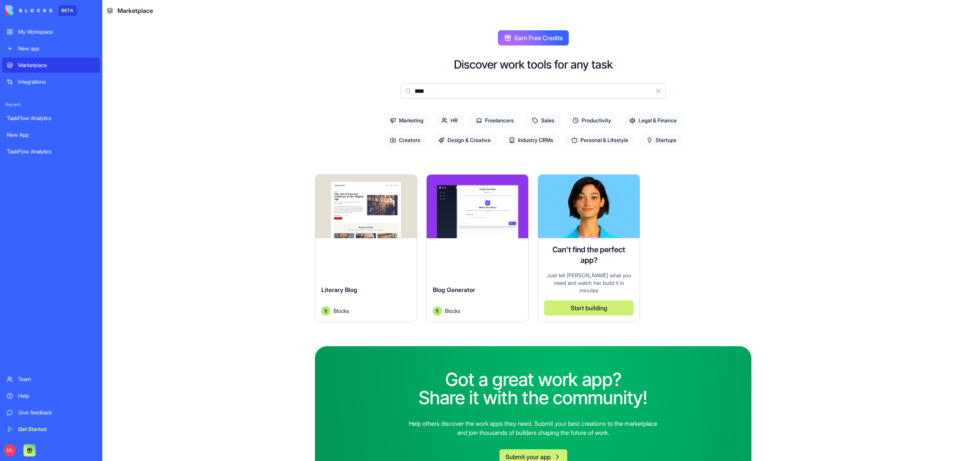
type input "****"
click at [465, 211] on button "Explore" at bounding box center [477, 206] width 57 height 15
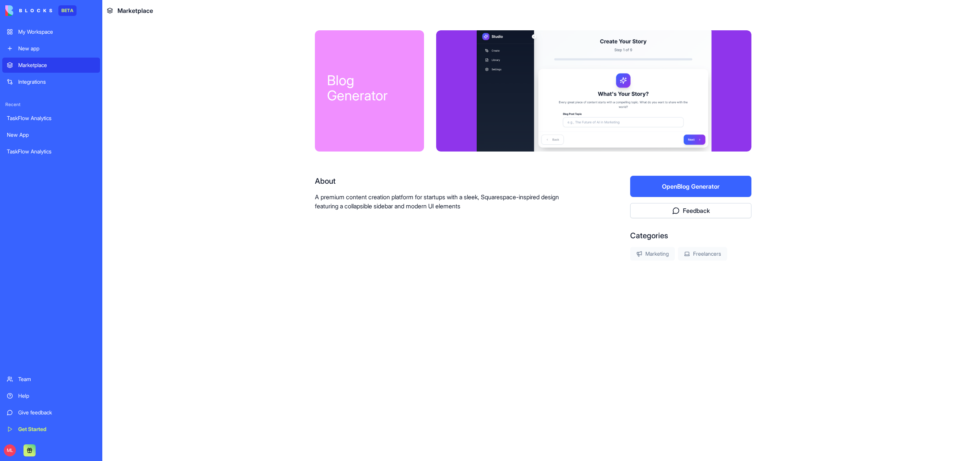
click at [691, 195] on button "Open Blog Generator" at bounding box center [690, 186] width 121 height 21
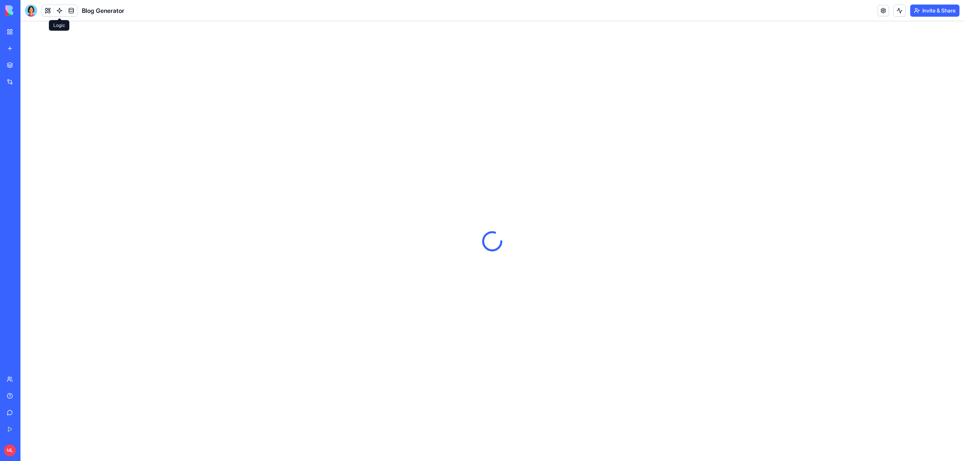
click at [61, 8] on link at bounding box center [59, 10] width 11 height 11
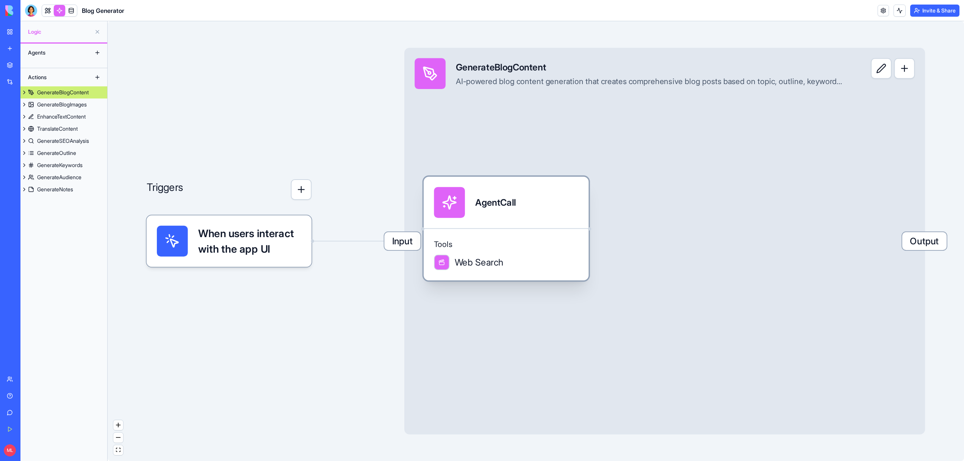
click at [464, 226] on div "AgentCall" at bounding box center [506, 203] width 165 height 52
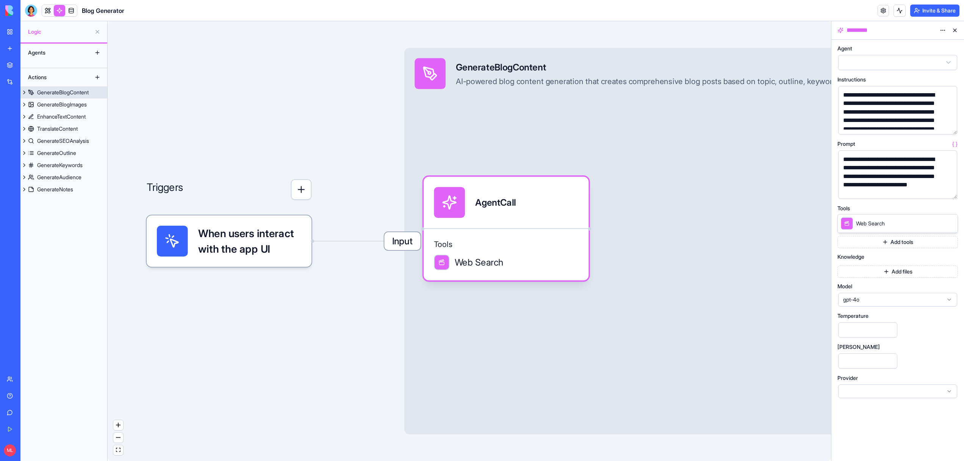
click at [64, 94] on div "GenerateBlogContent" at bounding box center [63, 93] width 52 height 8
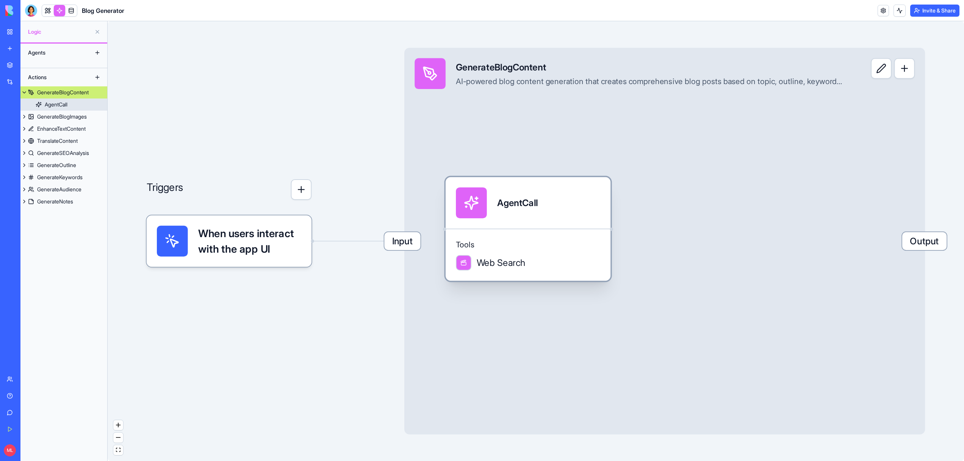
click at [464, 196] on div at bounding box center [471, 203] width 31 height 31
click at [507, 229] on div "Tools Web Search" at bounding box center [528, 254] width 165 height 52
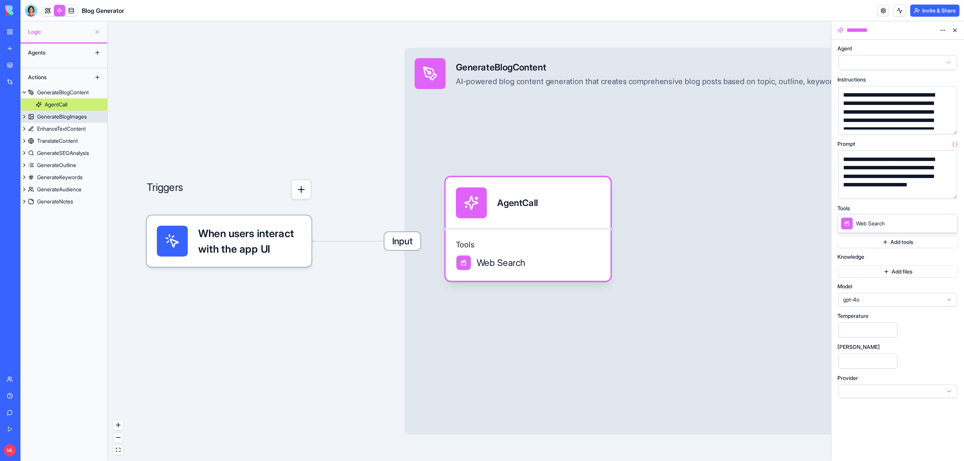
click at [76, 116] on div "GenerateBlogImages" at bounding box center [62, 117] width 50 height 8
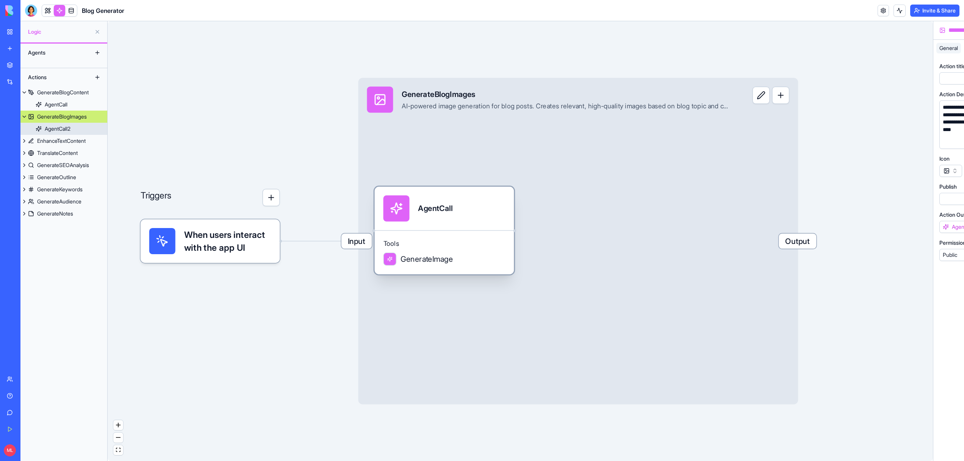
click at [502, 263] on div "GenerateImage" at bounding box center [444, 259] width 122 height 13
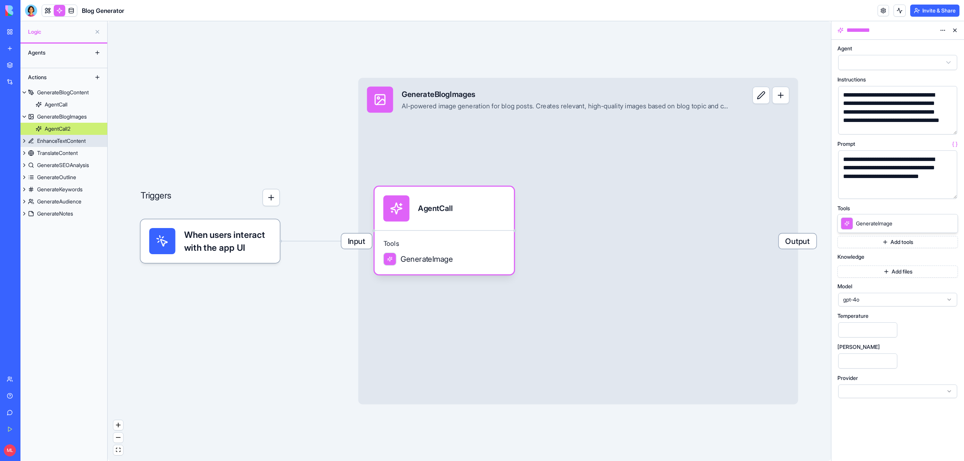
click at [75, 142] on div "EnhanceTextContent" at bounding box center [61, 141] width 48 height 8
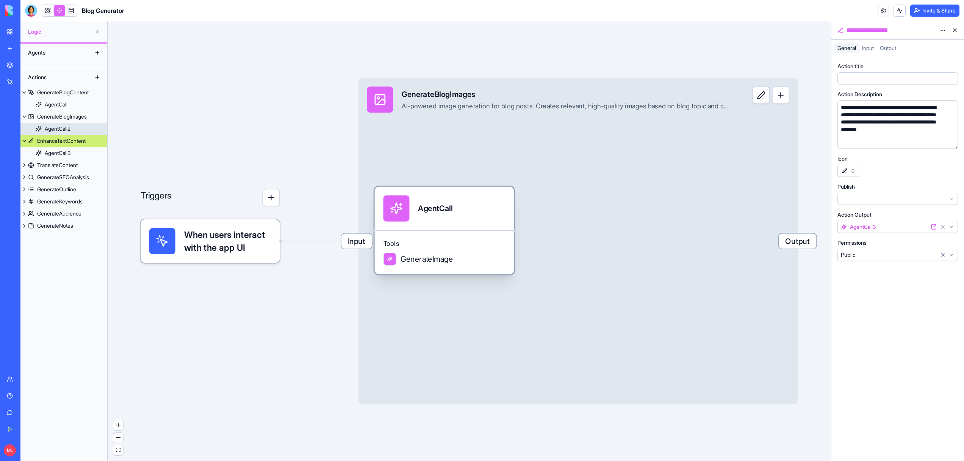
click at [435, 202] on div "AgentCall" at bounding box center [435, 209] width 34 height 26
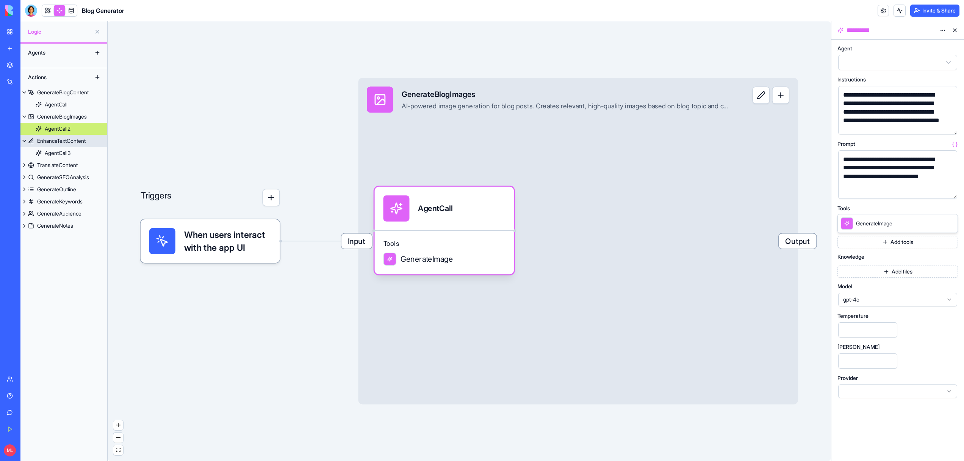
click at [54, 144] on div "EnhanceTextContent" at bounding box center [61, 141] width 48 height 8
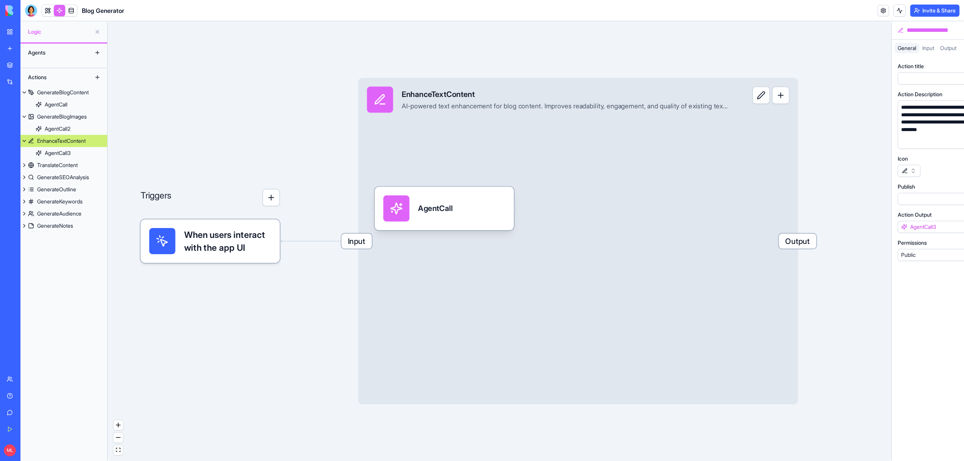
click at [342, 222] on div "Triggers When users interact with the app UI Input EnhanceTextContent AI-powere…" at bounding box center [500, 241] width 784 height 440
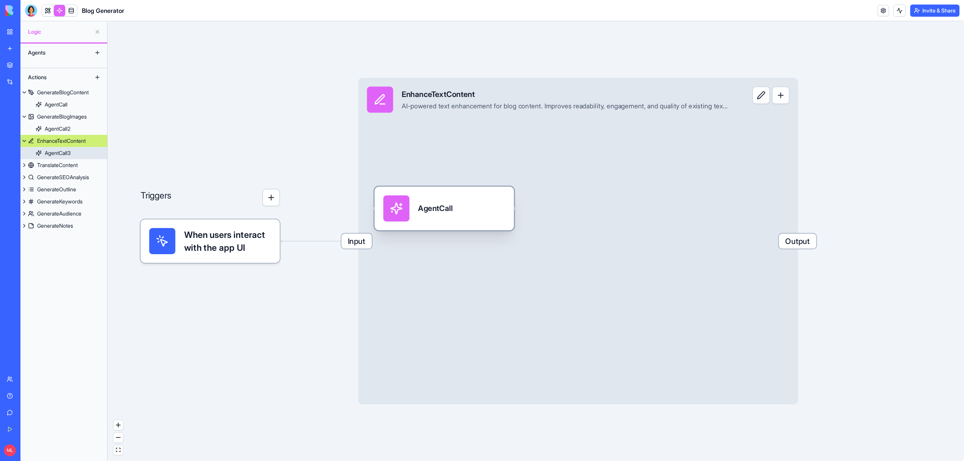
click at [430, 216] on div "AgentCall" at bounding box center [435, 209] width 34 height 26
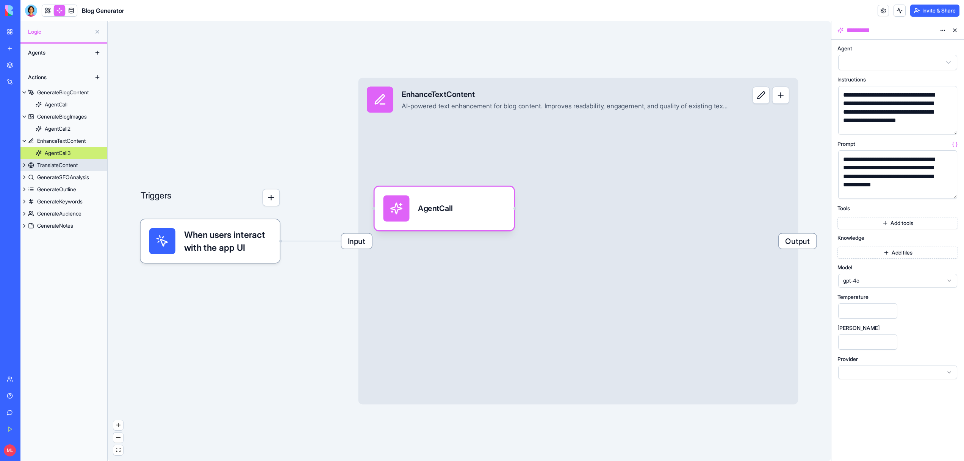
click at [58, 163] on div "TranslateContent" at bounding box center [57, 165] width 41 height 8
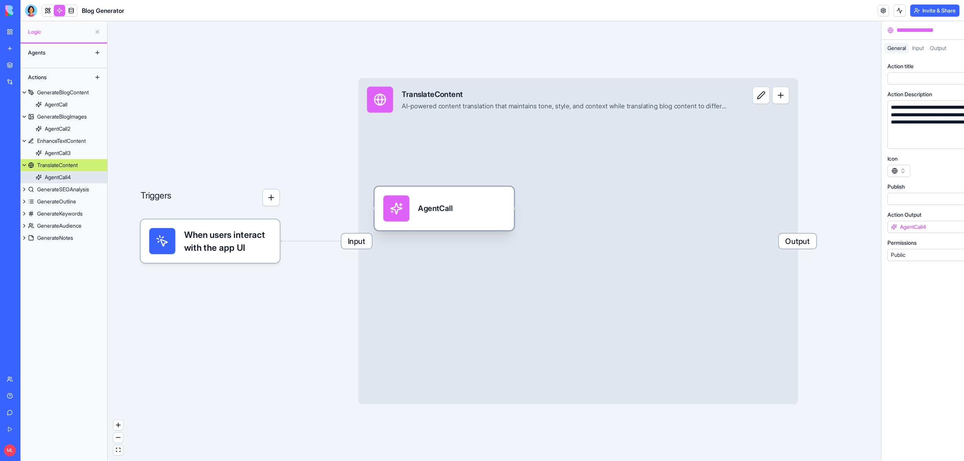
click at [416, 215] on div "AgentCall" at bounding box center [444, 209] width 122 height 26
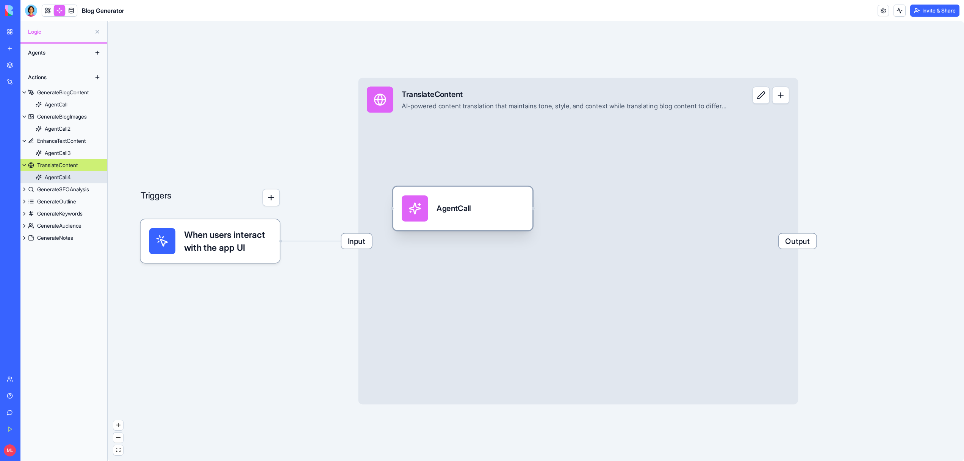
click at [416, 215] on div at bounding box center [415, 209] width 26 height 26
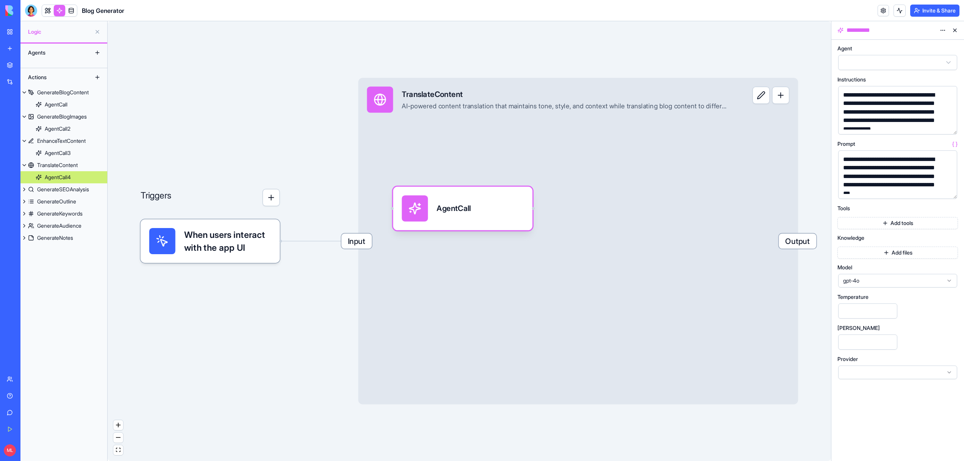
click at [87, 192] on div "GenerateSEOAnalysis" at bounding box center [63, 190] width 52 height 8
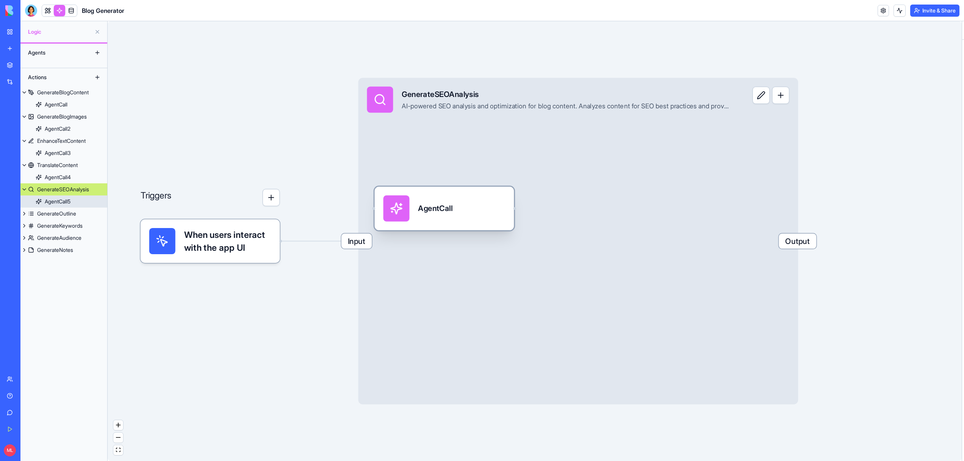
click at [451, 210] on div "AgentCall" at bounding box center [435, 208] width 34 height 11
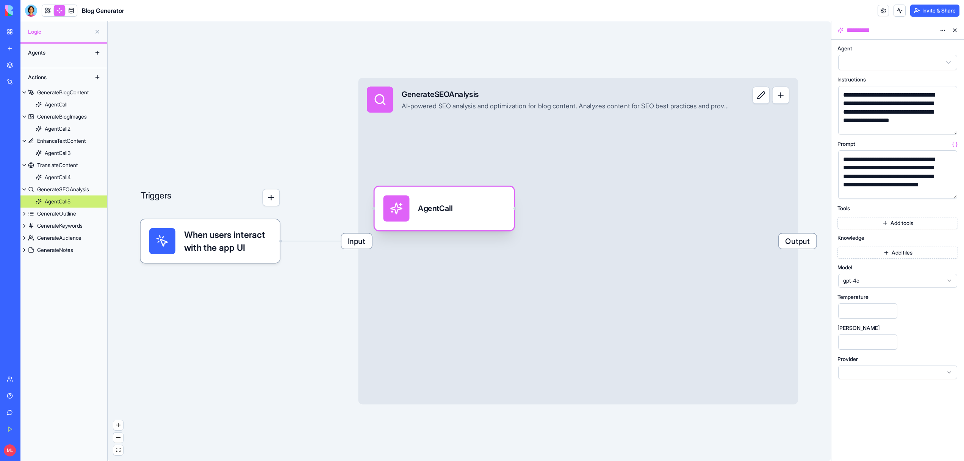
click at [57, 204] on div "AgentCall5" at bounding box center [58, 202] width 26 height 8
click at [63, 211] on div "GenerateOutline" at bounding box center [56, 214] width 39 height 8
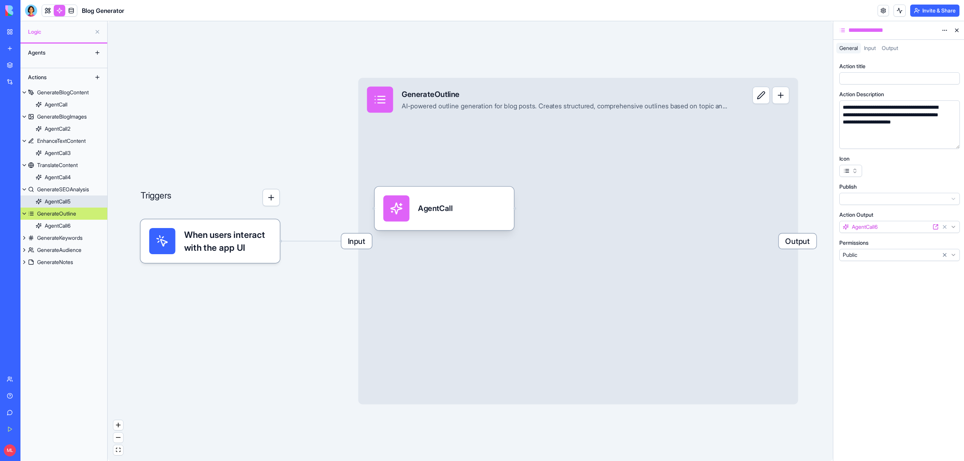
click at [487, 212] on div "AgentCall" at bounding box center [444, 209] width 122 height 26
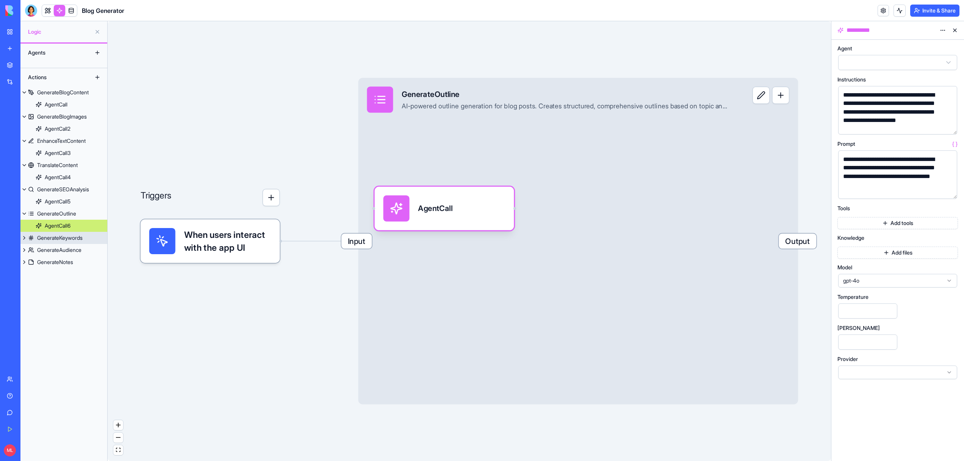
click at [37, 239] on div "GenerateKeywords" at bounding box center [59, 238] width 45 height 8
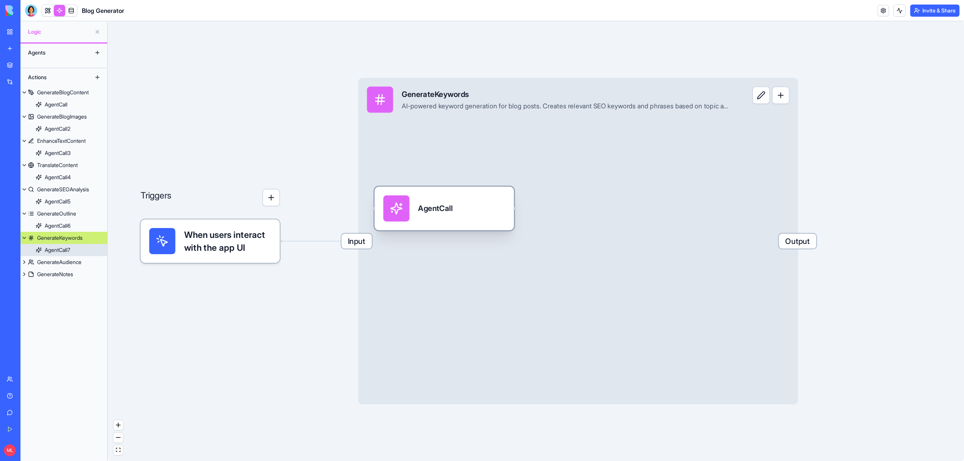
click at [458, 228] on div "AgentCall" at bounding box center [444, 209] width 139 height 44
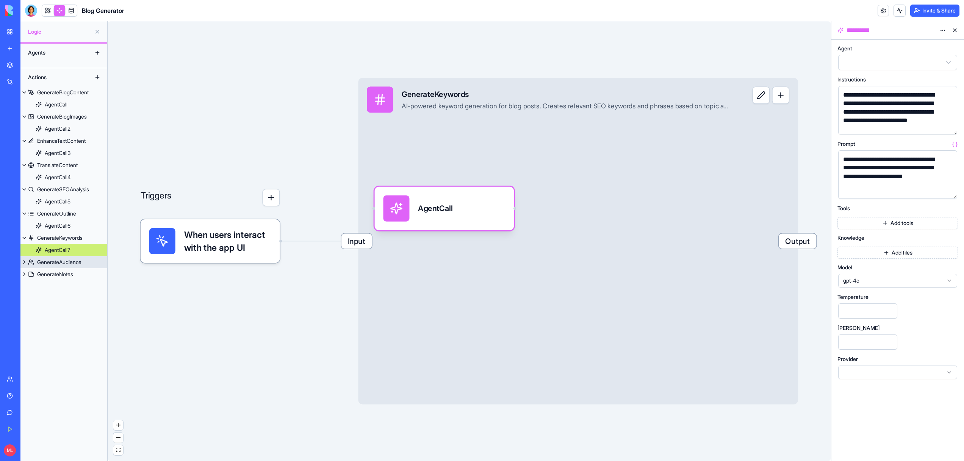
click at [57, 269] on link "GenerateNotes" at bounding box center [63, 274] width 87 height 12
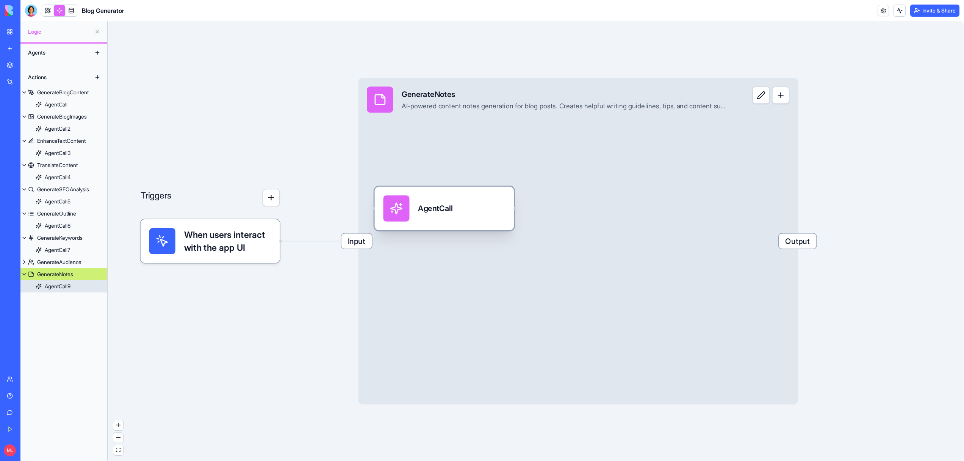
click at [503, 199] on div "AgentCall" at bounding box center [444, 209] width 122 height 26
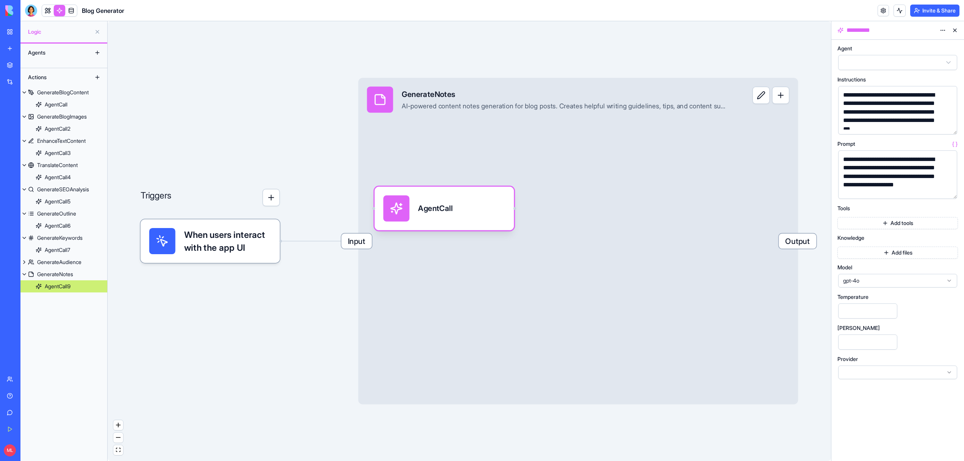
click at [18, 33] on div "My Workspace" at bounding box center [23, 32] width 10 height 8
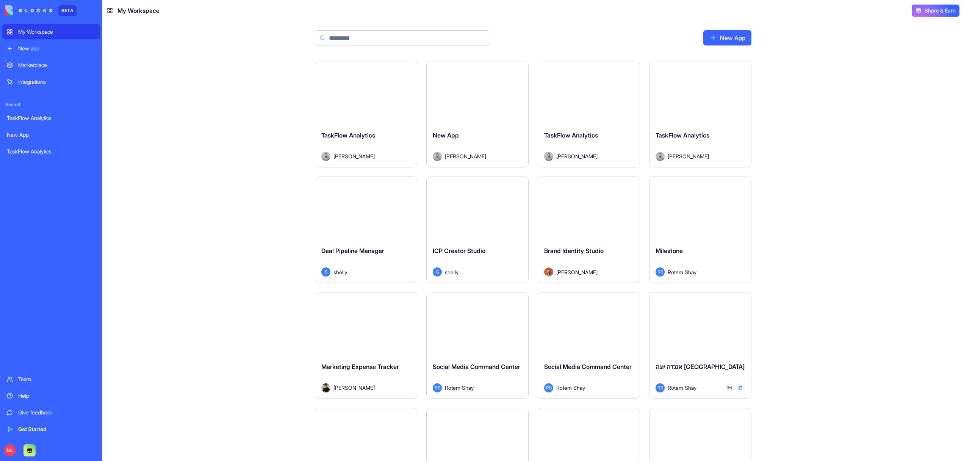
click at [23, 69] on link "Marketplace" at bounding box center [51, 65] width 98 height 15
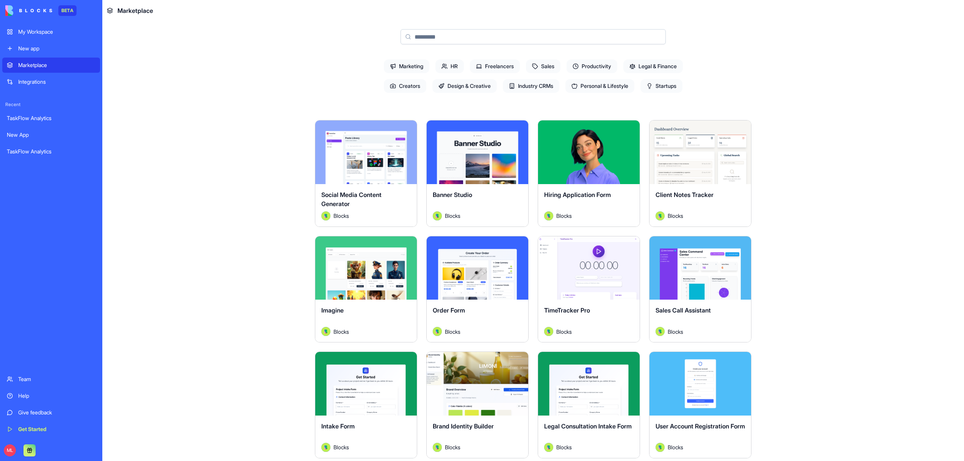
scroll to position [75, 0]
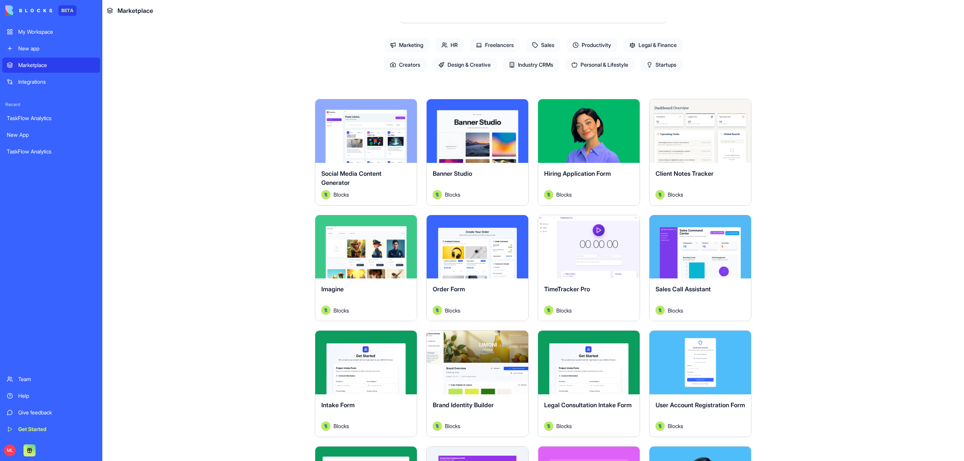
click at [32, 69] on div "Marketplace" at bounding box center [56, 65] width 77 height 8
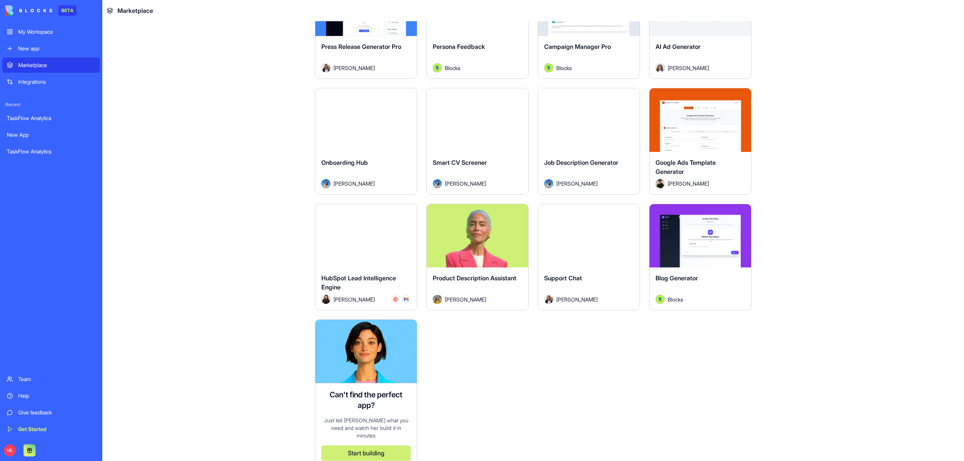
scroll to position [1921, 0]
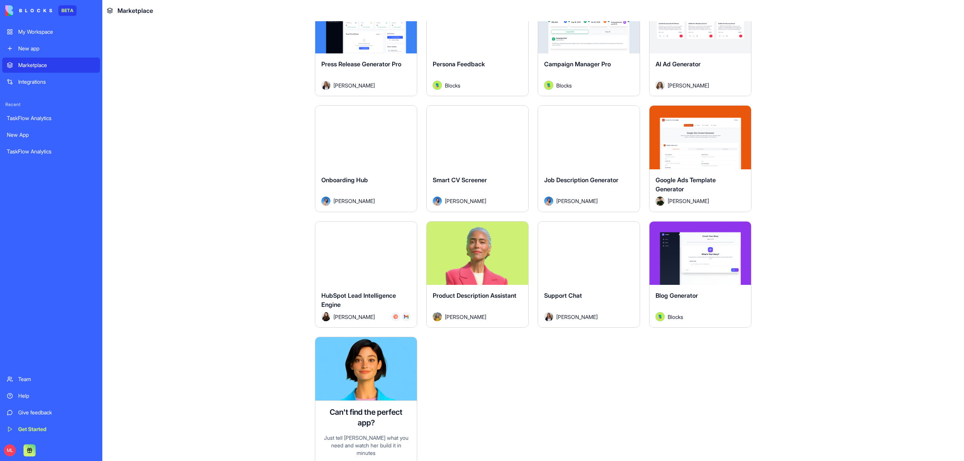
click at [596, 255] on button "Explore" at bounding box center [588, 253] width 57 height 15
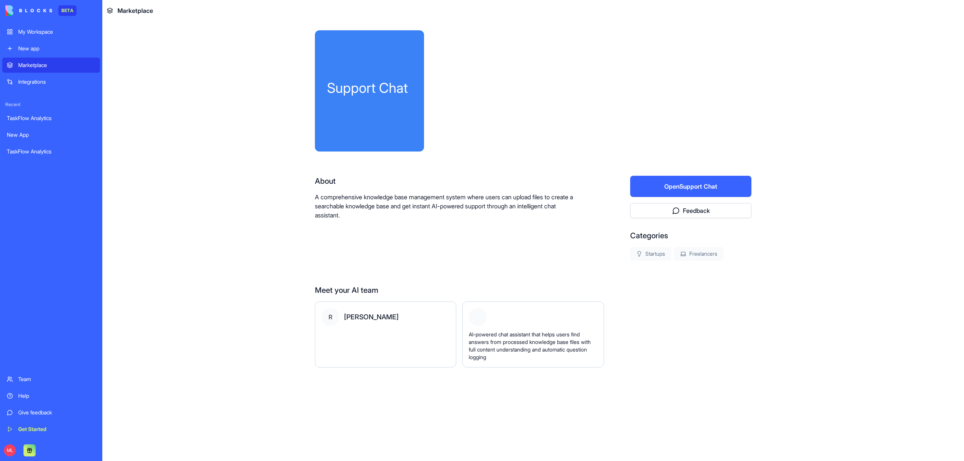
click at [690, 196] on button "Open Support Chat" at bounding box center [690, 186] width 121 height 21
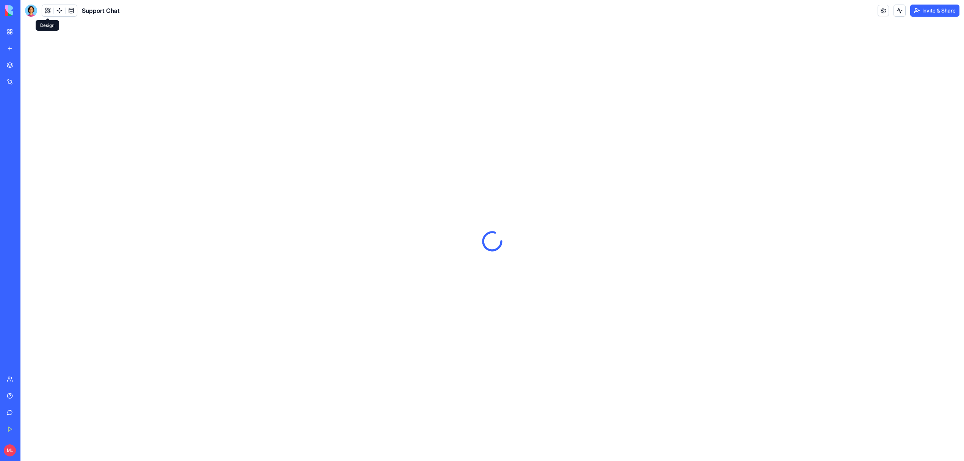
click at [43, 14] on button at bounding box center [47, 10] width 11 height 11
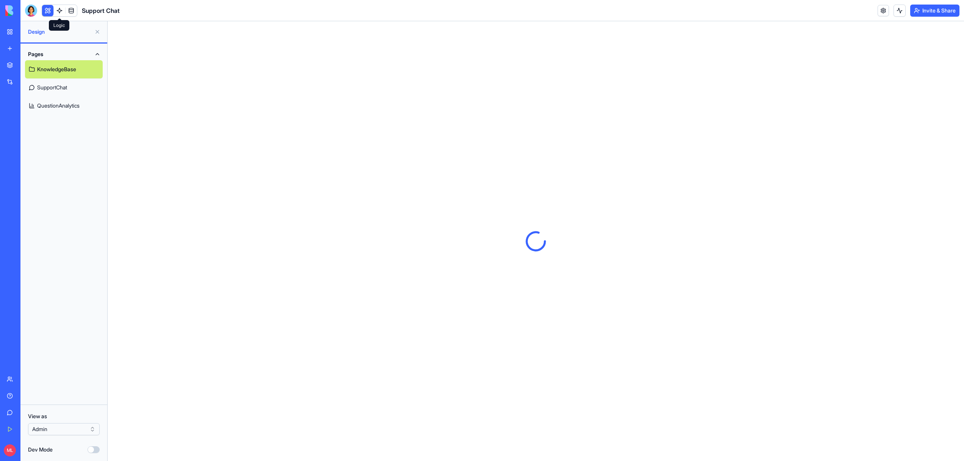
click at [60, 14] on link at bounding box center [59, 10] width 11 height 11
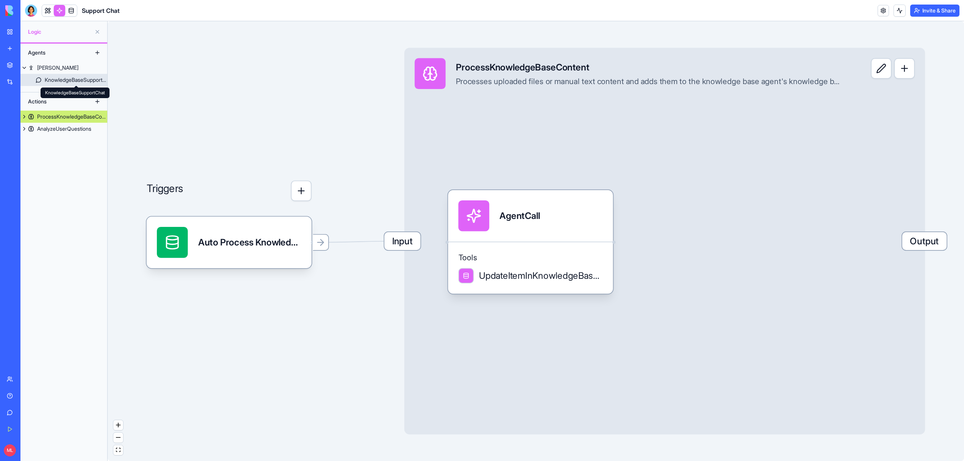
click at [63, 79] on div "KnowledgeBaseSupportChat" at bounding box center [76, 80] width 63 height 8
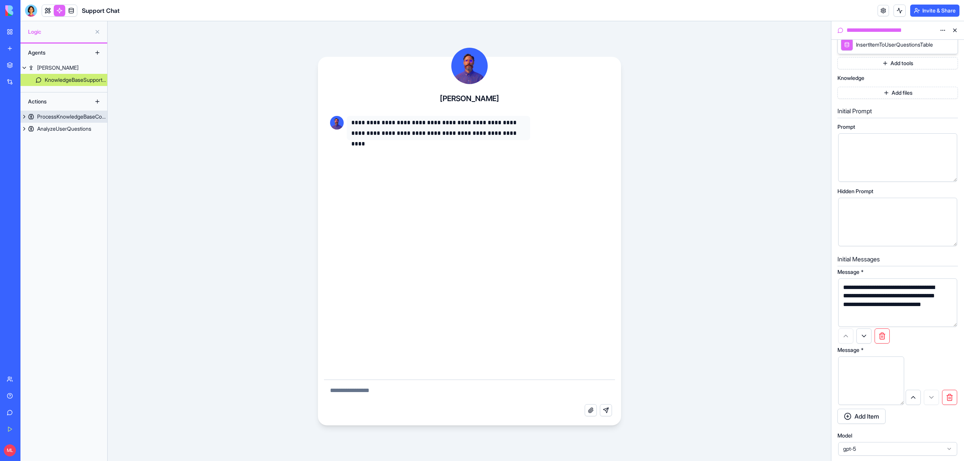
scroll to position [212, 0]
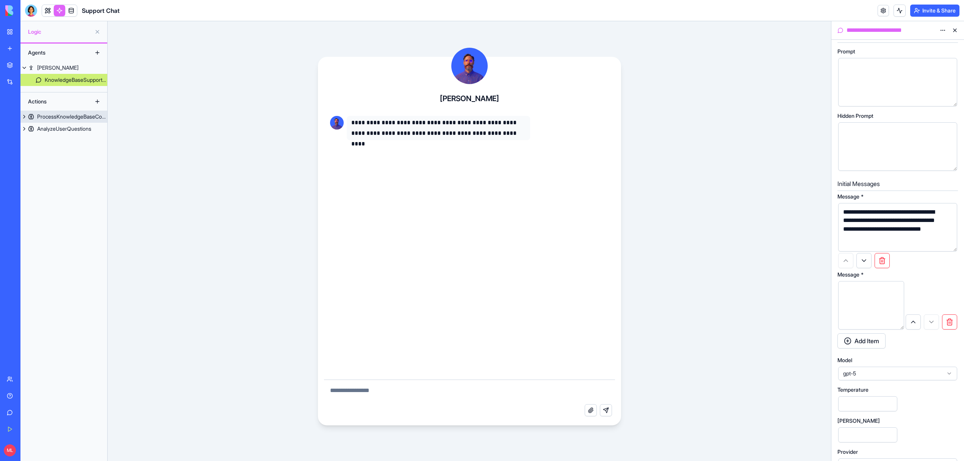
click at [878, 375] on span "gpt-5" at bounding box center [893, 374] width 100 height 8
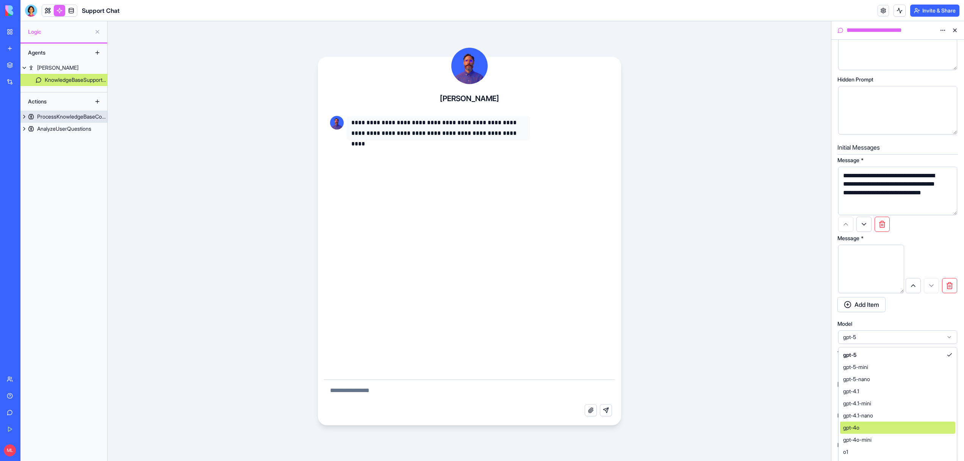
click at [870, 430] on div "gpt-4o" at bounding box center [897, 428] width 115 height 12
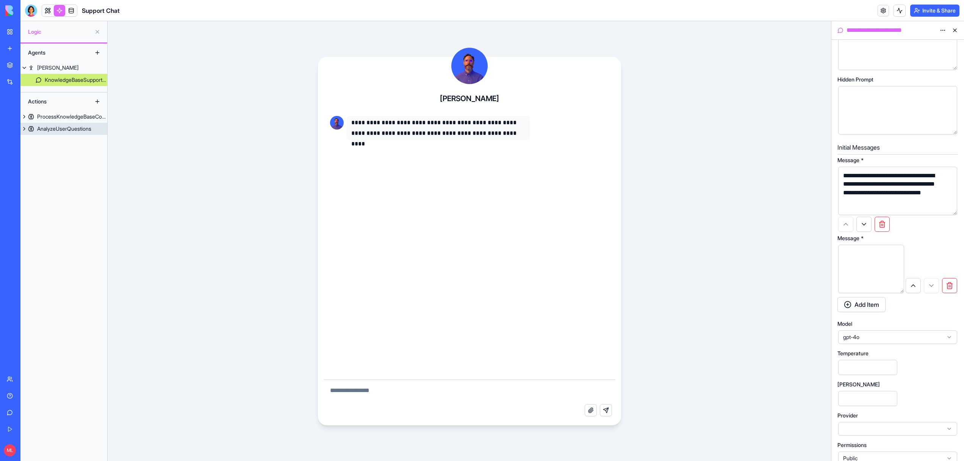
click at [53, 133] on link "AnalyzeUserQuestions" at bounding box center [63, 129] width 87 height 12
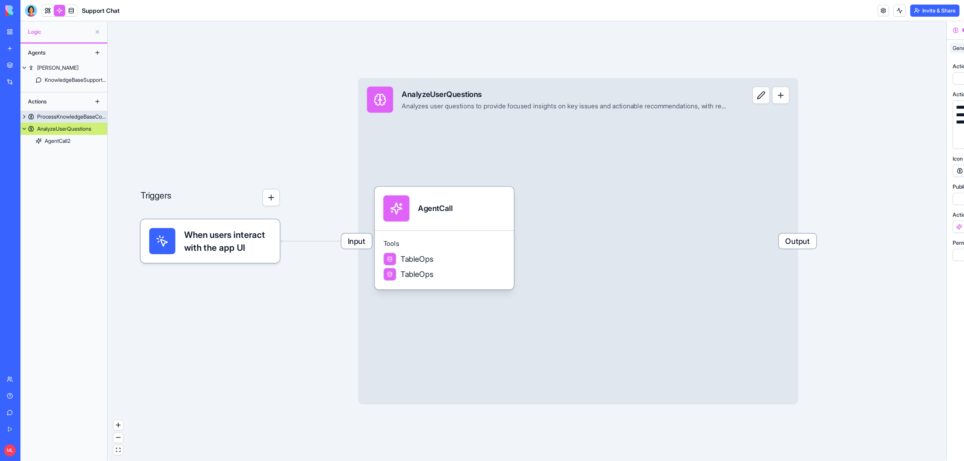
click at [53, 121] on link "ProcessKnowledgeBaseContent" at bounding box center [63, 117] width 87 height 12
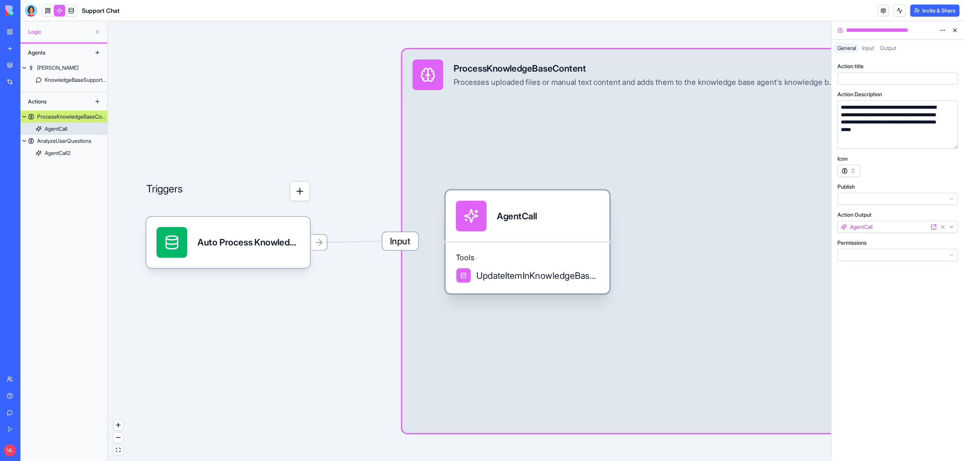
click at [535, 242] on div "Tools UpdateItemInKnowledgeBaseFilesTable" at bounding box center [528, 268] width 164 height 52
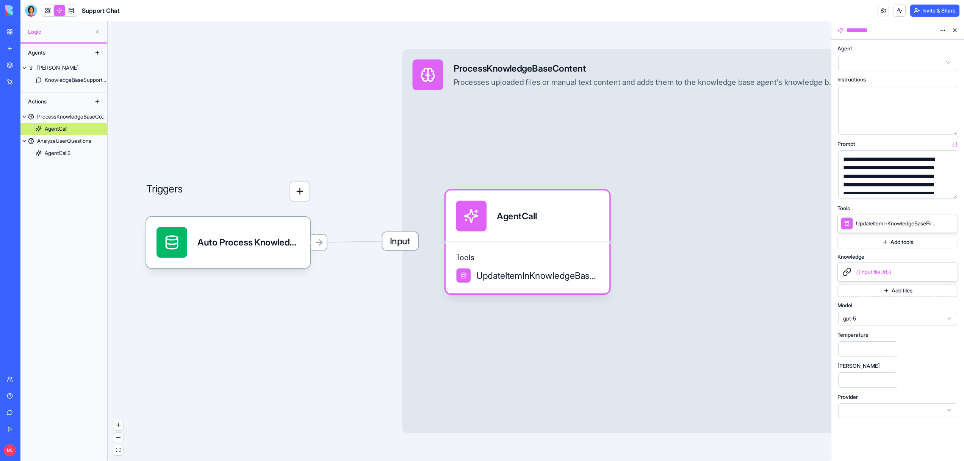
click at [853, 316] on span "gpt-5" at bounding box center [893, 319] width 100 height 8
click at [863, 406] on div "gpt-4o" at bounding box center [897, 409] width 115 height 12
click at [58, 138] on div "AnalyzeUserQuestions" at bounding box center [64, 141] width 54 height 8
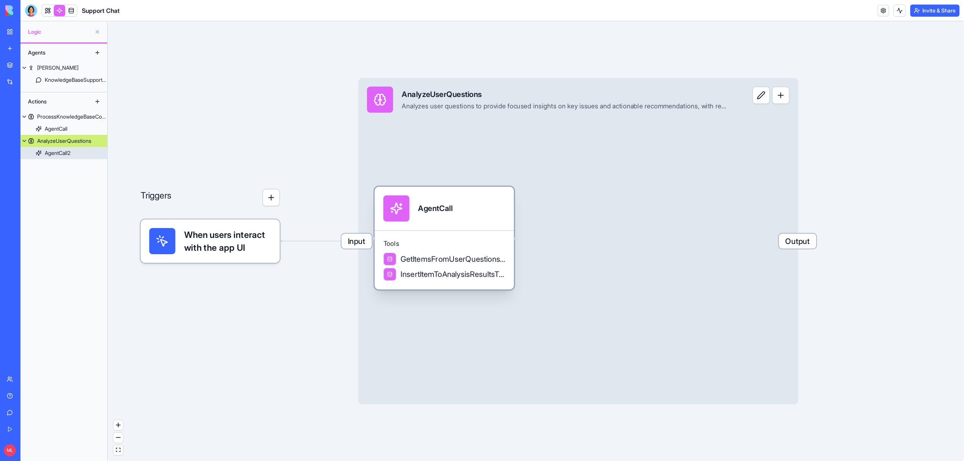
click at [479, 254] on span "GetItemsFromUserQuestionsTable" at bounding box center [452, 259] width 105 height 11
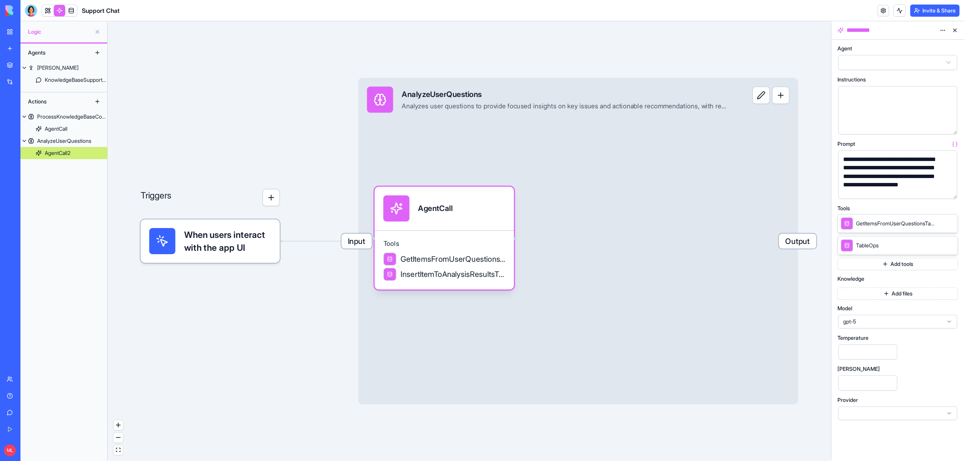
click at [882, 326] on div "gpt-5" at bounding box center [897, 322] width 119 height 14
click at [879, 410] on div "gpt-4o" at bounding box center [897, 412] width 115 height 12
click at [19, 30] on div "My Workspace" at bounding box center [23, 32] width 10 height 8
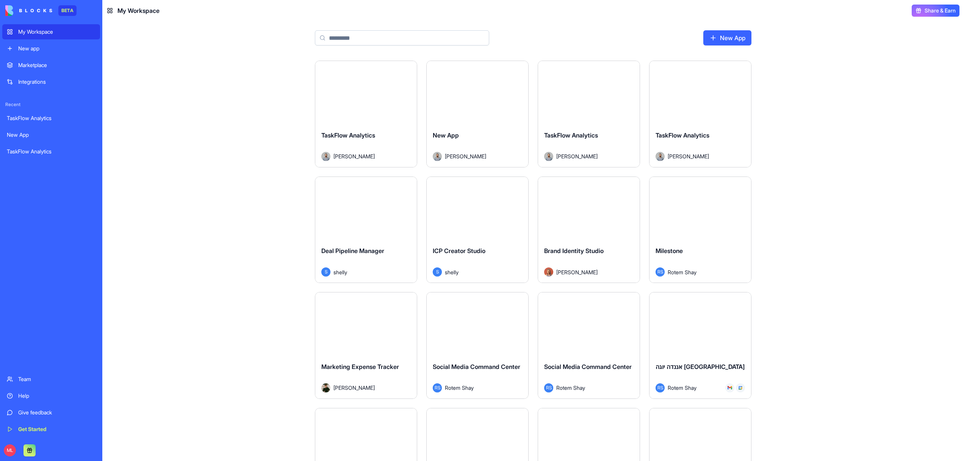
click at [19, 30] on div "My Workspace" at bounding box center [56, 32] width 77 height 8
click at [463, 190] on div "Launch" at bounding box center [478, 209] width 102 height 64
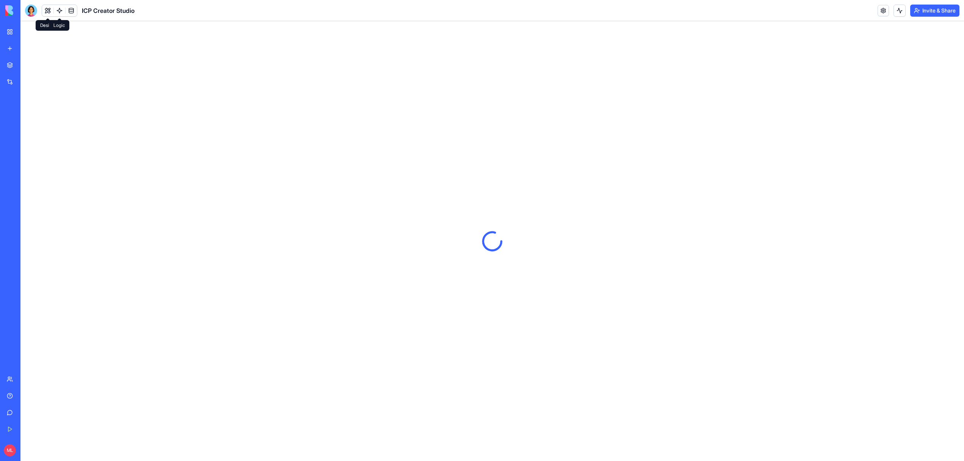
click at [58, 11] on link at bounding box center [59, 10] width 11 height 11
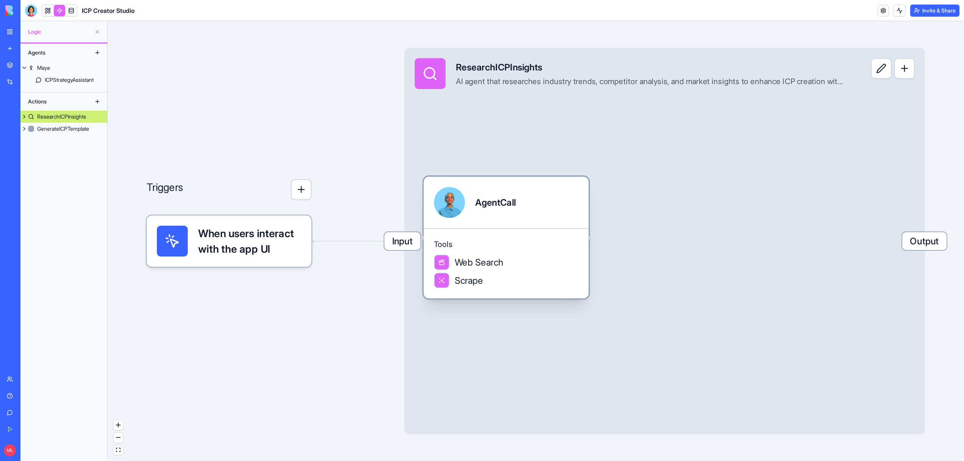
click at [567, 257] on div "Web Search" at bounding box center [506, 263] width 144 height 16
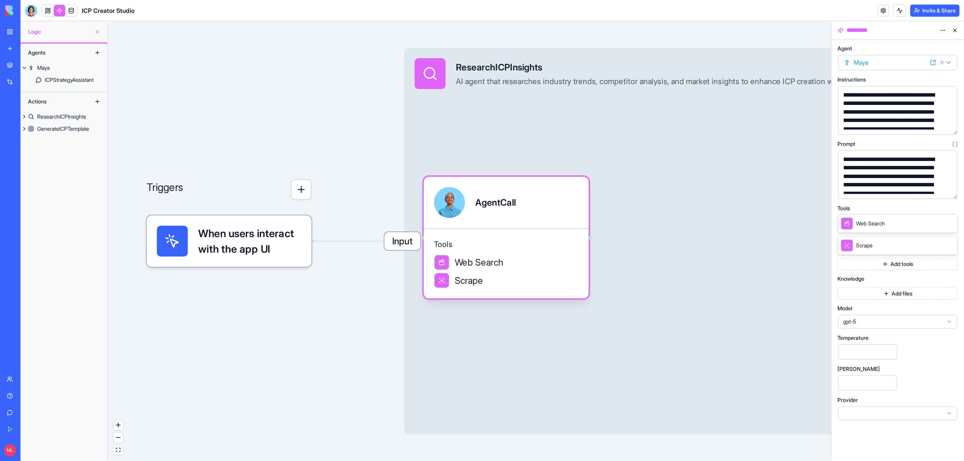
click at [893, 322] on span "gpt-5" at bounding box center [893, 322] width 100 height 8
click at [876, 410] on div "gpt-4o" at bounding box center [897, 412] width 115 height 12
click at [72, 128] on div "GenerateICPTemplate" at bounding box center [63, 129] width 52 height 8
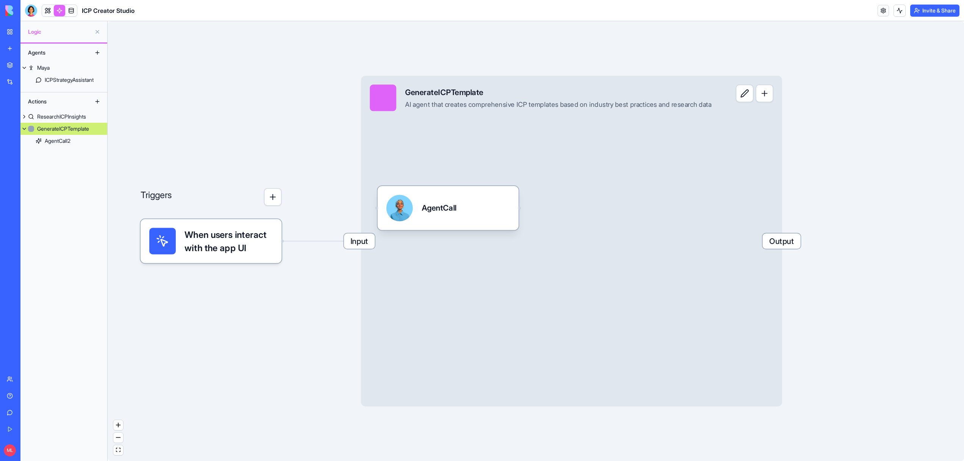
click at [555, 267] on div "Input GenerateICPTemplate AI agent that creates comprehensive ICP templates bas…" at bounding box center [571, 241] width 421 height 331
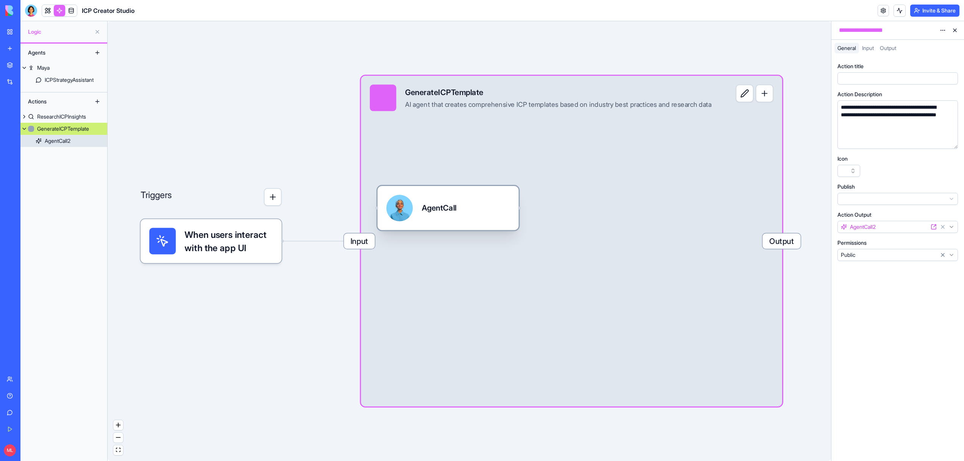
click at [487, 208] on div "AgentCall" at bounding box center [448, 208] width 124 height 27
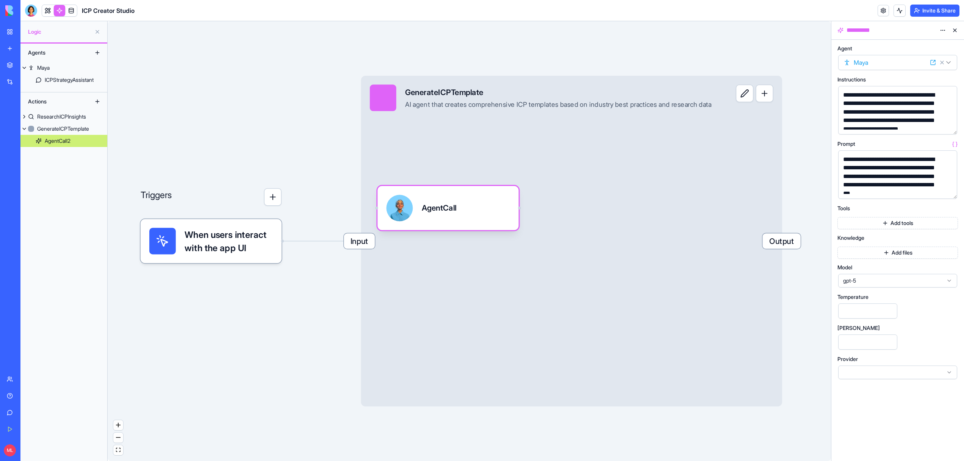
click at [885, 272] on div "Model gpt-5" at bounding box center [897, 276] width 120 height 23
click at [885, 293] on div "**********" at bounding box center [897, 213] width 120 height 334
click at [878, 274] on div "gpt-5" at bounding box center [897, 281] width 119 height 14
click at [886, 365] on div "gpt-4o" at bounding box center [897, 371] width 115 height 12
click at [82, 80] on div "ICPStrategyAssistant" at bounding box center [69, 80] width 49 height 8
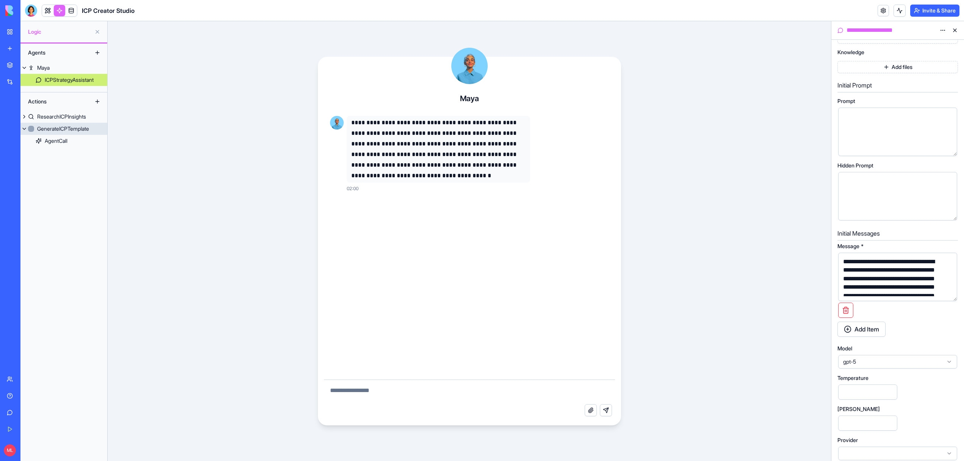
scroll to position [198, 0]
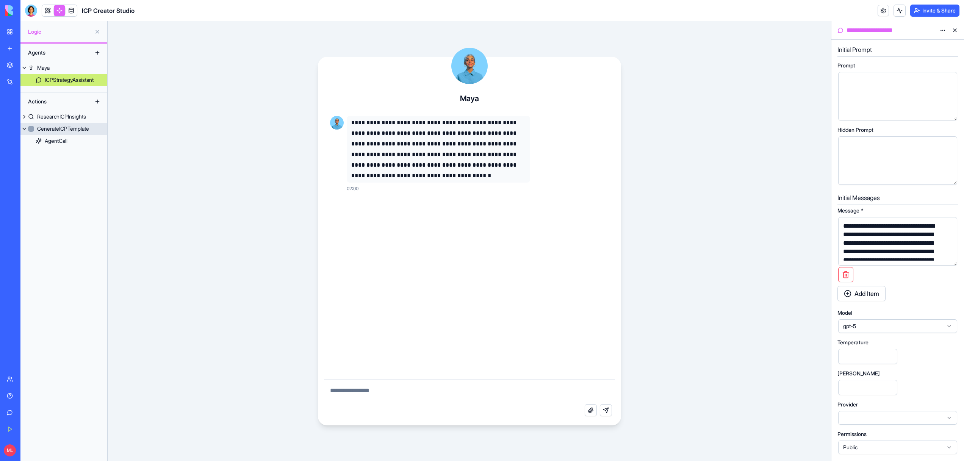
click at [889, 314] on div "Model" at bounding box center [897, 312] width 120 height 5
click at [889, 334] on div "**********" at bounding box center [897, 151] width 120 height 607
click at [885, 329] on span "gpt-5" at bounding box center [893, 326] width 100 height 8
click at [876, 420] on div "gpt-4o" at bounding box center [897, 417] width 115 height 12
click at [53, 116] on div "ResearchICPInsights" at bounding box center [61, 117] width 49 height 8
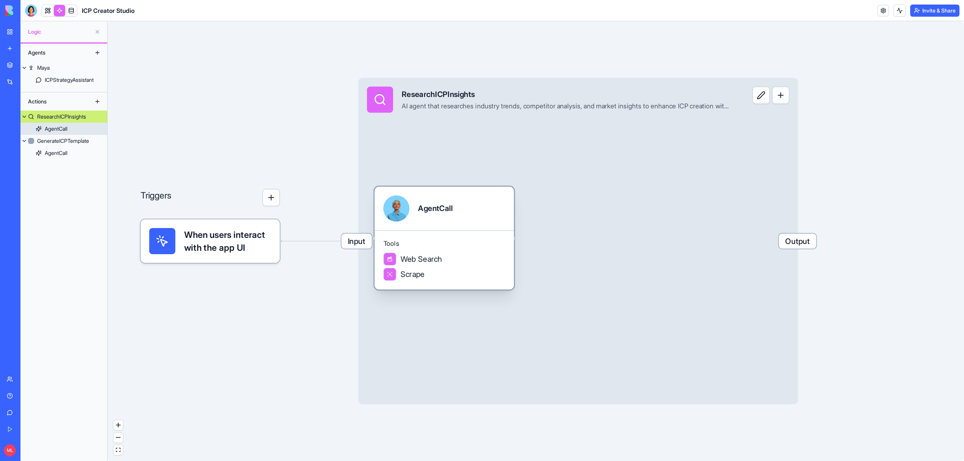
click at [499, 246] on span "Tools" at bounding box center [444, 243] width 122 height 9
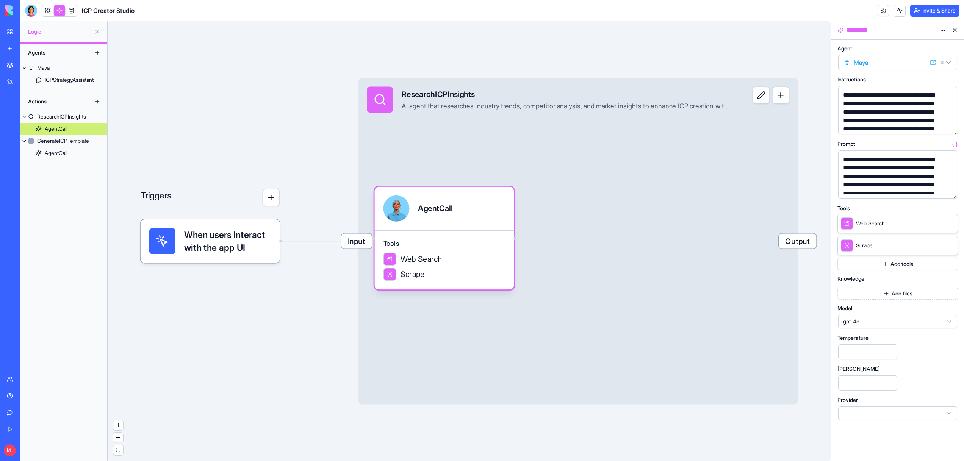
click at [10, 31] on link "My Workspace" at bounding box center [17, 31] width 30 height 15
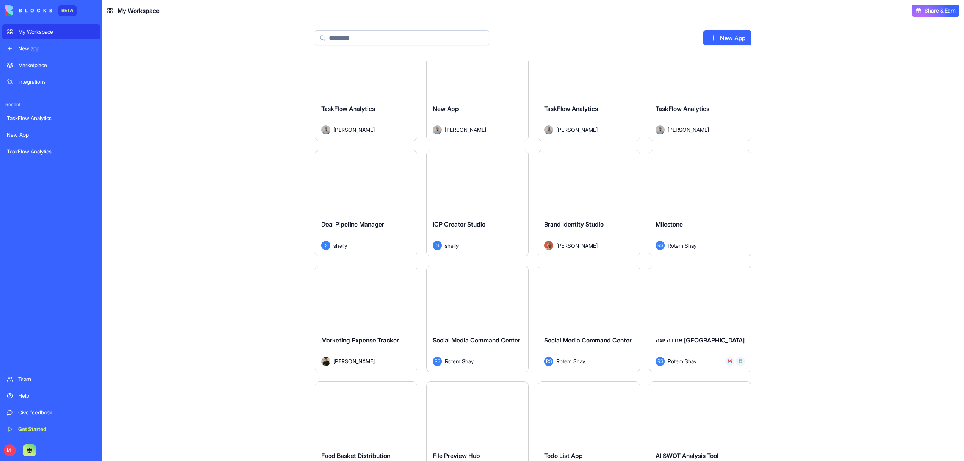
scroll to position [33, 0]
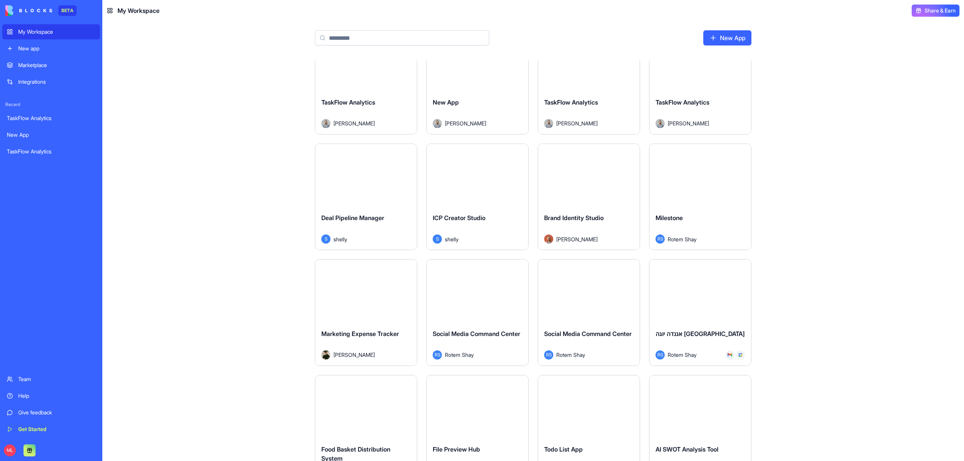
click at [20, 69] on link "Marketplace" at bounding box center [51, 65] width 98 height 15
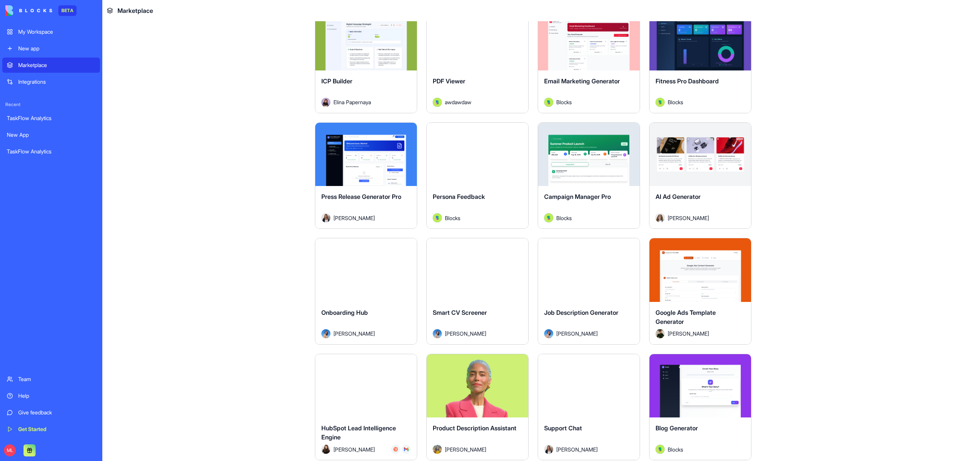
scroll to position [2113, 0]
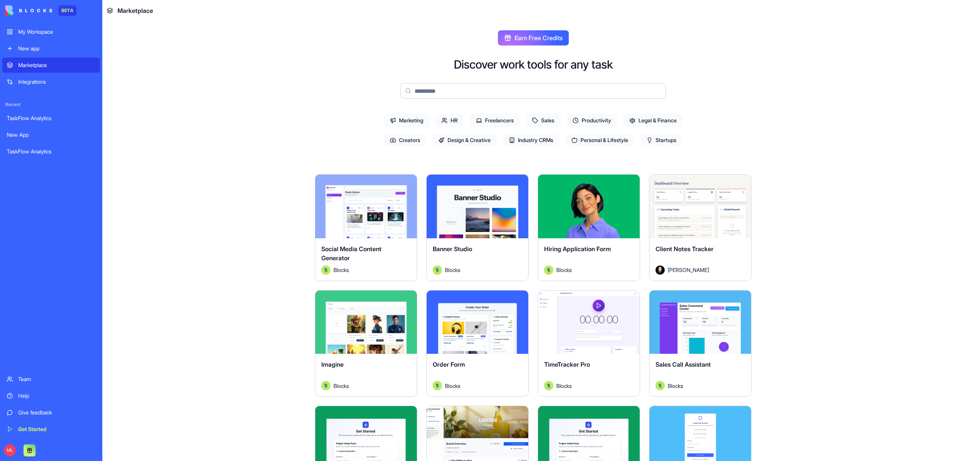
click at [473, 83] on input at bounding box center [532, 90] width 265 height 15
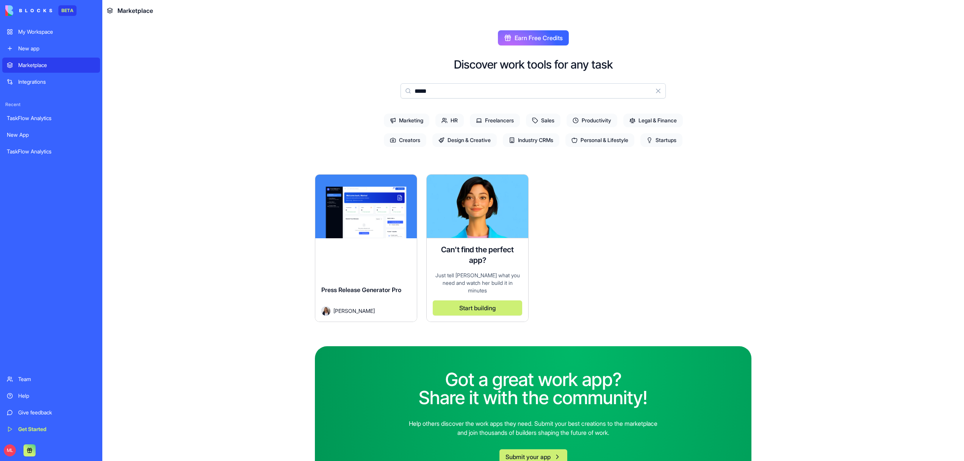
type input "*****"
click at [366, 207] on button "Explore" at bounding box center [366, 206] width 57 height 15
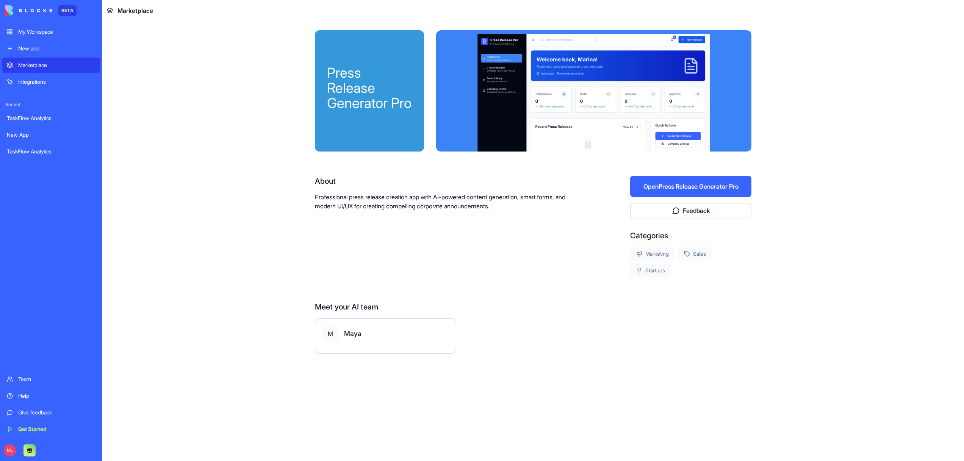
click at [659, 180] on button "Open Press Release Generator Pro" at bounding box center [690, 186] width 121 height 21
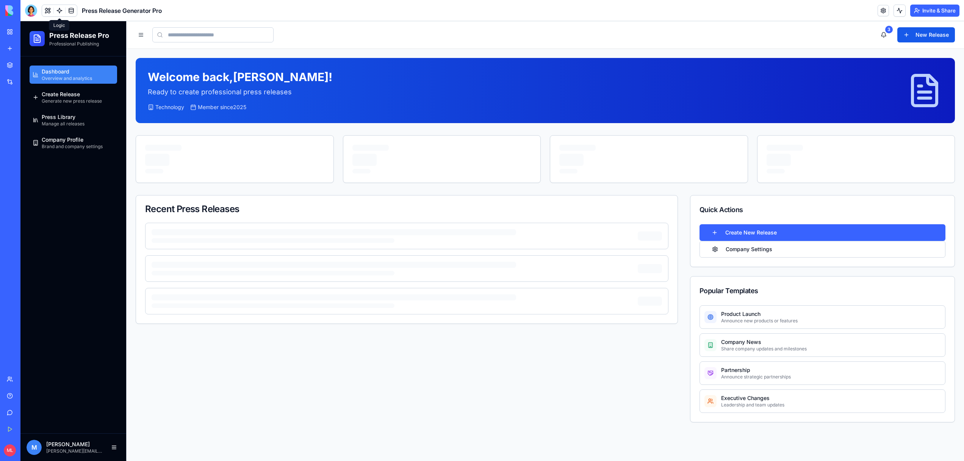
click at [57, 6] on link at bounding box center [59, 10] width 11 height 11
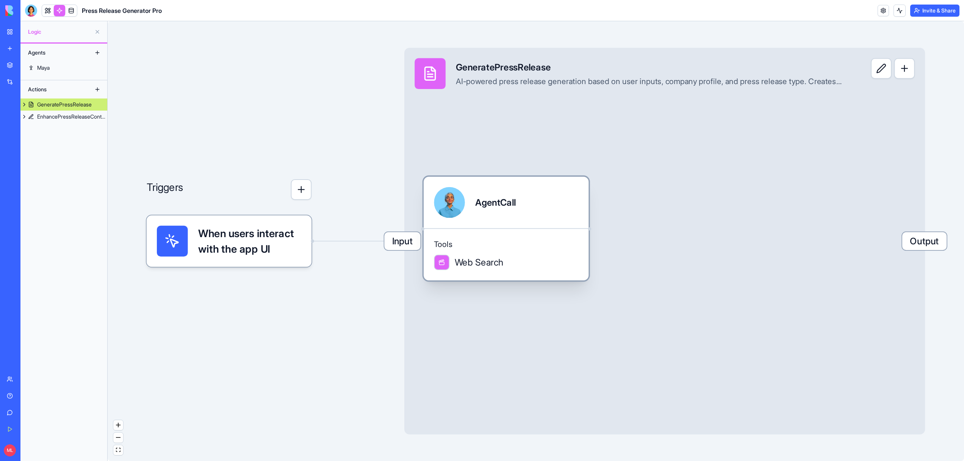
click at [557, 232] on div "Tools Web Search" at bounding box center [506, 254] width 165 height 52
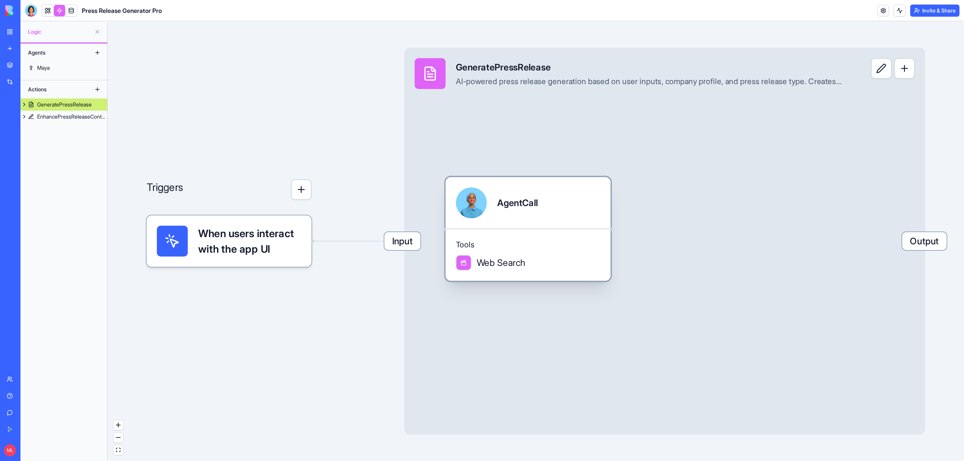
click at [557, 232] on div "Tools Web Search" at bounding box center [528, 254] width 165 height 52
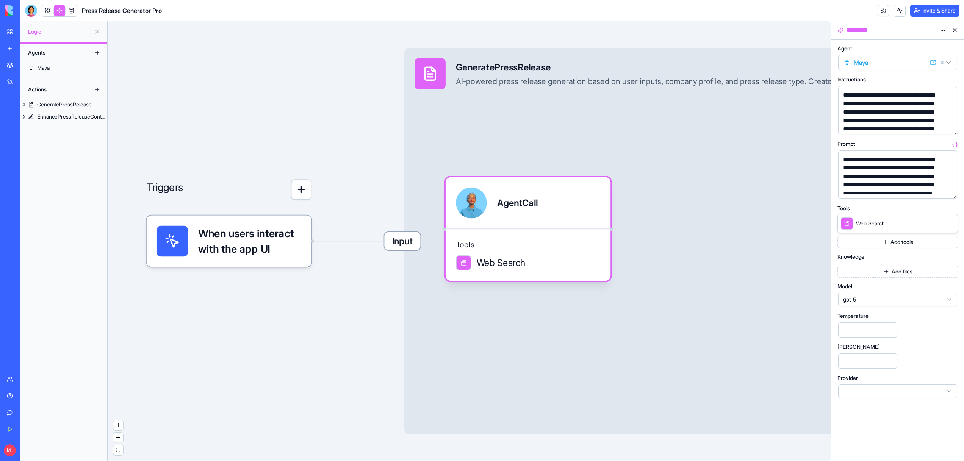
click at [866, 303] on span "gpt-5" at bounding box center [893, 300] width 100 height 8
click at [877, 389] on div "gpt-4o" at bounding box center [897, 390] width 115 height 12
click at [44, 17] on header "Press Release Generator Pro Invite & Share" at bounding box center [491, 10] width 943 height 21
click at [48, 15] on body "**********" at bounding box center [482, 230] width 964 height 461
click at [48, 15] on link at bounding box center [47, 10] width 11 height 11
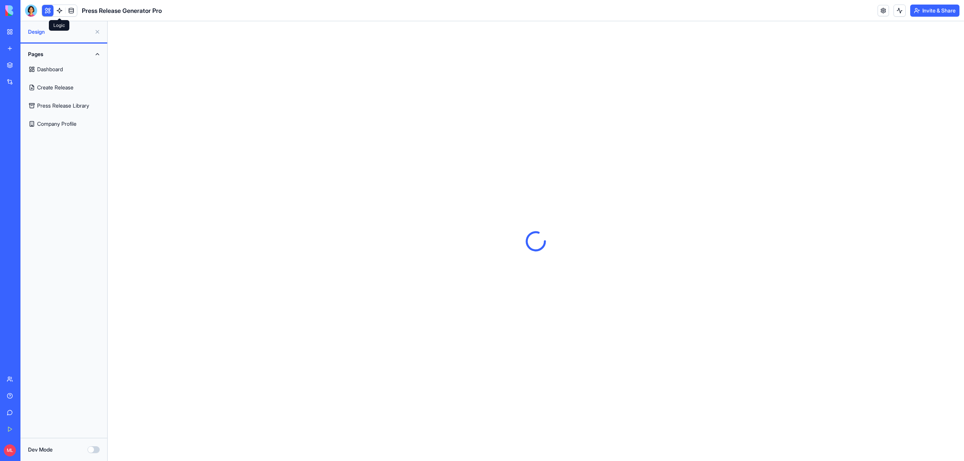
click at [54, 12] on link at bounding box center [59, 10] width 11 height 11
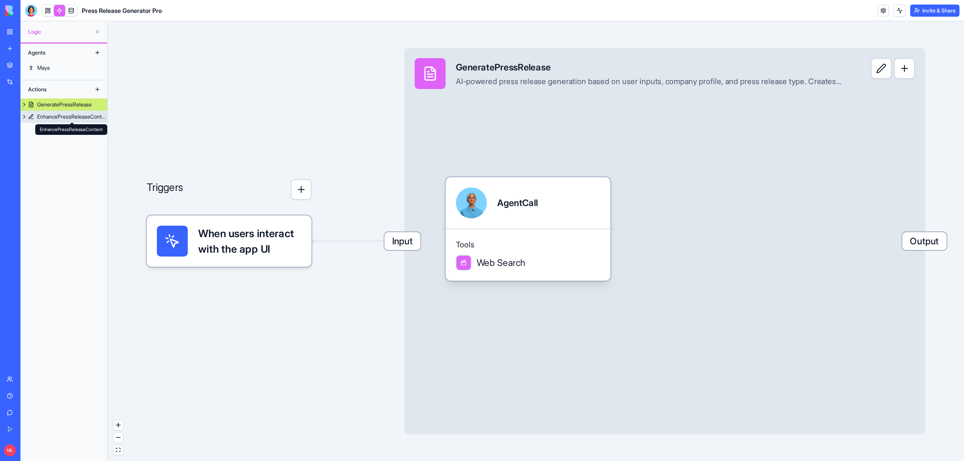
click at [55, 117] on div "EnhancePressReleaseContent" at bounding box center [72, 117] width 70 height 8
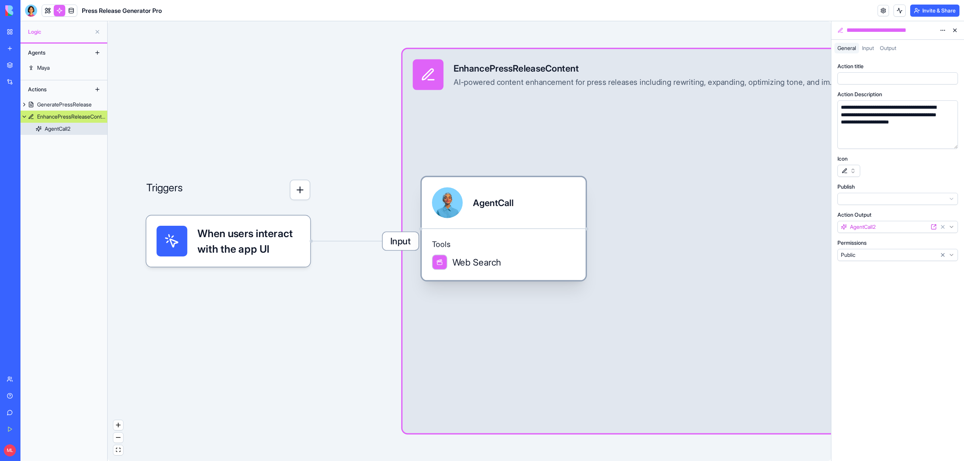
click at [446, 207] on div at bounding box center [447, 203] width 31 height 31
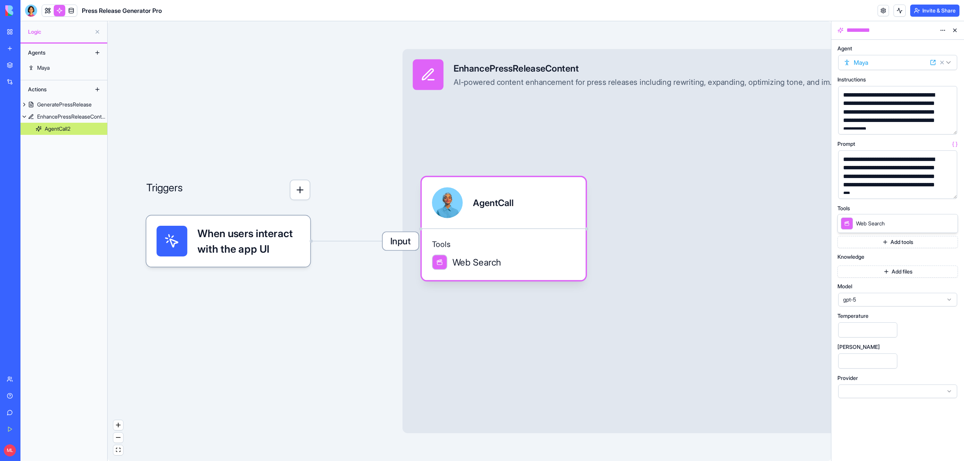
click at [873, 302] on span "gpt-5" at bounding box center [893, 300] width 100 height 8
click at [883, 388] on div "gpt-4o" at bounding box center [897, 390] width 115 height 12
click at [44, 11] on link at bounding box center [47, 10] width 11 height 11
click at [43, 11] on button at bounding box center [47, 10] width 11 height 11
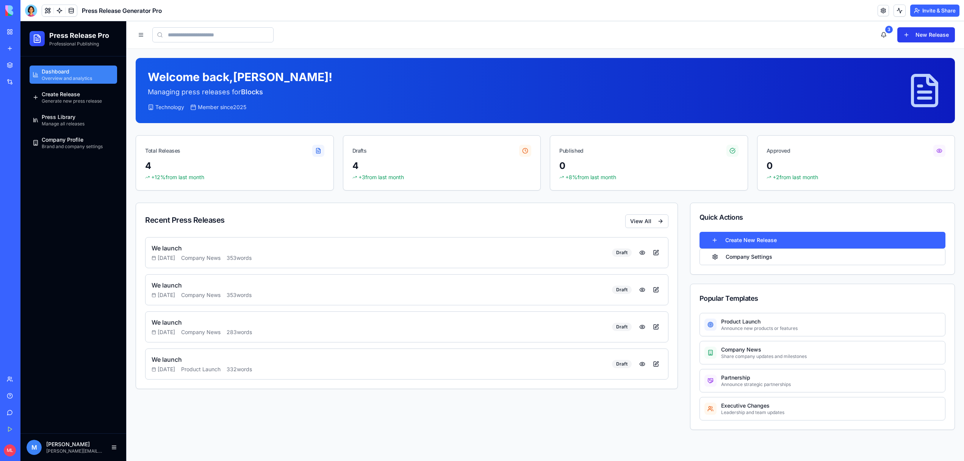
click at [921, 37] on button "New Release" at bounding box center [926, 34] width 58 height 15
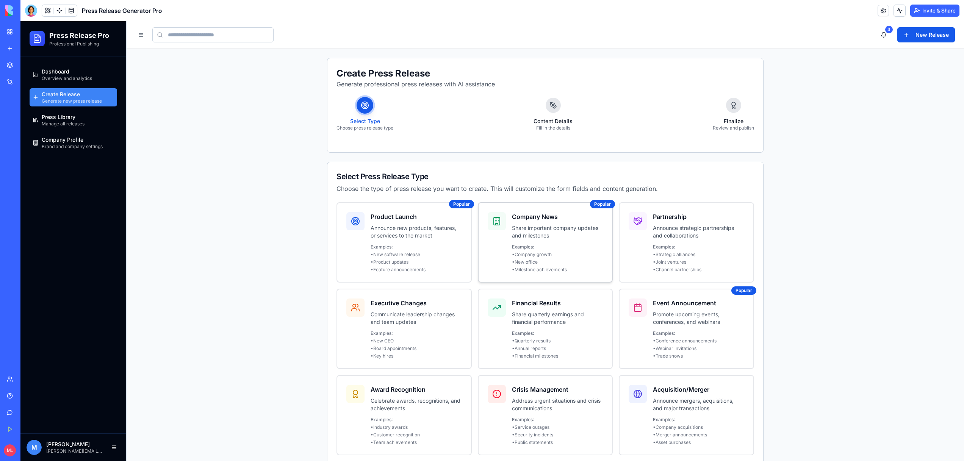
click at [500, 216] on div at bounding box center [497, 221] width 18 height 18
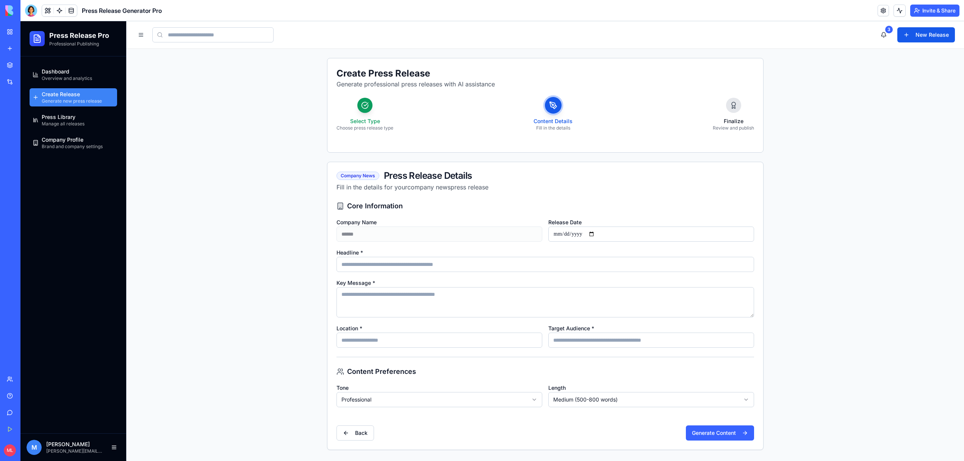
click at [72, 93] on span "Create Release" at bounding box center [61, 95] width 38 height 8
click at [70, 68] on div "Dashboard Overview and analytics" at bounding box center [67, 75] width 50 height 14
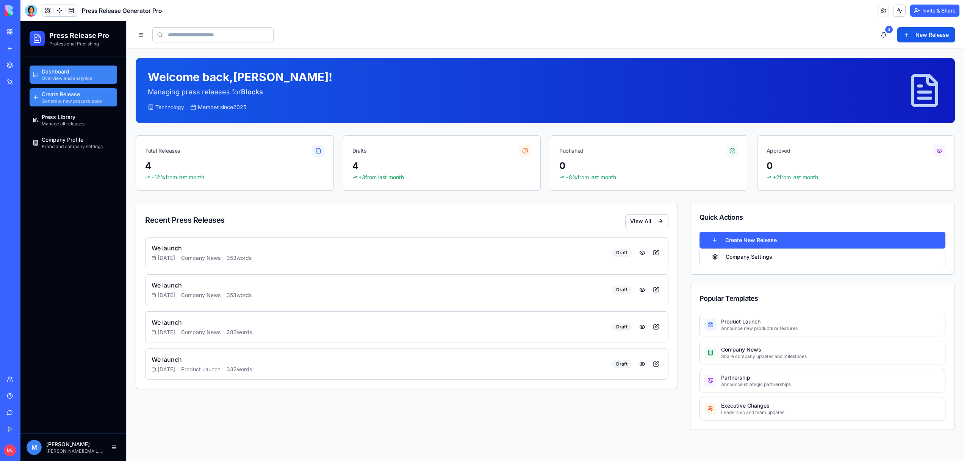
click at [70, 105] on link "Create Release Generate new press release" at bounding box center [74, 97] width 88 height 18
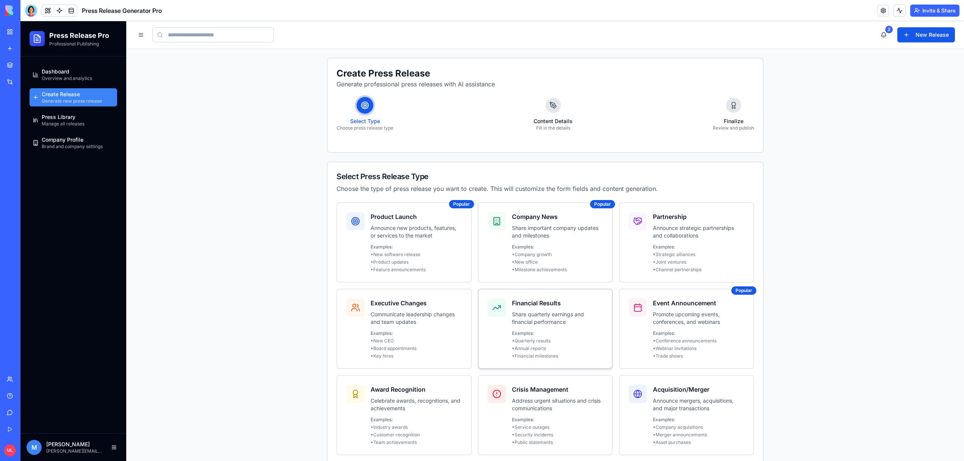
scroll to position [99, 0]
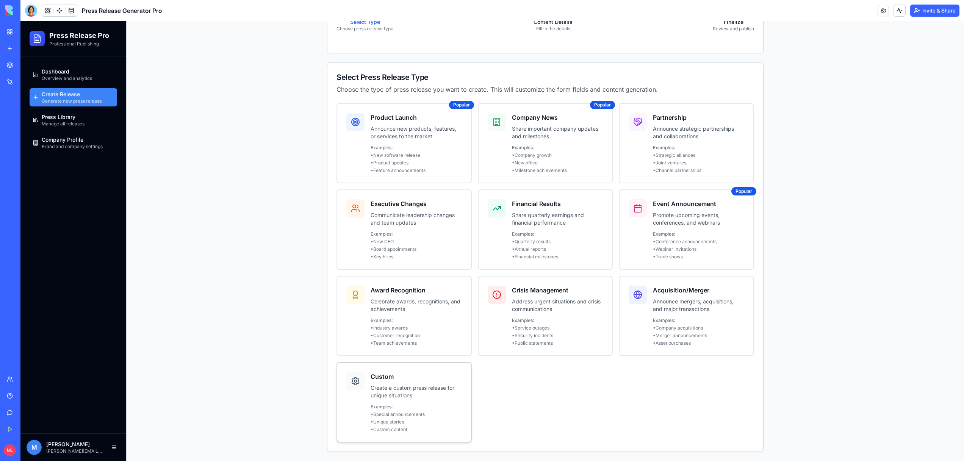
click at [421, 397] on p "Create a custom press release for unique situations" at bounding box center [416, 391] width 91 height 15
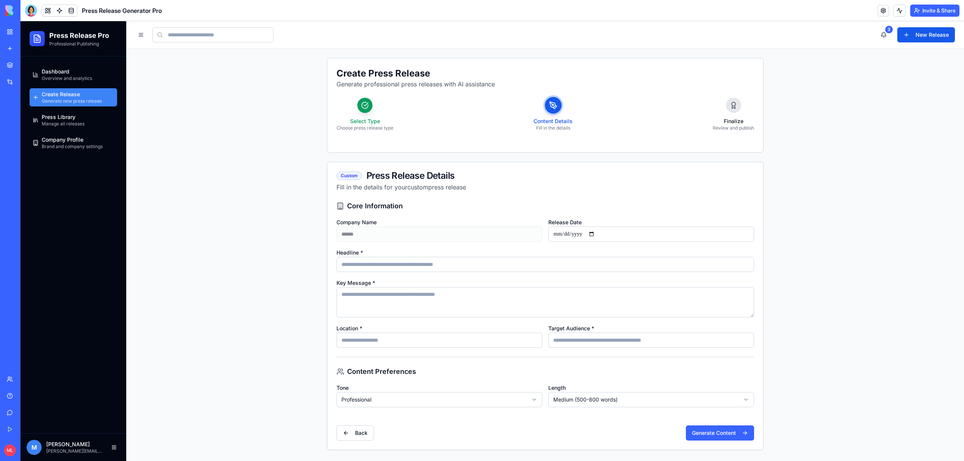
scroll to position [0, 0]
click at [368, 268] on input "Headline *" at bounding box center [545, 264] width 418 height 15
type input "*********"
click at [386, 271] on input "*********" at bounding box center [545, 264] width 418 height 15
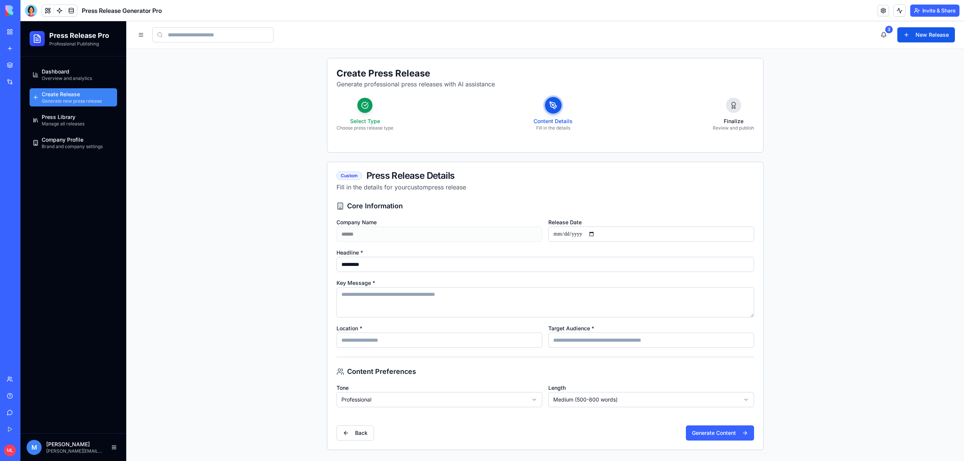
click at [386, 271] on input "*********" at bounding box center [545, 264] width 418 height 15
click at [373, 309] on textarea "Key Message *" at bounding box center [545, 302] width 418 height 30
paste textarea "*********"
type textarea "*********"
click at [374, 341] on input "Location *" at bounding box center [439, 340] width 206 height 15
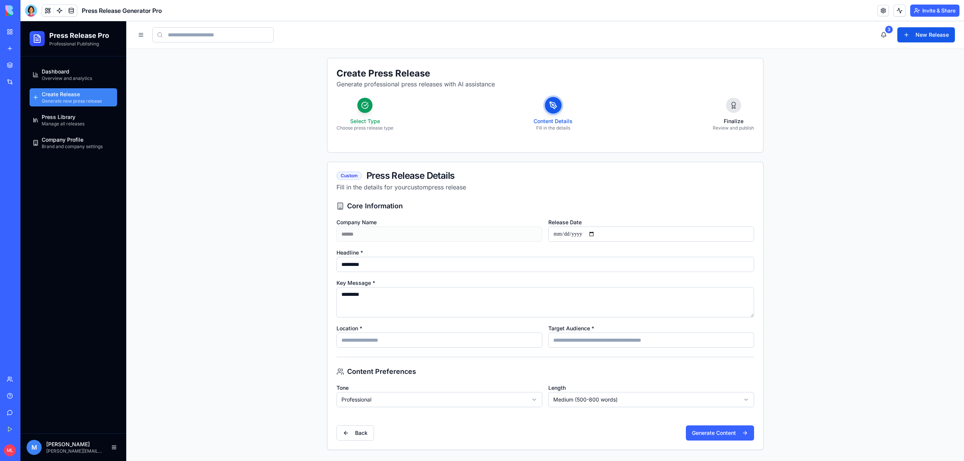
type input "**********"
click at [616, 299] on textarea "*********" at bounding box center [545, 302] width 418 height 30
click at [612, 357] on div "**********" at bounding box center [545, 325] width 436 height 249
click at [584, 346] on input "Target Audience *" at bounding box center [651, 340] width 206 height 15
type input "**********"
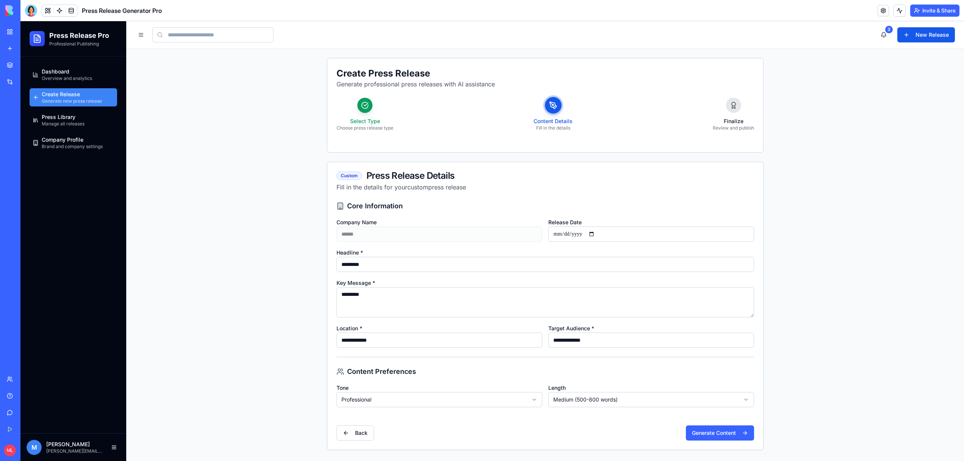
click at [715, 422] on div "Back Generate Content" at bounding box center [545, 428] width 418 height 24
click at [724, 435] on button "Generate Content" at bounding box center [720, 433] width 68 height 15
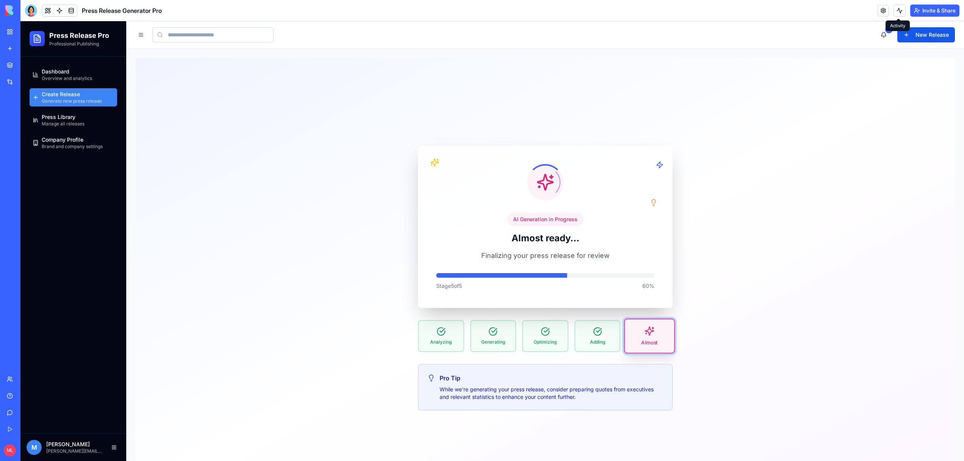
click at [898, 11] on button at bounding box center [899, 11] width 12 height 12
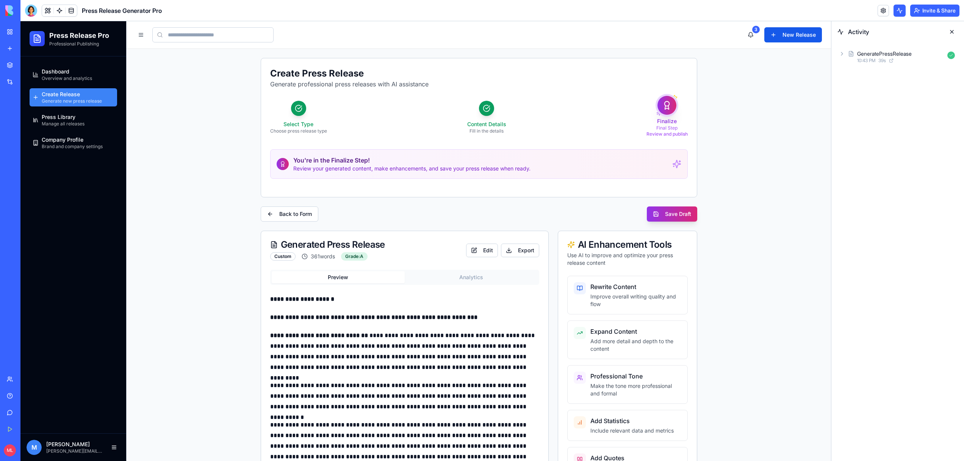
click at [27, 33] on div "My Workspace" at bounding box center [23, 32] width 10 height 8
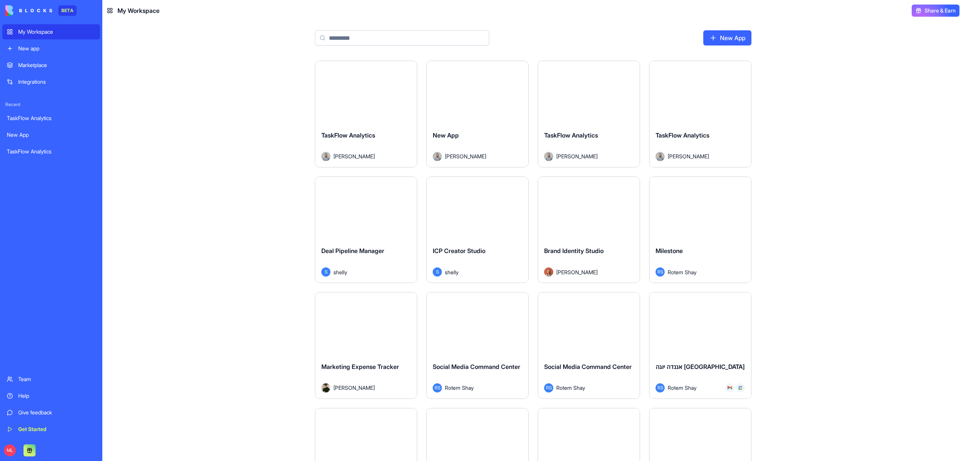
click at [380, 42] on input at bounding box center [402, 37] width 174 height 15
click at [47, 60] on link "Marketplace" at bounding box center [51, 65] width 98 height 15
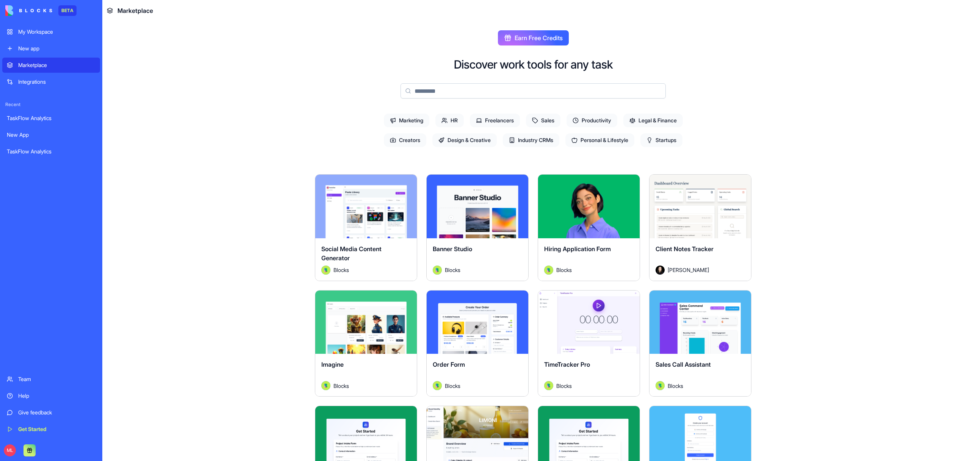
click at [430, 88] on input at bounding box center [532, 90] width 265 height 15
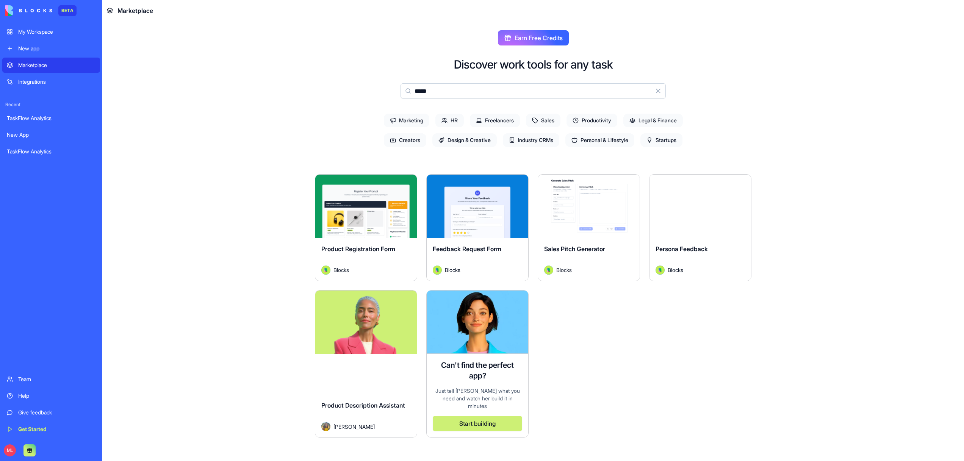
type input "*****"
click at [363, 345] on div "Explore" at bounding box center [366, 323] width 102 height 64
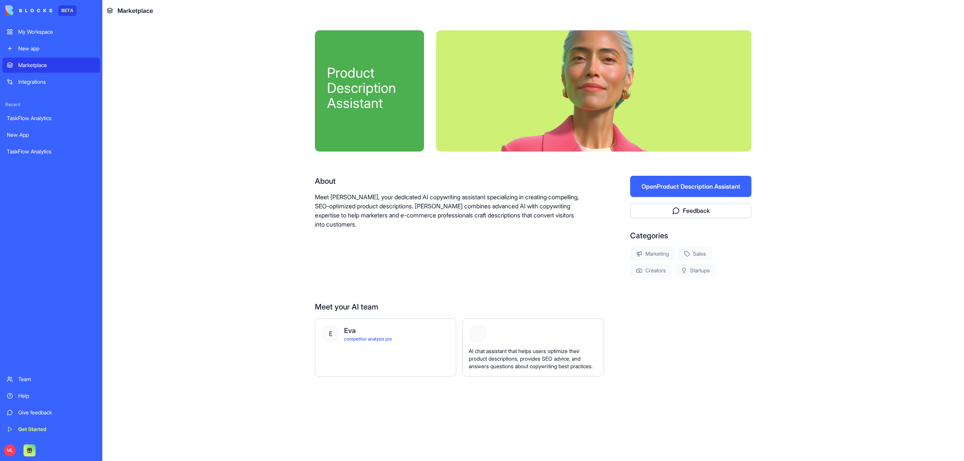
click at [685, 185] on button "Open Product Description Assistant" at bounding box center [690, 186] width 121 height 21
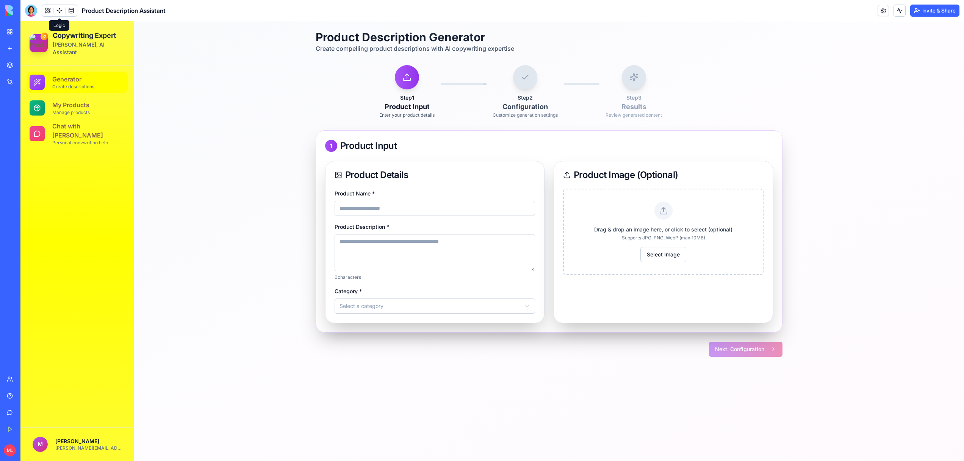
click at [63, 9] on link at bounding box center [59, 10] width 11 height 11
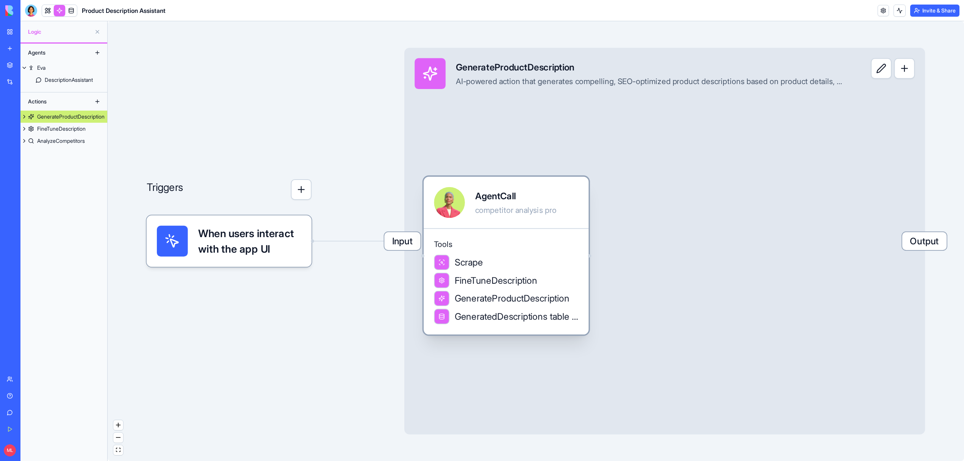
click at [508, 239] on div "Tools Scrape FineTuneDescription GenerateProductDescription GeneratedDescriptio…" at bounding box center [506, 281] width 165 height 106
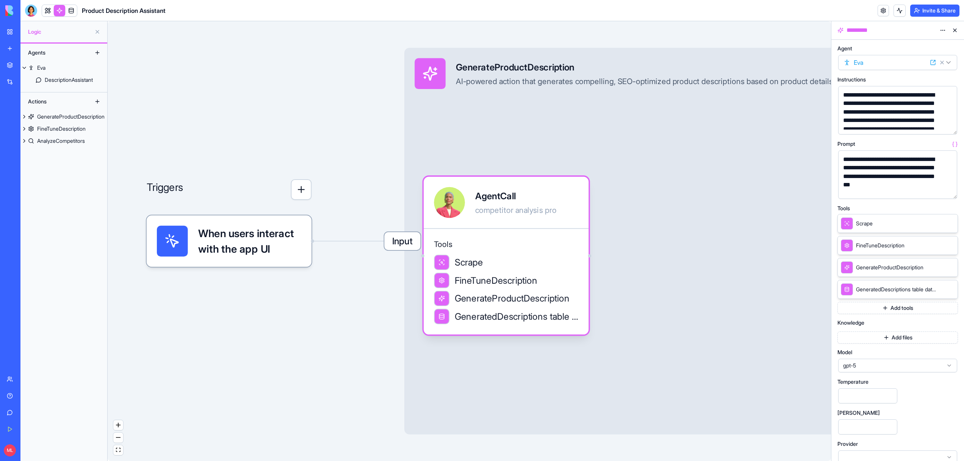
click at [876, 366] on span "gpt-5" at bounding box center [893, 366] width 100 height 8
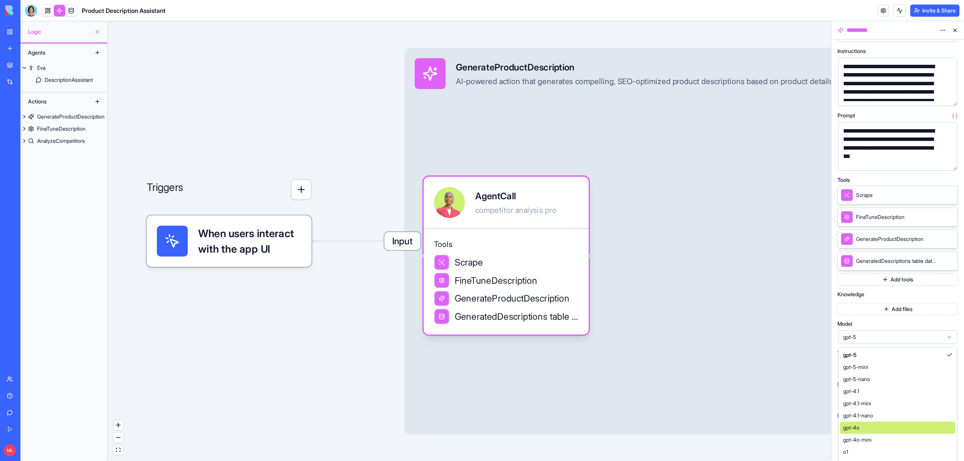
click at [868, 426] on div "gpt-4o" at bounding box center [897, 428] width 115 height 12
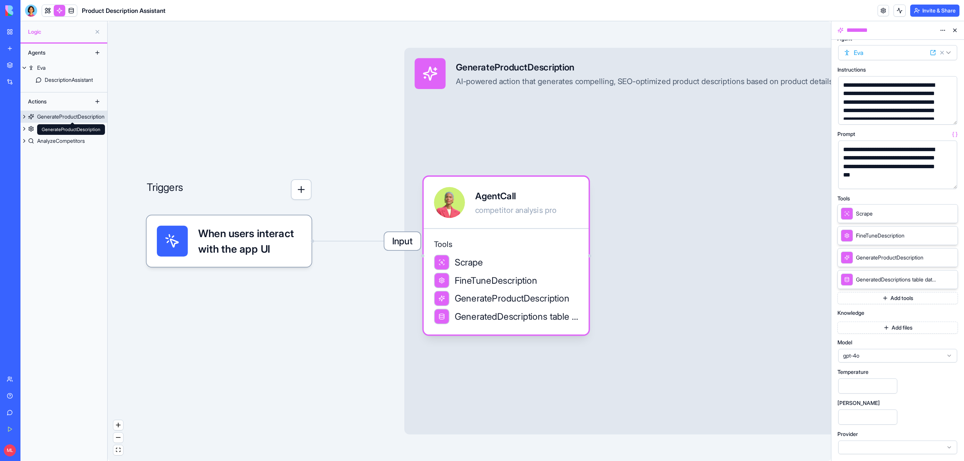
click at [44, 130] on div "GenerateProductDescription GenerateProductDescription" at bounding box center [71, 129] width 68 height 11
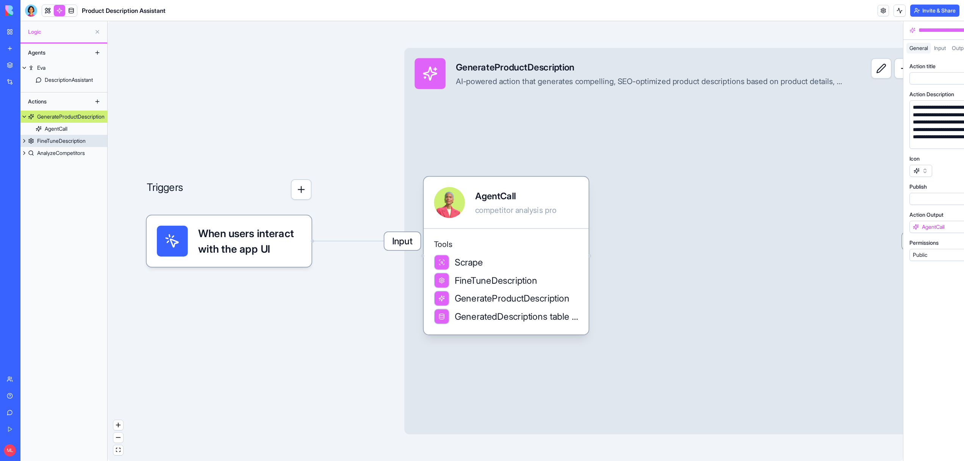
click at [35, 141] on link "FineTuneDescription" at bounding box center [63, 141] width 87 height 12
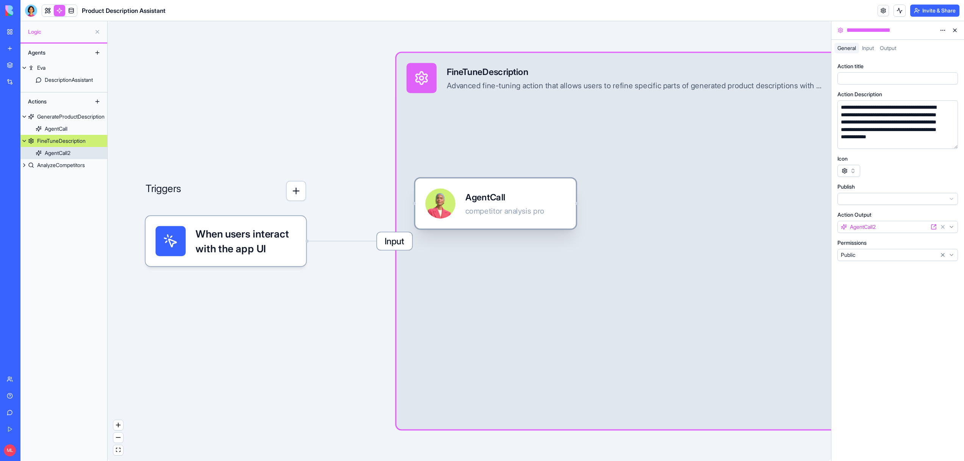
click at [451, 199] on div at bounding box center [440, 203] width 30 height 30
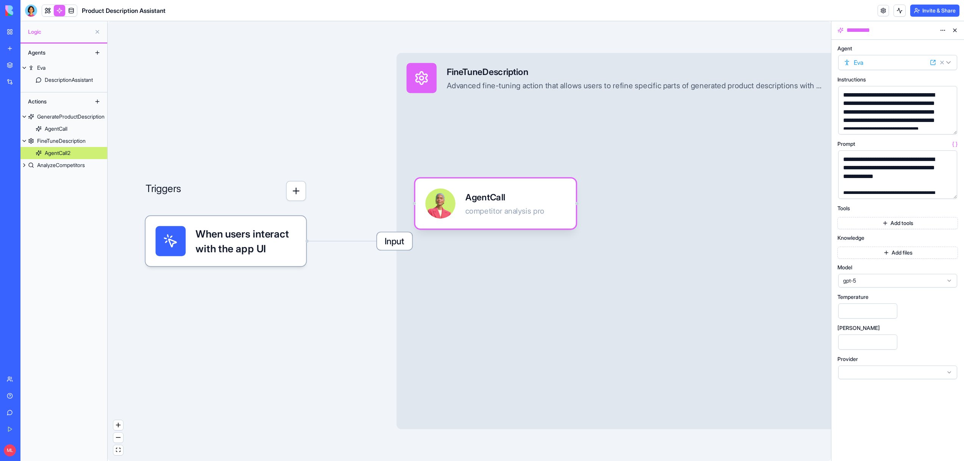
click at [893, 287] on div "gpt-5" at bounding box center [897, 281] width 119 height 14
click at [866, 370] on div "gpt-4o" at bounding box center [897, 371] width 115 height 12
click at [71, 159] on link "AnalyzeCompetitors" at bounding box center [63, 165] width 87 height 12
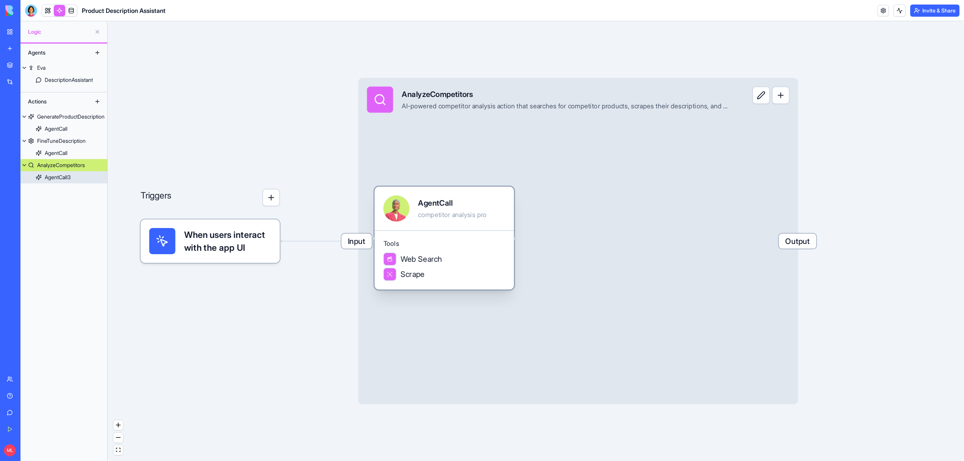
click at [462, 199] on div "AgentCall" at bounding box center [452, 203] width 69 height 11
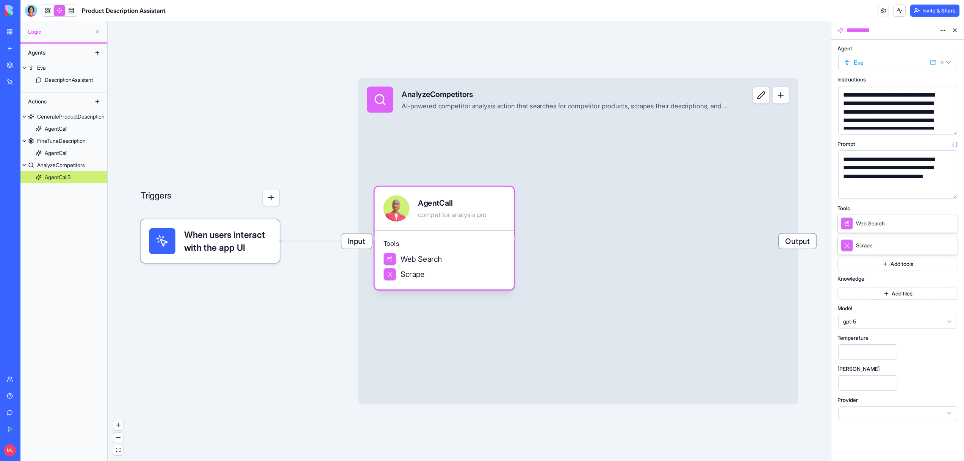
click at [885, 329] on div "gpt-5" at bounding box center [897, 321] width 120 height 15
click at [867, 321] on span "gpt-5" at bounding box center [893, 322] width 100 height 8
click at [859, 411] on span "gpt-4o" at bounding box center [851, 412] width 16 height 8
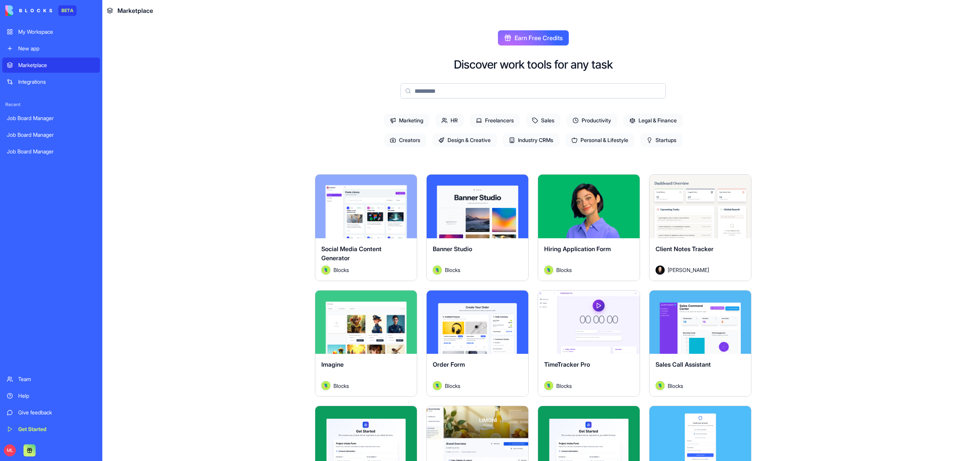
click at [458, 93] on input at bounding box center [532, 90] width 265 height 15
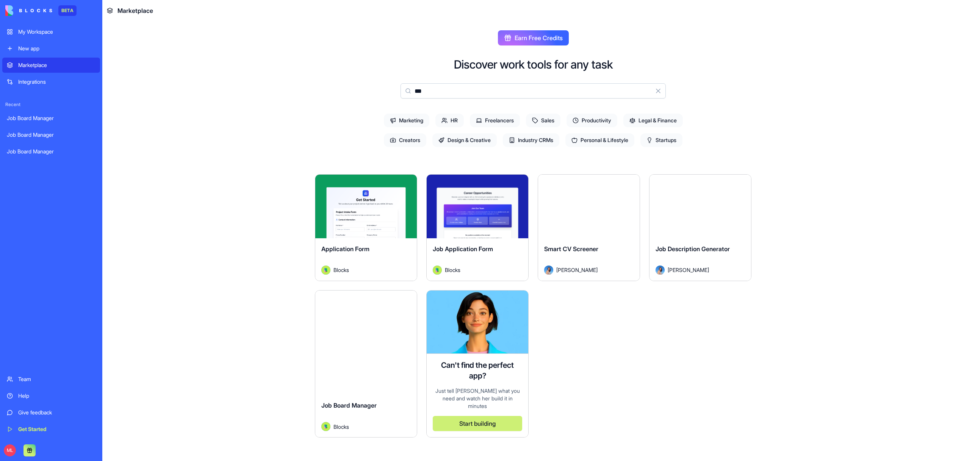
type input "***"
click at [360, 318] on button "Explore" at bounding box center [366, 321] width 57 height 15
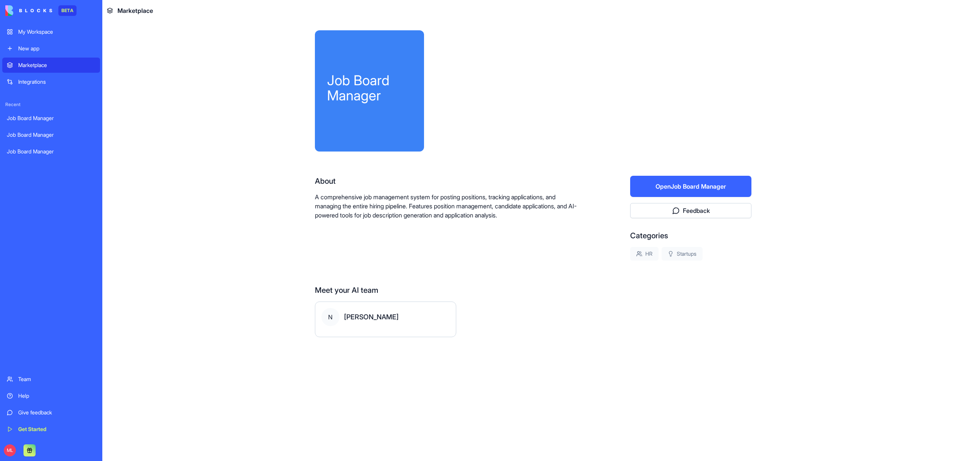
click at [691, 188] on button "Open Job Board Manager" at bounding box center [690, 186] width 121 height 21
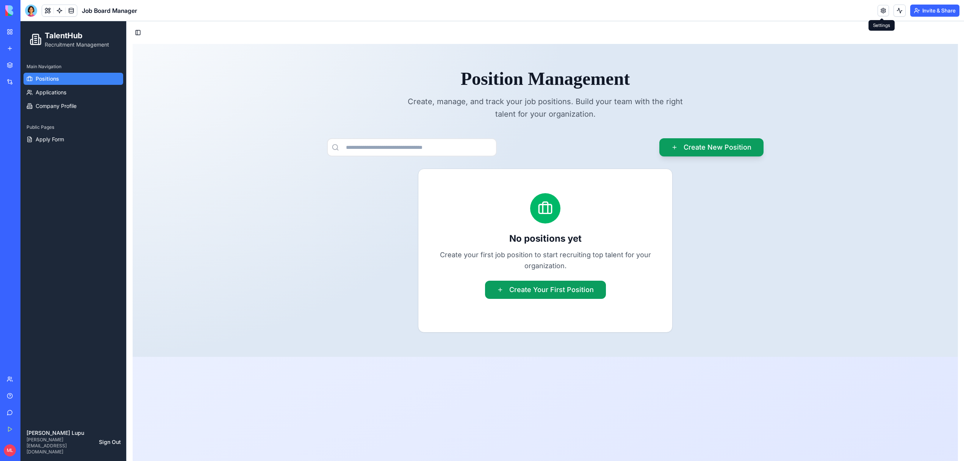
click at [882, 12] on link at bounding box center [883, 10] width 11 height 11
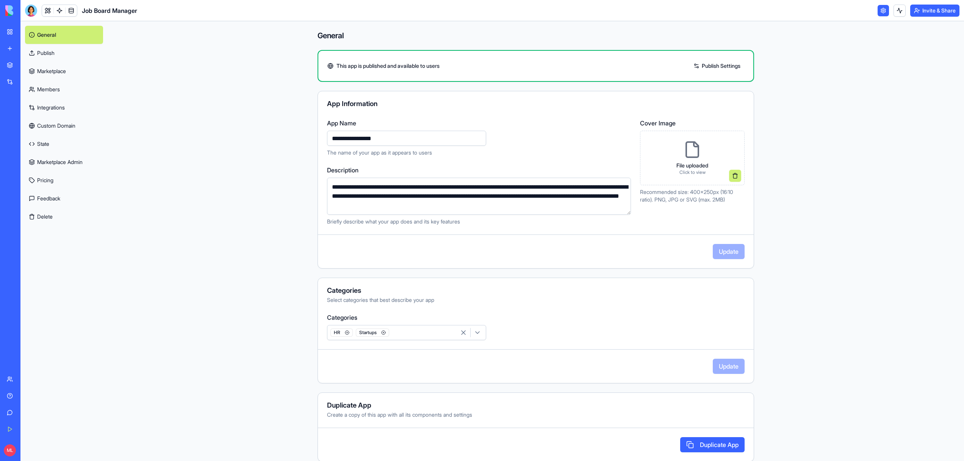
click at [44, 95] on link "Members" at bounding box center [64, 89] width 78 height 18
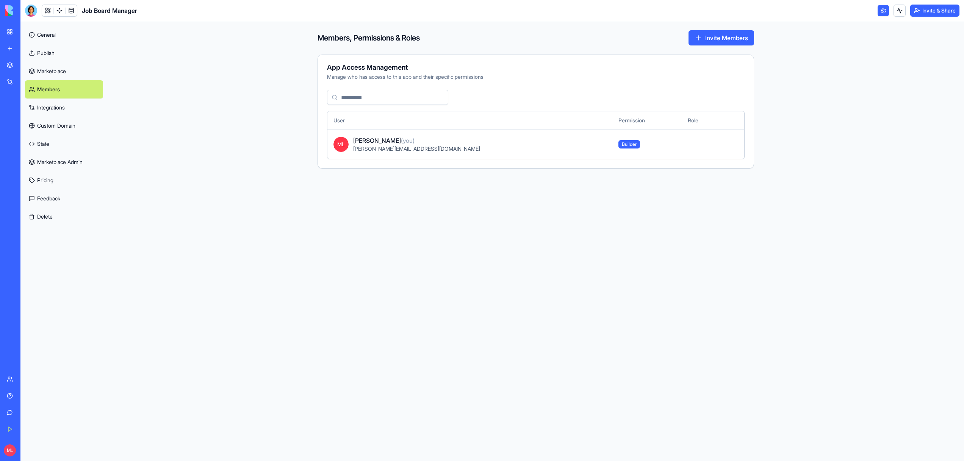
click at [44, 66] on link "Marketplace" at bounding box center [64, 71] width 78 height 18
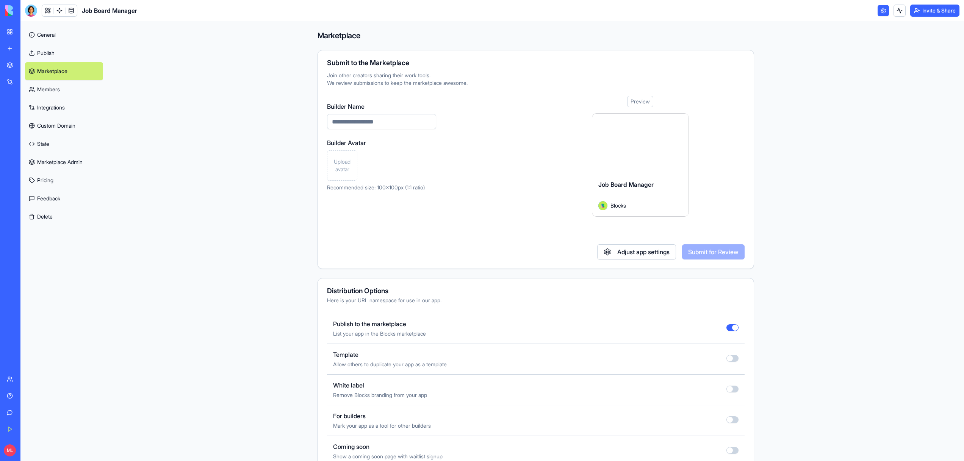
click at [43, 97] on link "Members" at bounding box center [64, 89] width 78 height 18
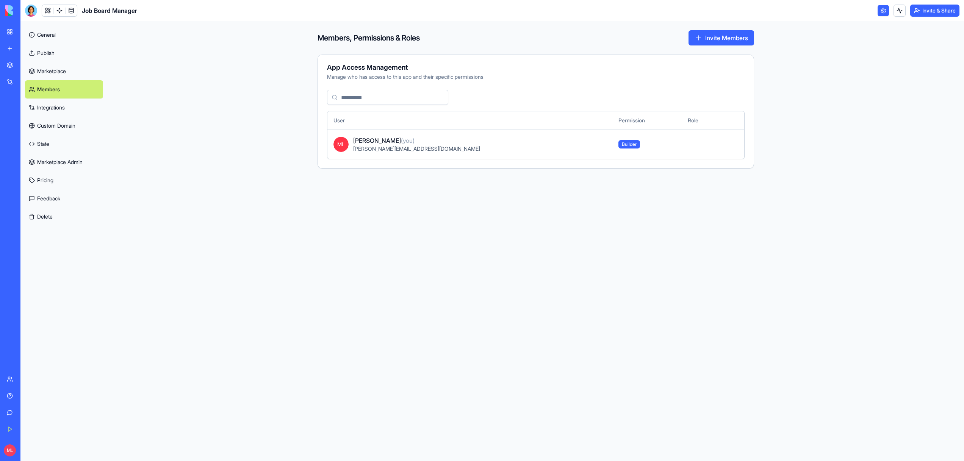
click at [42, 73] on link "Marketplace" at bounding box center [64, 71] width 78 height 18
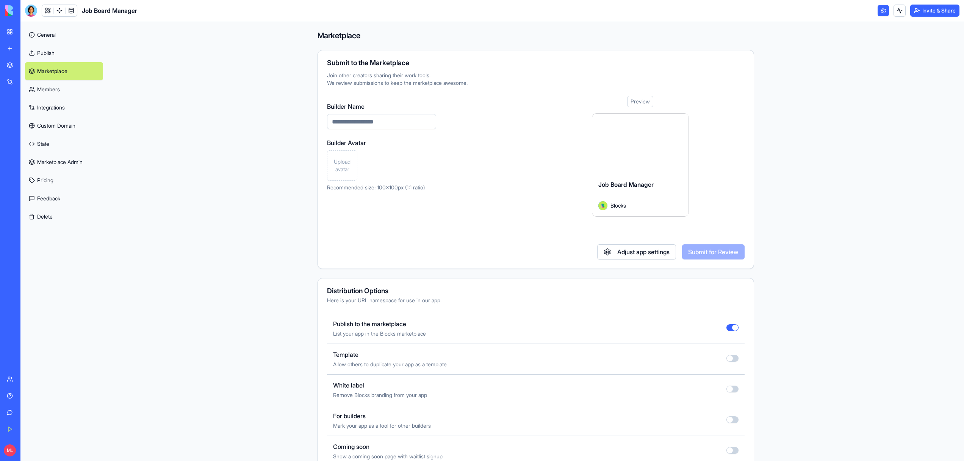
click at [346, 124] on input "Builder Name" at bounding box center [381, 121] width 109 height 15
paste input "**********"
type input "**********"
click at [398, 153] on div "Upload avatar" at bounding box center [381, 165] width 109 height 30
click at [354, 160] on div "Upload avatar" at bounding box center [342, 165] width 30 height 30
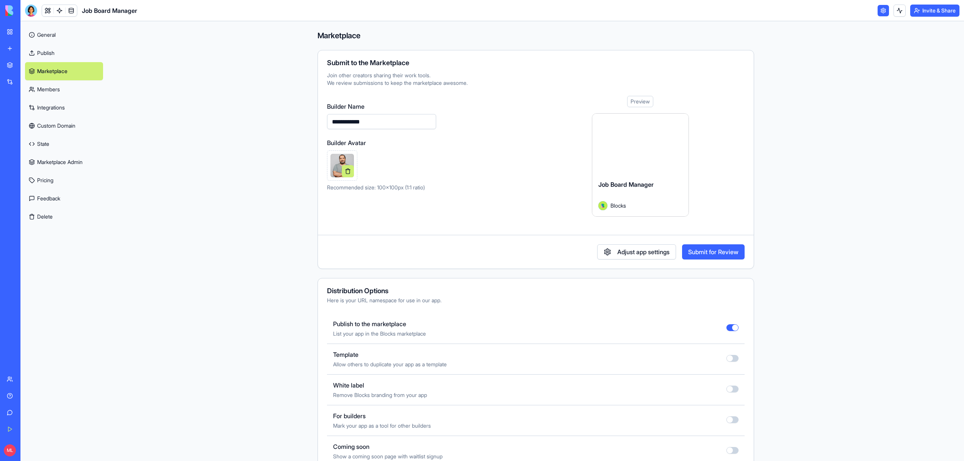
click at [224, 158] on main "**********" at bounding box center [536, 241] width 856 height 440
click at [47, 36] on link "General" at bounding box center [64, 35] width 78 height 18
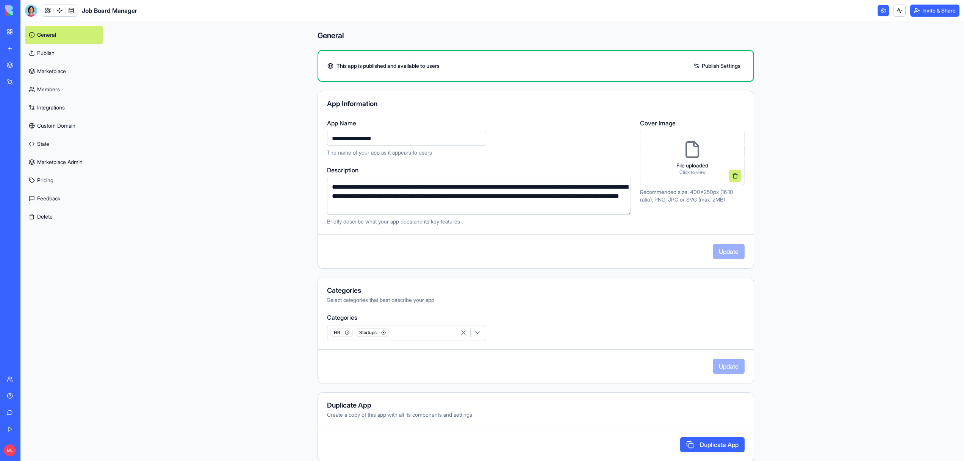
click at [4, 35] on link "My Workspace" at bounding box center [17, 31] width 30 height 15
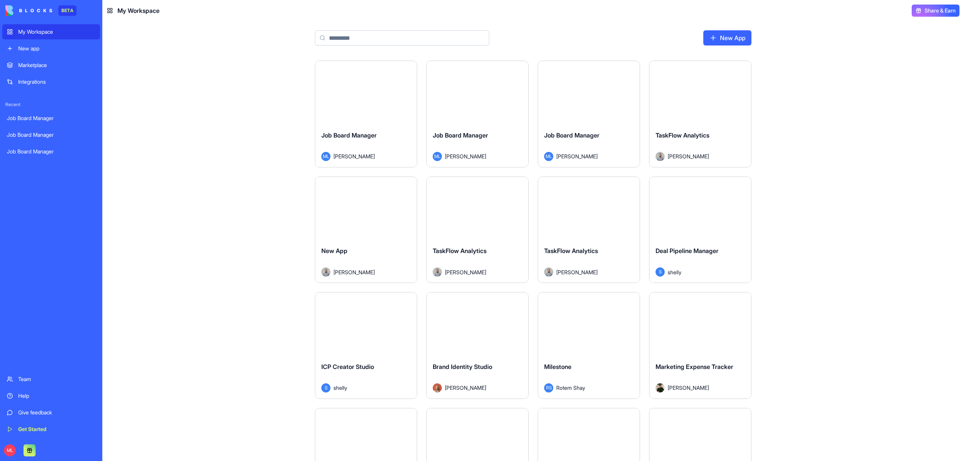
click at [352, 31] on input at bounding box center [402, 37] width 174 height 15
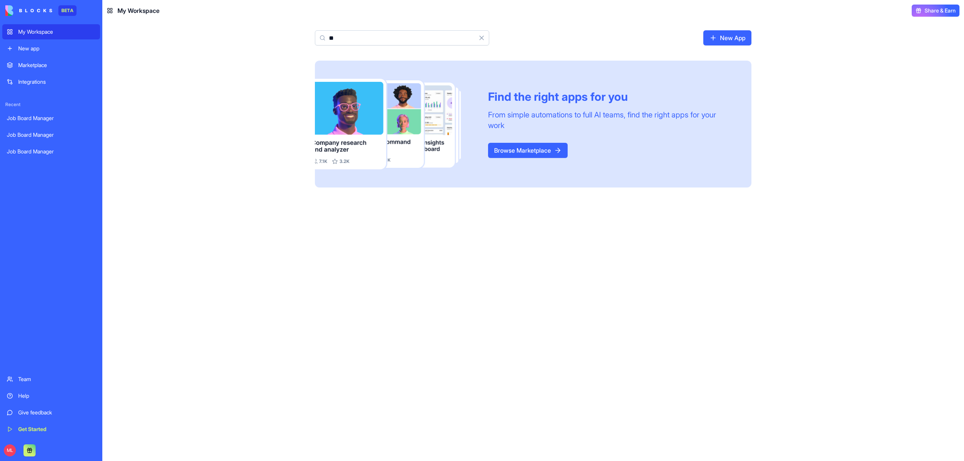
type input "*"
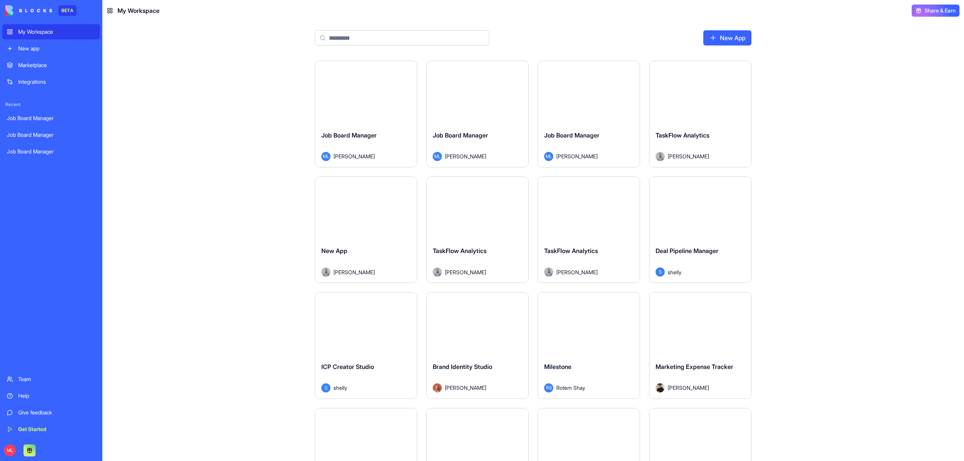
click at [84, 72] on link "Marketplace" at bounding box center [51, 65] width 98 height 15
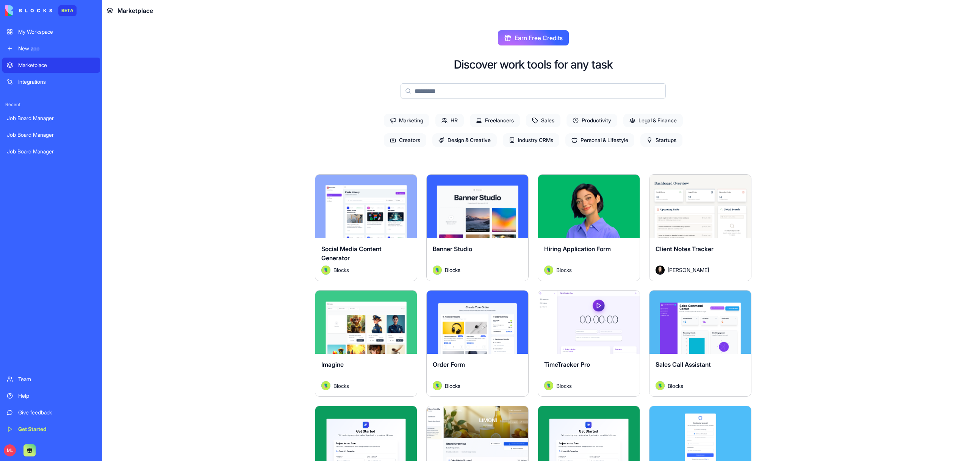
click at [416, 88] on input at bounding box center [532, 90] width 265 height 15
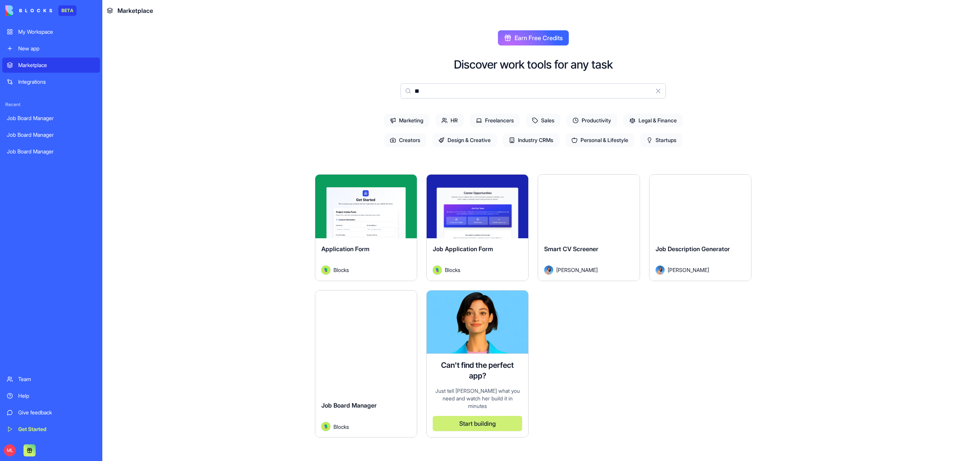
type input "***"
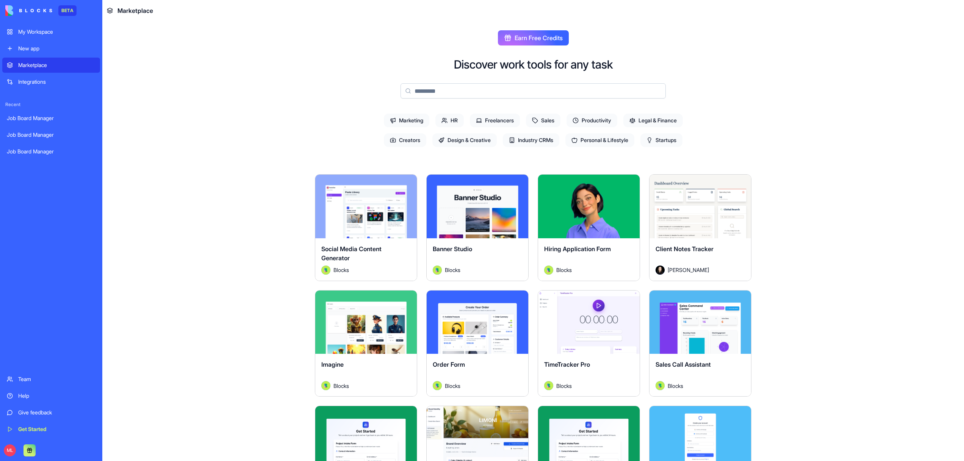
click at [447, 95] on input at bounding box center [532, 90] width 265 height 15
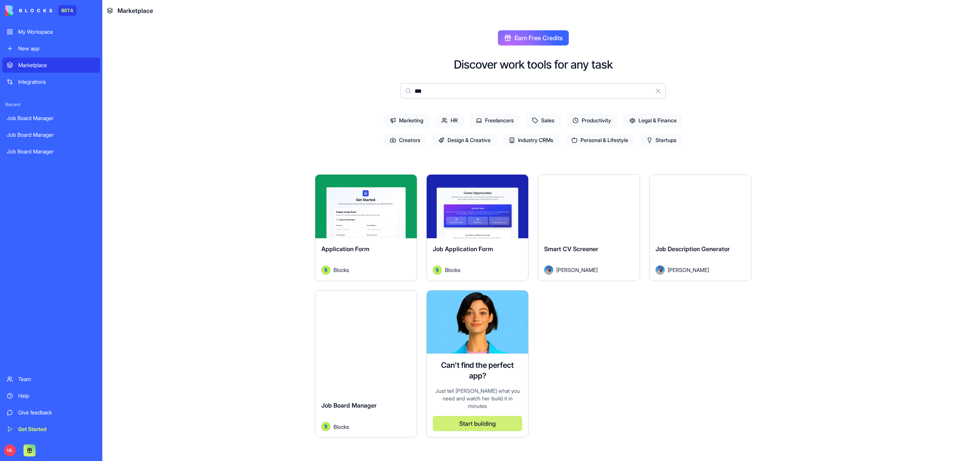
type input "***"
click at [372, 319] on button "Explore" at bounding box center [366, 321] width 57 height 15
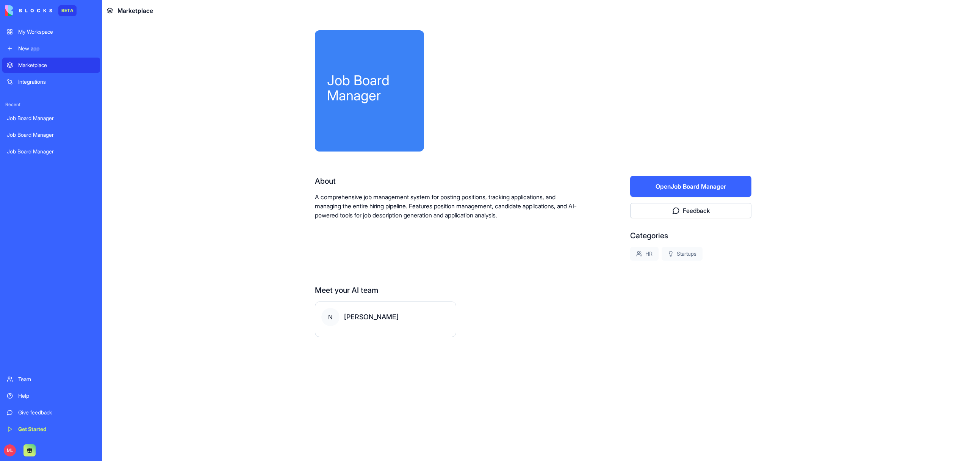
click at [661, 186] on button "Open Job Board Manager" at bounding box center [690, 186] width 121 height 21
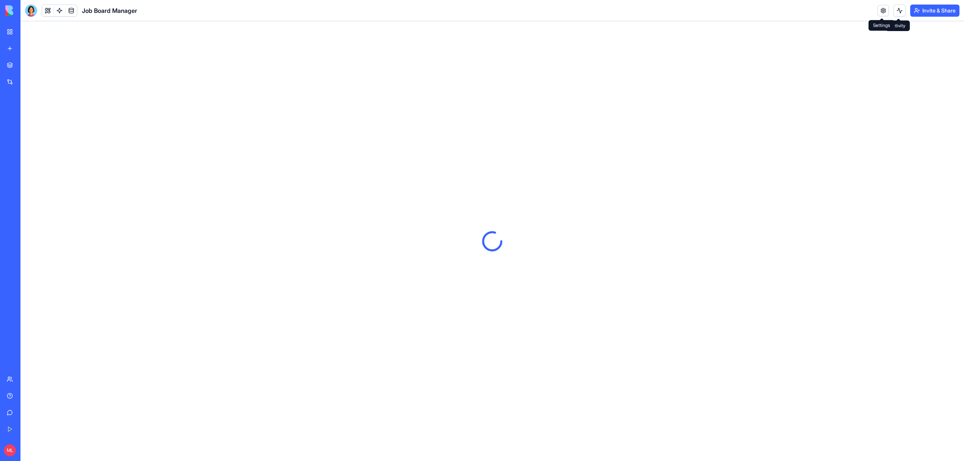
click at [879, 9] on link at bounding box center [883, 10] width 11 height 11
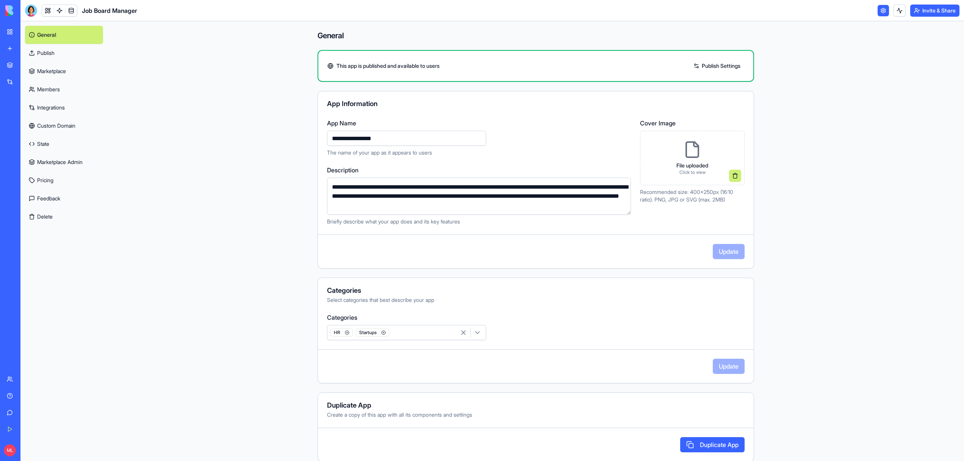
click at [71, 69] on link "Marketplace" at bounding box center [64, 71] width 78 height 18
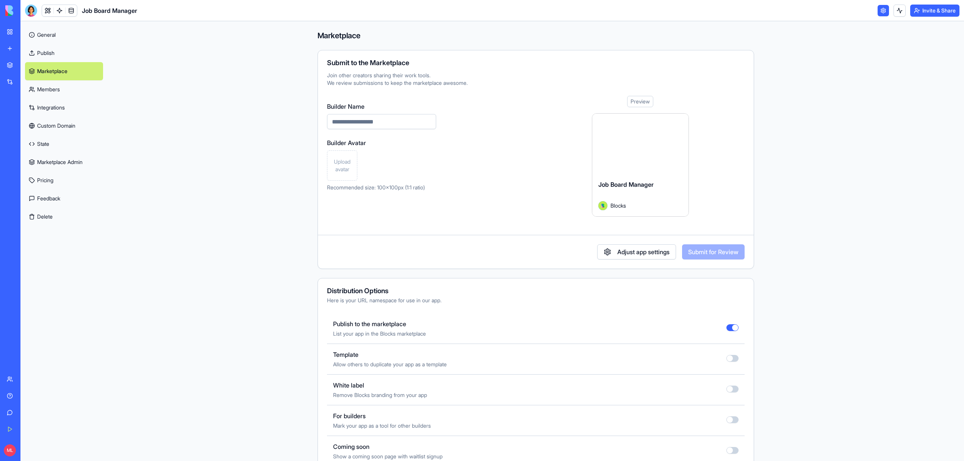
click at [336, 160] on span "Upload avatar" at bounding box center [341, 165] width 23 height 15
click at [381, 106] on label "Builder Name" at bounding box center [381, 106] width 109 height 9
click at [381, 114] on input "Builder Name" at bounding box center [381, 121] width 109 height 15
click at [379, 120] on input "Builder Name" at bounding box center [381, 121] width 109 height 15
paste input "**********"
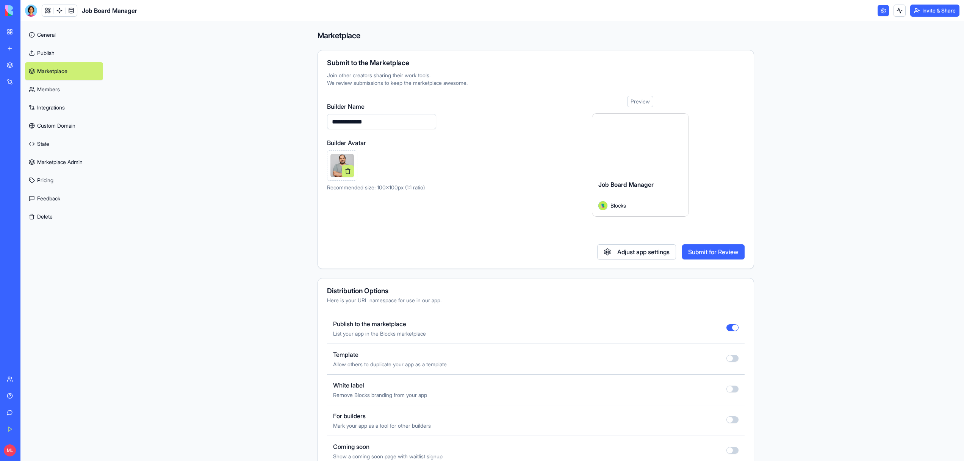
type input "**********"
click at [435, 160] on div at bounding box center [381, 165] width 109 height 30
click at [720, 253] on button "Submit for Review" at bounding box center [713, 251] width 63 height 15
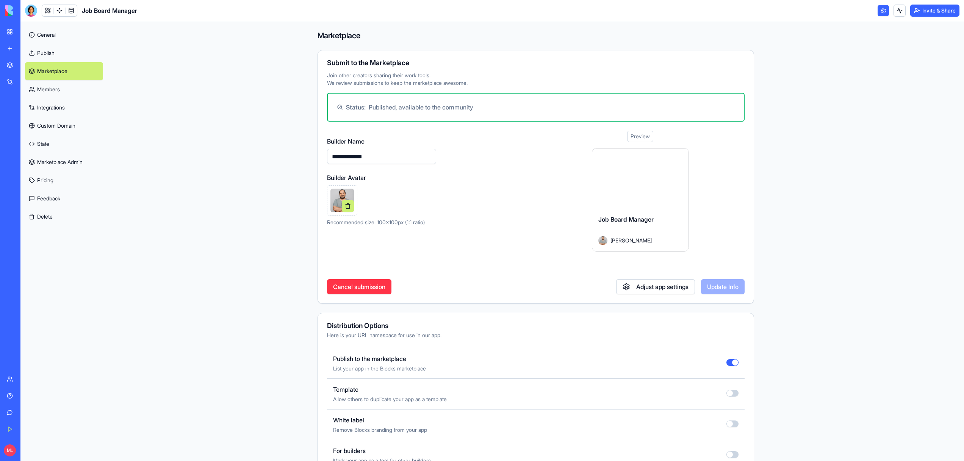
click at [13, 64] on link "Marketplace" at bounding box center [17, 65] width 30 height 15
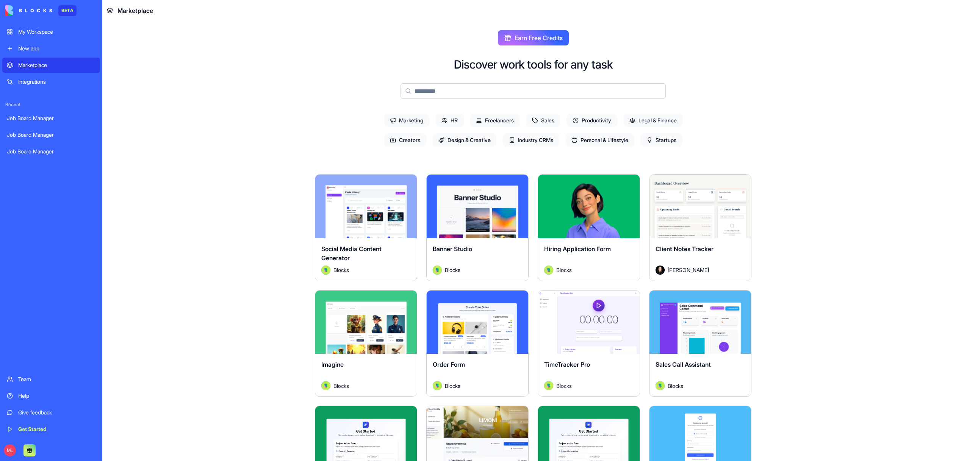
click at [497, 92] on input at bounding box center [532, 90] width 265 height 15
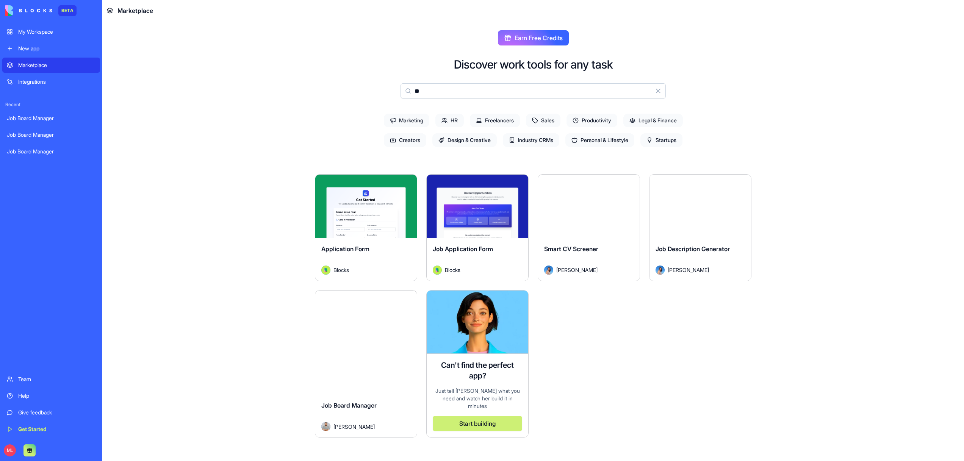
type input "*"
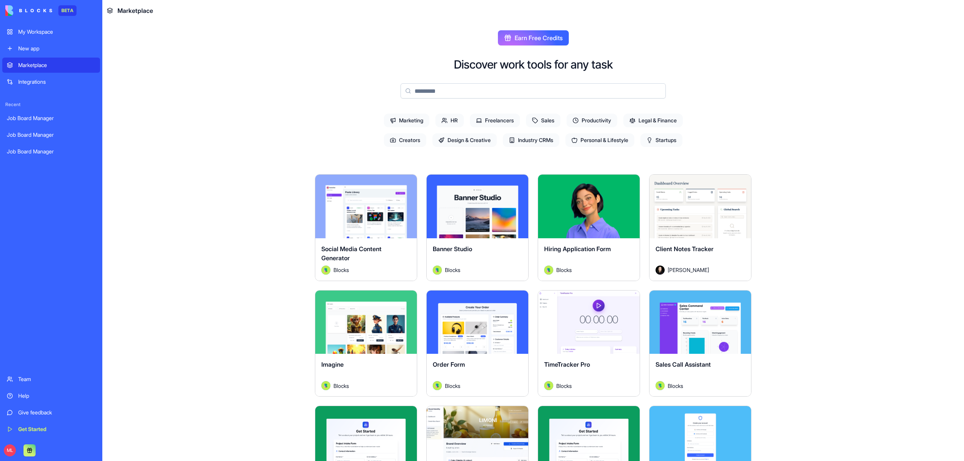
click at [168, 81] on main "Earn Free Credits Discover work tools for any task Marketing HR Freelancers Sal…" at bounding box center [533, 241] width 862 height 440
click at [736, 318] on div "Explore" at bounding box center [700, 323] width 102 height 64
click at [702, 319] on button "Explore" at bounding box center [700, 321] width 57 height 15
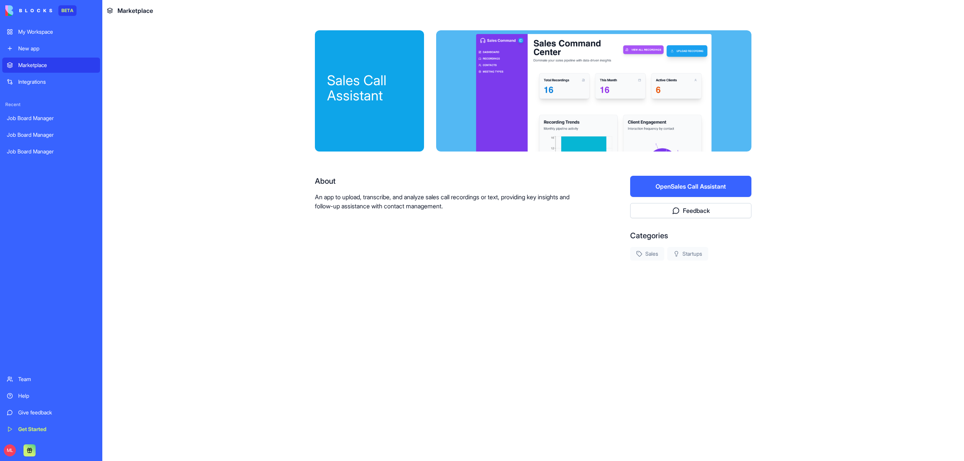
click at [672, 178] on button "Open Sales Call Assistant" at bounding box center [690, 186] width 121 height 21
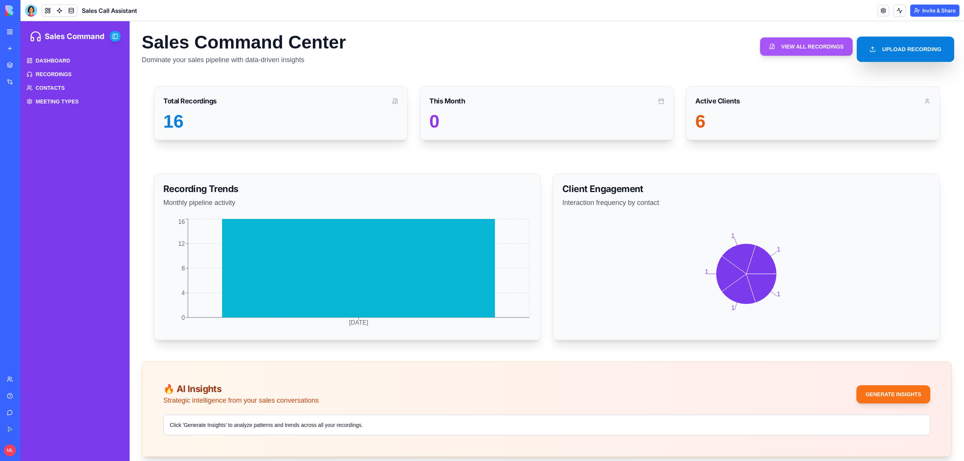
click at [888, 52] on button "UPLOAD RECORDING" at bounding box center [905, 48] width 97 height 25
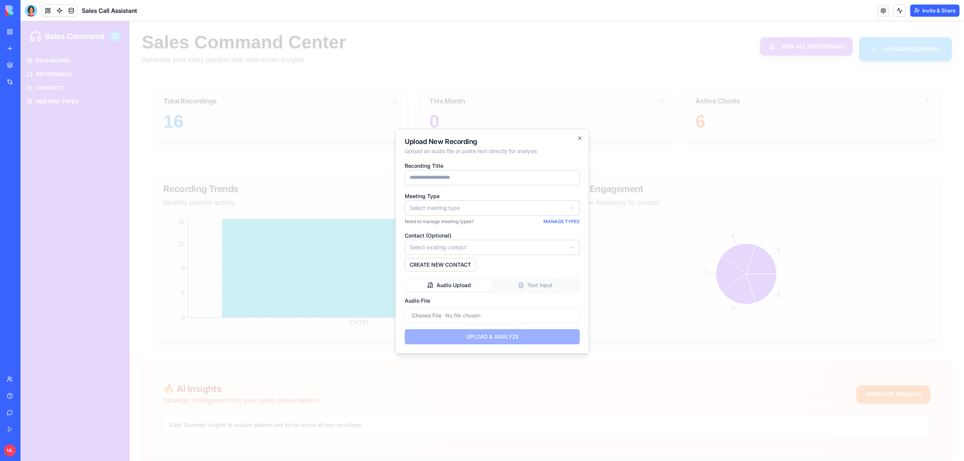
click at [421, 180] on input at bounding box center [492, 177] width 175 height 15
click at [422, 208] on div "Sales Command Toggle Sidebar DASHBOARD RECORDINGS CONTACTS MEETING TYPES Sales …" at bounding box center [491, 245] width 943 height 448
click at [323, 307] on div at bounding box center [491, 241] width 943 height 440
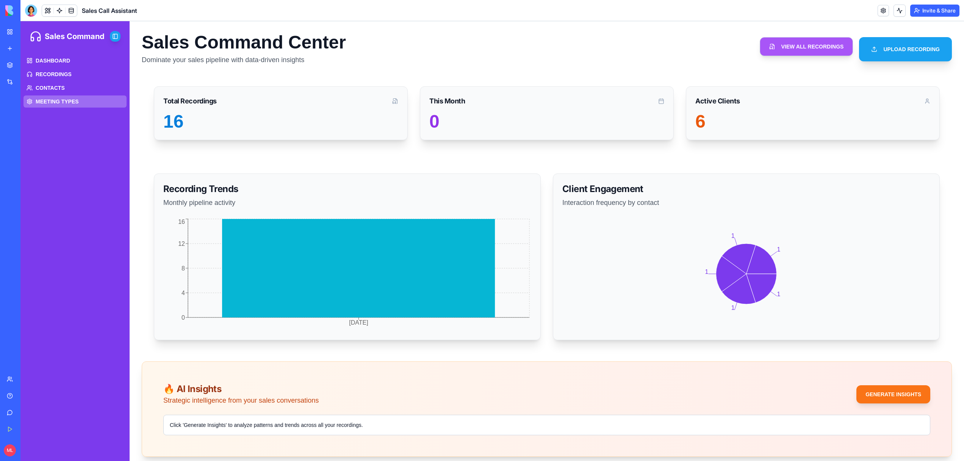
click at [64, 97] on link "MEETING TYPES" at bounding box center [74, 101] width 103 height 12
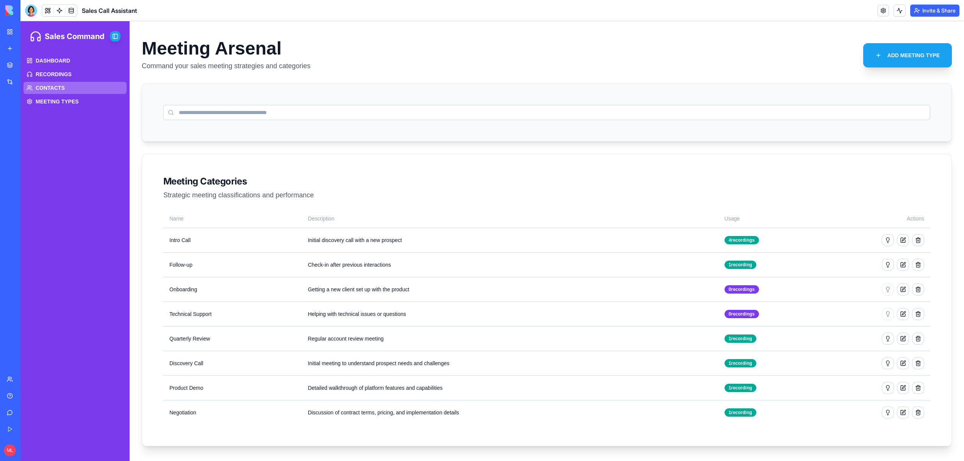
click at [62, 90] on span "CONTACTS" at bounding box center [50, 88] width 29 height 8
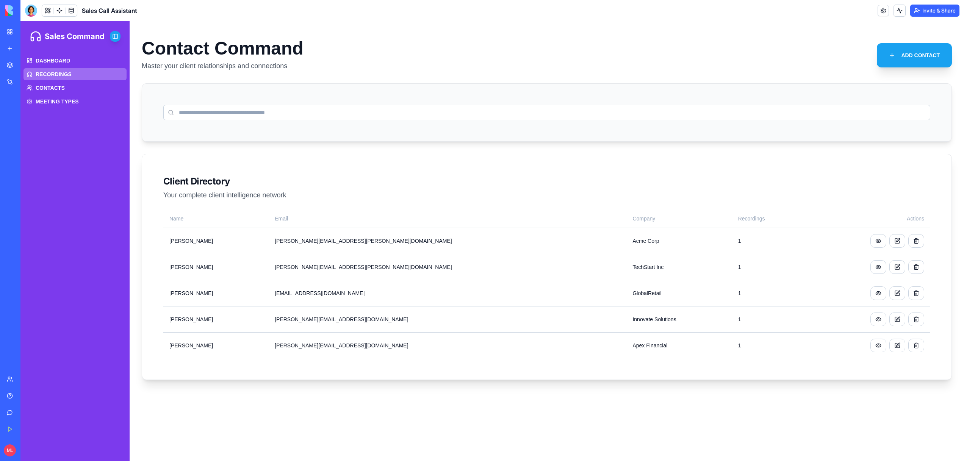
click at [61, 76] on span "RECORDINGS" at bounding box center [54, 74] width 36 height 8
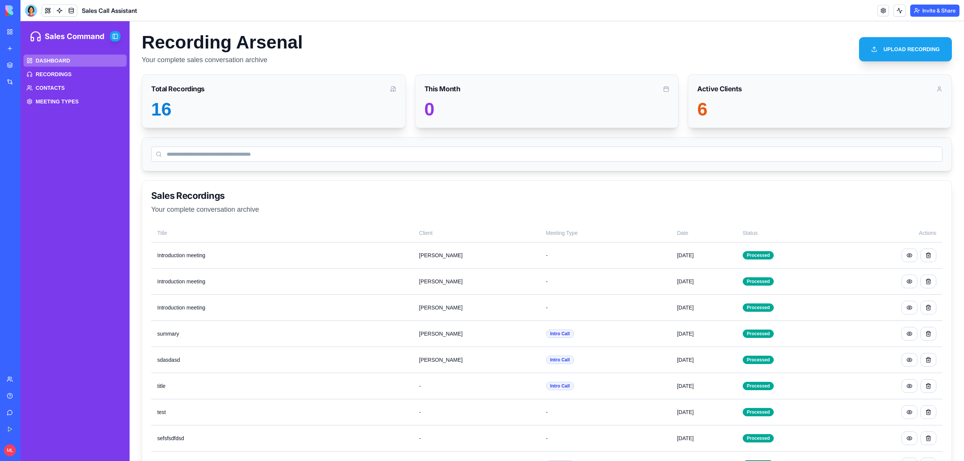
click at [64, 62] on span "DASHBOARD" at bounding box center [53, 61] width 34 height 8
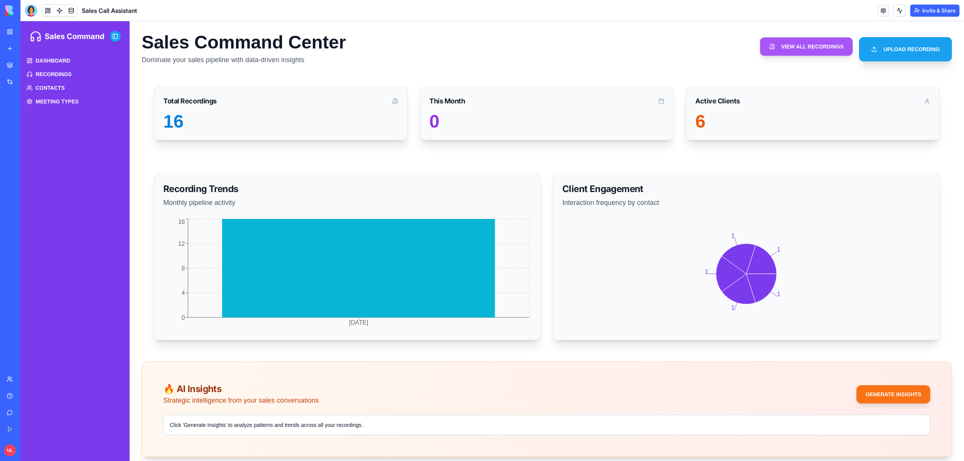
click at [8, 62] on link "Marketplace" at bounding box center [17, 65] width 30 height 15
click at [18, 34] on div "My Workspace" at bounding box center [23, 32] width 10 height 8
